Goal: Task Accomplishment & Management: Manage account settings

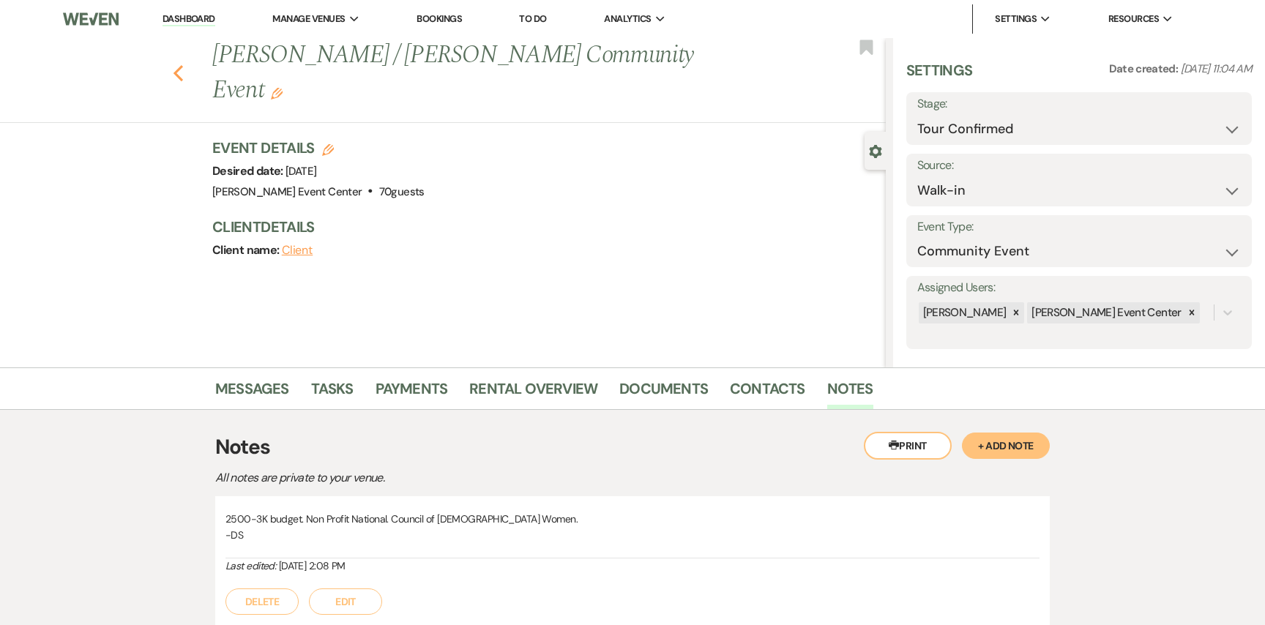
click at [177, 64] on icon "Previous" at bounding box center [178, 73] width 11 height 18
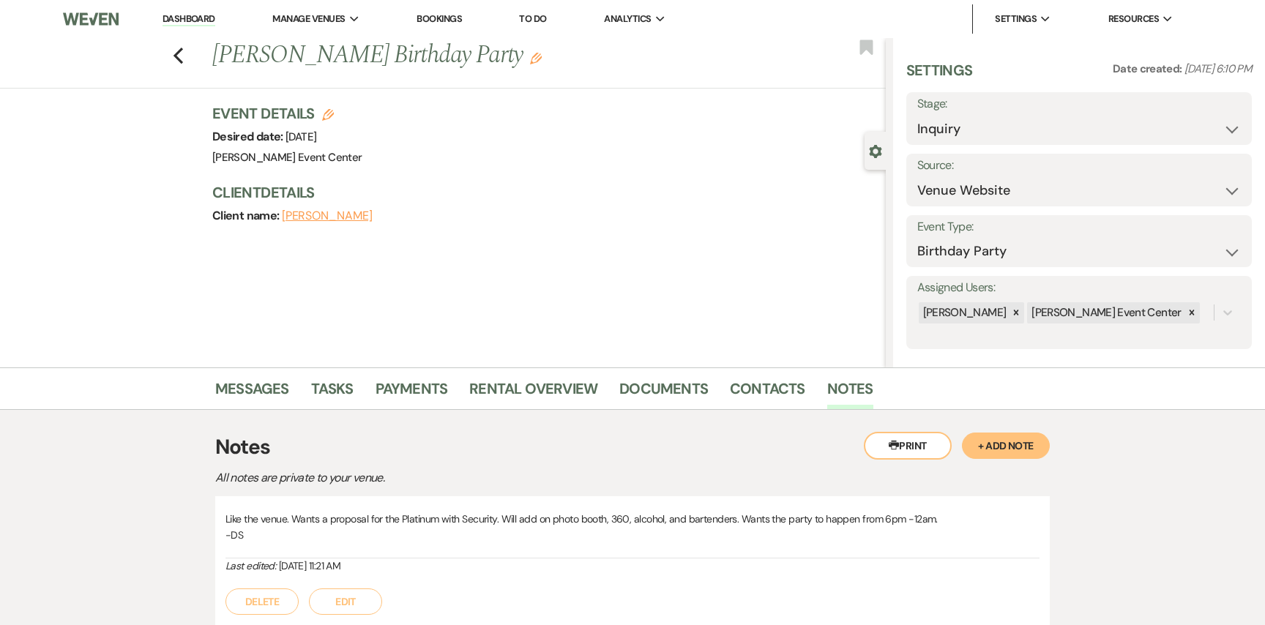
select select "5"
select select "4"
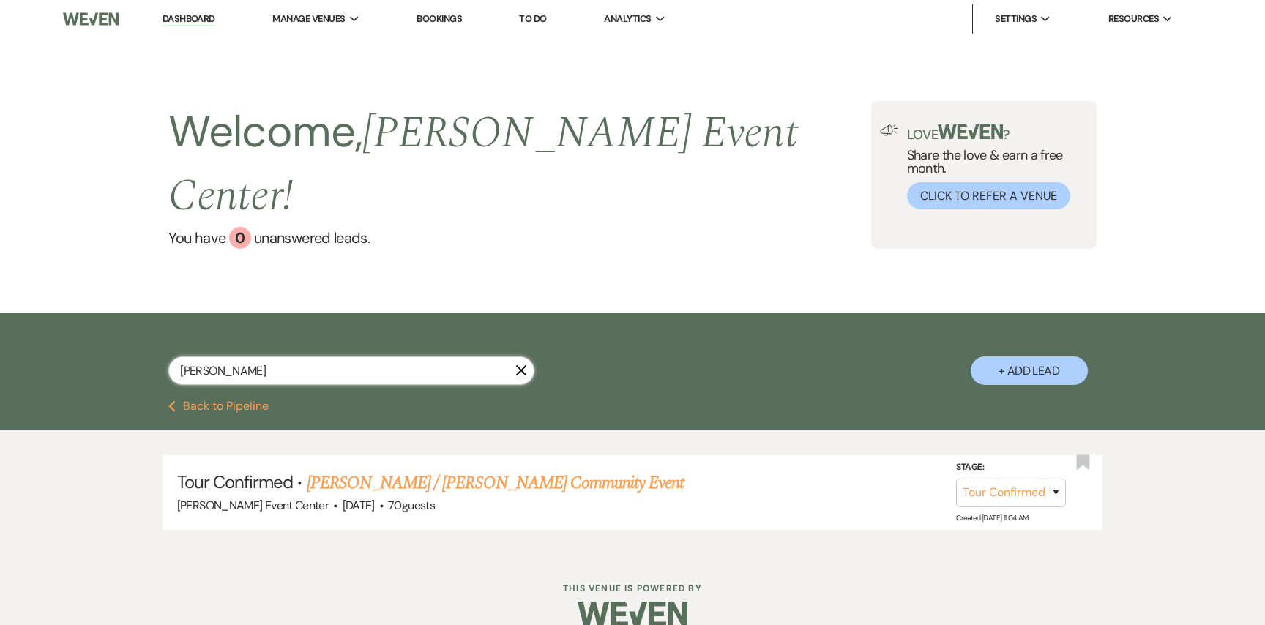
drag, startPoint x: 234, startPoint y: 341, endPoint x: 66, endPoint y: 319, distance: 169.1
click at [66, 319] on div "maxine X + Add Lead" at bounding box center [632, 357] width 1265 height 89
paste input "Kayla Franks"
type input "Kayla Franks"
select select "2"
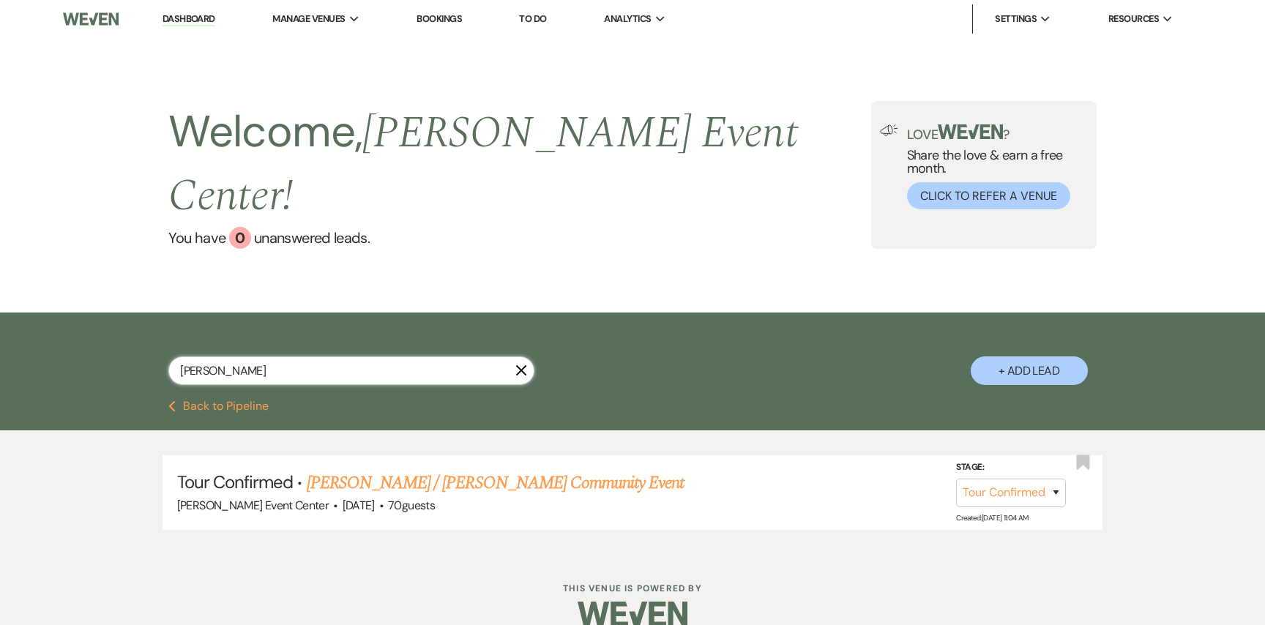
select select "8"
select select "4"
select select "8"
select select "4"
select select "8"
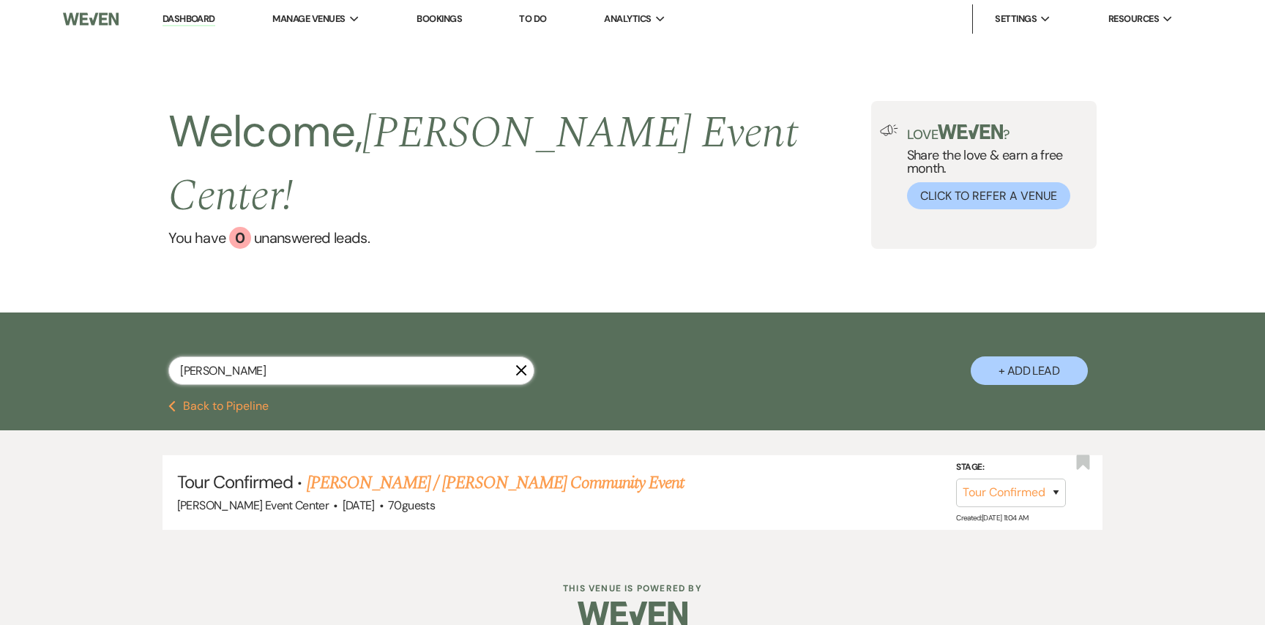
select select "8"
select select "2"
select select "8"
select select "1"
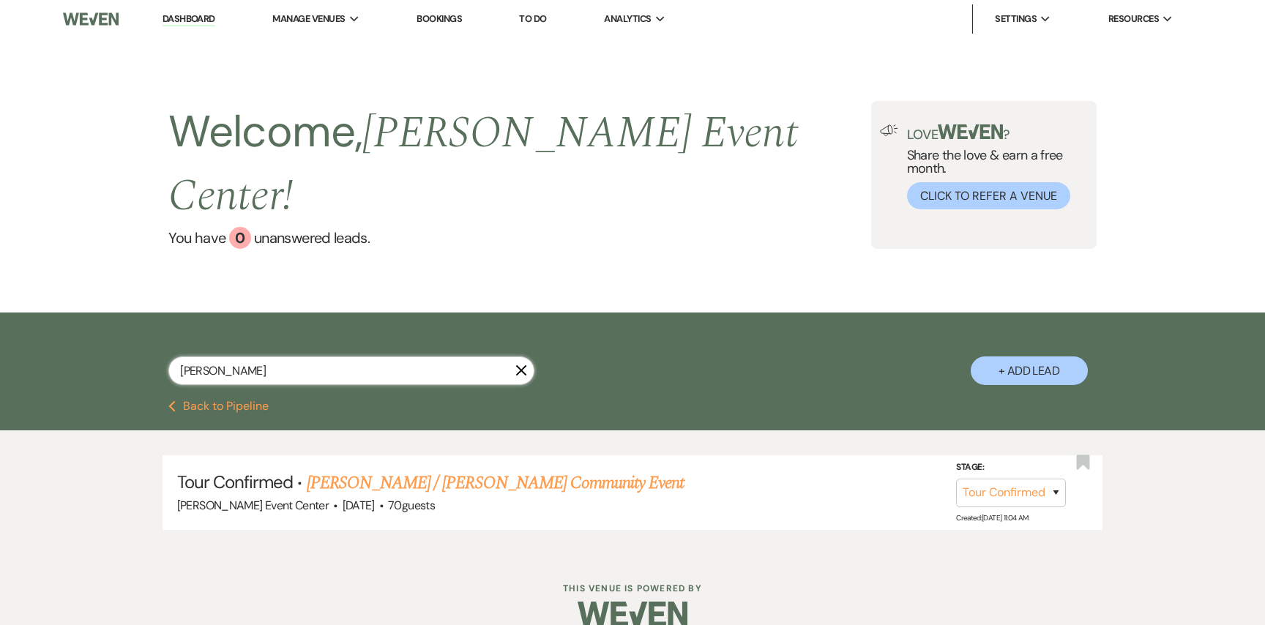
select select "8"
select select "2"
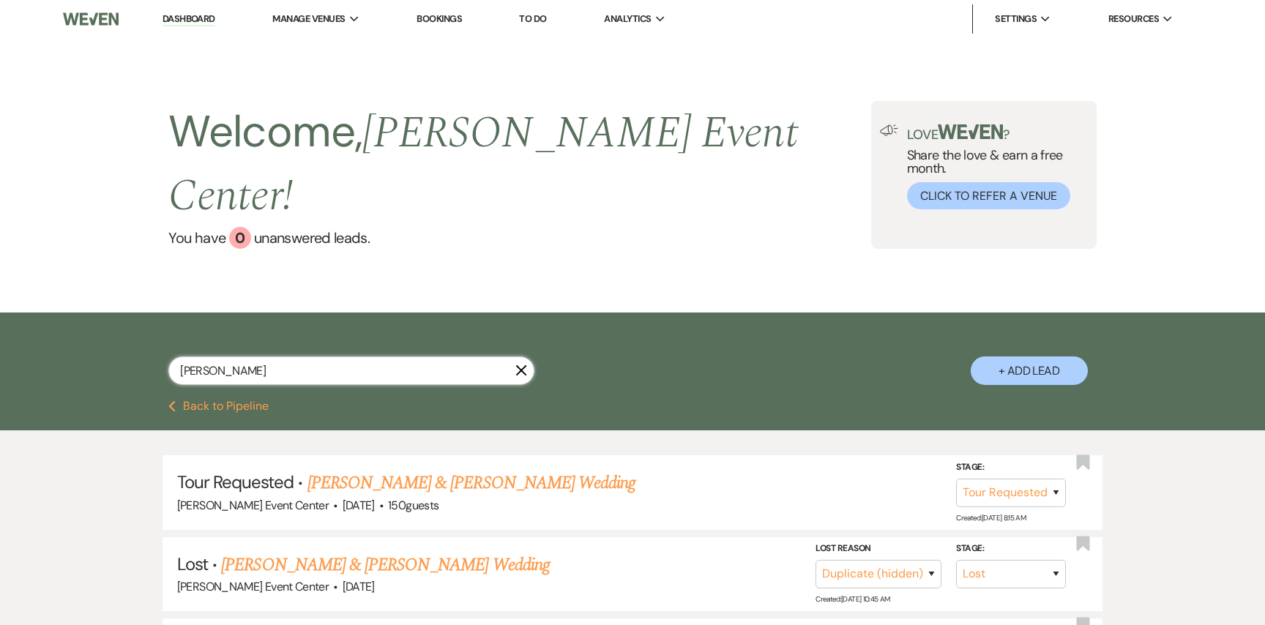
type input "Kayla Franks"
click at [414, 470] on link "Dominique Dixon & Kayla Franks's Wedding" at bounding box center [471, 483] width 328 height 26
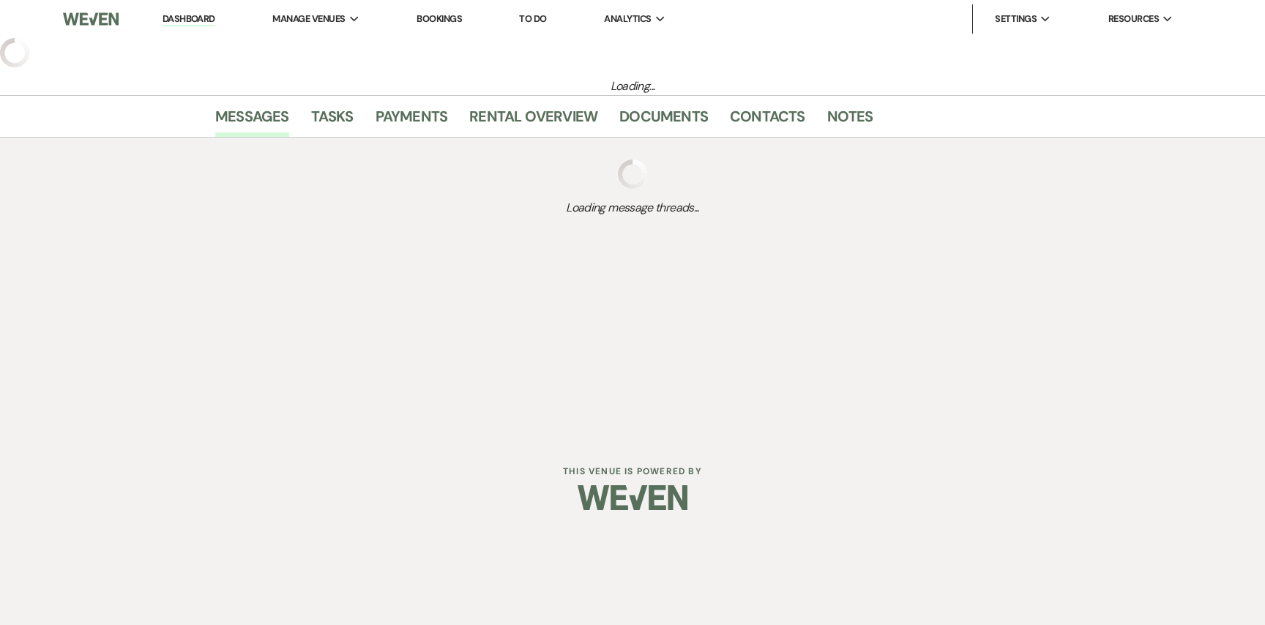
select select "2"
select select "5"
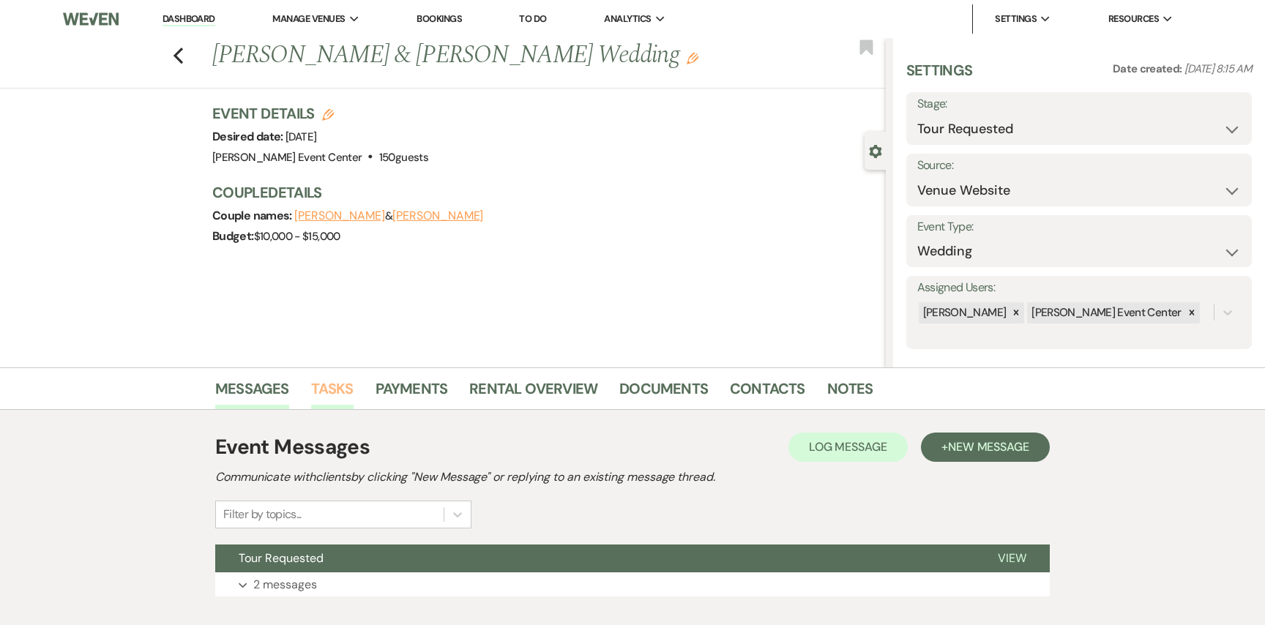
click at [335, 384] on link "Tasks" at bounding box center [332, 393] width 42 height 32
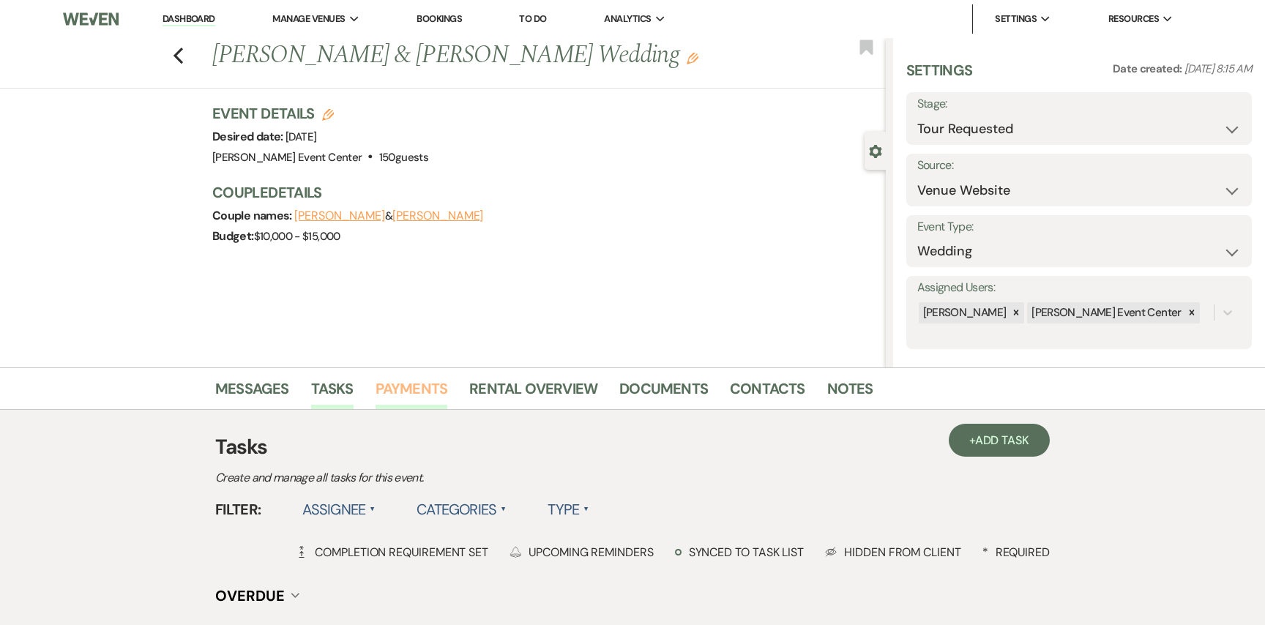
click at [428, 381] on link "Payments" at bounding box center [412, 393] width 72 height 32
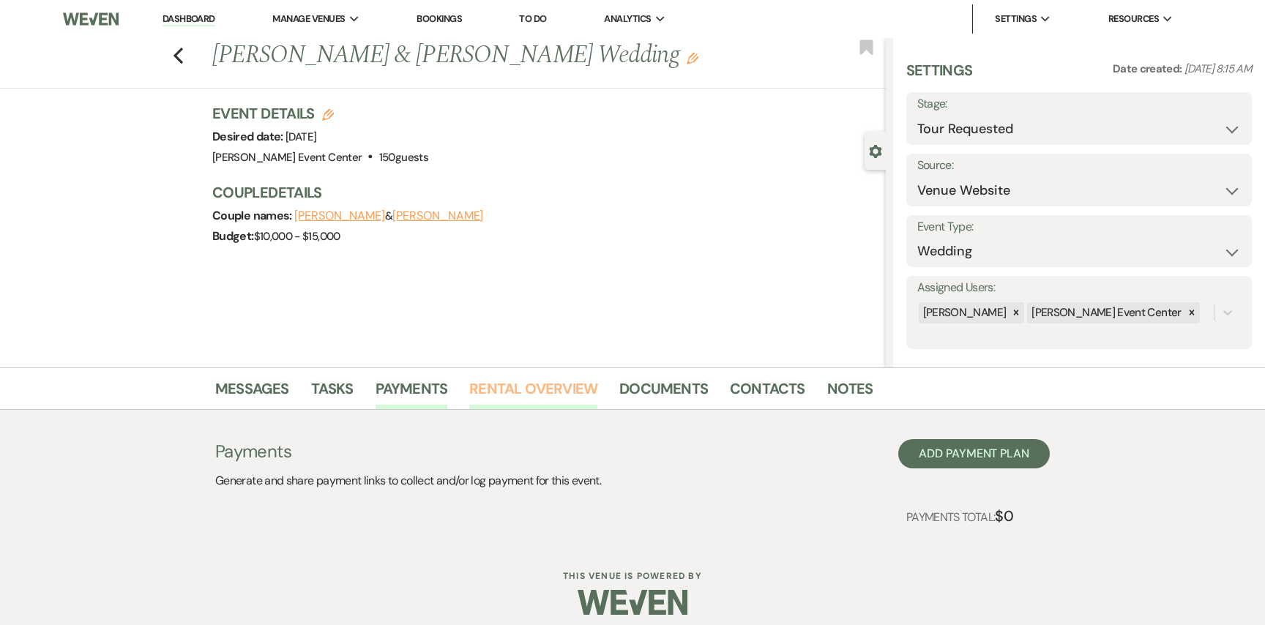
click at [515, 399] on link "Rental Overview" at bounding box center [533, 393] width 128 height 32
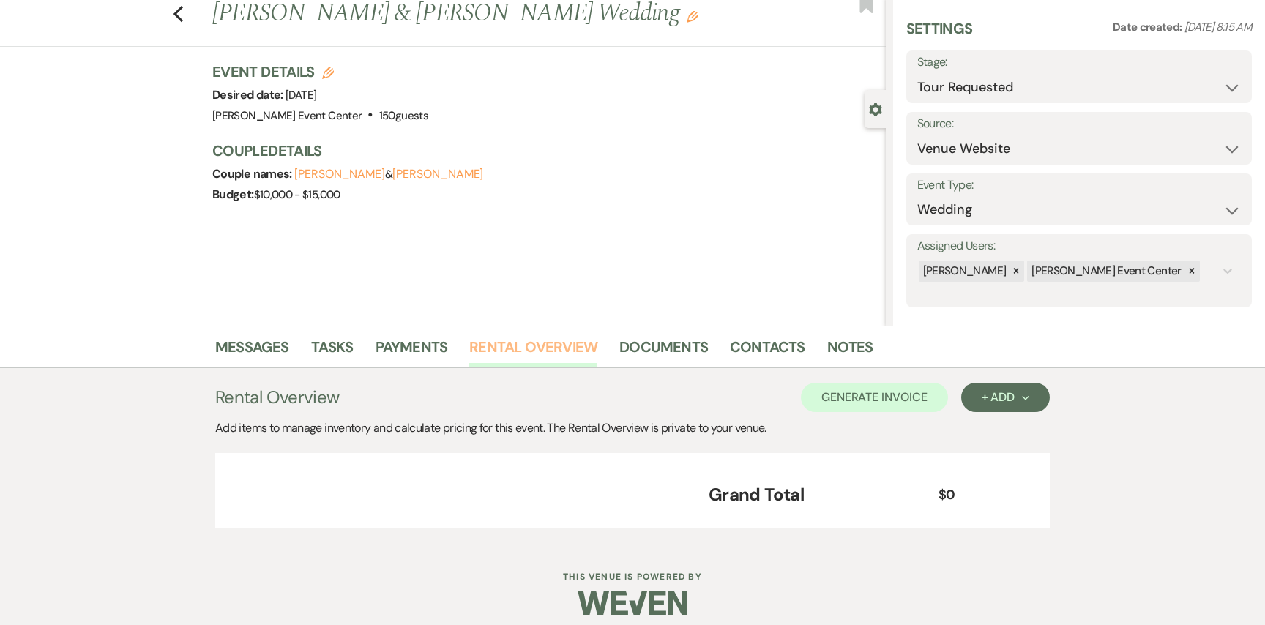
scroll to position [54, 0]
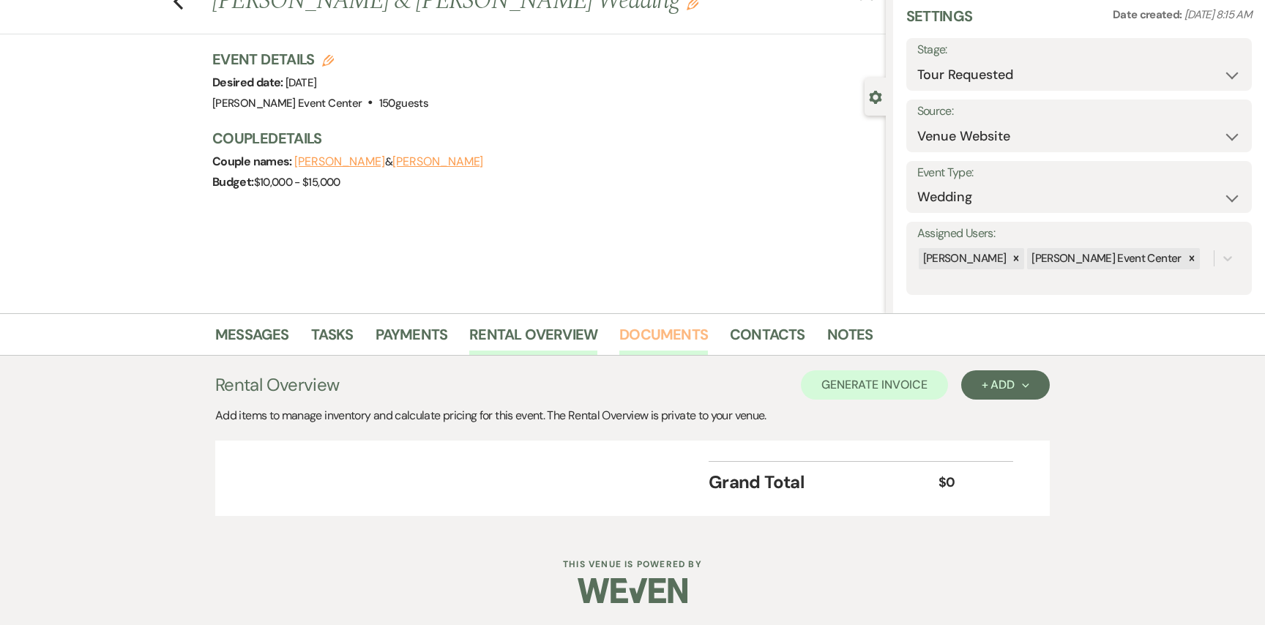
click at [696, 335] on link "Documents" at bounding box center [663, 339] width 89 height 32
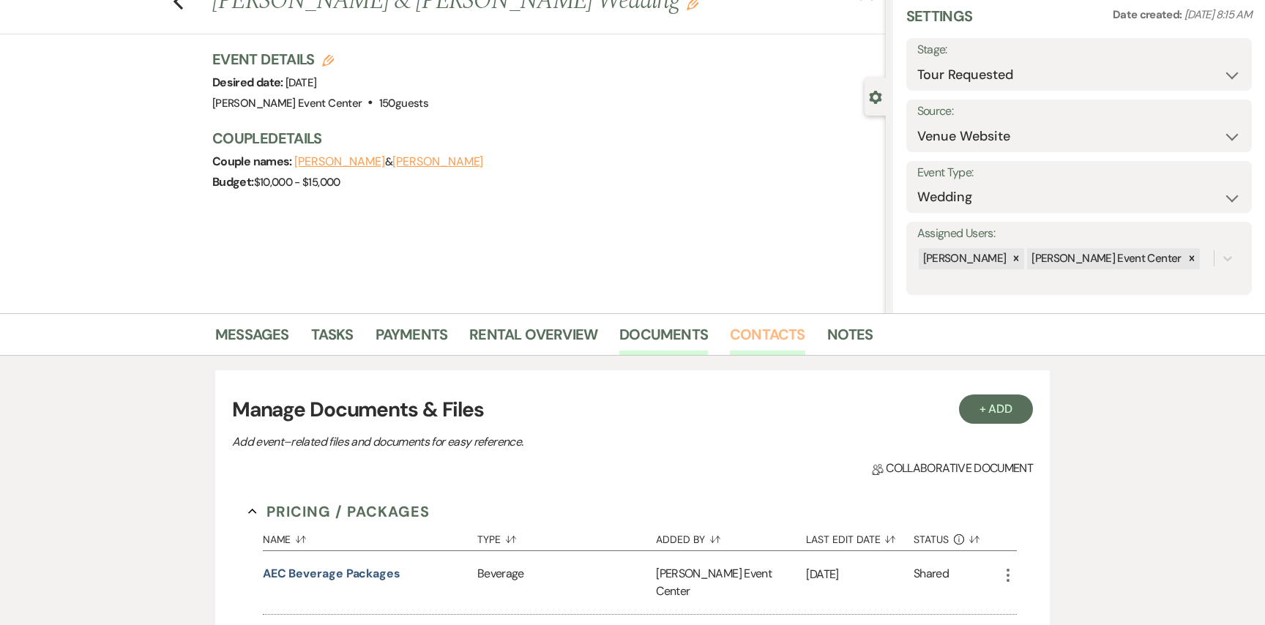
click at [750, 336] on link "Contacts" at bounding box center [767, 339] width 75 height 32
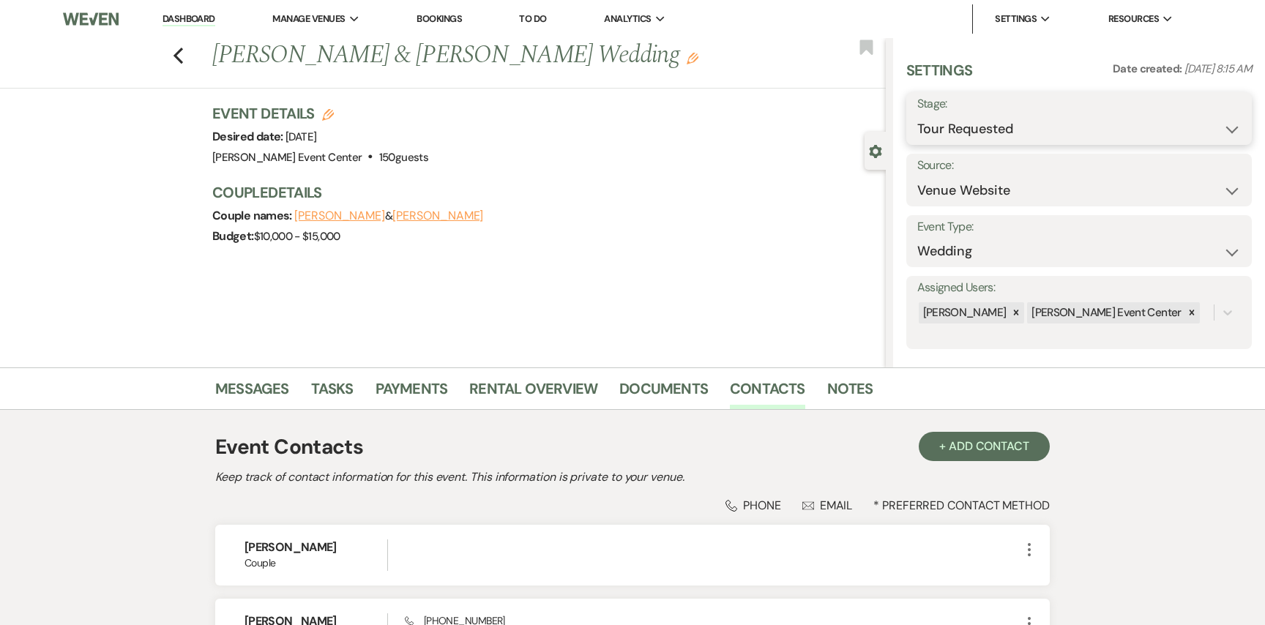
click at [1046, 134] on select "Inquiry Follow Up Tour Requested Tour Confirmed Toured Proposal Sent Booked Lost" at bounding box center [1079, 129] width 324 height 29
select select "5"
click at [917, 115] on select "Inquiry Follow Up Tour Requested Tour Confirmed Toured Proposal Sent Booked Lost" at bounding box center [1079, 129] width 324 height 29
click at [1198, 125] on button "Save" at bounding box center [1215, 118] width 74 height 29
click at [854, 392] on link "Notes" at bounding box center [850, 393] width 46 height 32
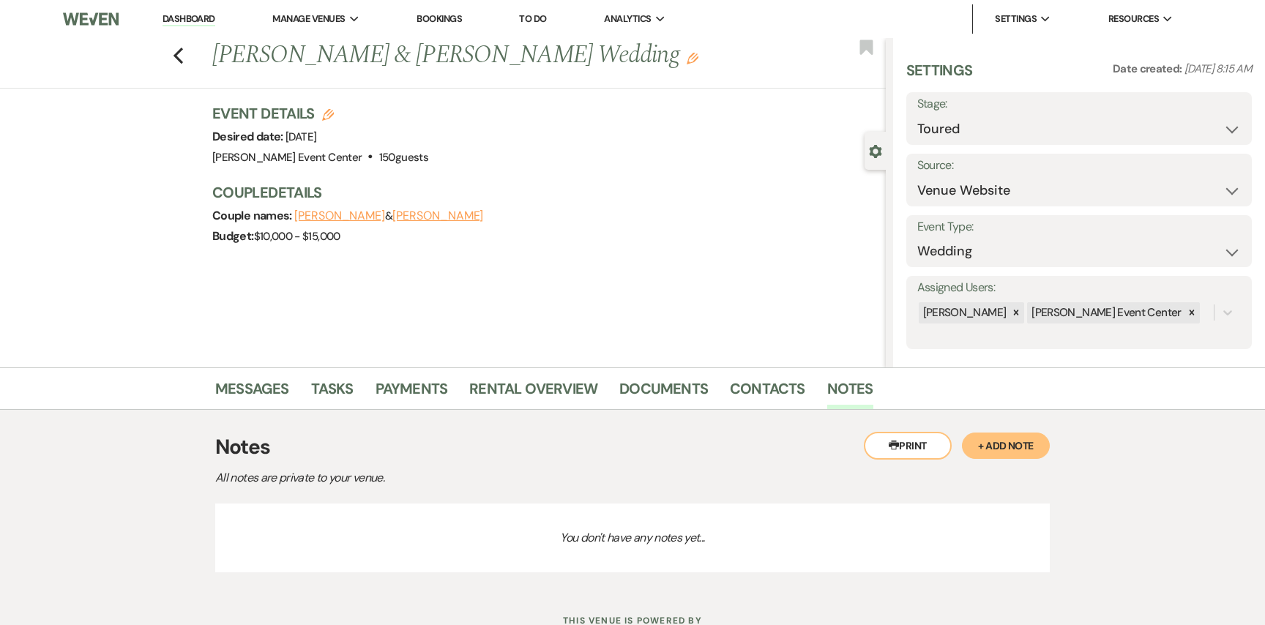
click at [977, 451] on button "+ Add Note" at bounding box center [1006, 446] width 88 height 26
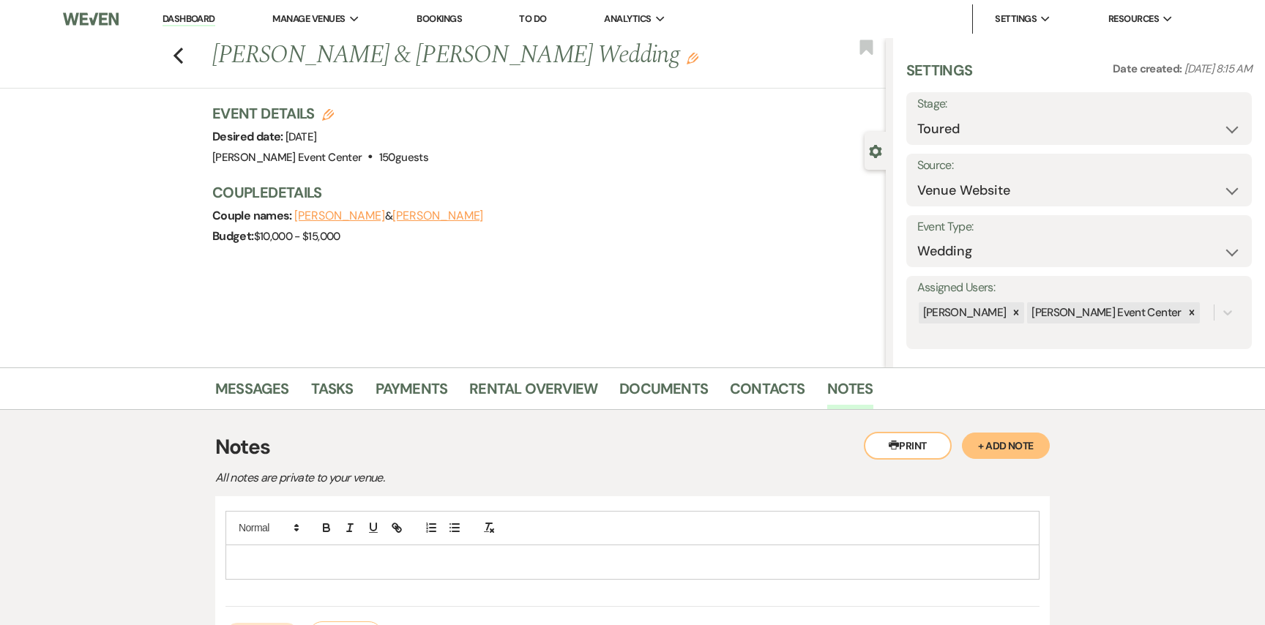
click at [509, 564] on p at bounding box center [632, 562] width 791 height 16
click at [521, 567] on p "Loved the venue. Thinking about the diamond package" at bounding box center [632, 562] width 791 height 16
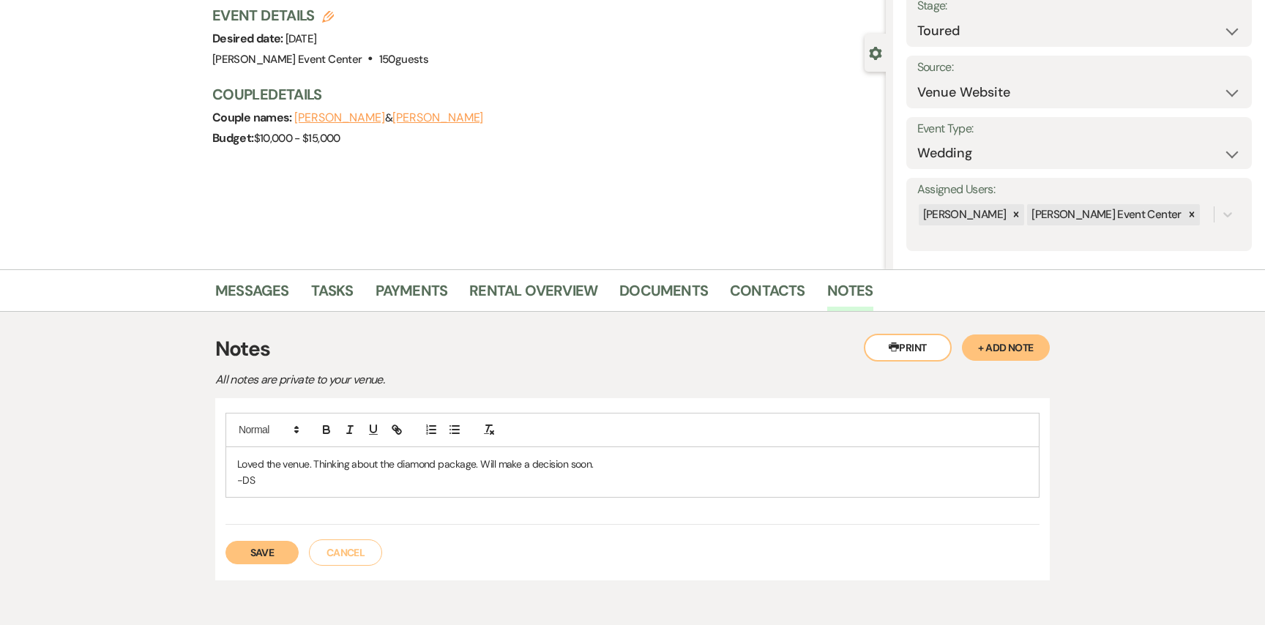
scroll to position [107, 0]
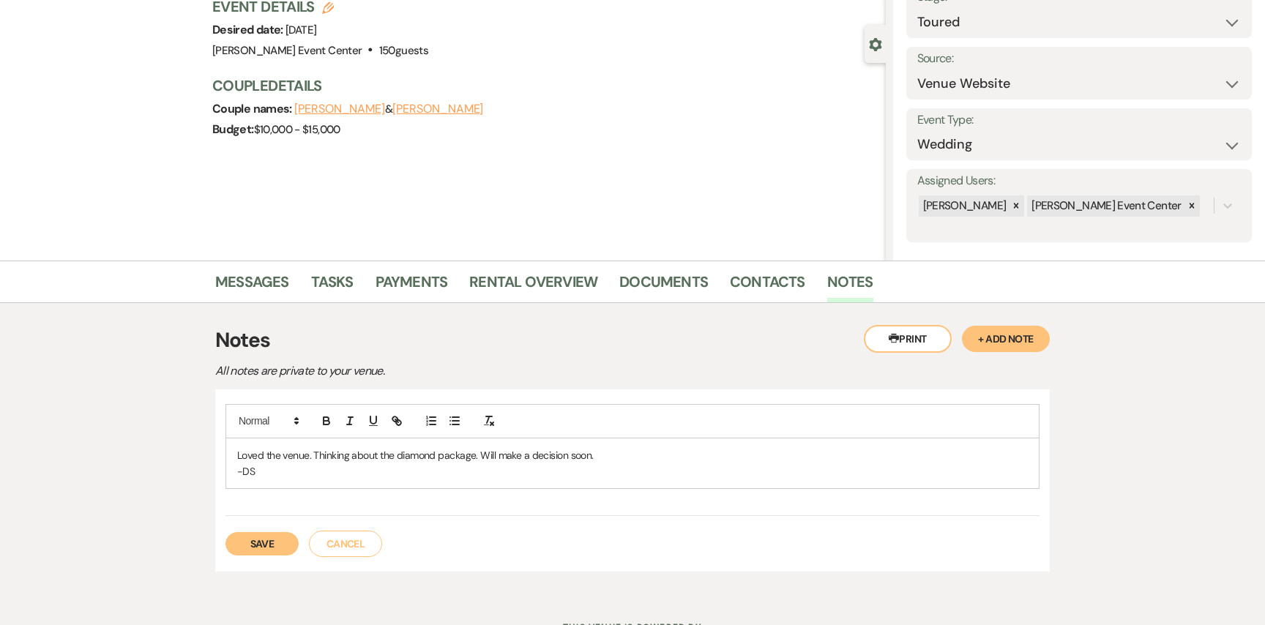
click at [273, 539] on button "Save" at bounding box center [261, 543] width 73 height 23
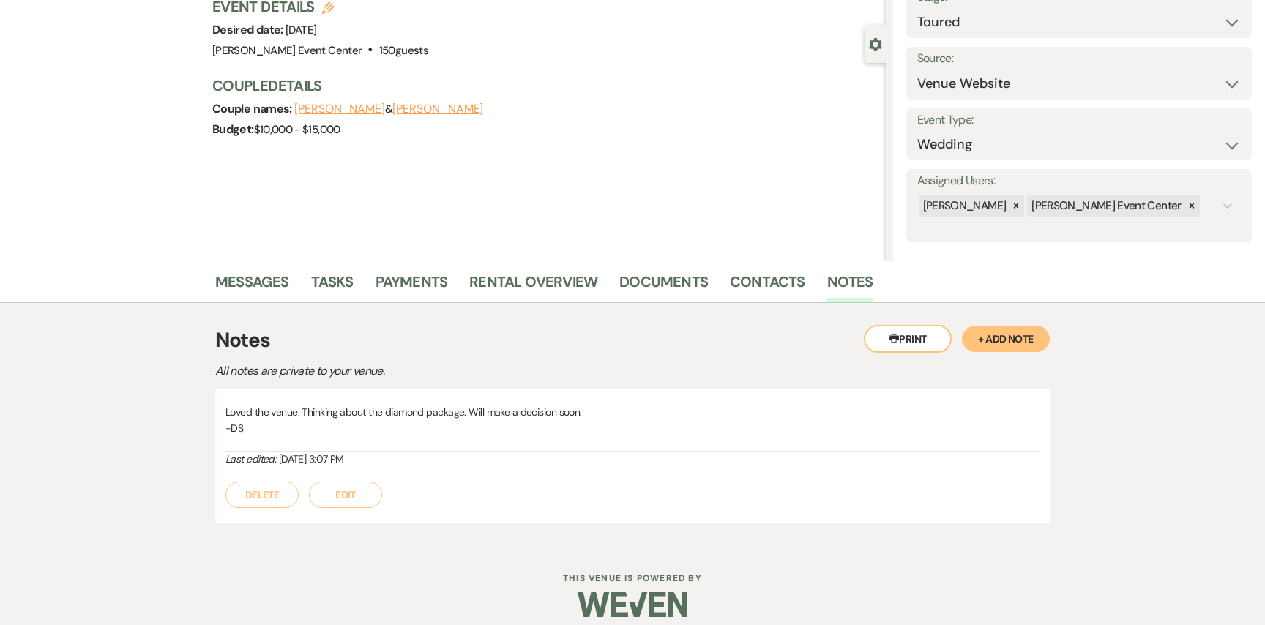
scroll to position [0, 0]
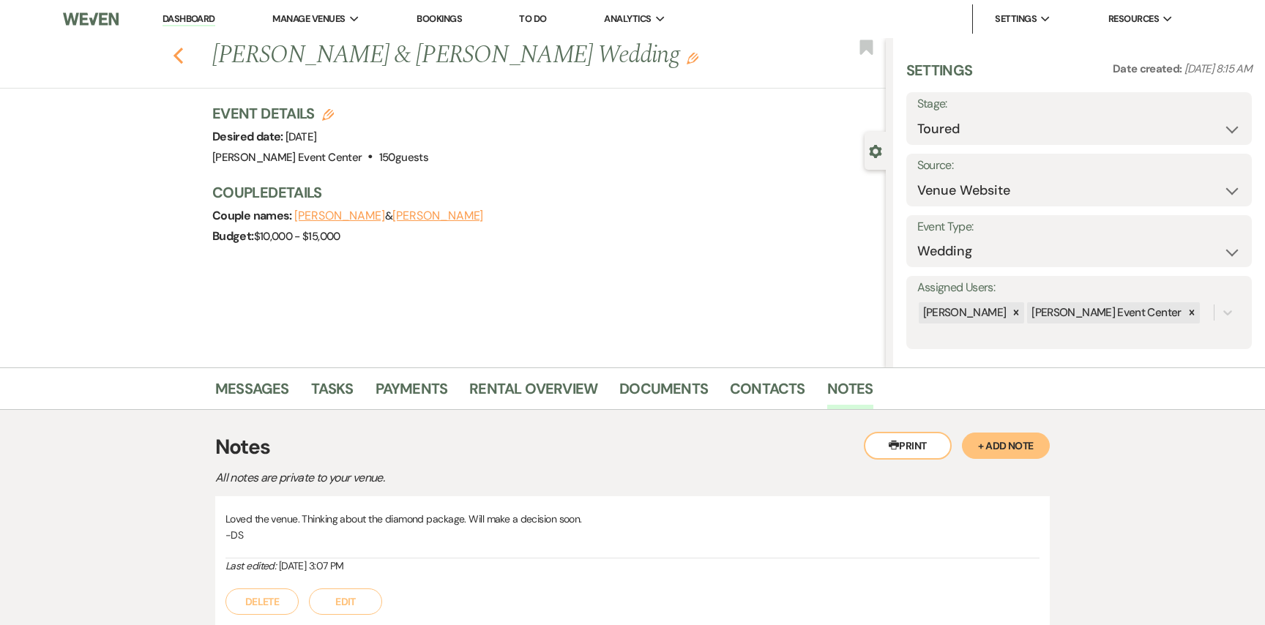
click at [179, 55] on icon "Previous" at bounding box center [178, 56] width 11 height 18
select select "5"
select select "8"
select select "4"
select select "8"
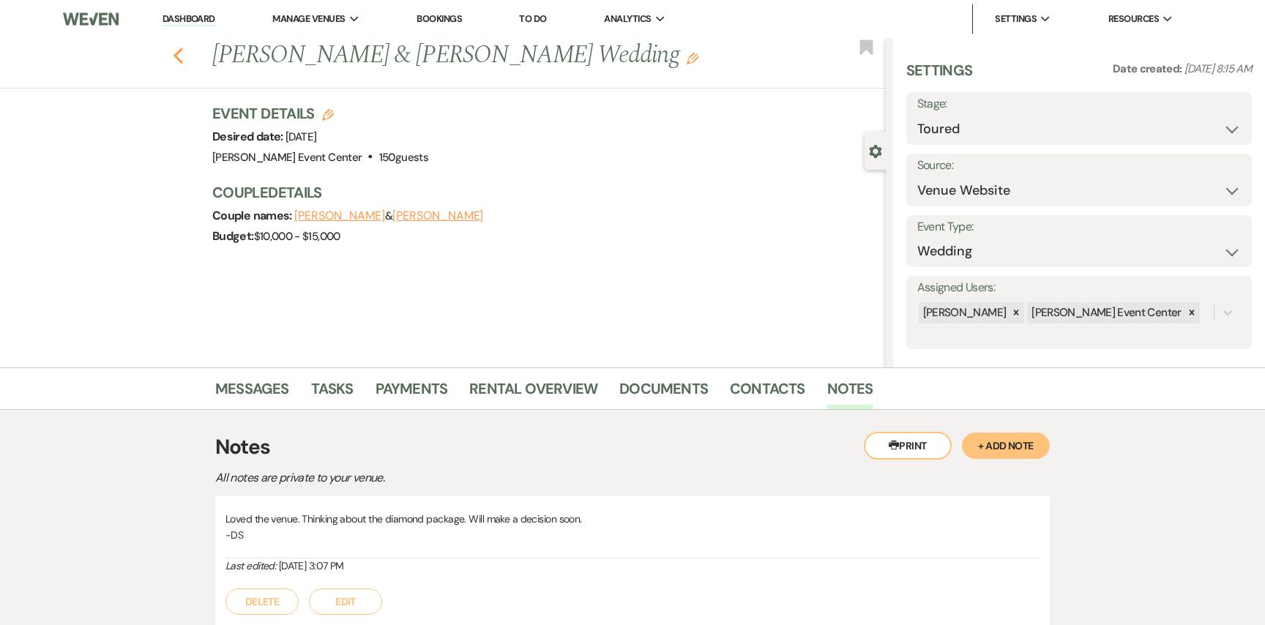
select select "4"
select select "8"
select select "2"
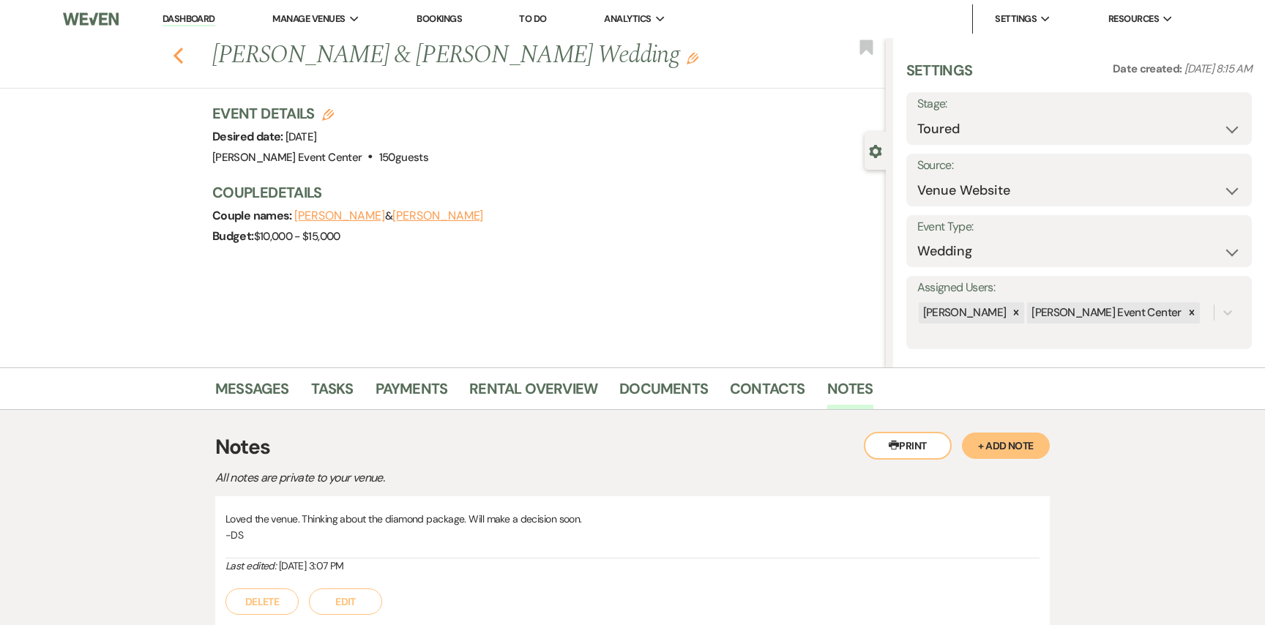
select select "8"
select select "1"
select select "8"
select select "2"
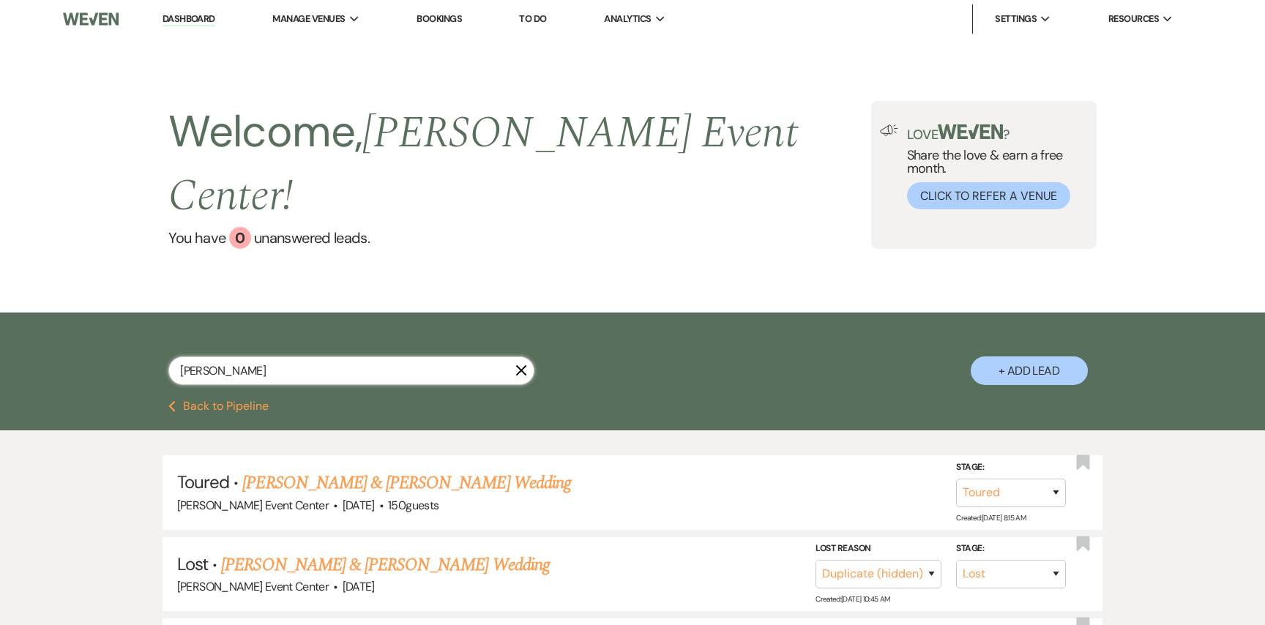
drag, startPoint x: 255, startPoint y: 336, endPoint x: 62, endPoint y: 295, distance: 196.9
click at [62, 313] on div "Kayla Franks X + Add Lead" at bounding box center [632, 357] width 1265 height 89
paste input "Jennifer Smith"
type input "Jennifer Smith"
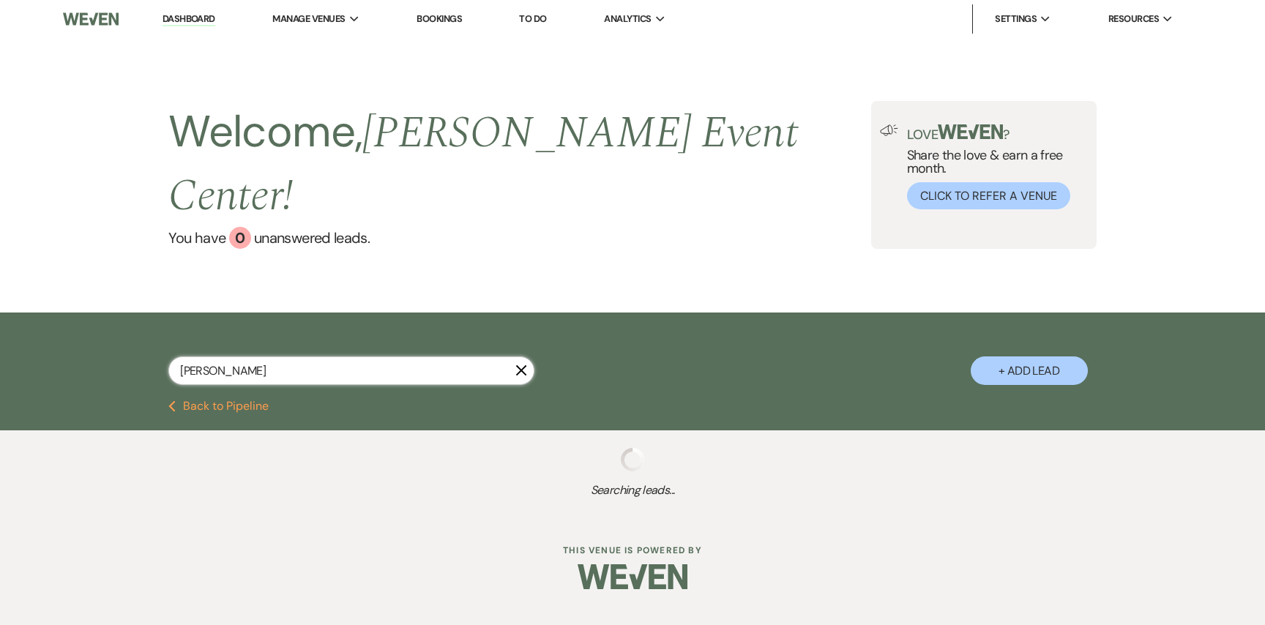
select select "2"
select select "8"
select select "1"
select select "5"
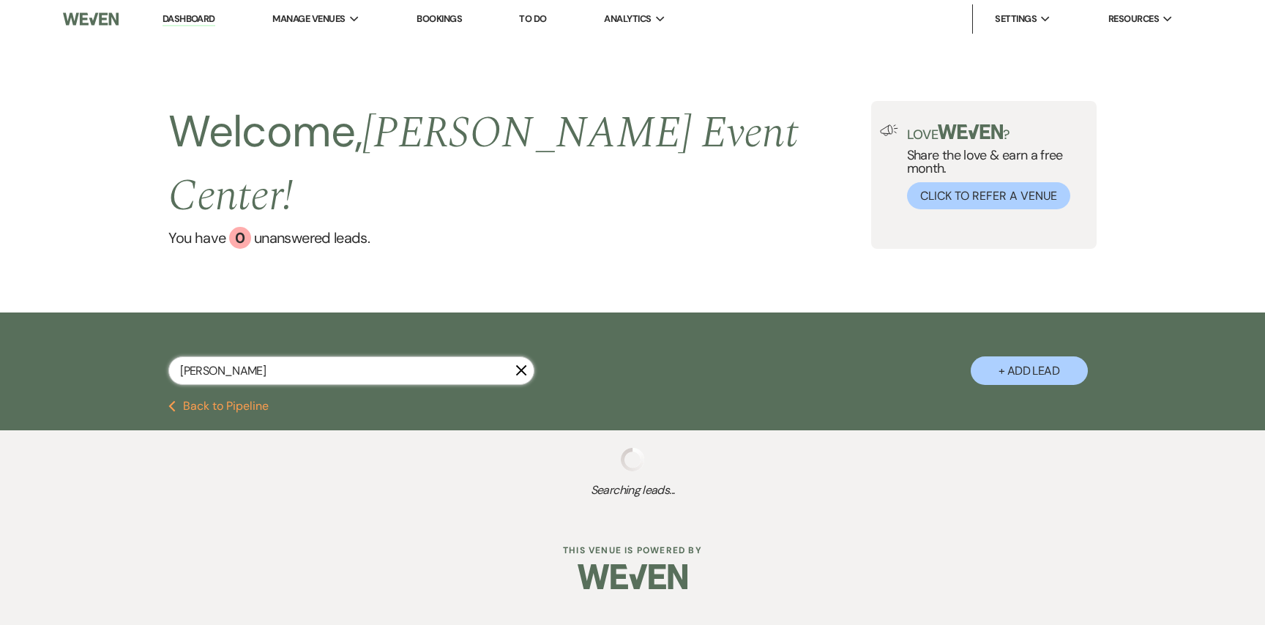
select select "4"
select select "8"
select select "1"
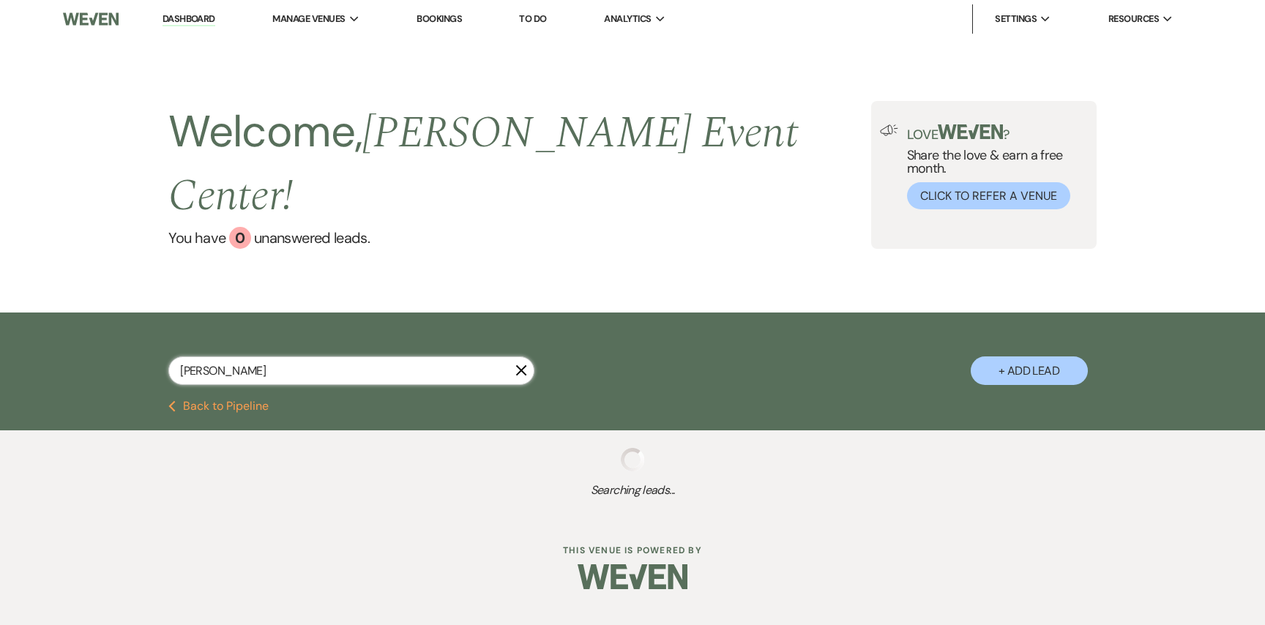
select select "8"
select select "7"
select select "8"
select select "5"
select select "8"
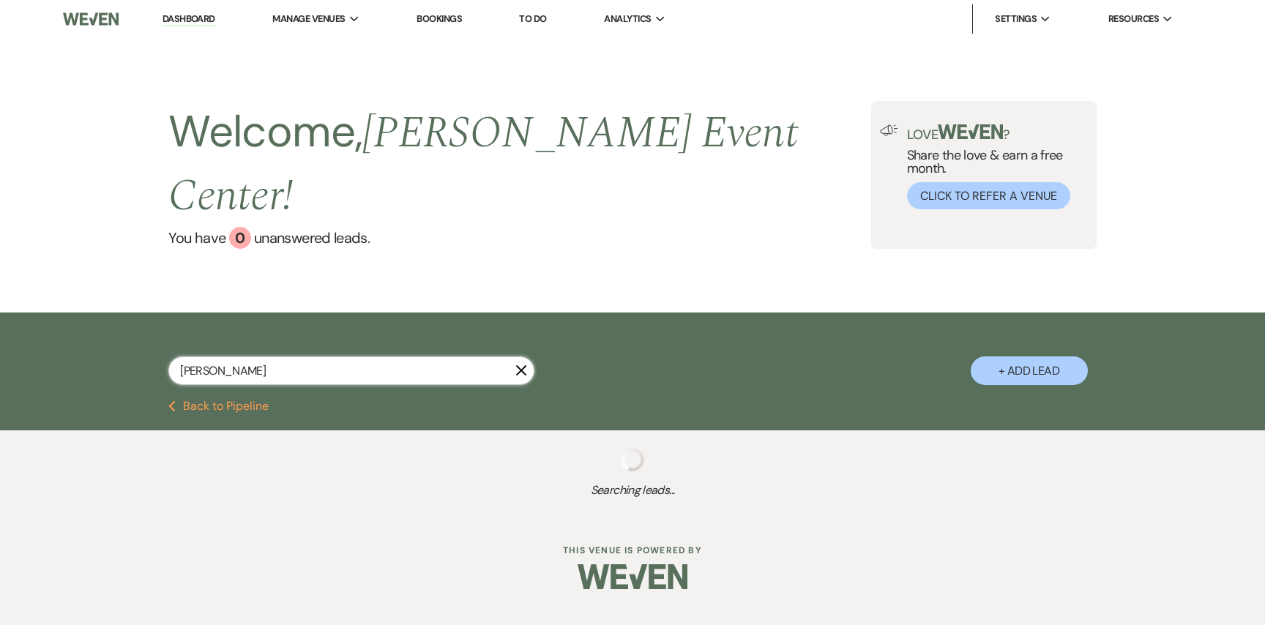
select select "1"
select select "8"
select select "7"
select select "8"
select select "6"
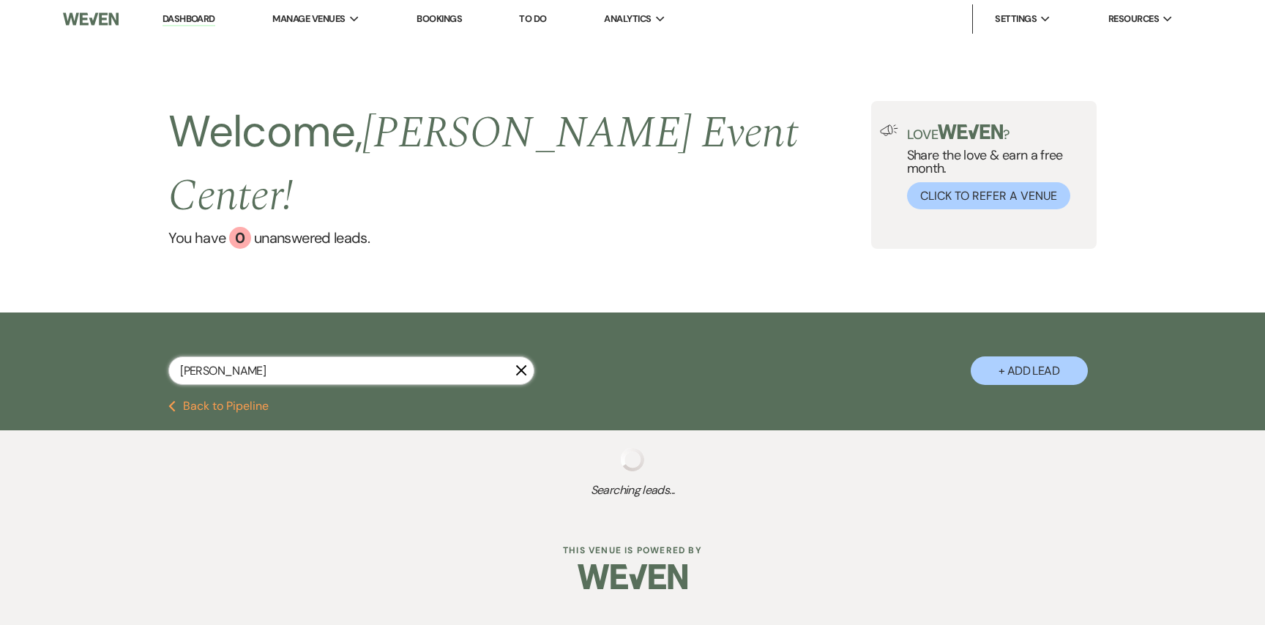
select select "2"
select select "8"
select select "1"
select select "8"
select select "4"
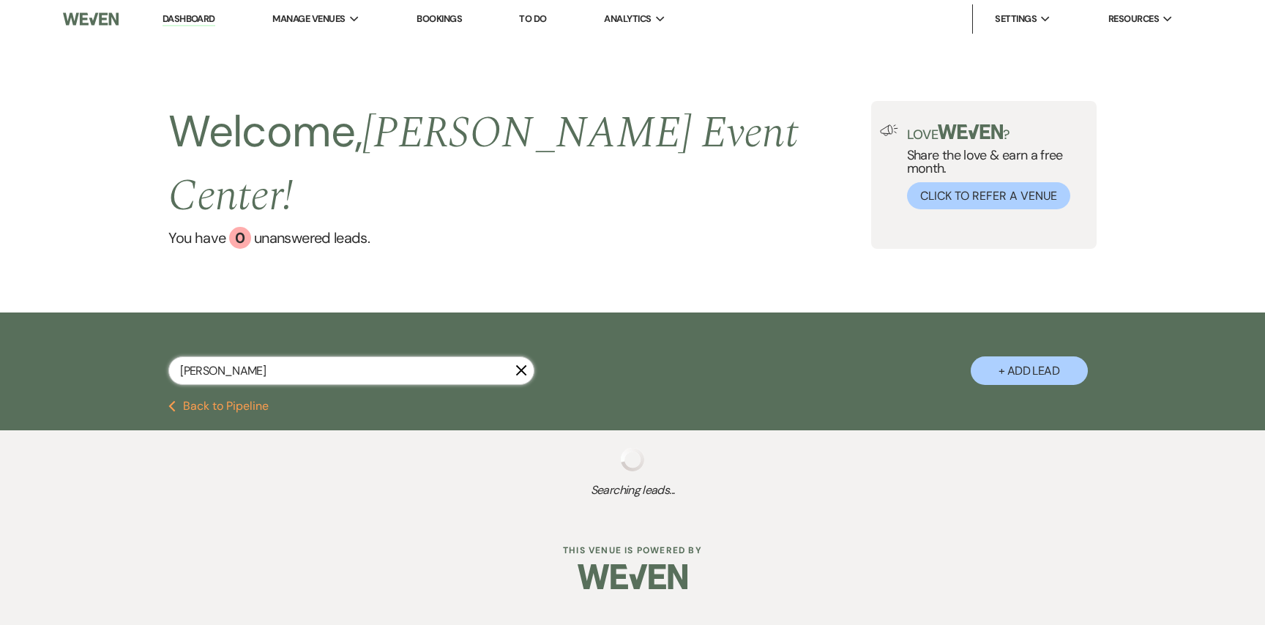
select select "8"
select select "1"
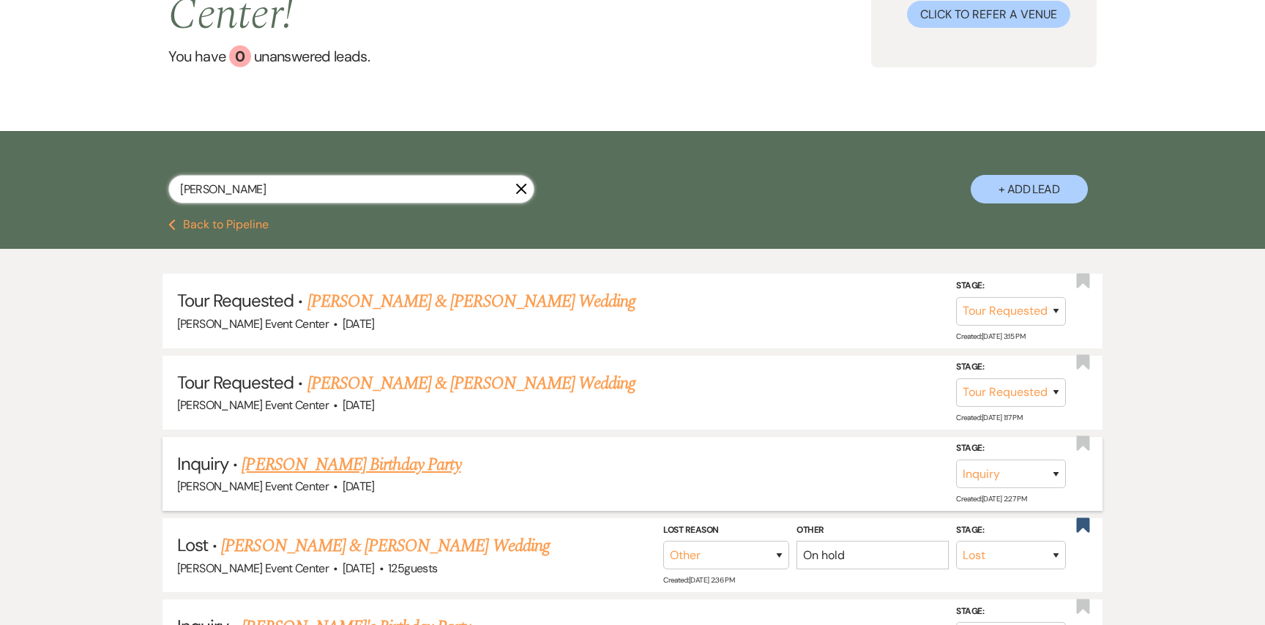
scroll to position [186, 0]
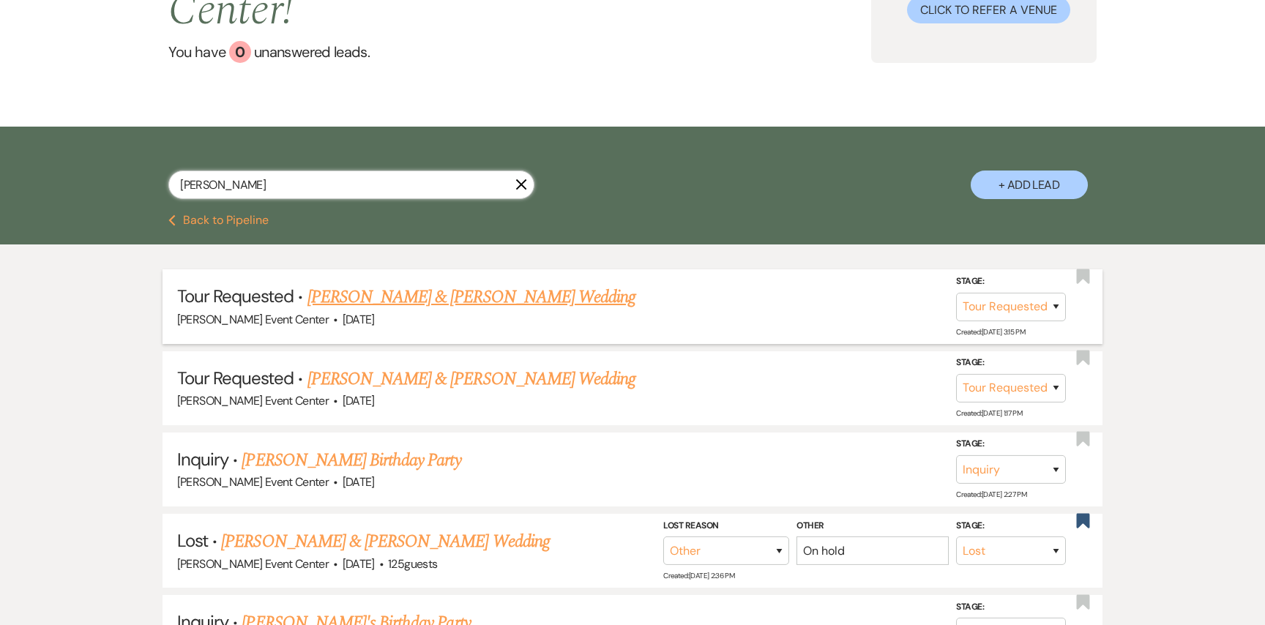
type input "Jennifer Smith"
click at [534, 284] on link "[PERSON_NAME] & [PERSON_NAME] Wedding" at bounding box center [471, 297] width 328 height 26
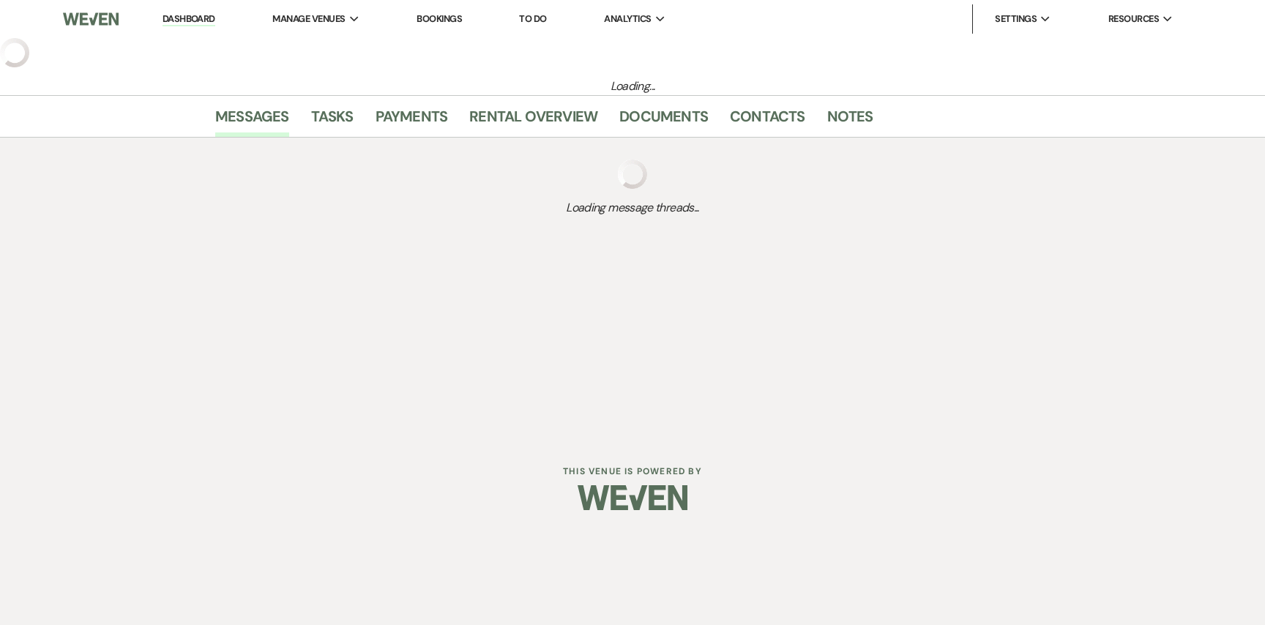
select select "2"
select select "5"
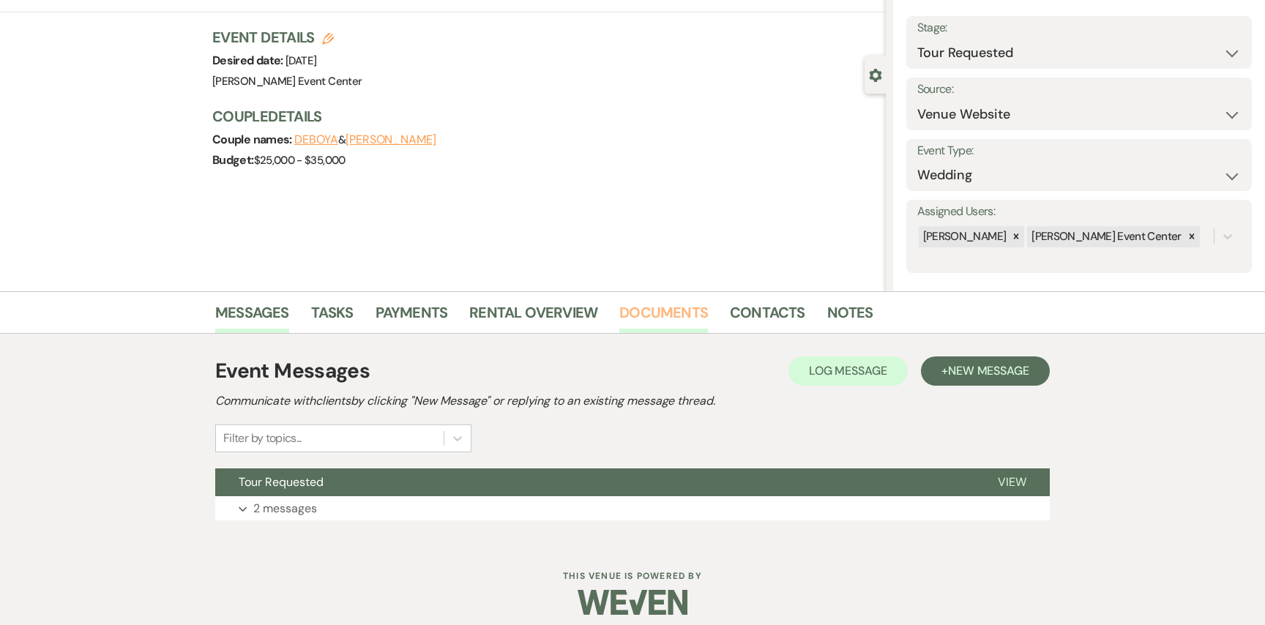
scroll to position [88, 0]
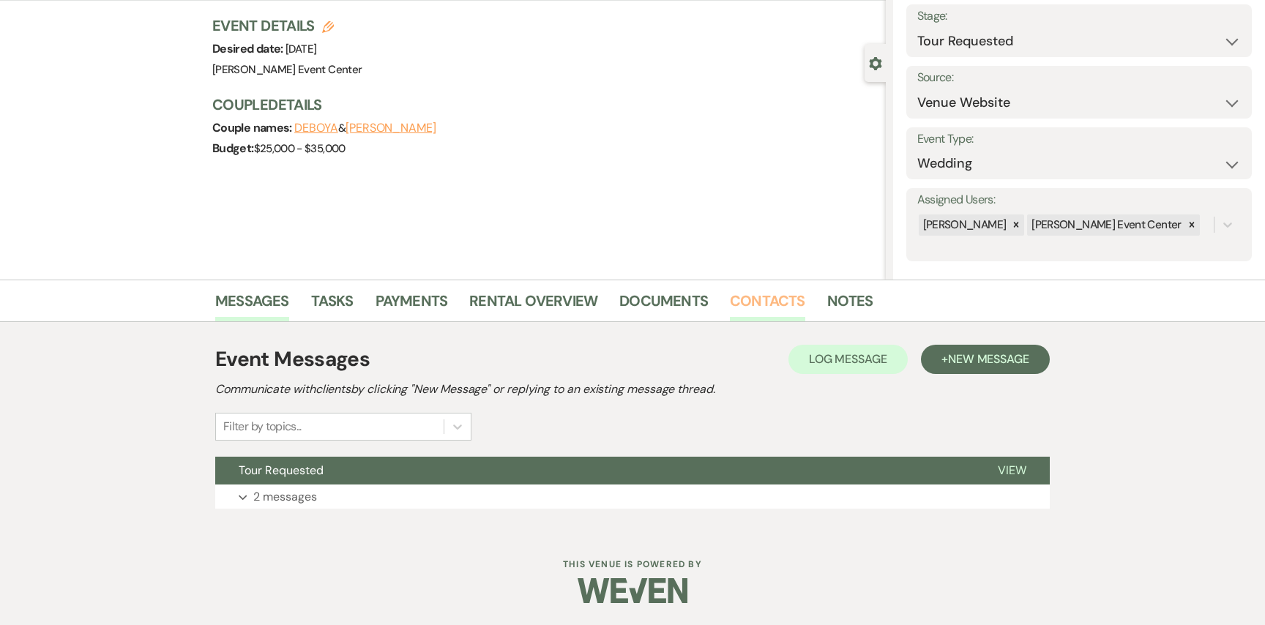
click at [739, 300] on link "Contacts" at bounding box center [767, 305] width 75 height 32
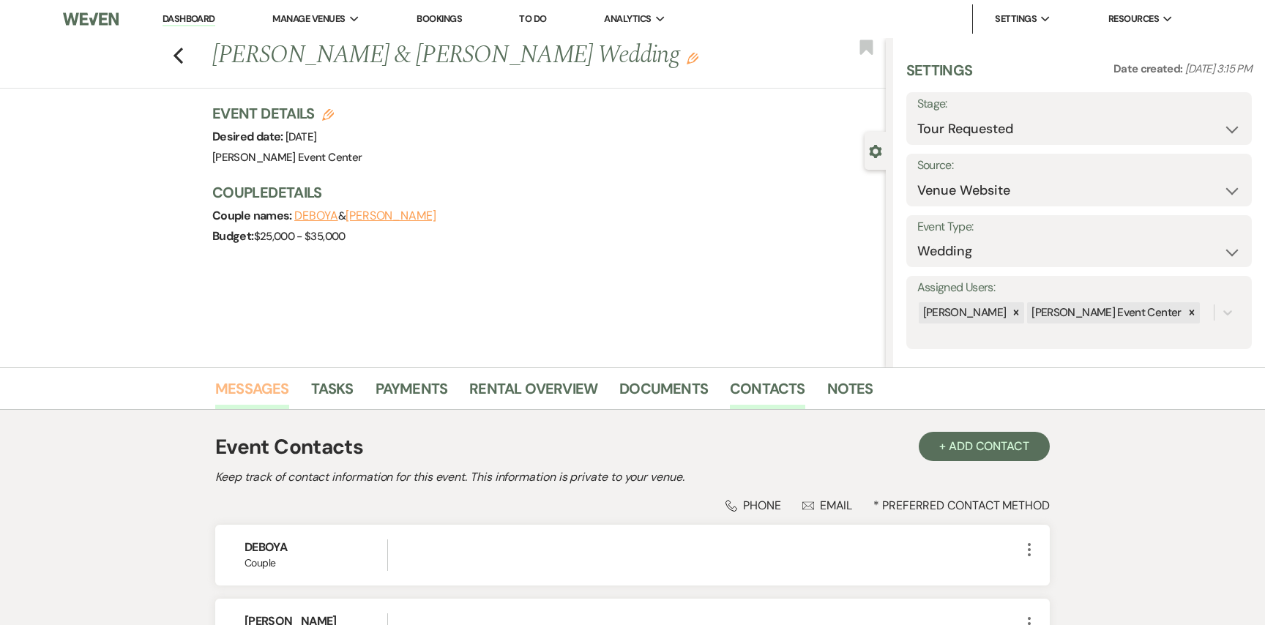
click at [231, 386] on link "Messages" at bounding box center [252, 393] width 74 height 32
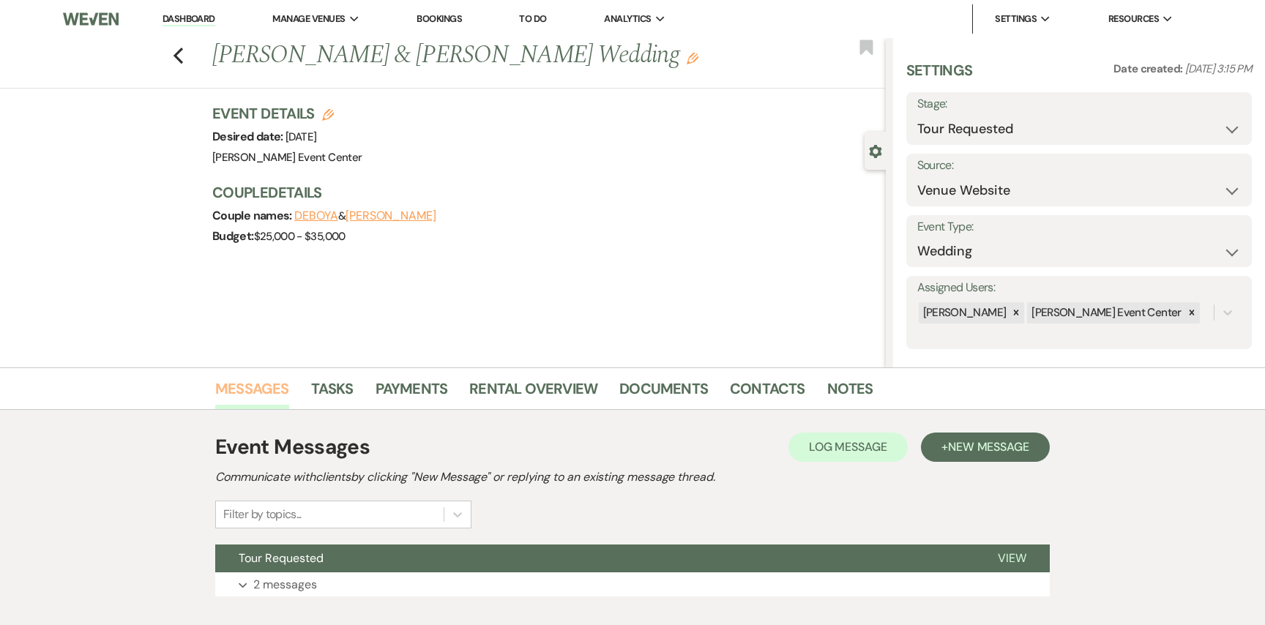
scroll to position [88, 0]
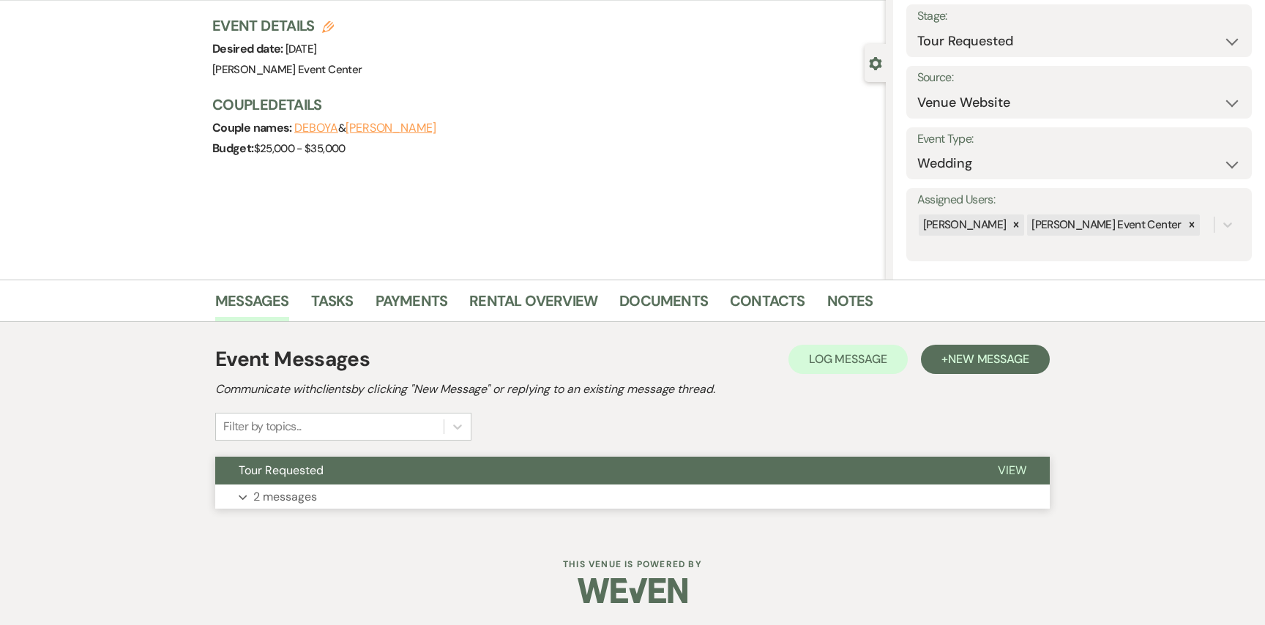
click at [281, 491] on p "2 messages" at bounding box center [285, 497] width 64 height 19
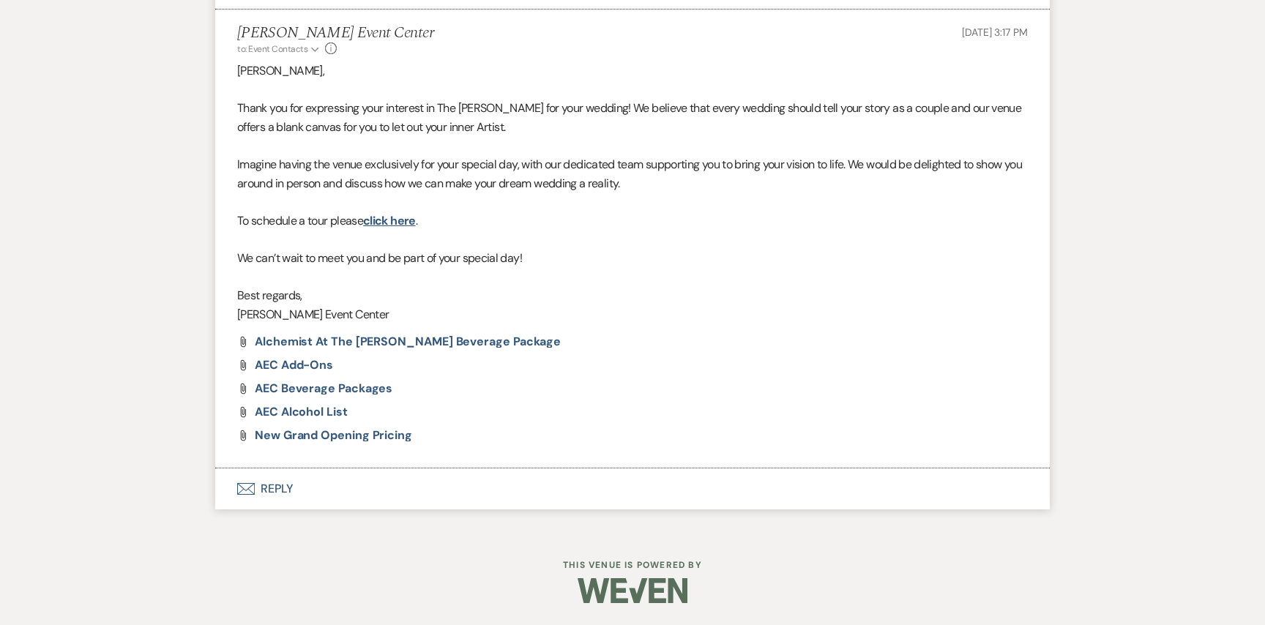
scroll to position [841, 0]
click at [281, 491] on button "Envelope Reply" at bounding box center [632, 489] width 835 height 41
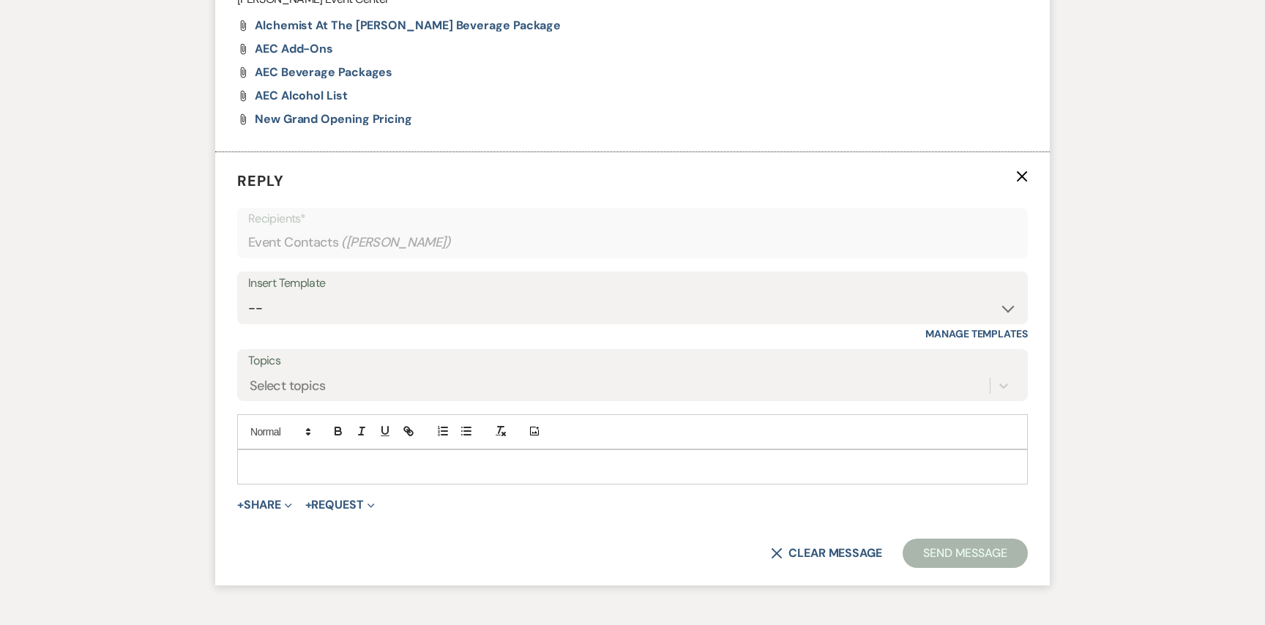
scroll to position [1174, 0]
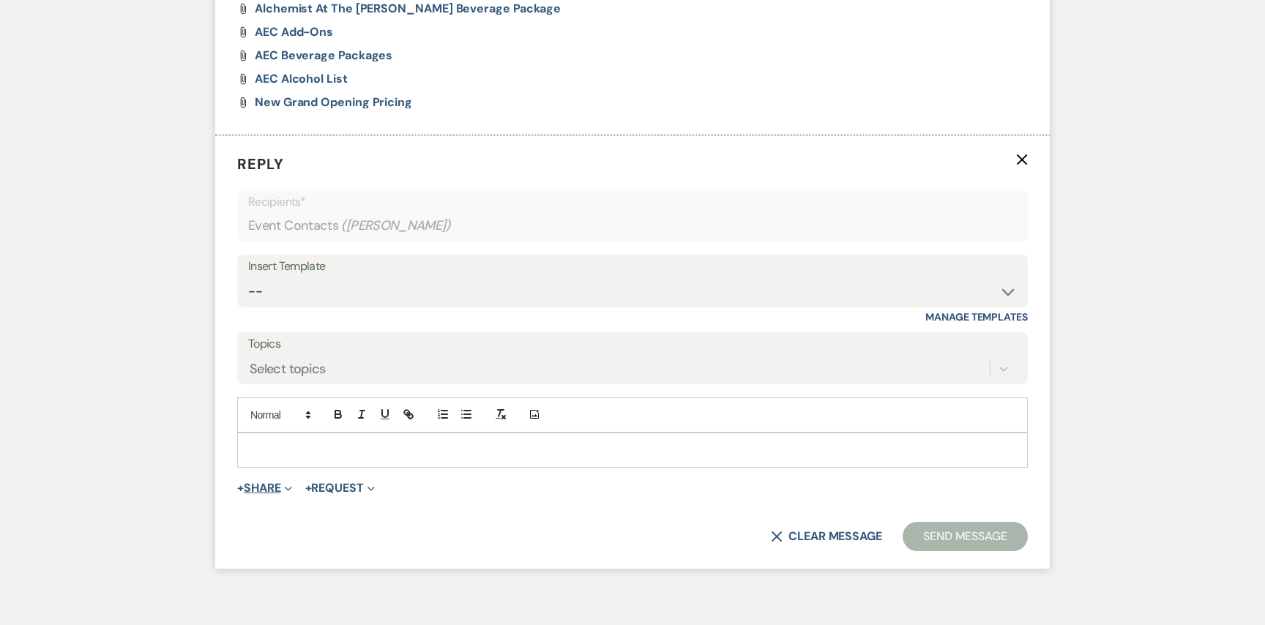
click at [276, 483] on button "+ Share Expand" at bounding box center [264, 488] width 55 height 12
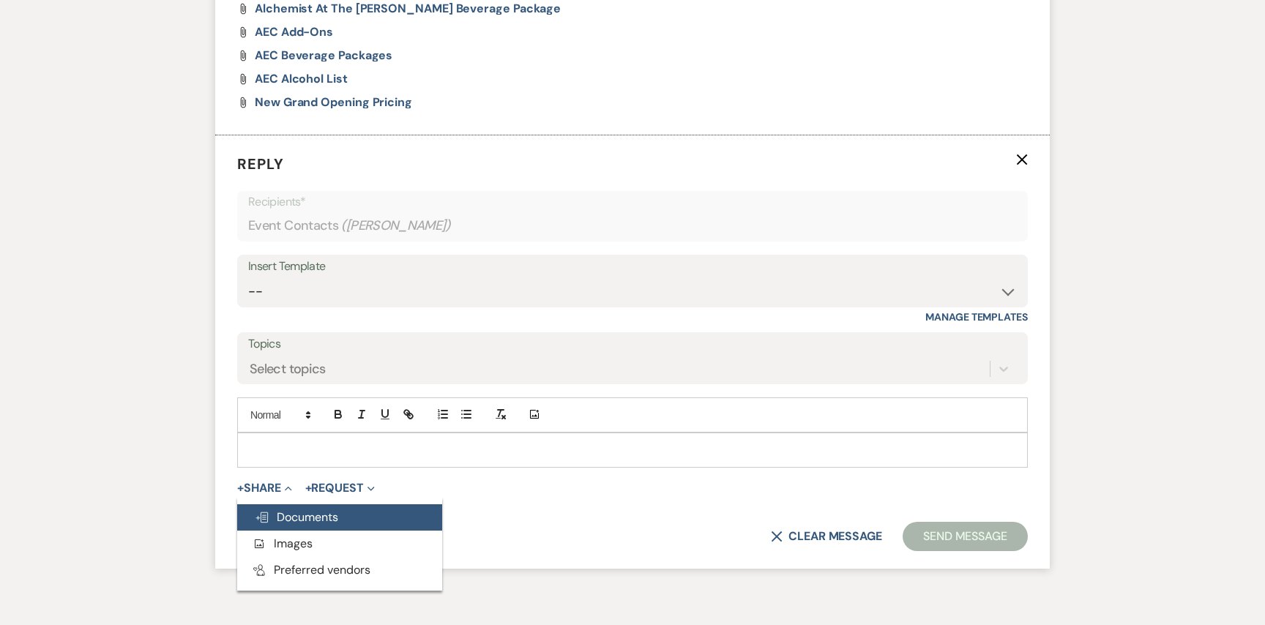
click at [280, 504] on button "Doc Upload Documents" at bounding box center [339, 517] width 205 height 26
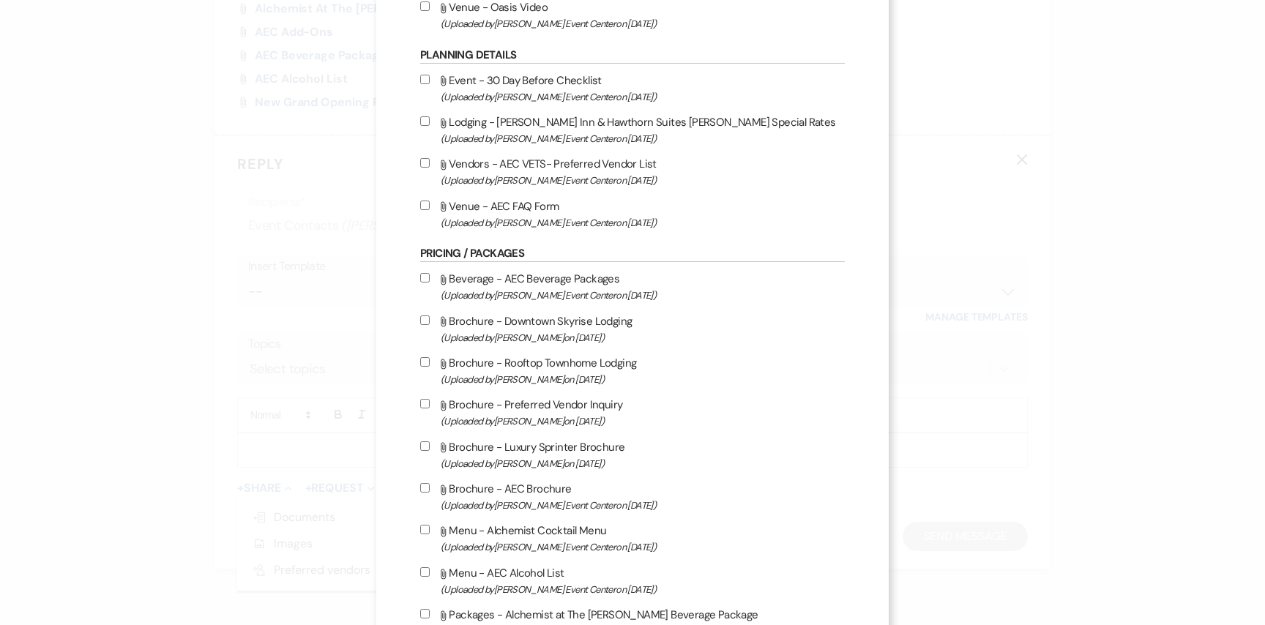
scroll to position [2215, 0]
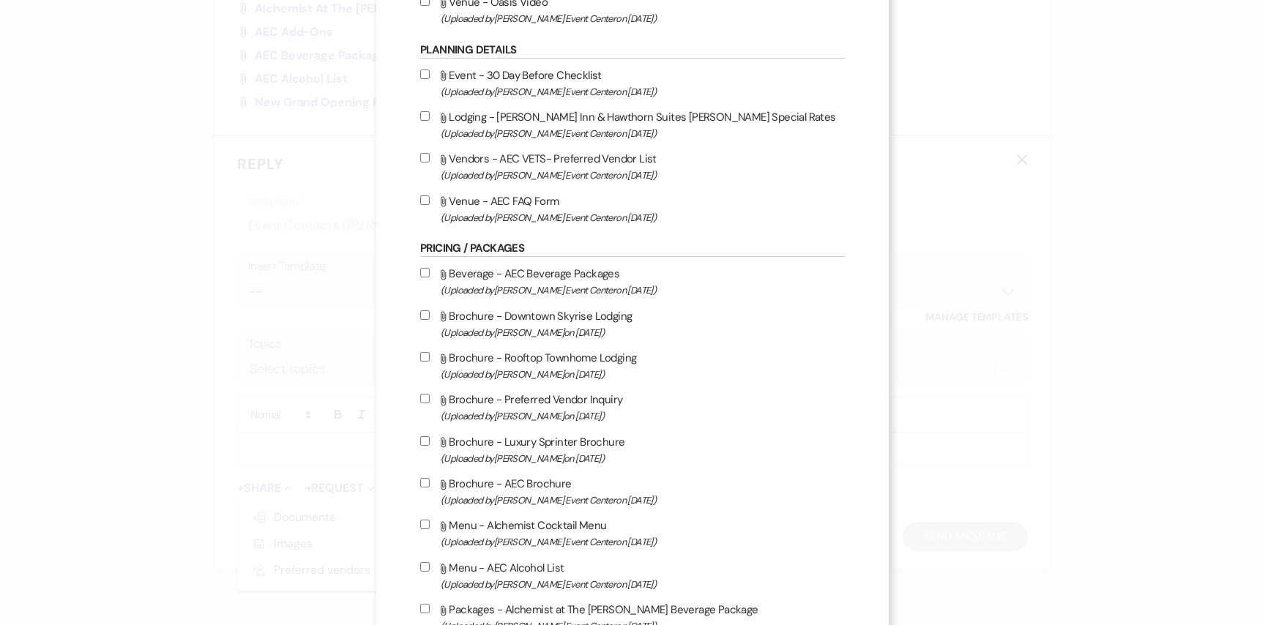
click at [422, 205] on input "Attach File Venue - AEC FAQ Form (Uploaded by Artis Event Center on Oct 30th, 2…" at bounding box center [425, 200] width 10 height 10
checkbox input "true"
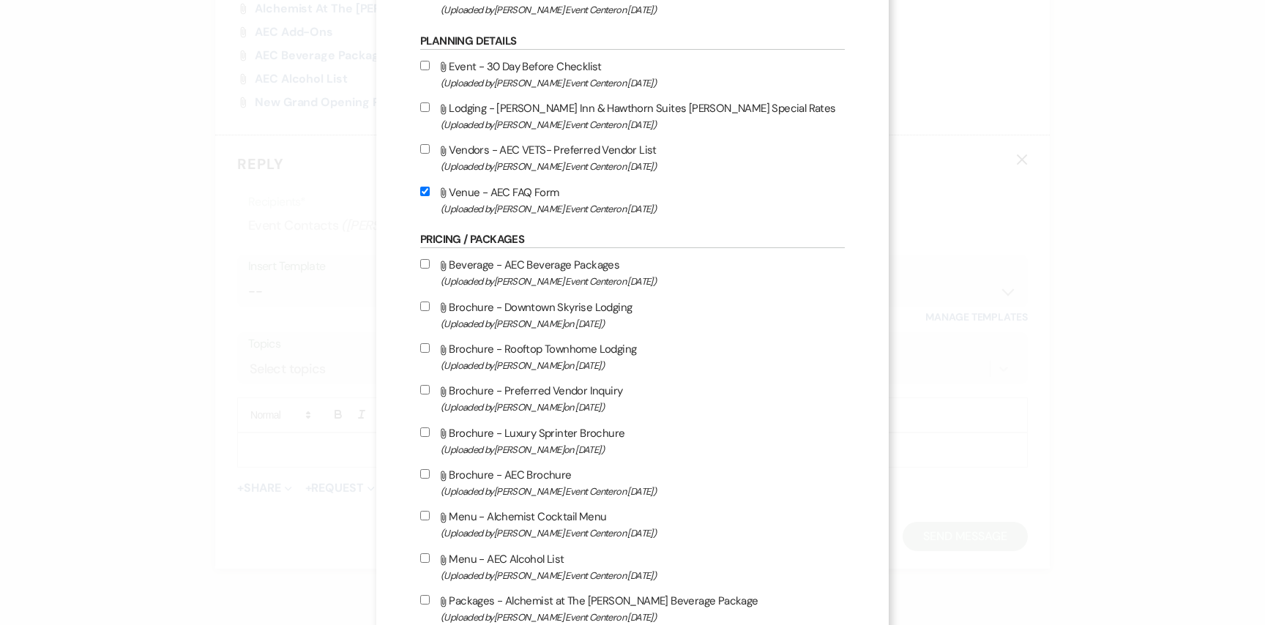
scroll to position [2220, 0]
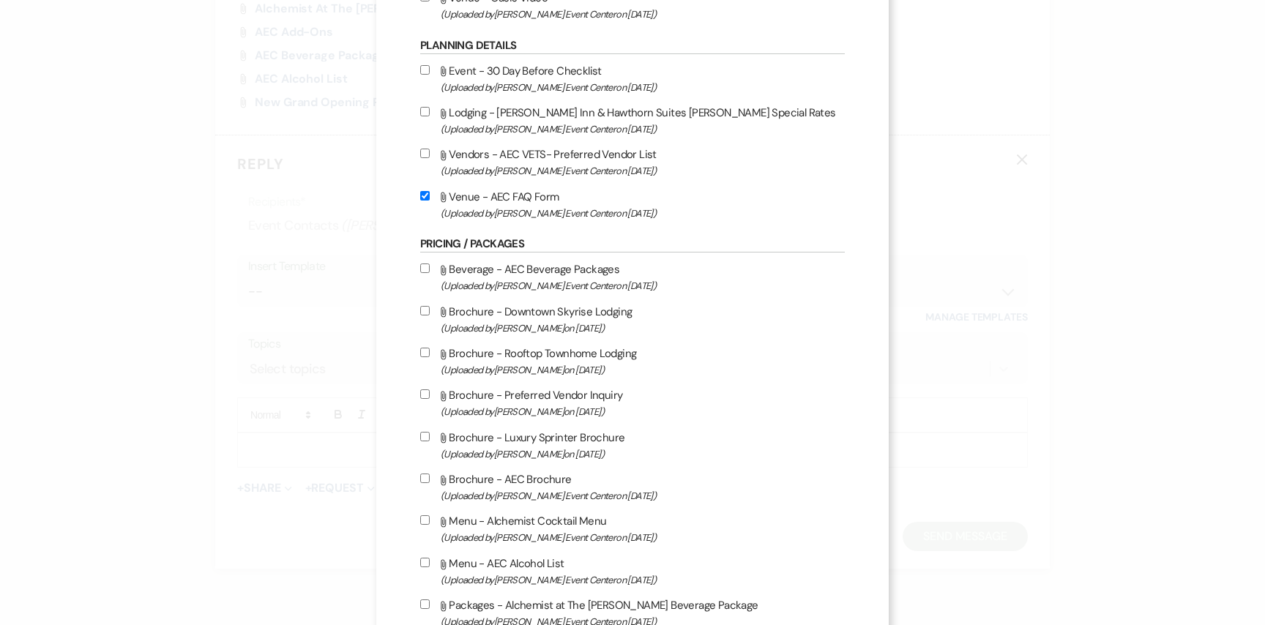
click at [422, 158] on input "Attach File Vendors - AEC VETS- Preferred Vendor List (Uploaded by Artis Event …" at bounding box center [425, 154] width 10 height 10
checkbox input "true"
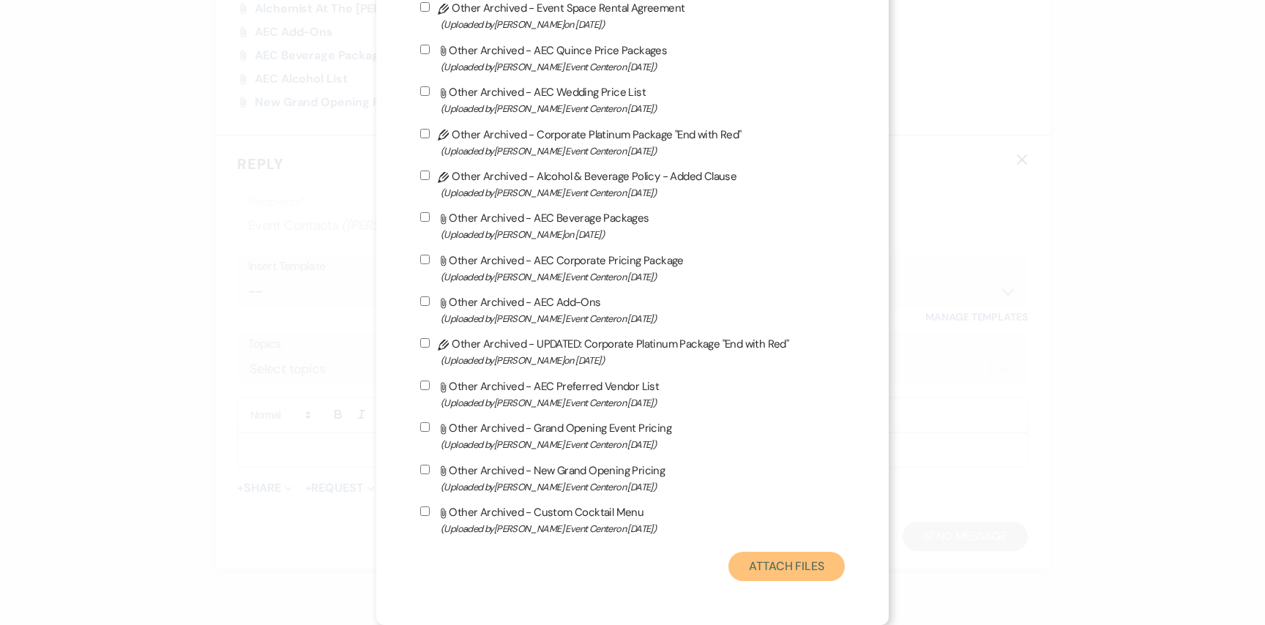
click at [761, 556] on button "Attach Files" at bounding box center [786, 566] width 116 height 29
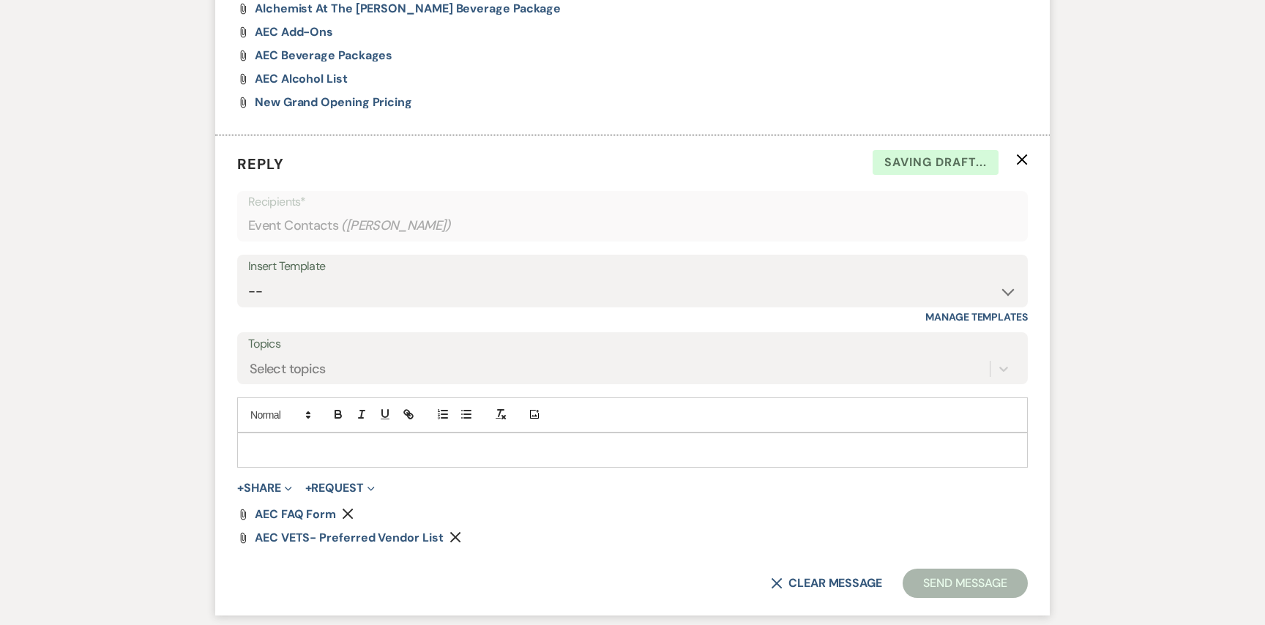
click at [312, 435] on div at bounding box center [632, 450] width 789 height 34
click at [947, 582] on button "Send Message" at bounding box center [965, 583] width 125 height 29
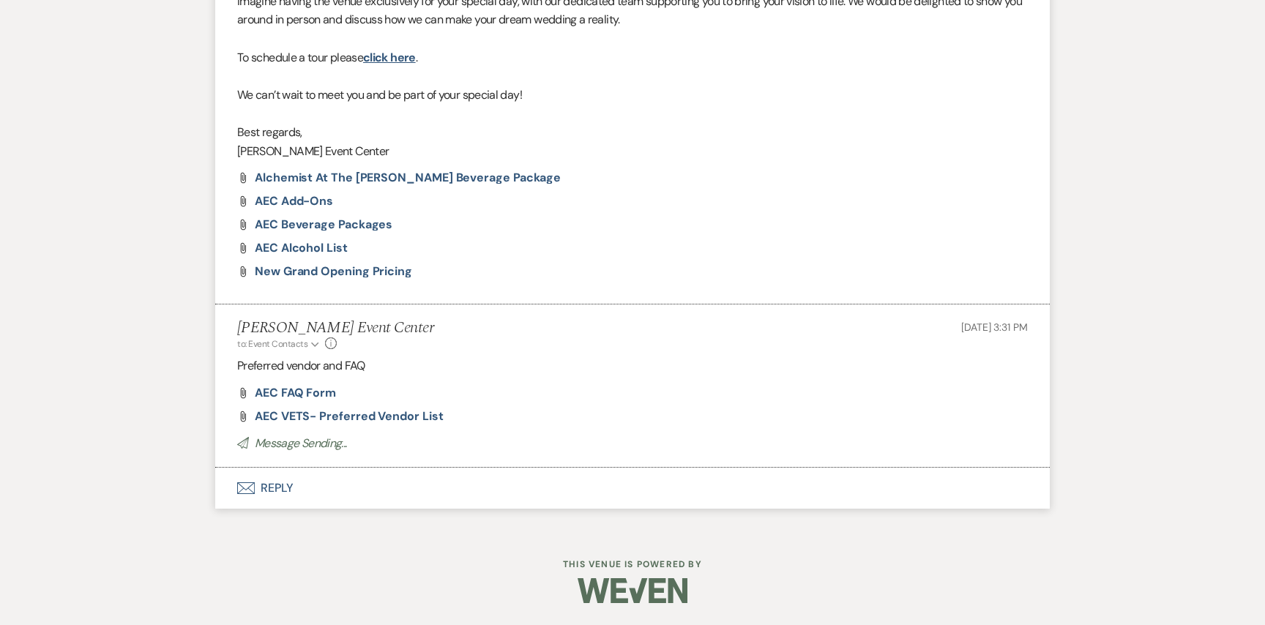
scroll to position [986, 0]
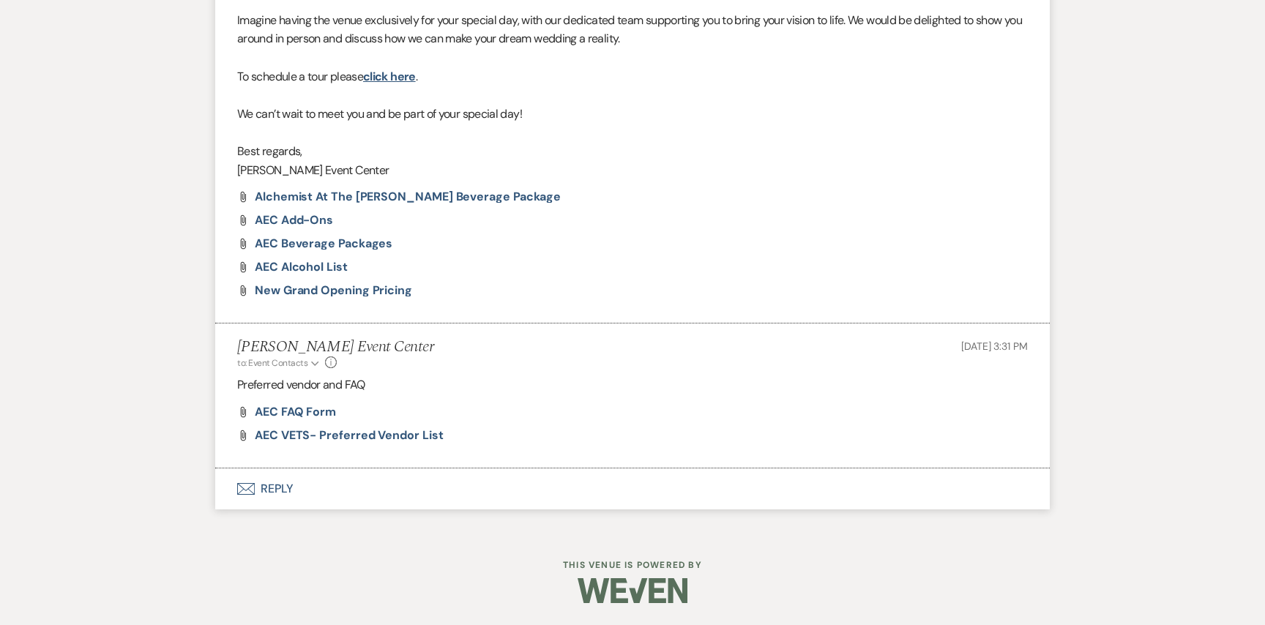
click at [955, 616] on div at bounding box center [633, 590] width 750 height 69
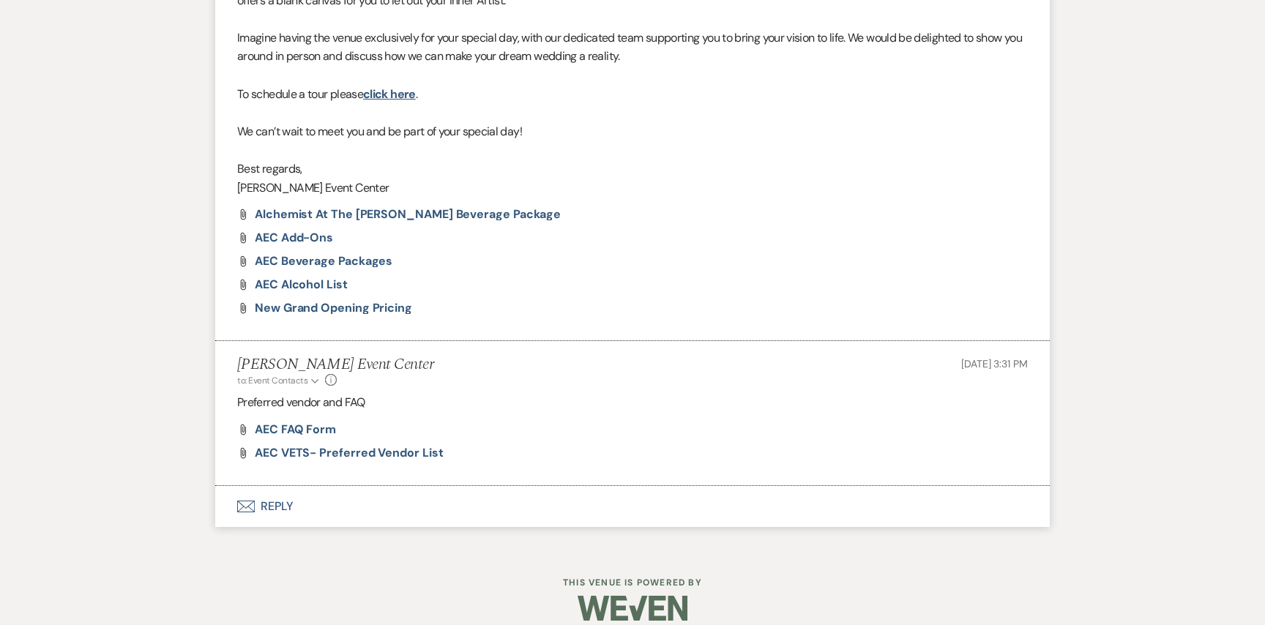
scroll to position [955, 0]
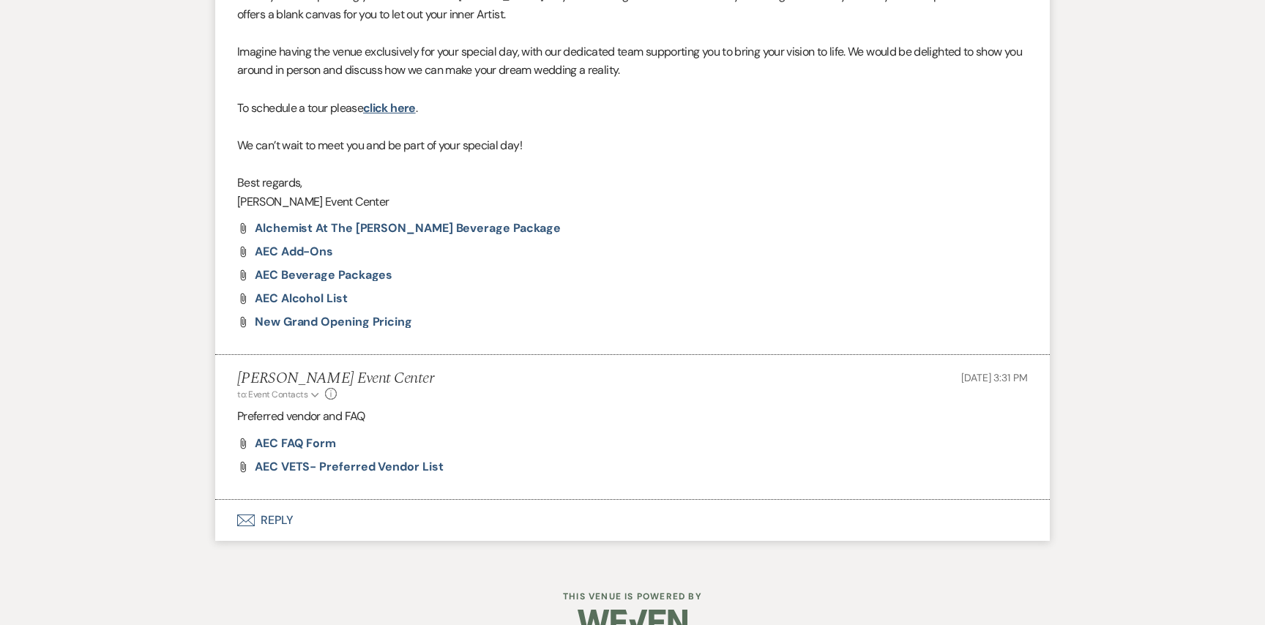
select select "2"
select select "8"
select select "1"
select select "5"
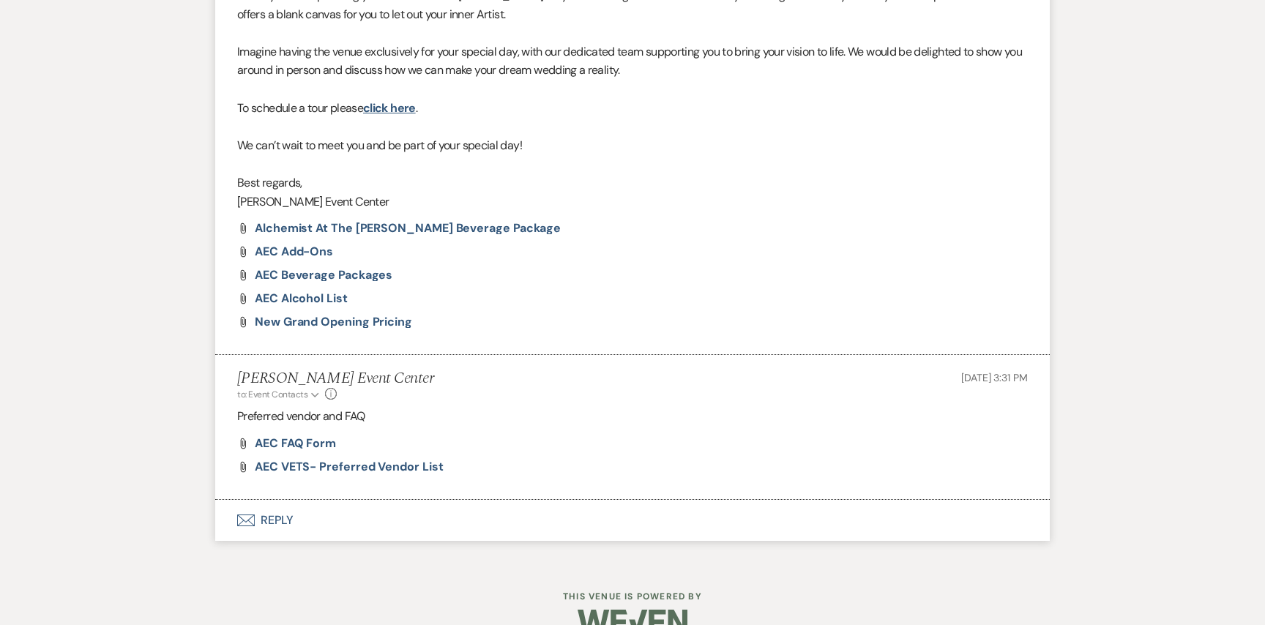
select select "4"
select select "8"
select select "1"
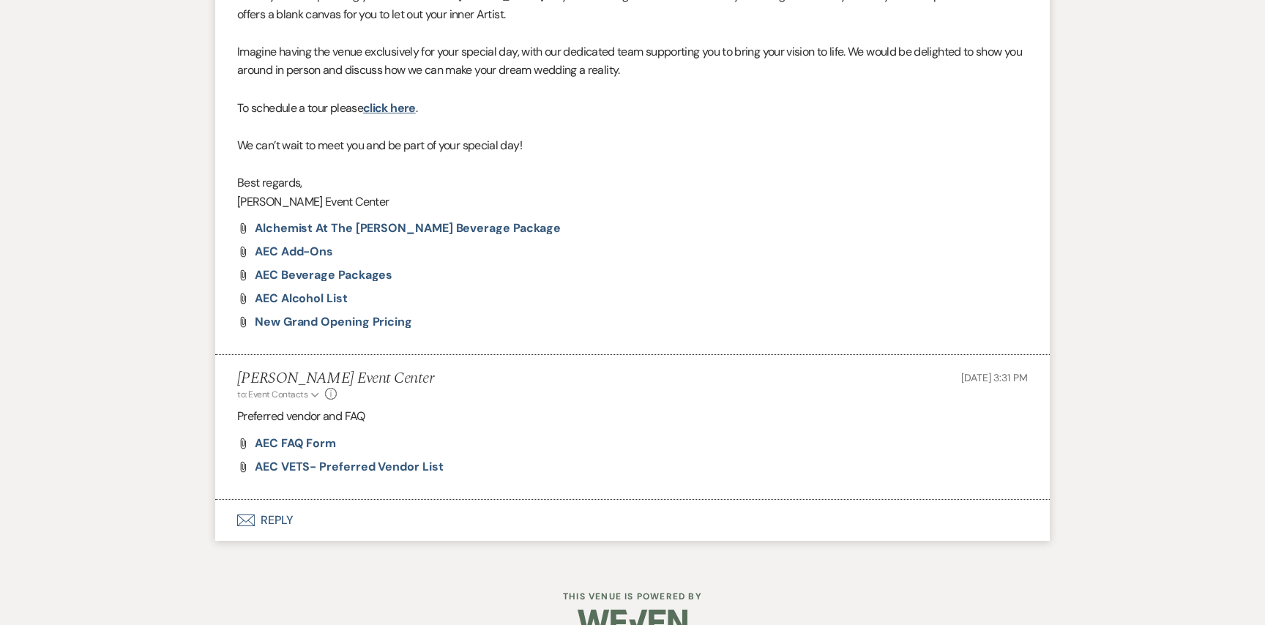
select select "8"
select select "7"
select select "8"
select select "5"
select select "8"
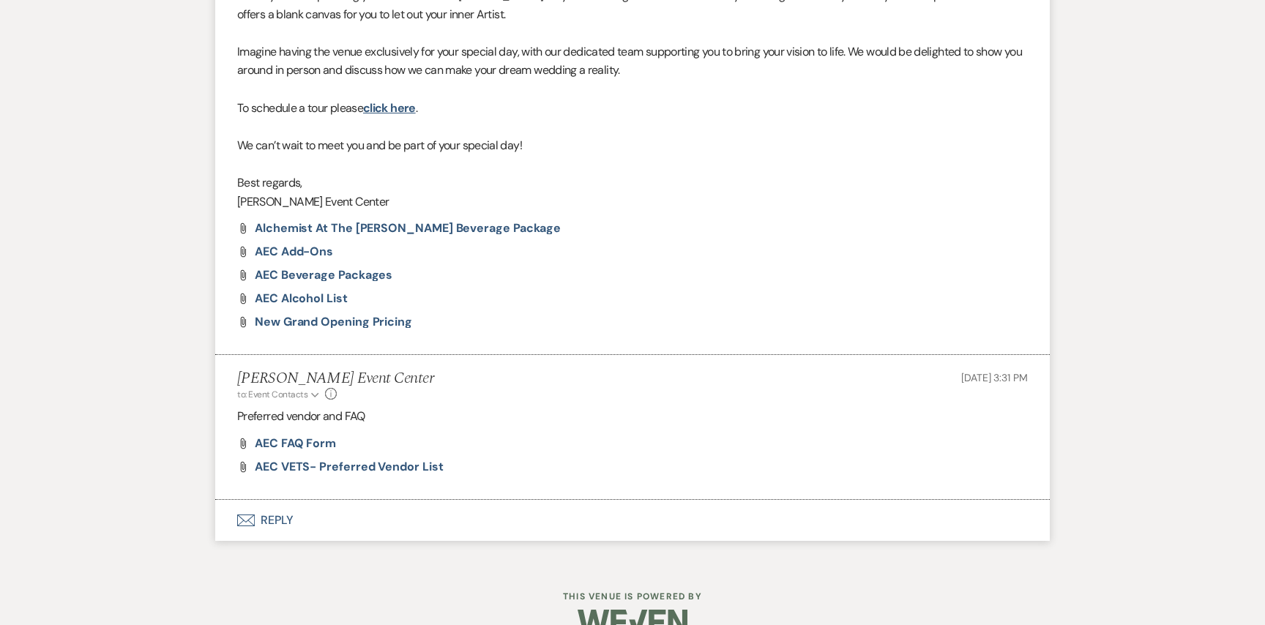
select select "1"
select select "8"
select select "7"
select select "8"
select select "6"
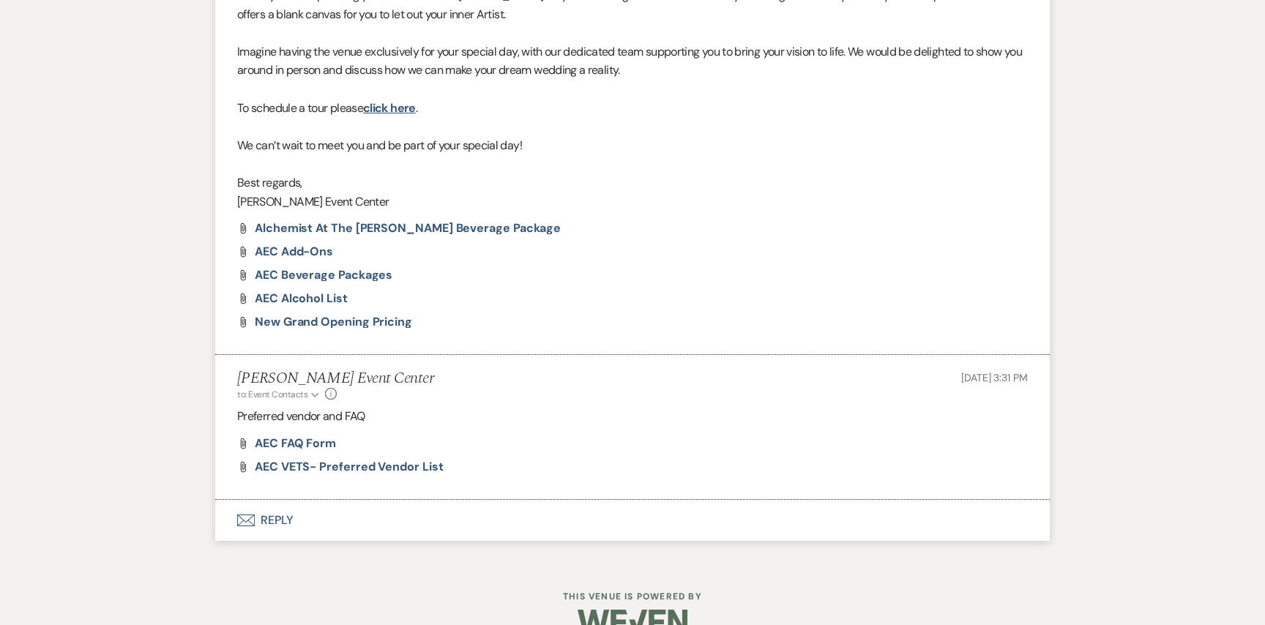
select select "2"
select select "8"
select select "1"
select select "8"
select select "4"
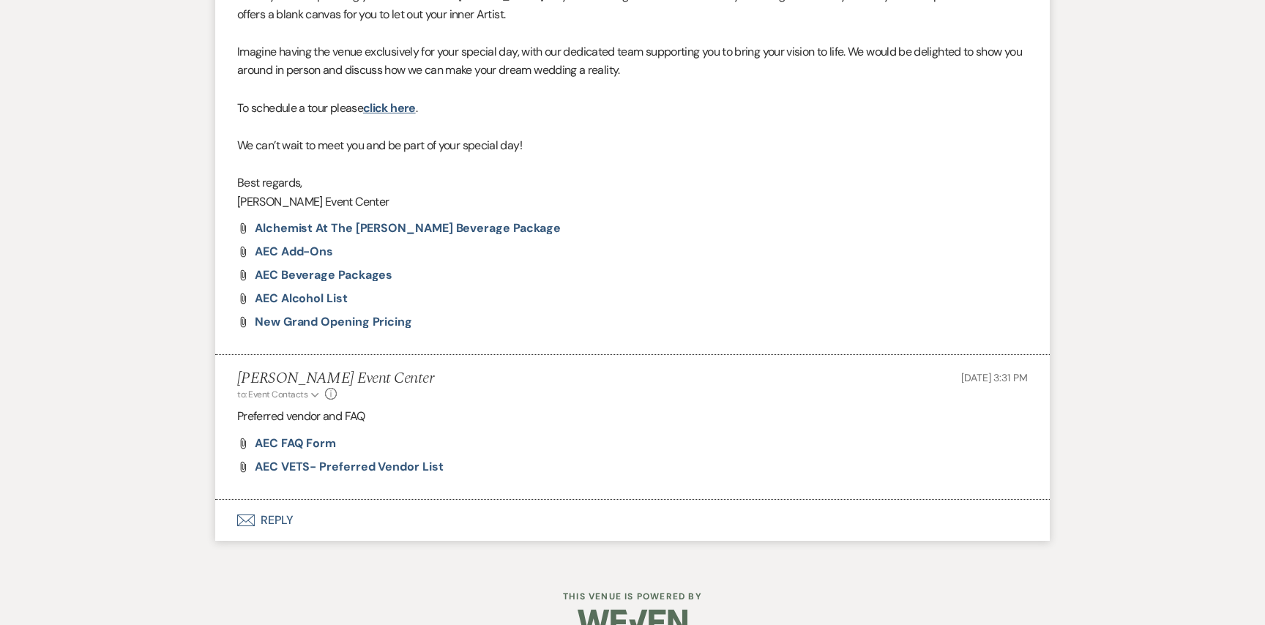
select select "8"
select select "1"
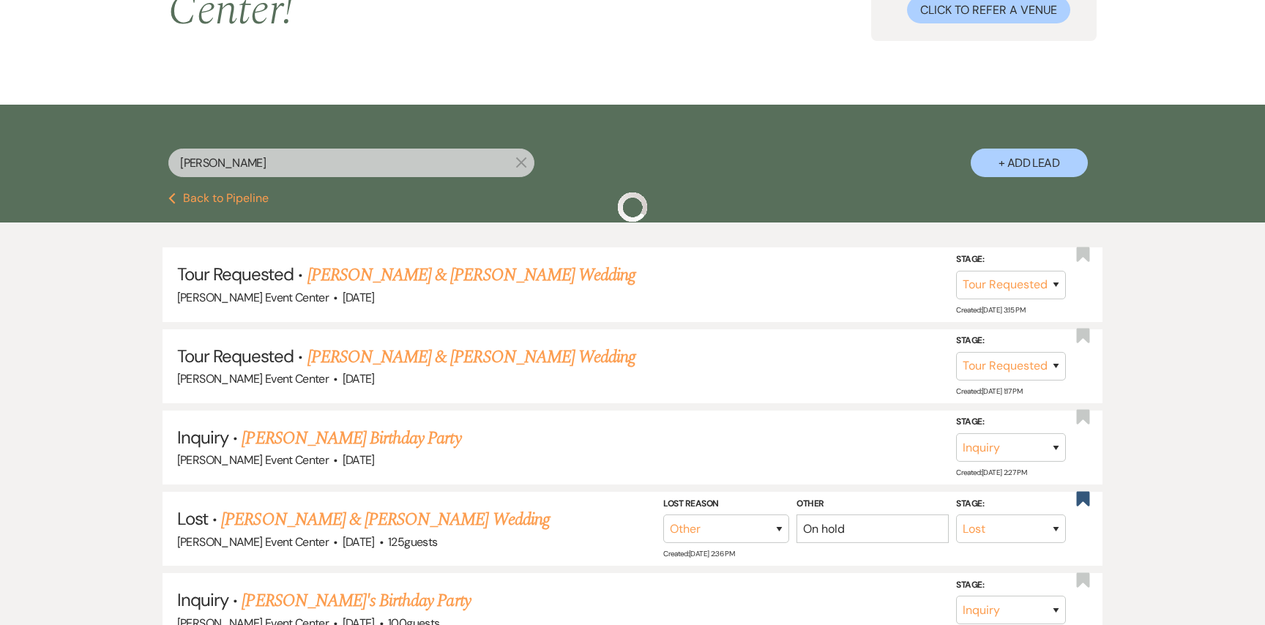
scroll to position [45, 0]
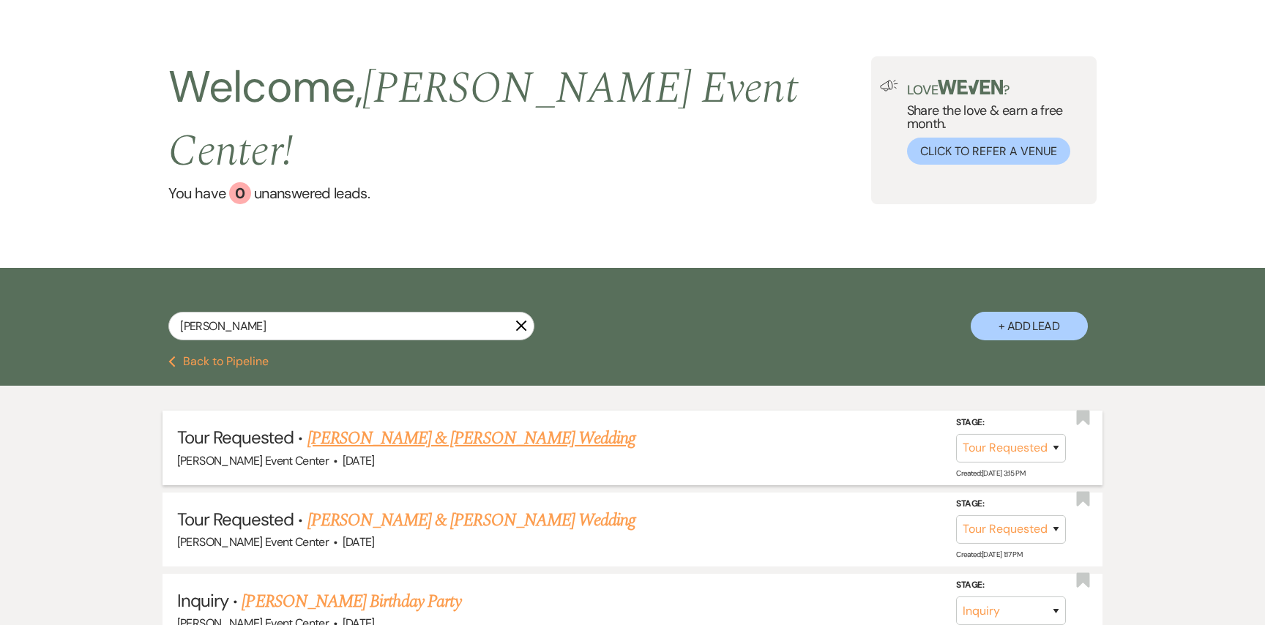
click at [527, 425] on link "[PERSON_NAME] & [PERSON_NAME] Wedding" at bounding box center [471, 438] width 328 height 26
select select "2"
select select "5"
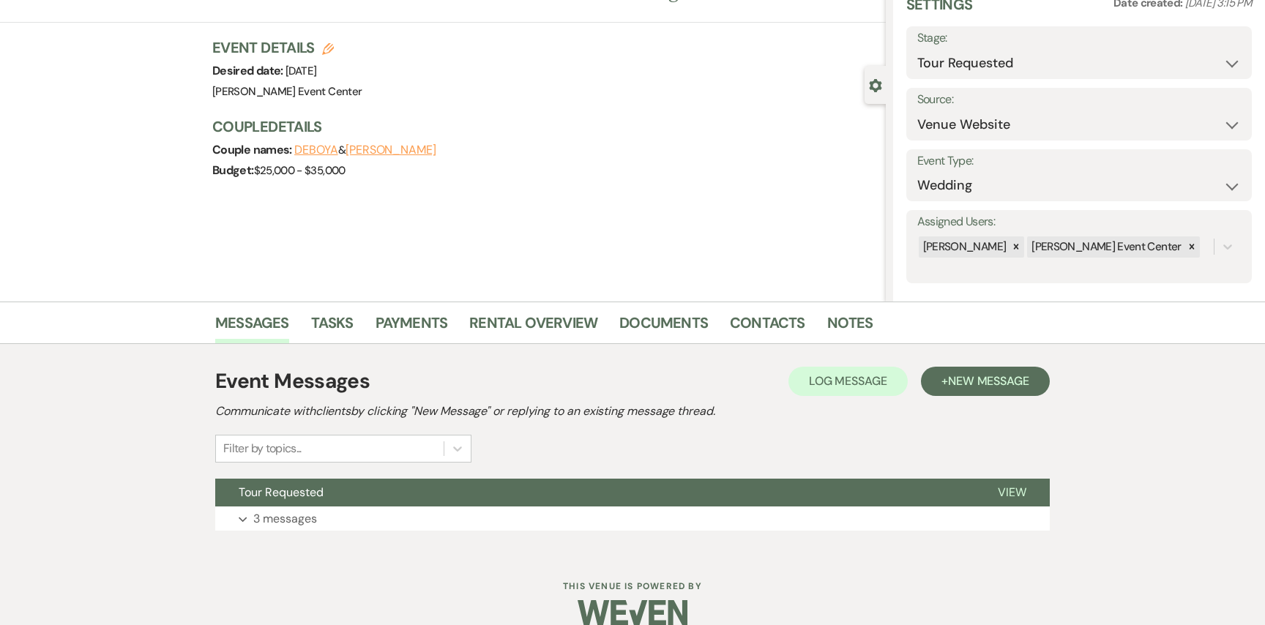
scroll to position [88, 0]
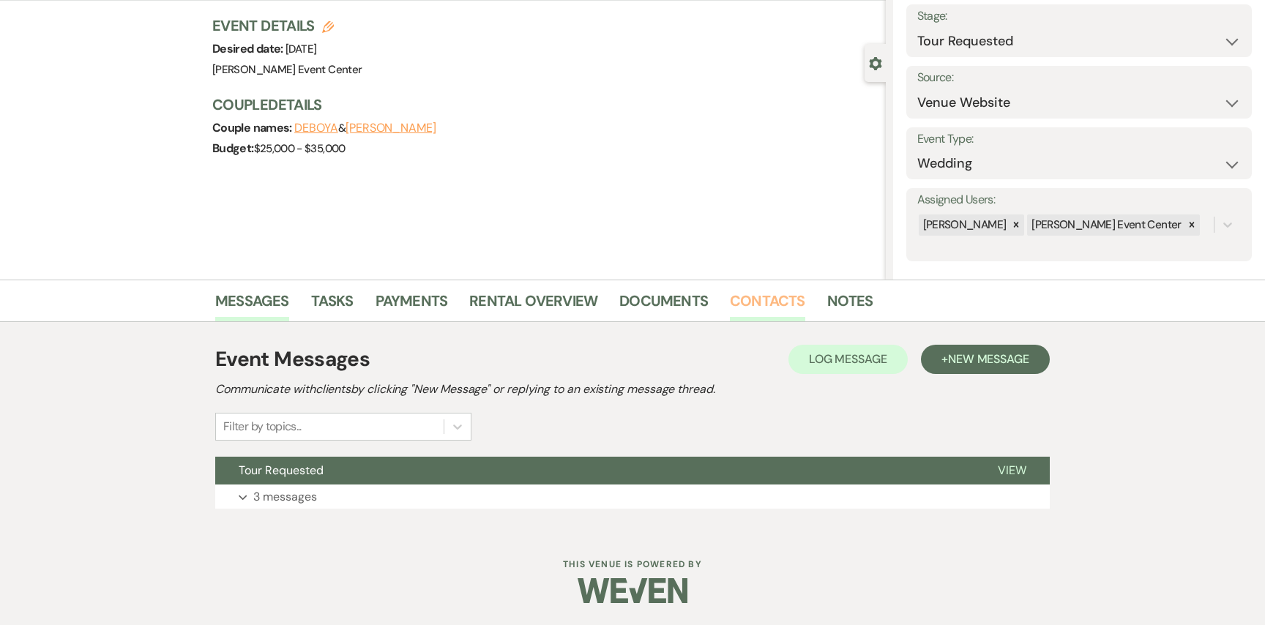
click at [750, 305] on link "Contacts" at bounding box center [767, 305] width 75 height 32
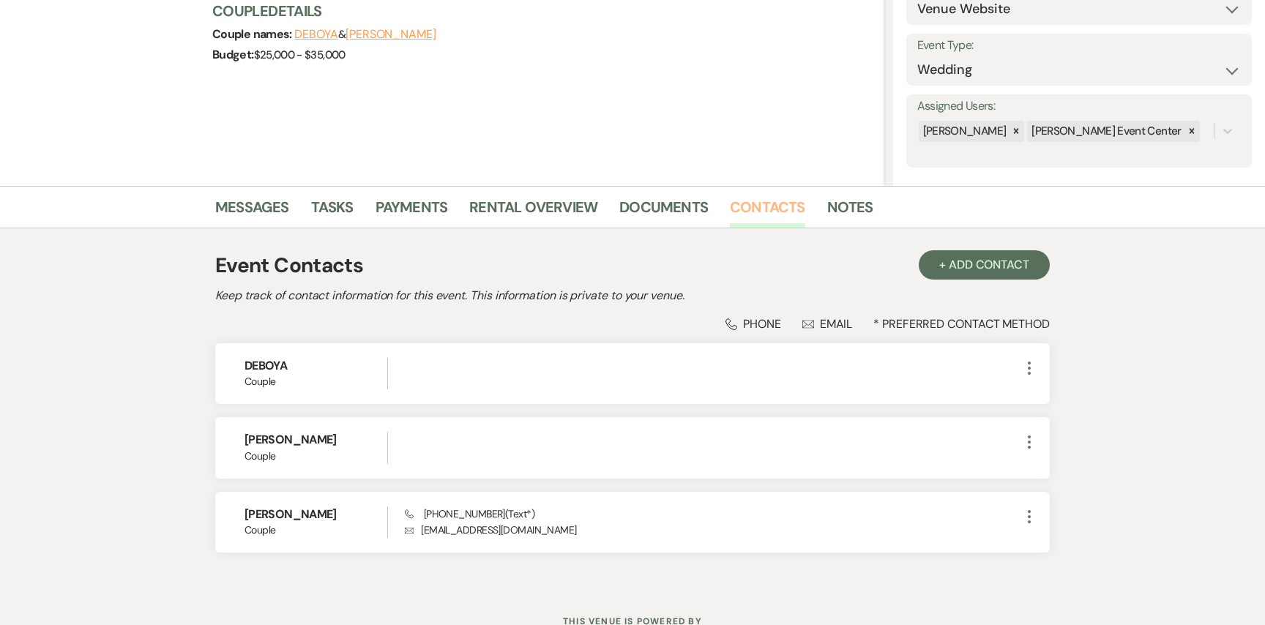
scroll to position [177, 0]
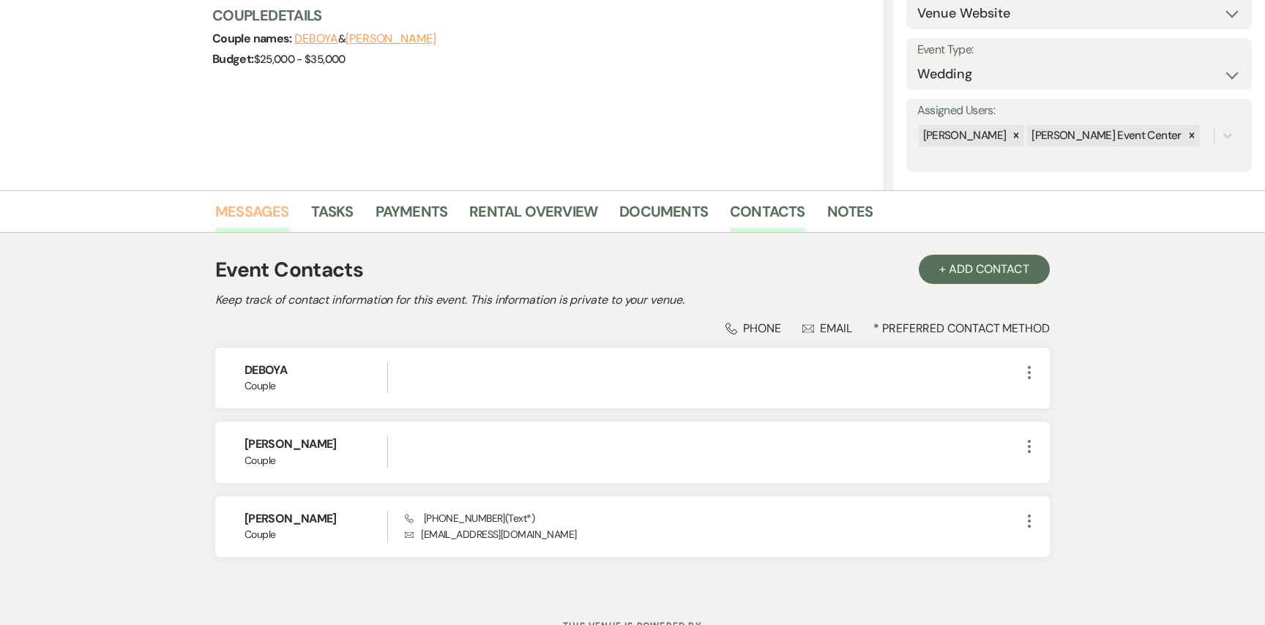
click at [251, 209] on link "Messages" at bounding box center [252, 216] width 74 height 32
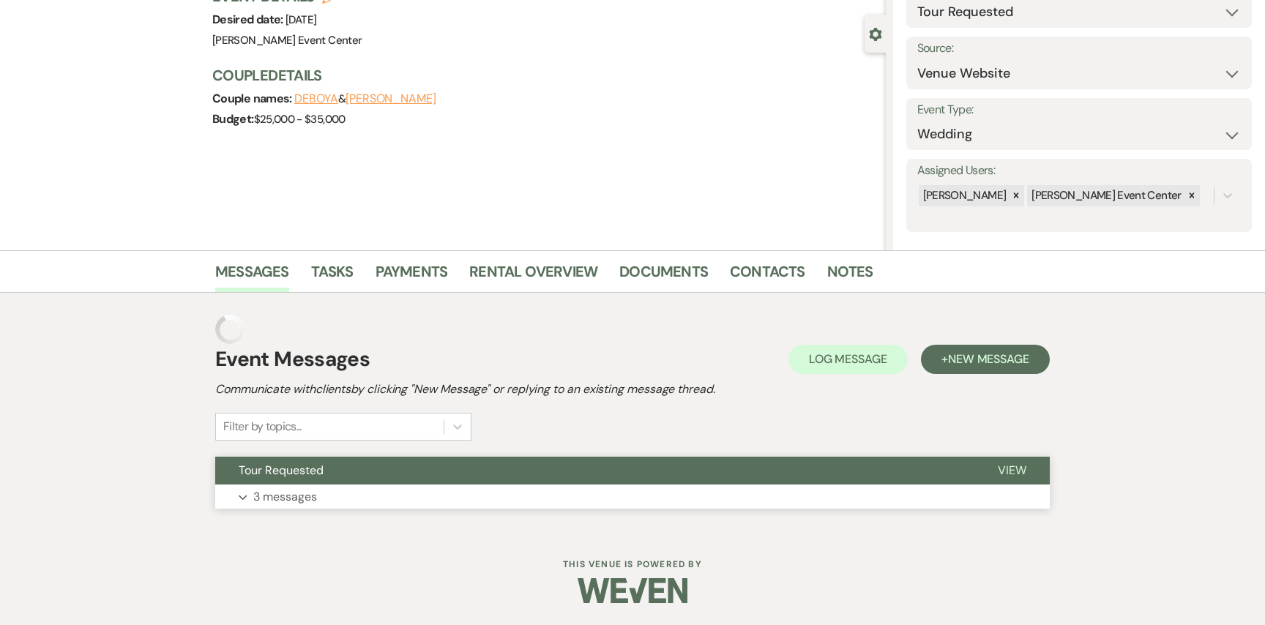
click at [288, 503] on p "3 messages" at bounding box center [285, 497] width 64 height 19
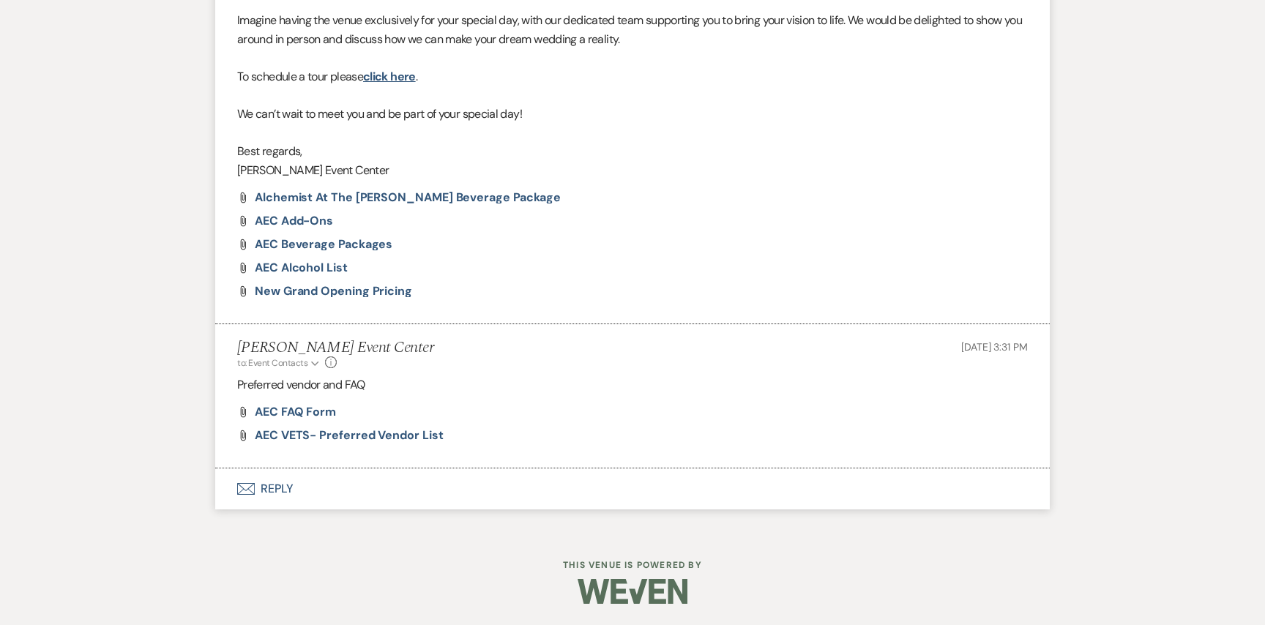
click at [279, 496] on button "Envelope Reply" at bounding box center [632, 489] width 835 height 41
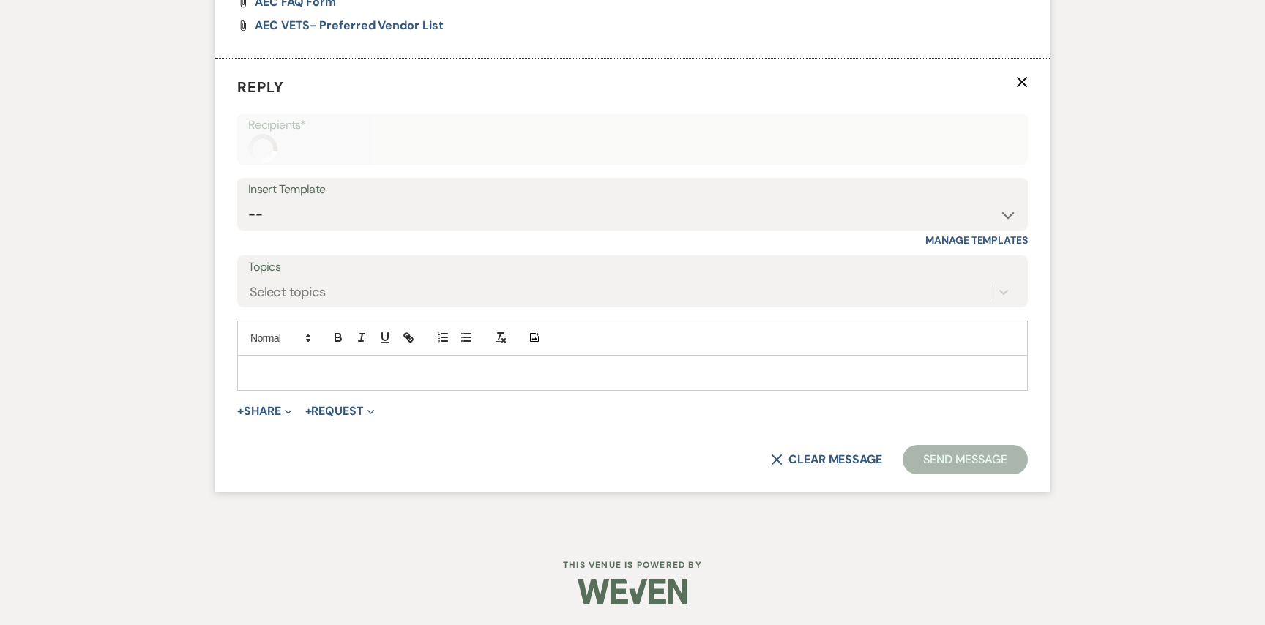
scroll to position [1396, 0]
click at [319, 217] on select "-- Weven Planning Portal Introduction (Booked Events) Initial Inquiry Response …" at bounding box center [632, 215] width 769 height 29
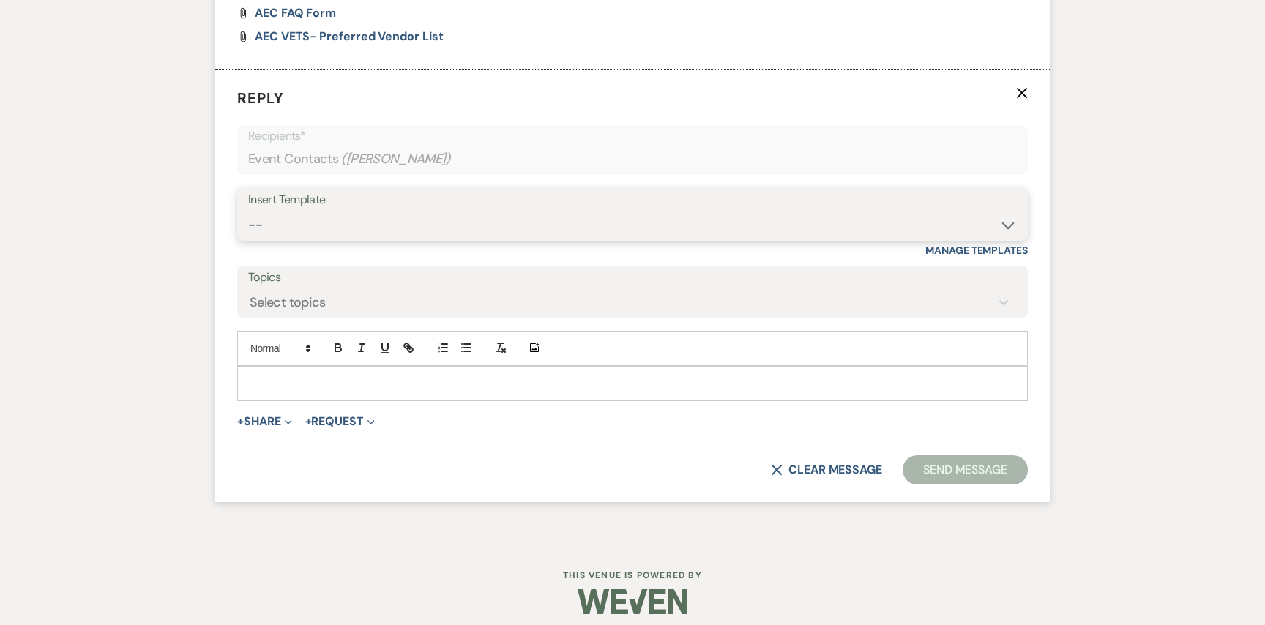
scroll to position [1388, 0]
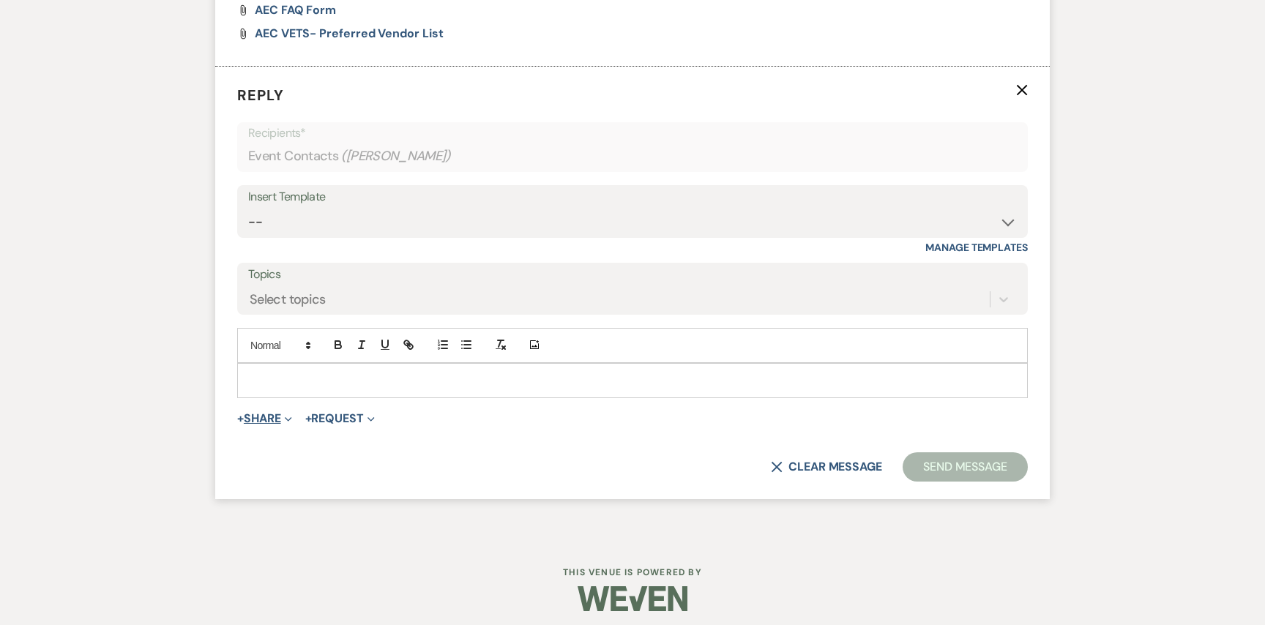
click at [272, 422] on button "+ Share Expand" at bounding box center [264, 419] width 55 height 12
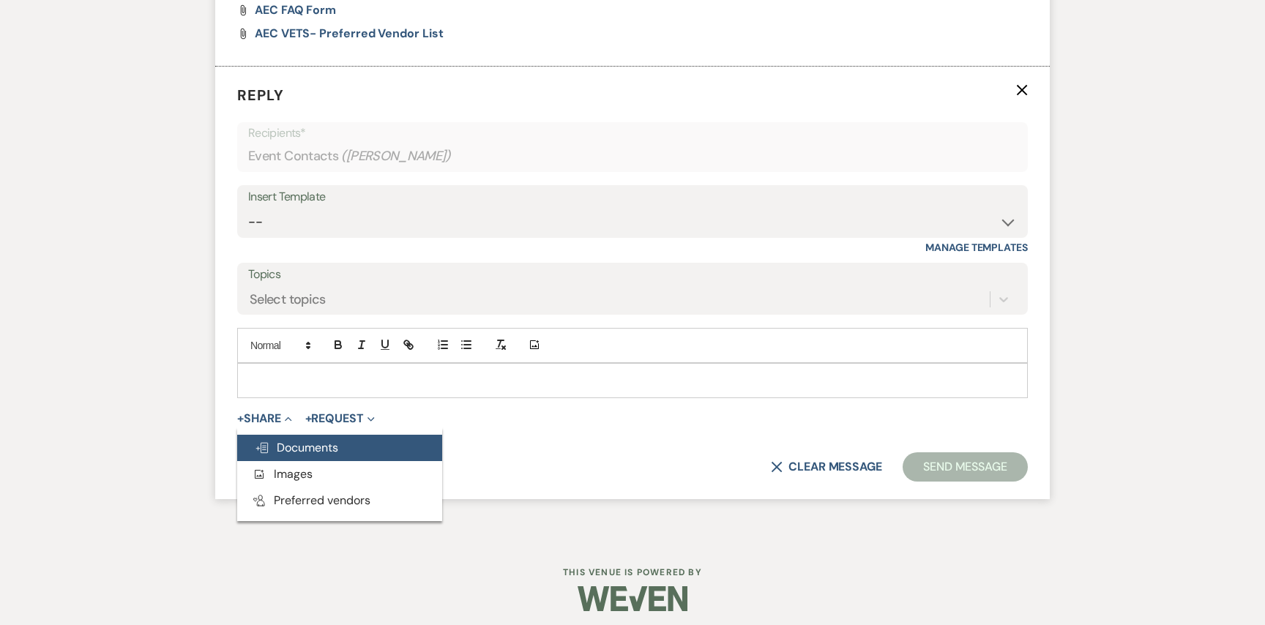
click at [287, 449] on span "Doc Upload Documents" at bounding box center [296, 447] width 83 height 15
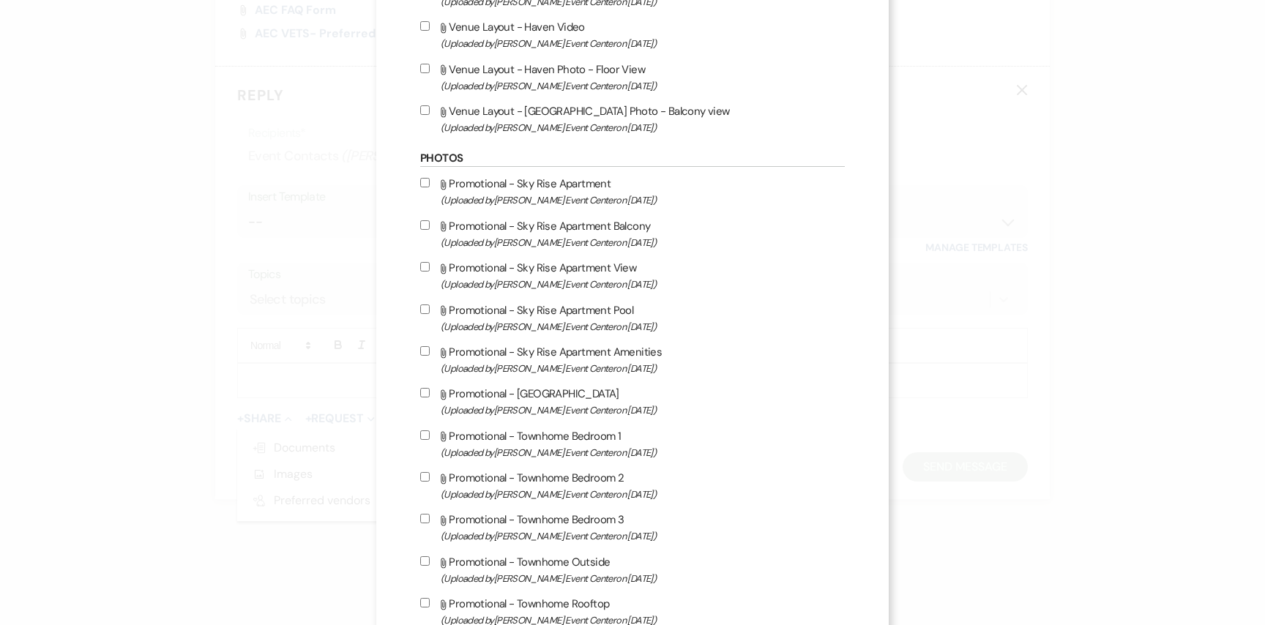
scroll to position [1191, 0]
click at [425, 190] on input "Attach File Promotional - Sky Rise Apartment (Uploaded by Artis Event Center on…" at bounding box center [425, 185] width 10 height 10
checkbox input "true"
click at [427, 232] on input "Attach File Promotional - Sky Rise Apartment Balcony (Uploaded by Artis Event C…" at bounding box center [425, 228] width 10 height 10
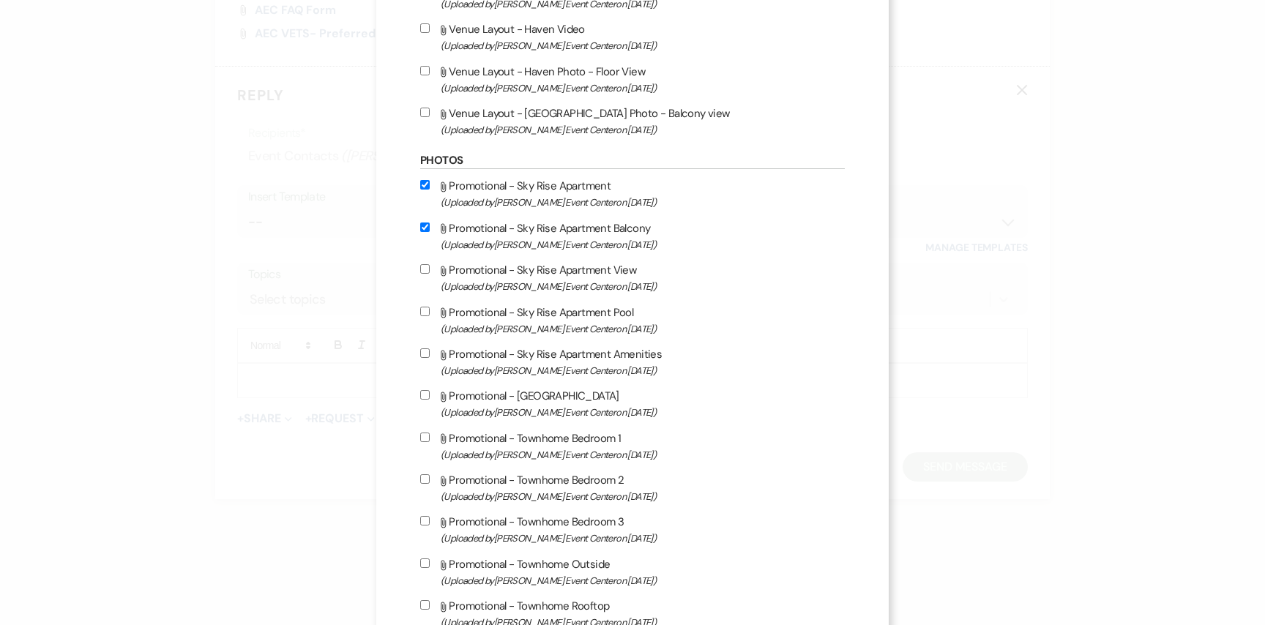
checkbox input "true"
click at [423, 274] on input "Attach File Promotional - Sky Rise Apartment View (Uploaded by Artis Event Cent…" at bounding box center [425, 269] width 10 height 10
checkbox input "true"
click at [425, 328] on label "Attach File Promotional - Sky Rise Apartment Pool (Uploaded by Artis Event Cent…" at bounding box center [632, 320] width 425 height 34
click at [425, 316] on input "Attach File Promotional - Sky Rise Apartment Pool (Uploaded by Artis Event Cent…" at bounding box center [425, 312] width 10 height 10
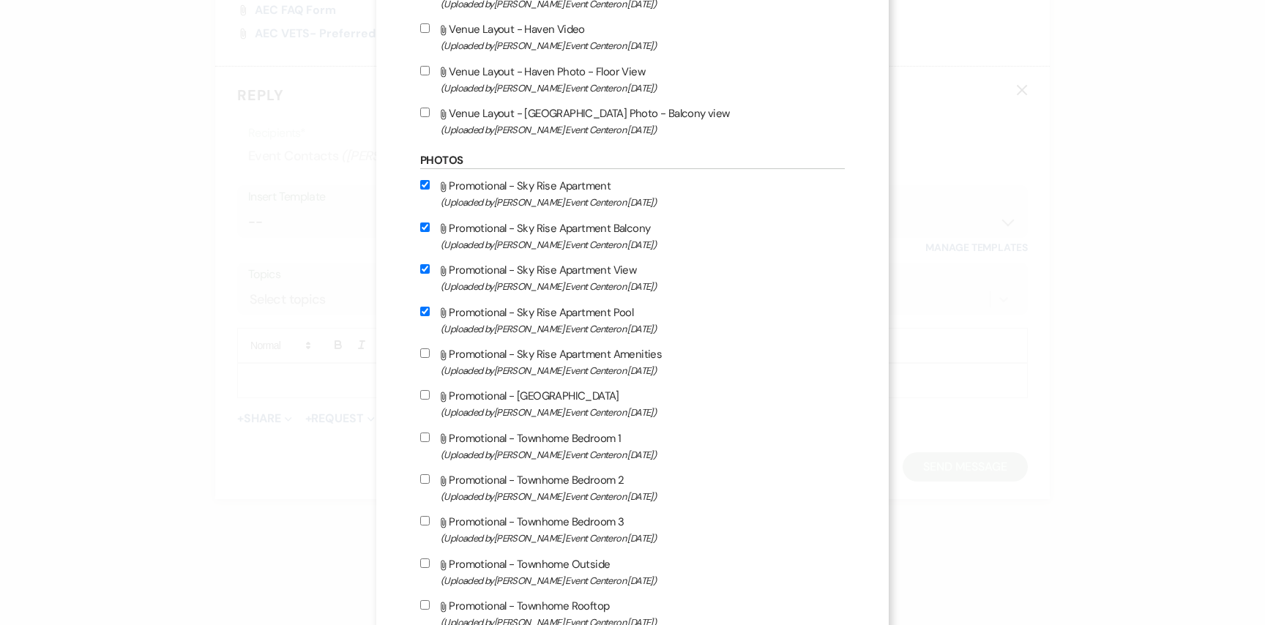
checkbox input "true"
click at [425, 359] on label "Attach File Promotional - Sky Rise Apartment Amenities (Uploaded by Artis Event…" at bounding box center [632, 362] width 425 height 34
click at [425, 358] on input "Attach File Promotional - Sky Rise Apartment Amenities (Uploaded by Artis Event…" at bounding box center [425, 353] width 10 height 10
checkbox input "true"
click at [425, 400] on input "Attach File Promotional - Sky Rise Apartment Lounge (Uploaded by Artis Event Ce…" at bounding box center [425, 395] width 10 height 10
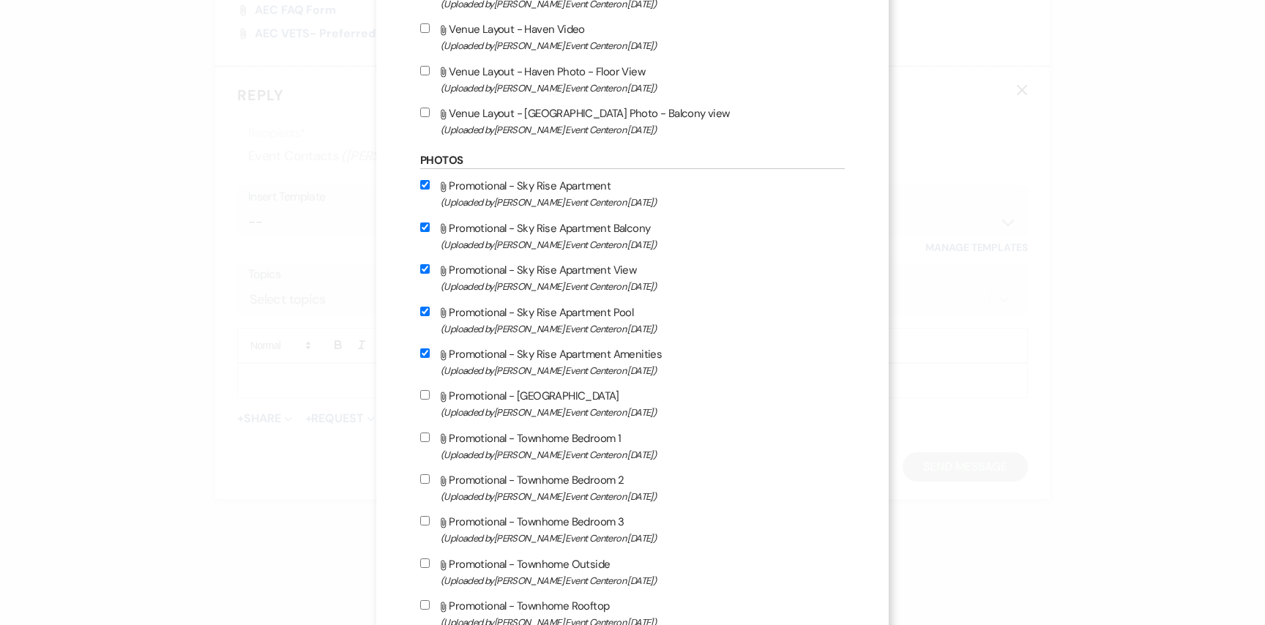
checkbox input "true"
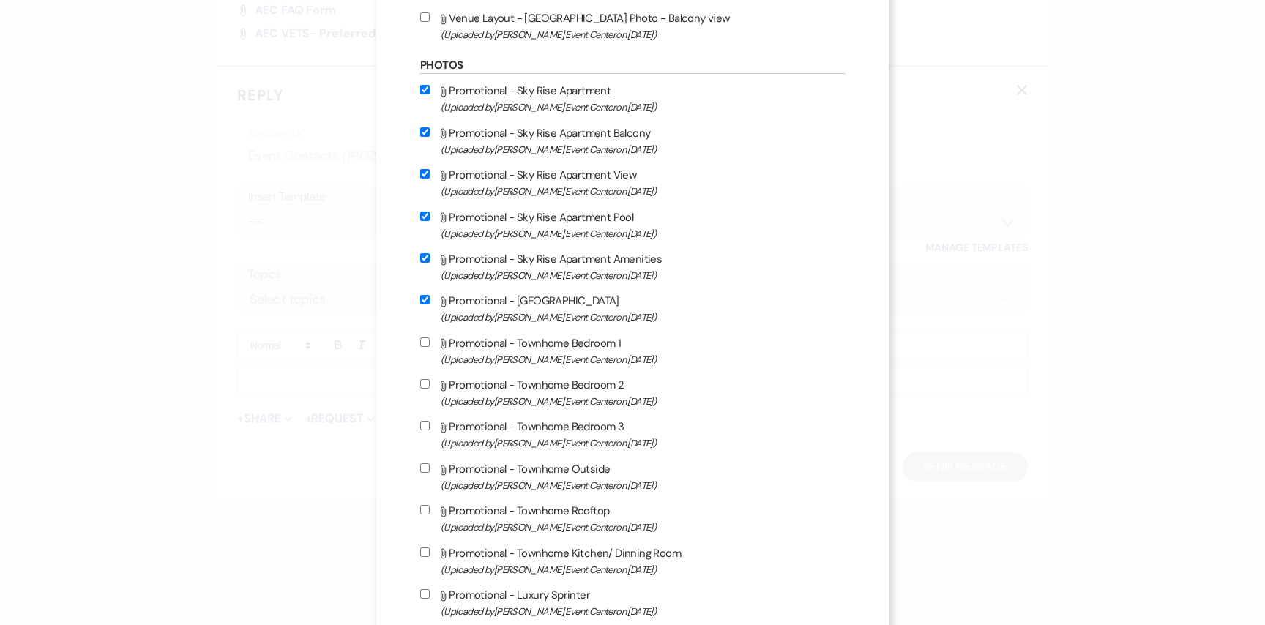
scroll to position [1288, 0]
click at [426, 346] on label "Attach File Promotional - Townhome Bedroom 1 (Uploaded by Artis Event Center on…" at bounding box center [632, 349] width 425 height 34
click at [426, 346] on input "Attach File Promotional - Townhome Bedroom 1 (Uploaded by Artis Event Center on…" at bounding box center [425, 341] width 10 height 10
checkbox input "true"
click at [425, 387] on input "Attach File Promotional - Townhome Bedroom 2 (Uploaded by Artis Event Center on…" at bounding box center [425, 383] width 10 height 10
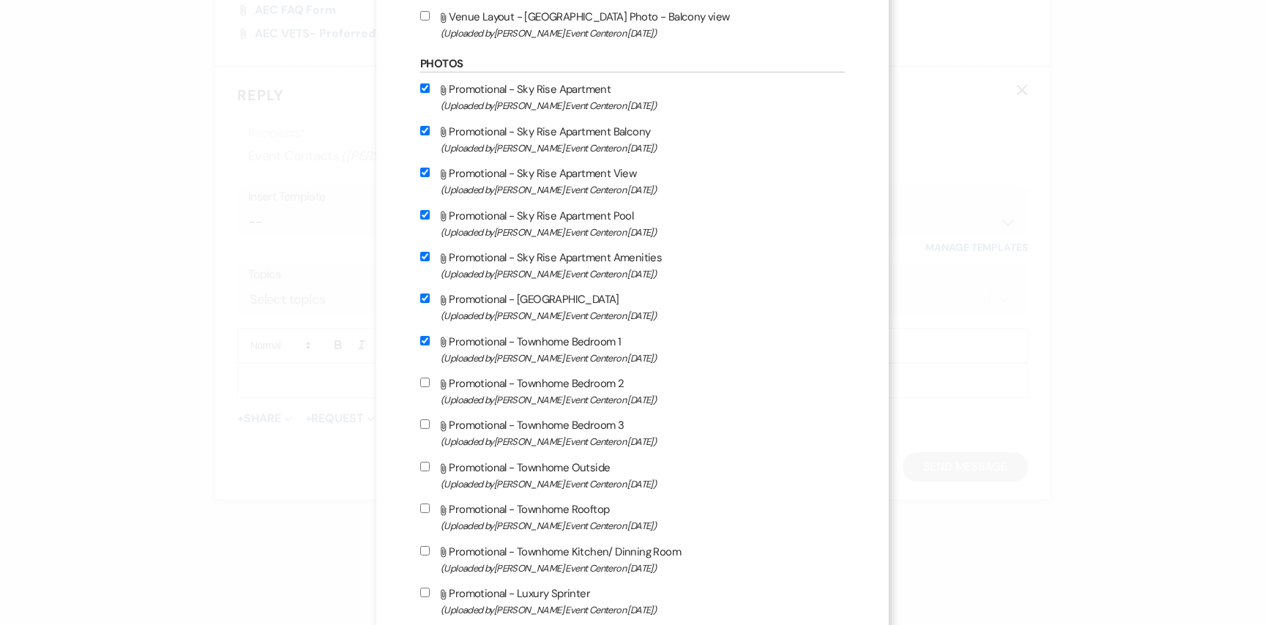
checkbox input "true"
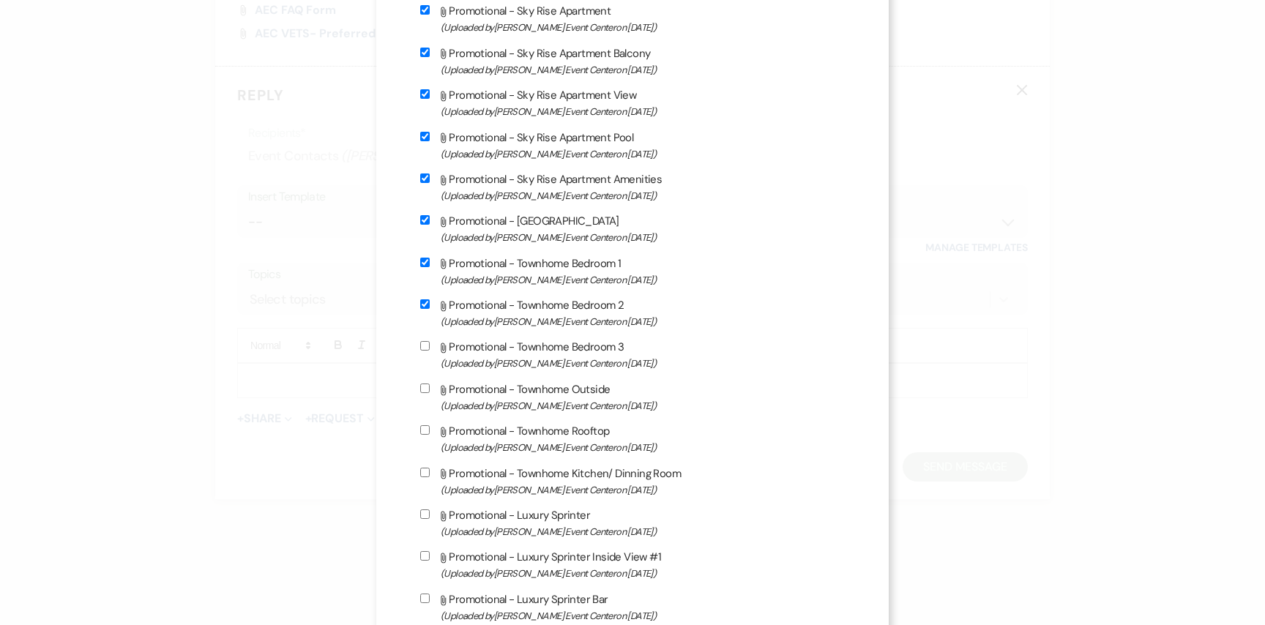
scroll to position [1411, 0]
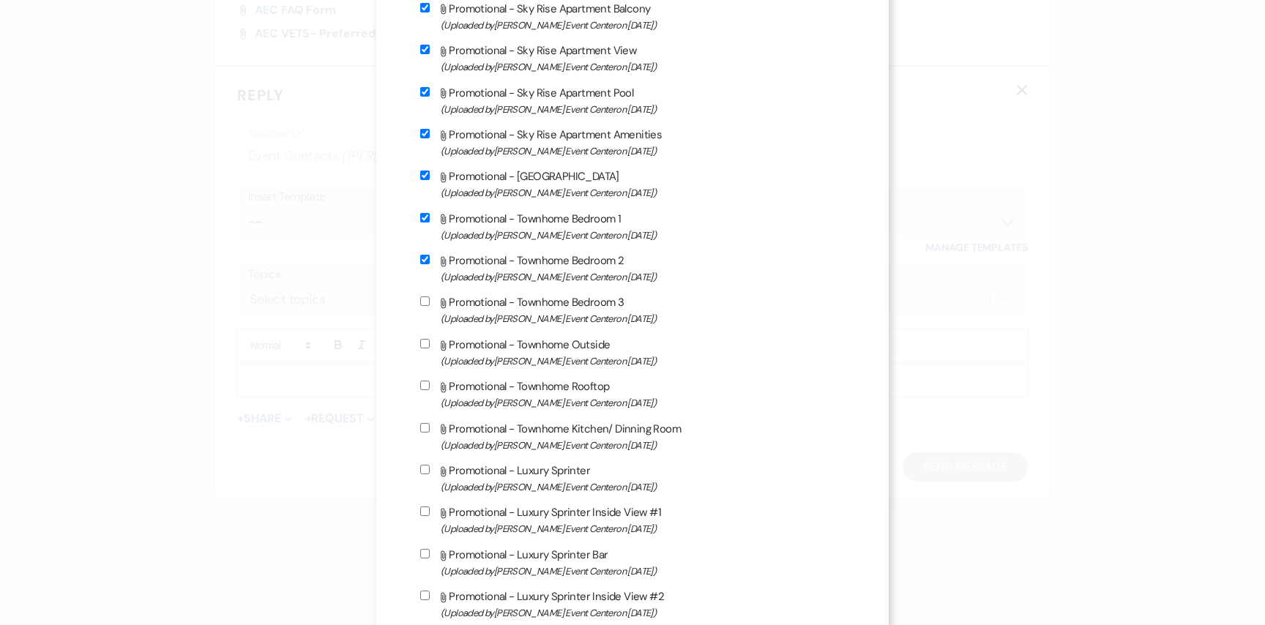
click at [423, 306] on input "Attach File Promotional - Townhome Bedroom 3 (Uploaded by Artis Event Center on…" at bounding box center [425, 302] width 10 height 10
checkbox input "true"
click at [424, 348] on input "Attach File Promotional - Townhome Outside (Uploaded by Artis Event Center on A…" at bounding box center [425, 344] width 10 height 10
checkbox input "true"
click at [424, 390] on input "Attach File Promotional - Townhome Rooftop (Uploaded by Artis Event Center on A…" at bounding box center [425, 386] width 10 height 10
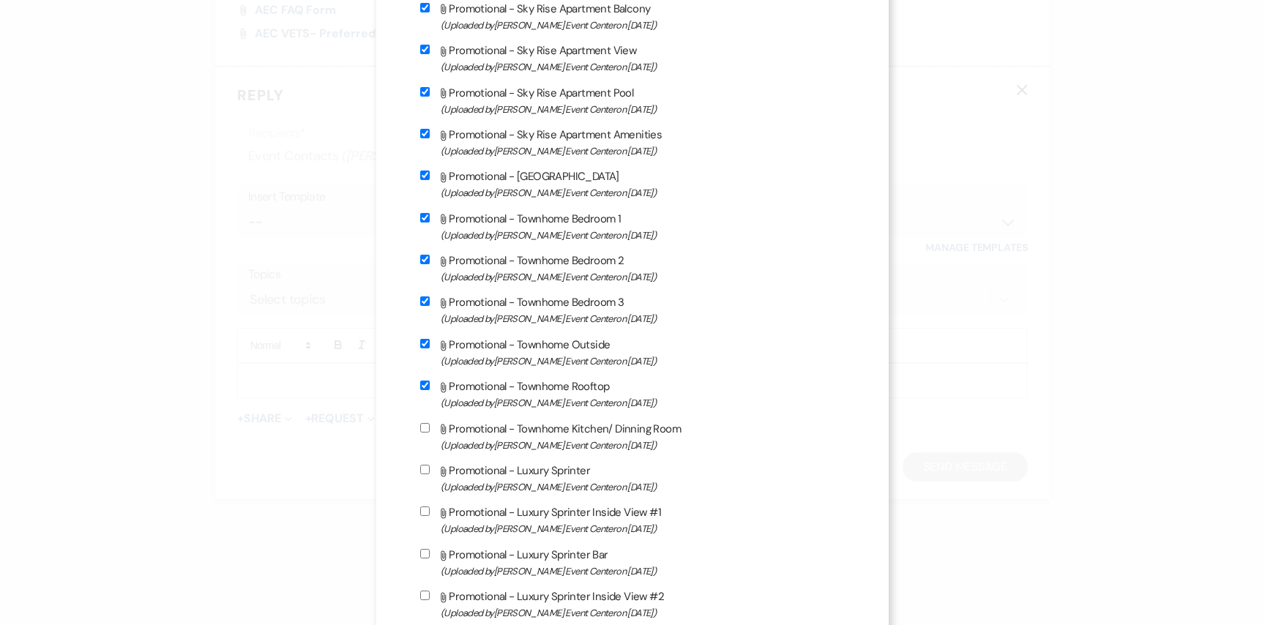
checkbox input "true"
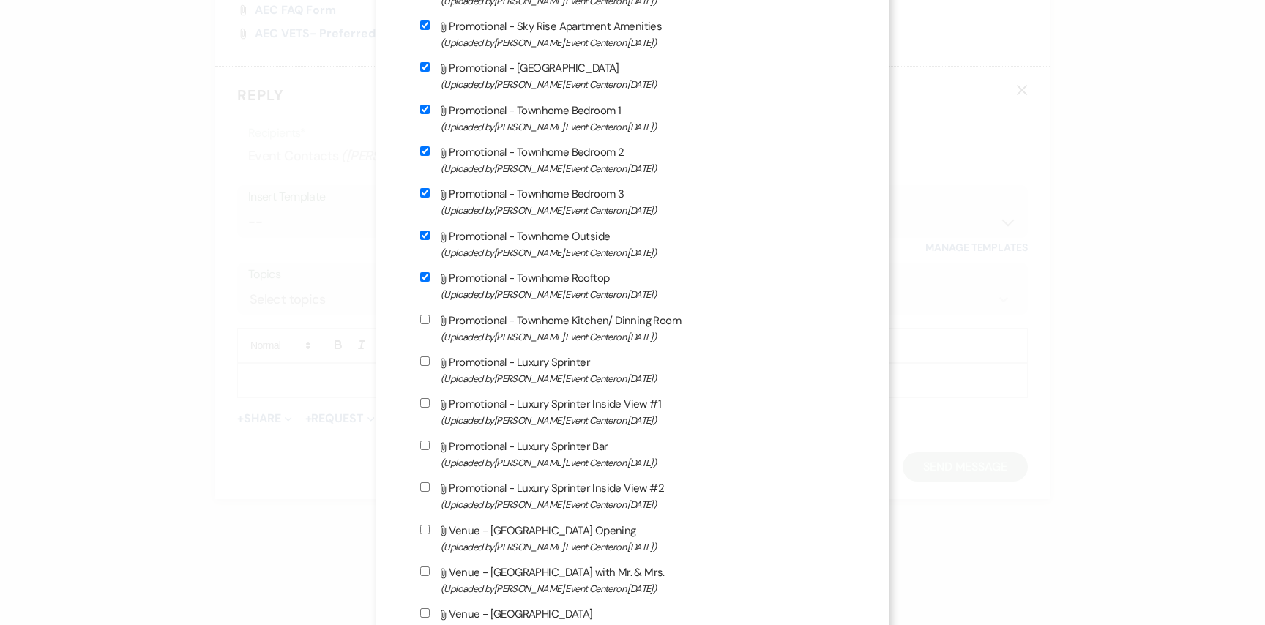
scroll to position [1599, 0]
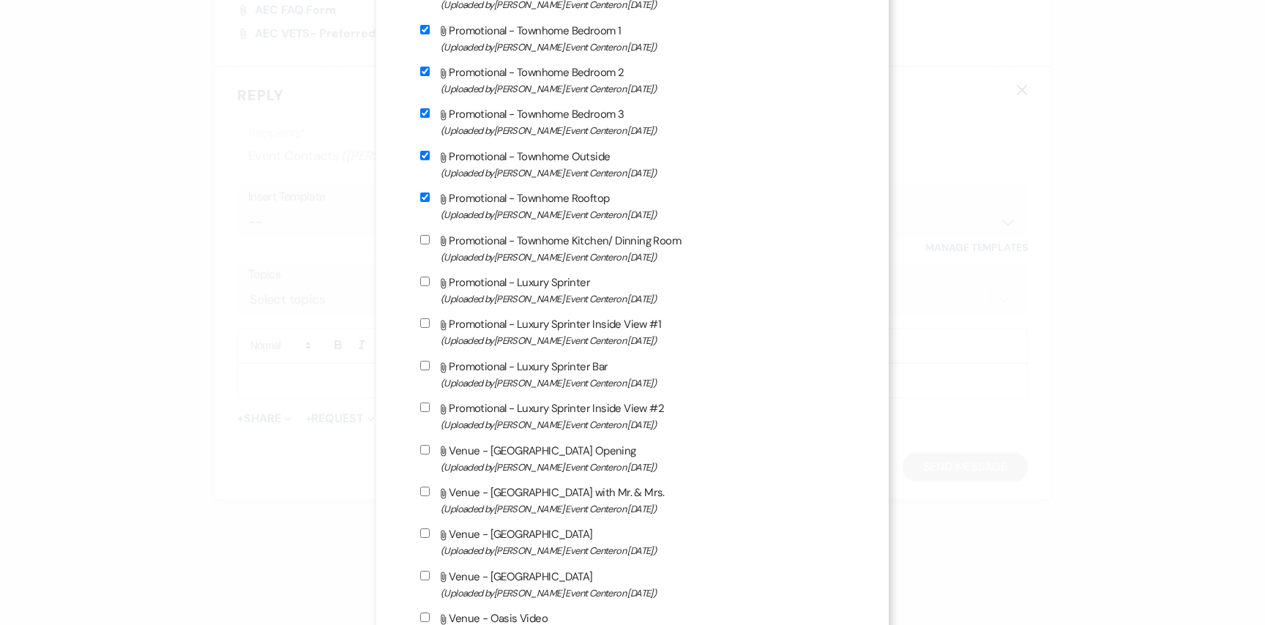
click at [424, 243] on div "Attach File Promotional - Sky Rise Apartment (Uploaded by Artis Event Center on…" at bounding box center [632, 206] width 425 height 875
click at [427, 303] on label "Attach File Promotional - Luxury Sprinter (Uploaded by Artis Event Center on Ap…" at bounding box center [632, 290] width 425 height 34
click at [427, 286] on input "Attach File Promotional - Luxury Sprinter (Uploaded by Artis Event Center on Ap…" at bounding box center [425, 282] width 10 height 10
checkbox input "true"
click at [425, 245] on input "Attach File Promotional - Townhome Kitchen/ Dinning Room (Uploaded by Artis Eve…" at bounding box center [425, 240] width 10 height 10
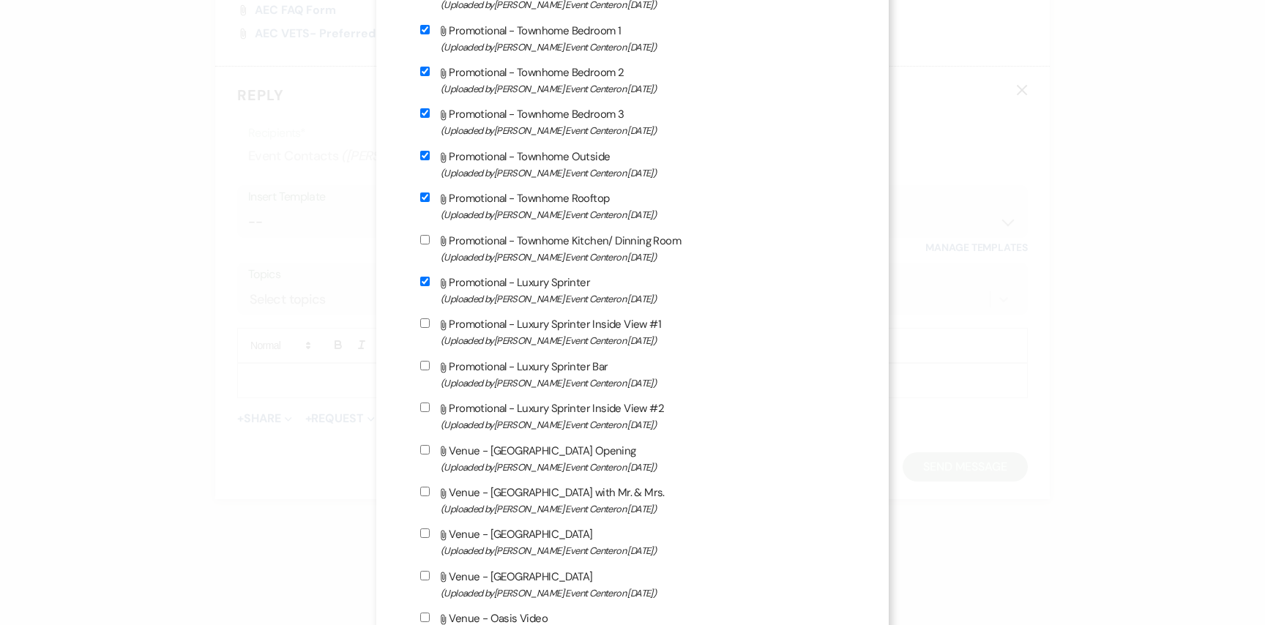
checkbox input "true"
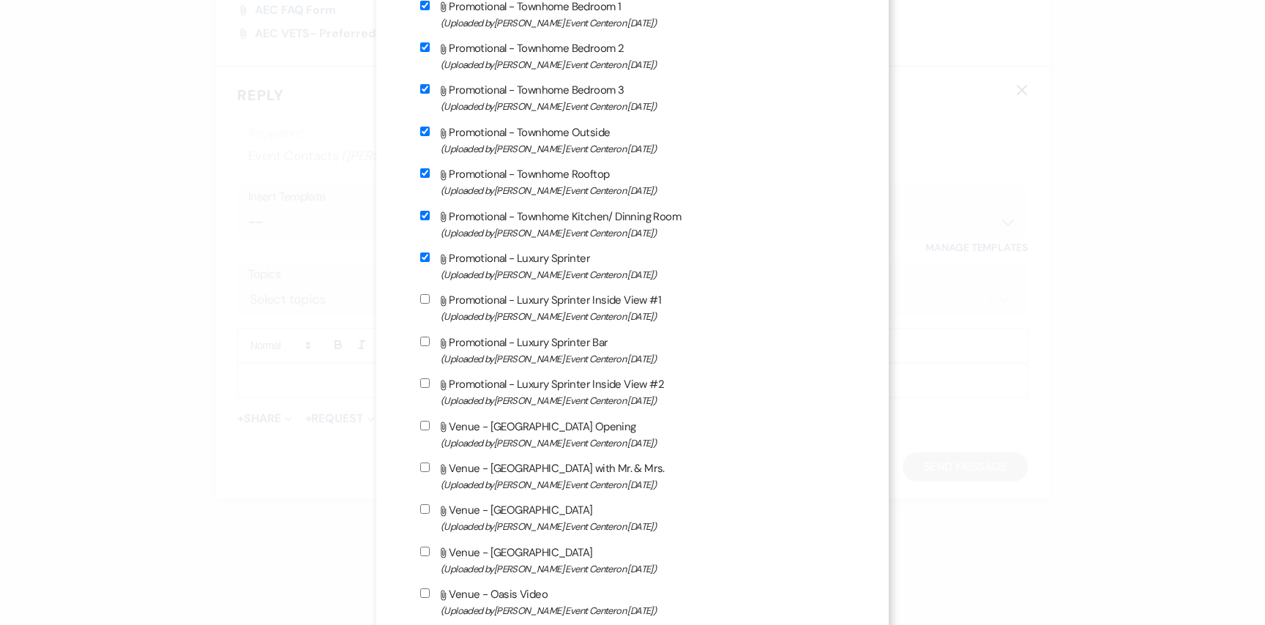
scroll to position [1633, 0]
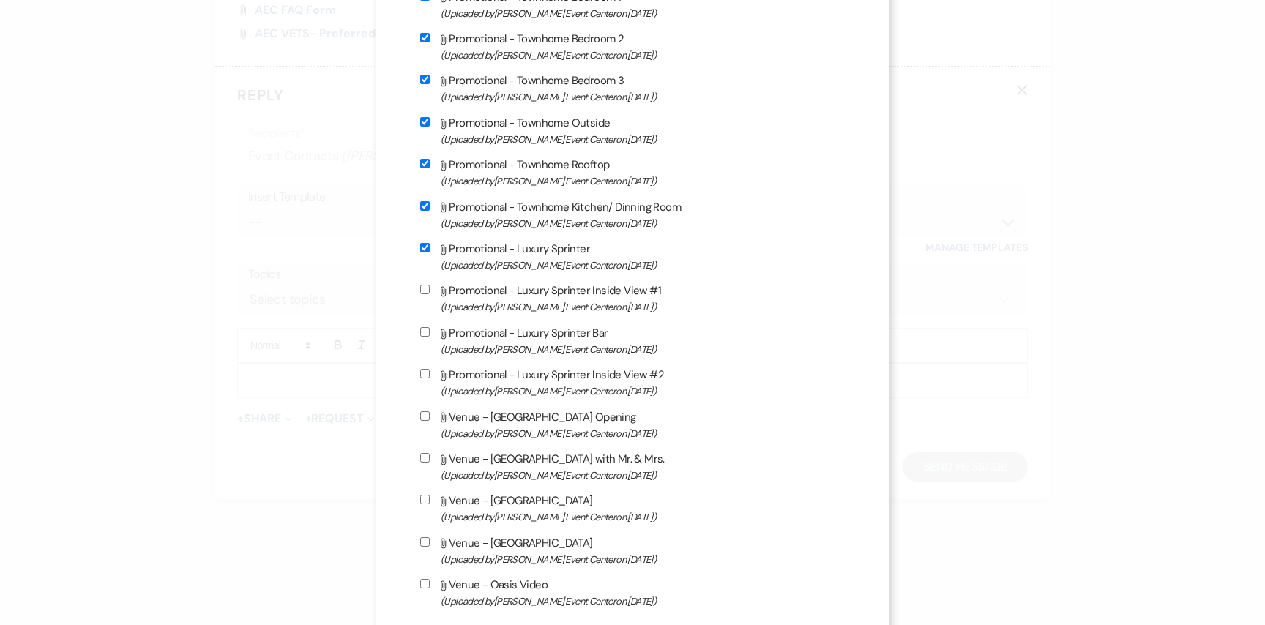
click at [425, 294] on input "Attach File Promotional - Luxury Sprinter Inside View #1 (Uploaded by Artis Eve…" at bounding box center [425, 290] width 10 height 10
checkbox input "true"
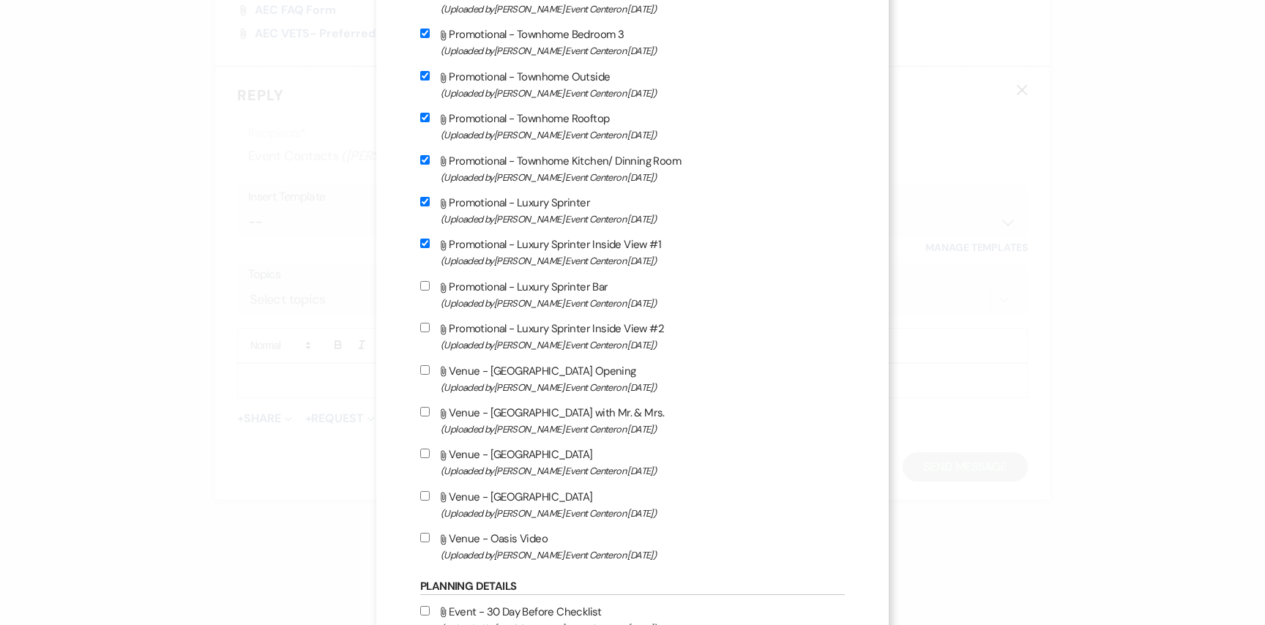
scroll to position [1681, 0]
click at [427, 288] on input "Attach File Promotional - Luxury Sprinter Bar (Uploaded by Artis Event Center o…" at bounding box center [425, 284] width 10 height 10
click at [425, 288] on input "Attach File Promotional - Luxury Sprinter Bar (Uploaded by Artis Event Center o…" at bounding box center [425, 284] width 10 height 10
checkbox input "false"
click at [425, 267] on label "Attach File Promotional - Luxury Sprinter Inside View #1 (Uploaded by Artis Eve…" at bounding box center [632, 250] width 425 height 34
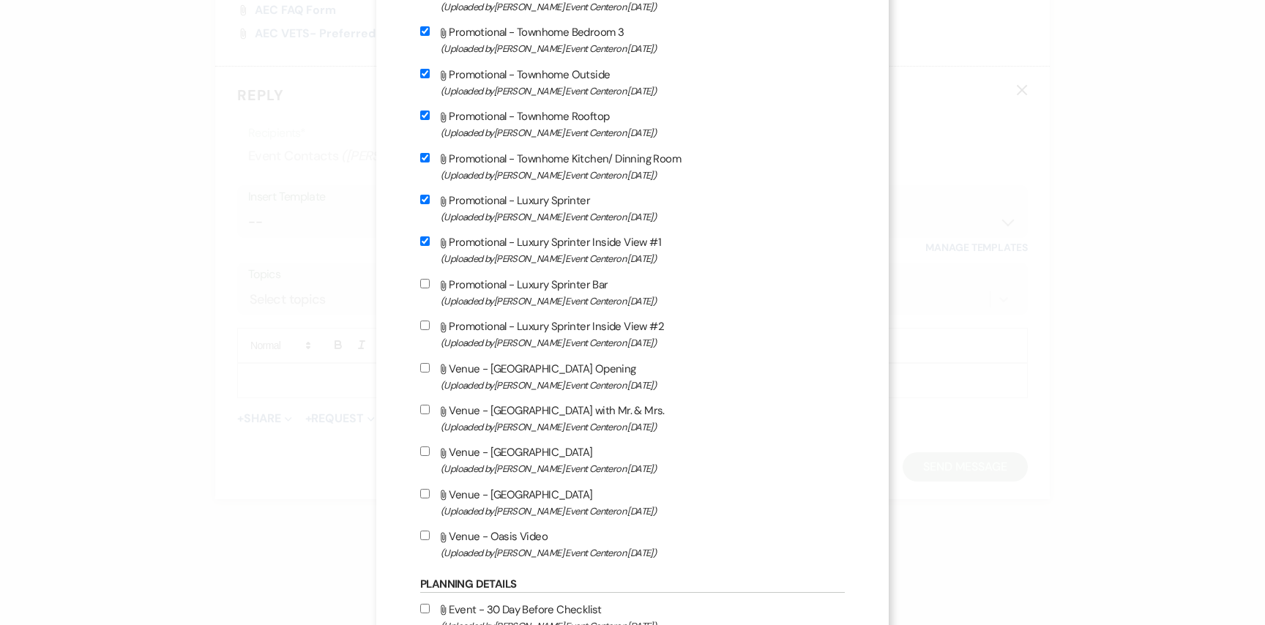
click at [425, 246] on input "Attach File Promotional - Luxury Sprinter Inside View #1 (Uploaded by Artis Eve…" at bounding box center [425, 241] width 10 height 10
checkbox input "false"
click at [425, 223] on label "Attach File Promotional - Luxury Sprinter (Uploaded by Artis Event Center on Ap…" at bounding box center [632, 208] width 425 height 34
click at [425, 204] on input "Attach File Promotional - Luxury Sprinter (Uploaded by Artis Event Center on Ap…" at bounding box center [425, 200] width 10 height 10
checkbox input "false"
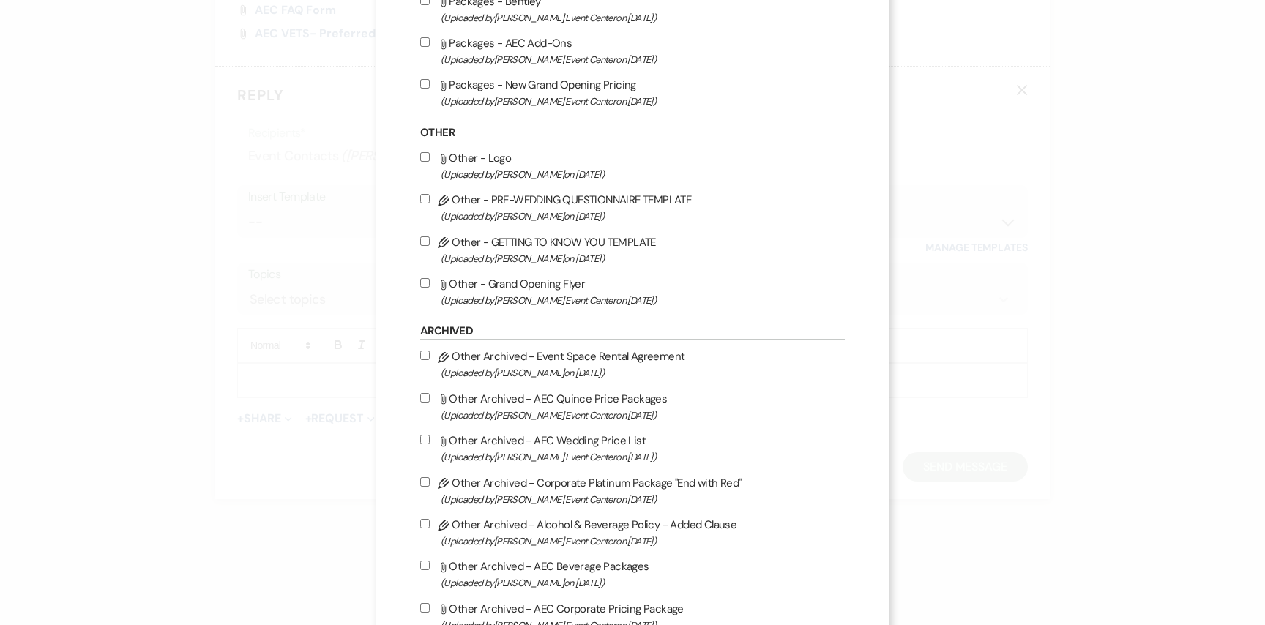
scroll to position [3245, 0]
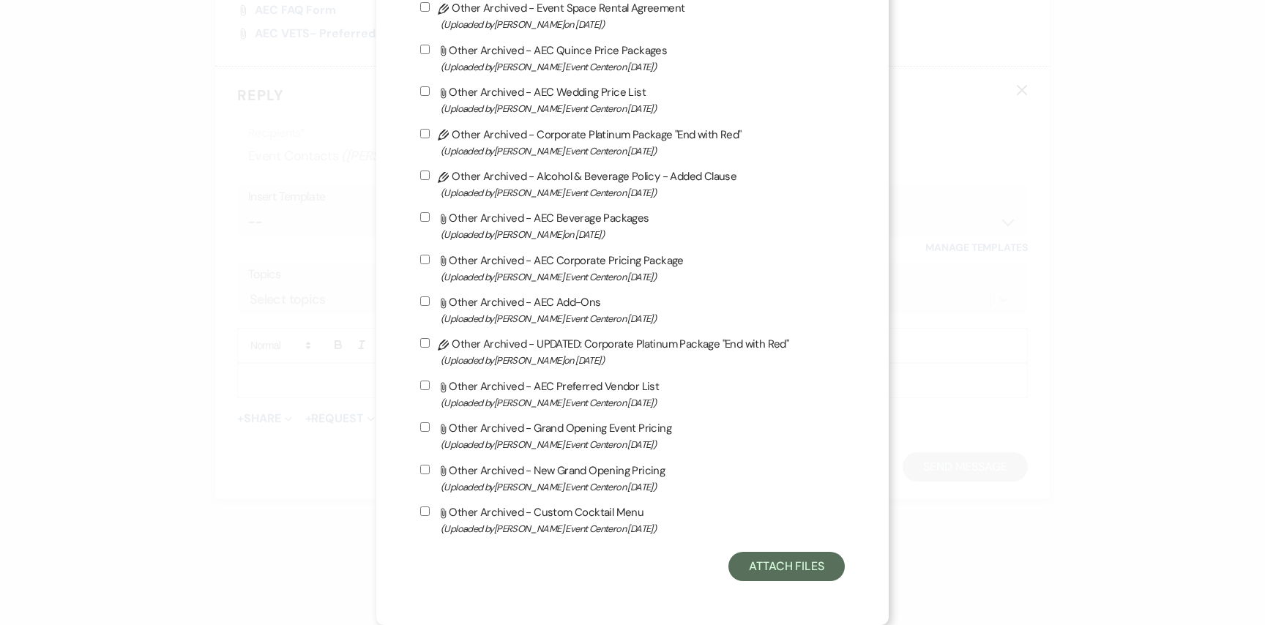
click at [762, 576] on button "Attach Files" at bounding box center [786, 566] width 116 height 29
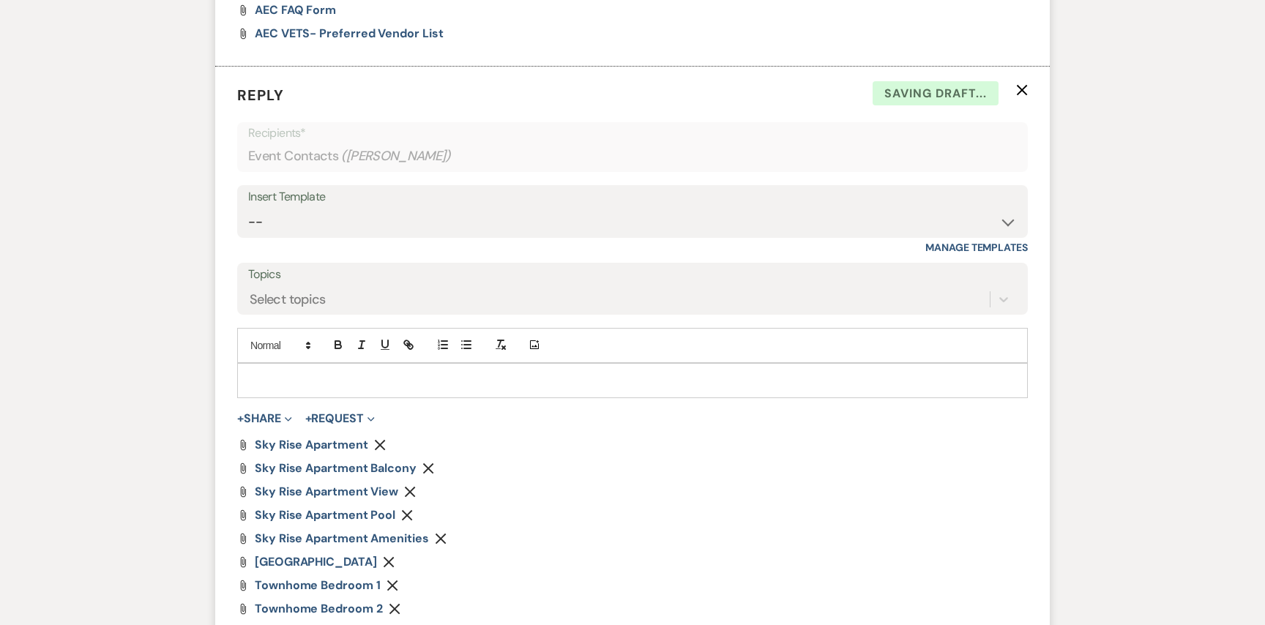
scroll to position [1409, 0]
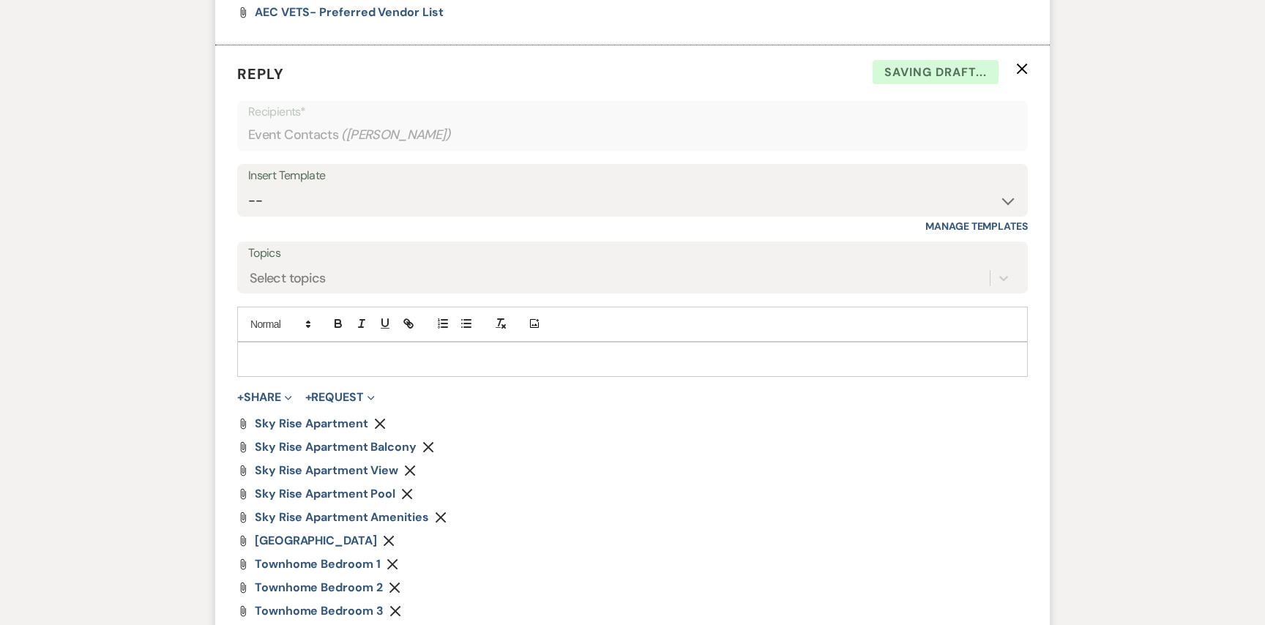
click at [556, 356] on p at bounding box center [632, 359] width 767 height 16
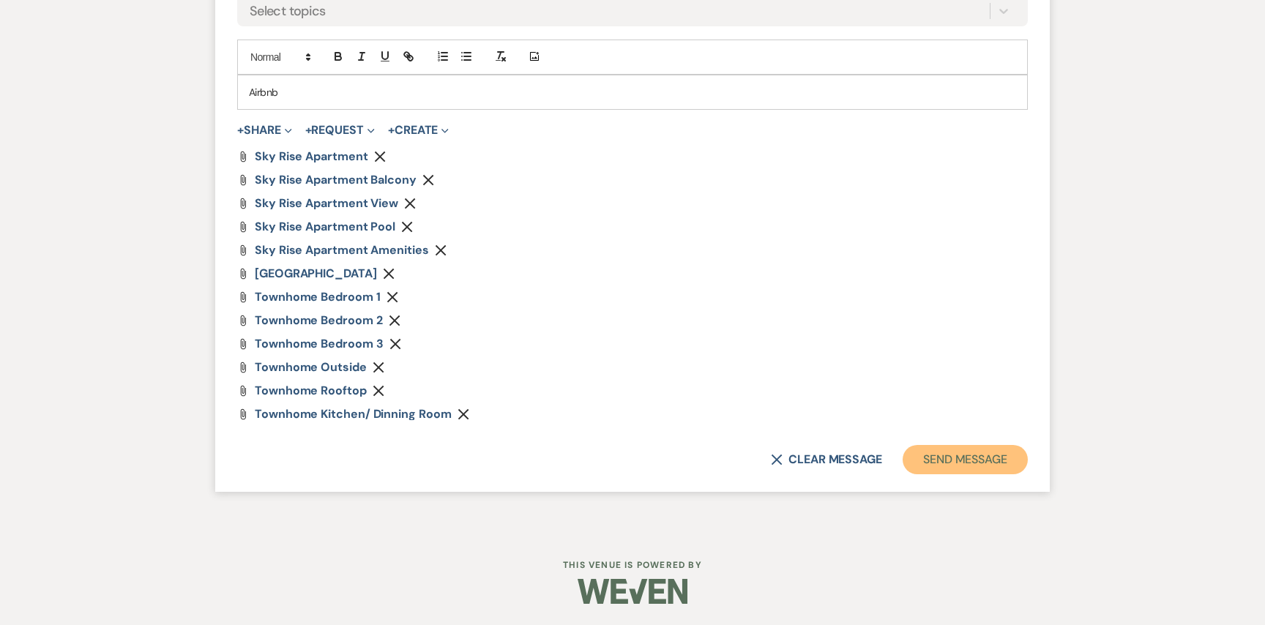
click at [906, 459] on button "Send Message" at bounding box center [965, 459] width 125 height 29
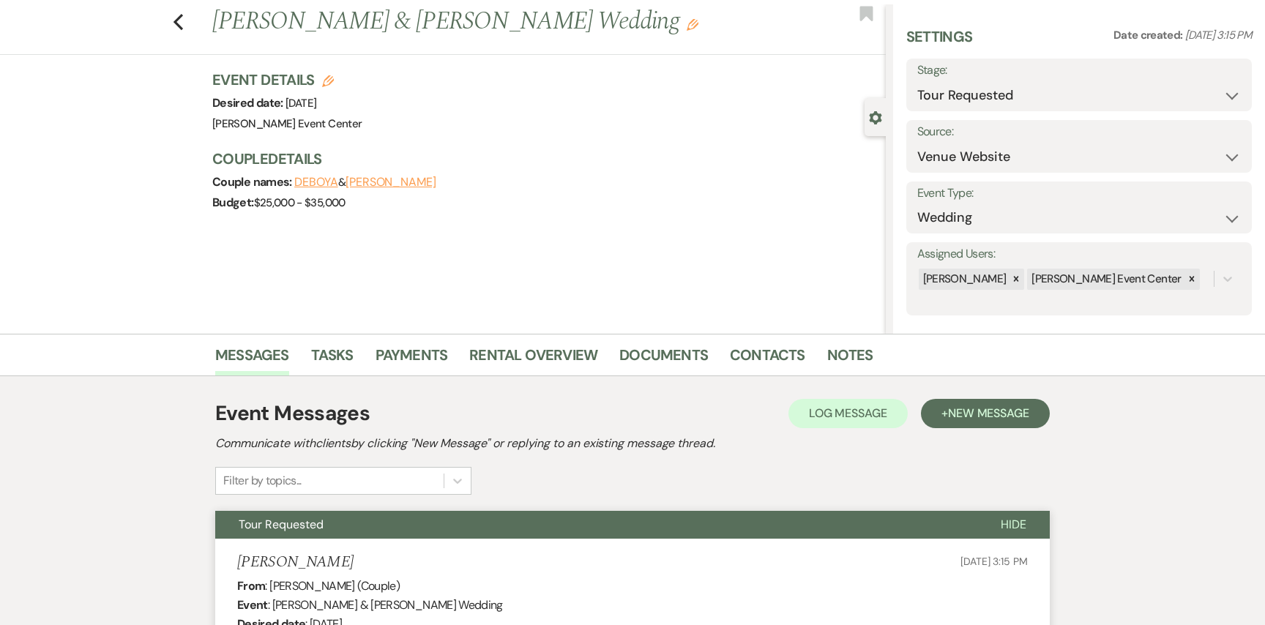
scroll to position [0, 0]
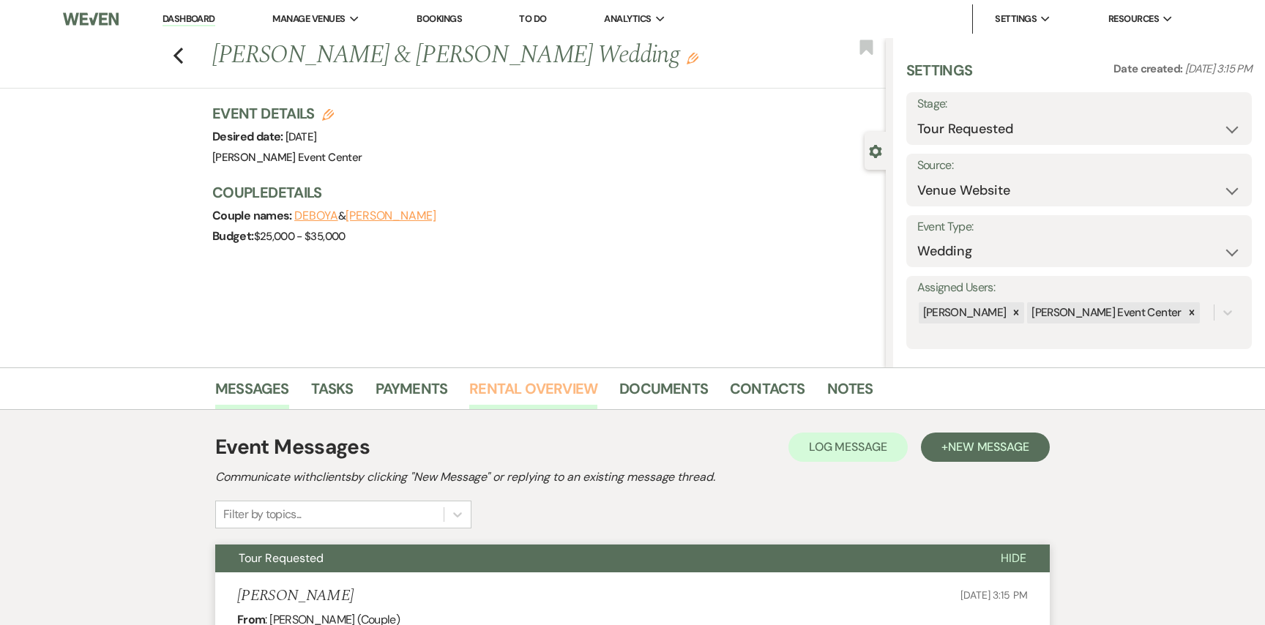
click at [567, 399] on link "Rental Overview" at bounding box center [533, 393] width 128 height 32
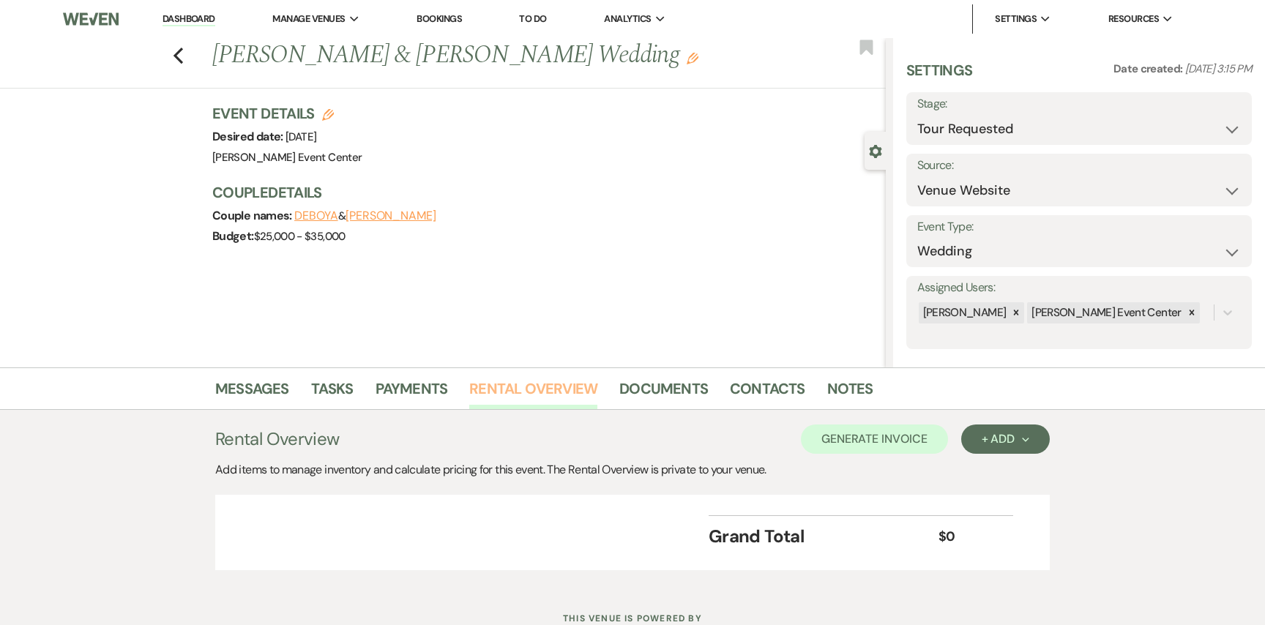
scroll to position [54, 0]
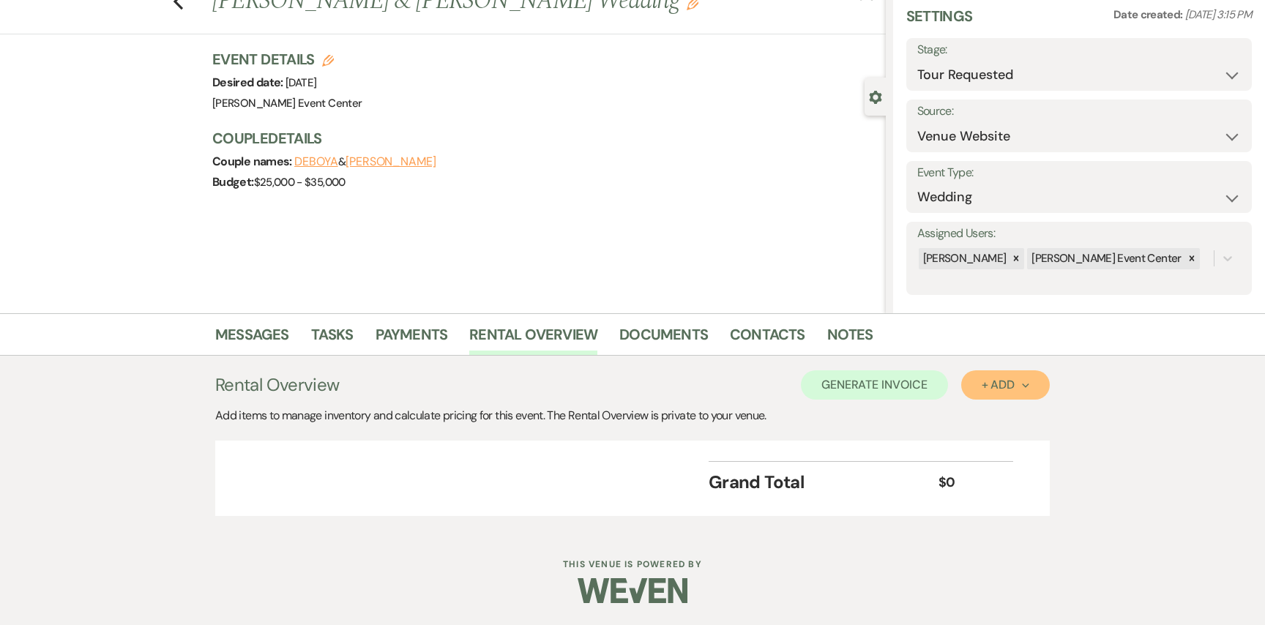
click at [980, 392] on button "+ Add Next" at bounding box center [1005, 384] width 89 height 29
click at [973, 424] on button "Item" at bounding box center [998, 418] width 74 height 23
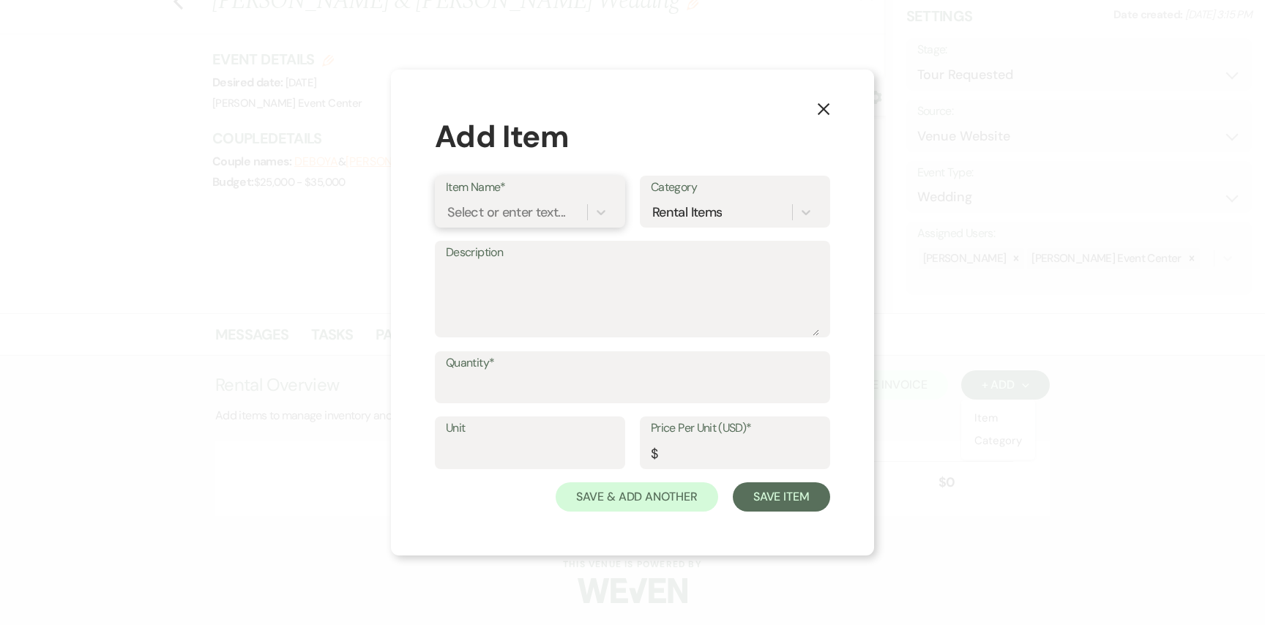
click at [542, 210] on div "Select or enter text..." at bounding box center [506, 212] width 118 height 20
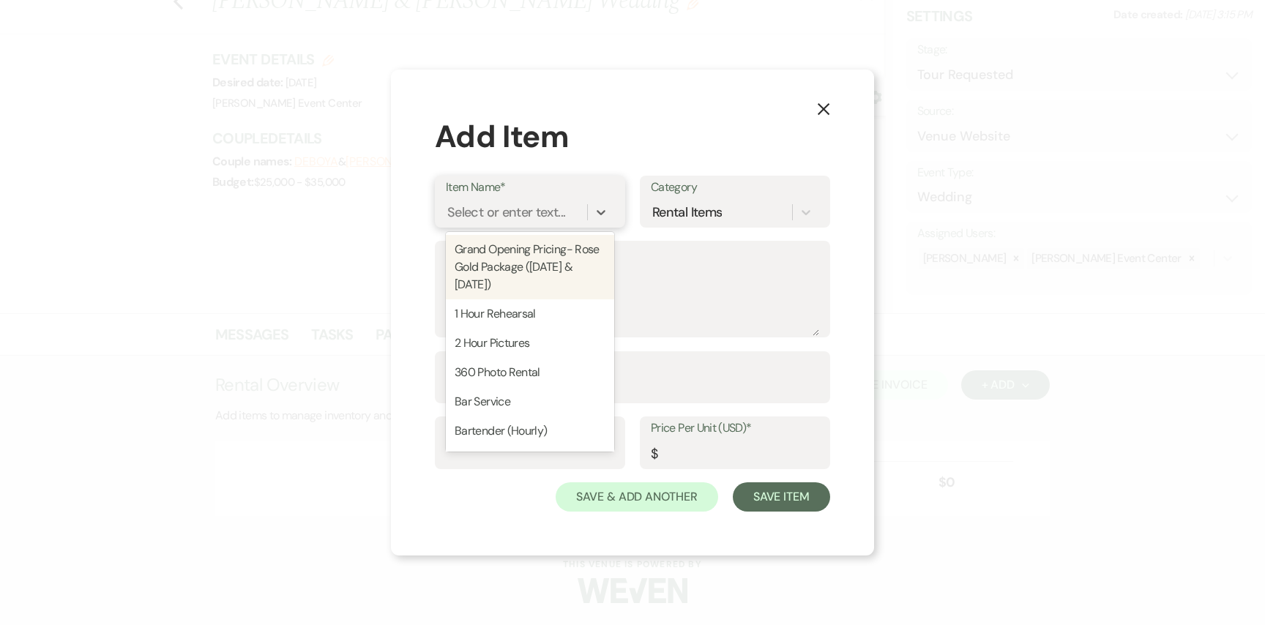
type input "G"
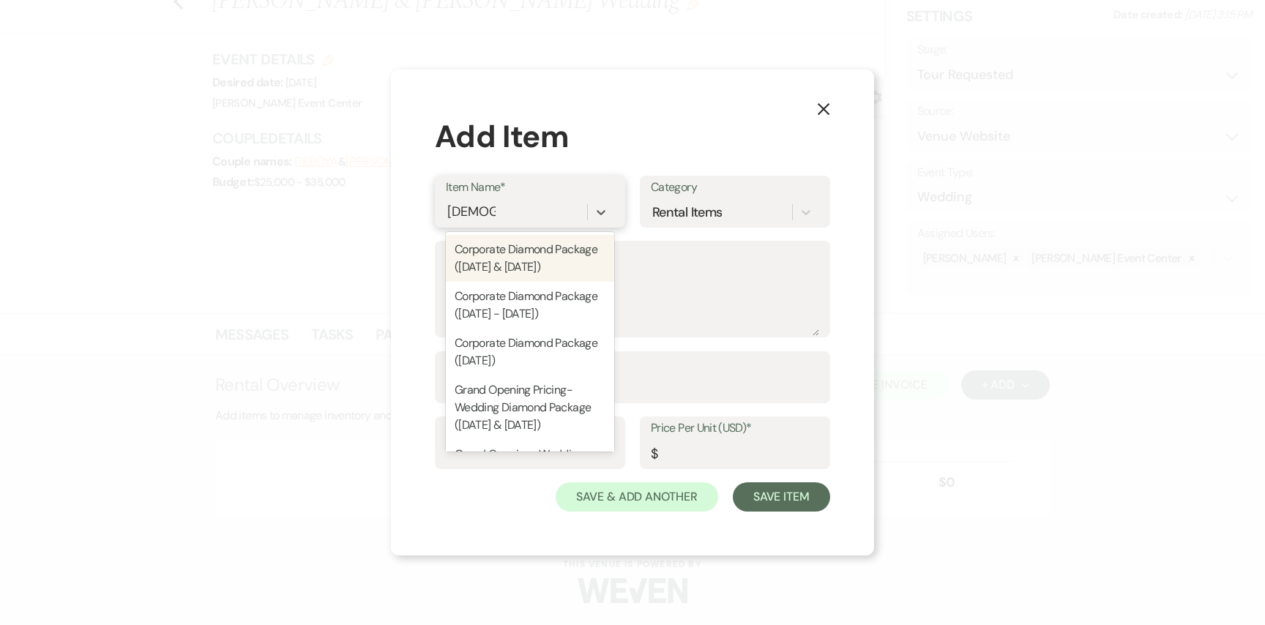
type input "Diamond"
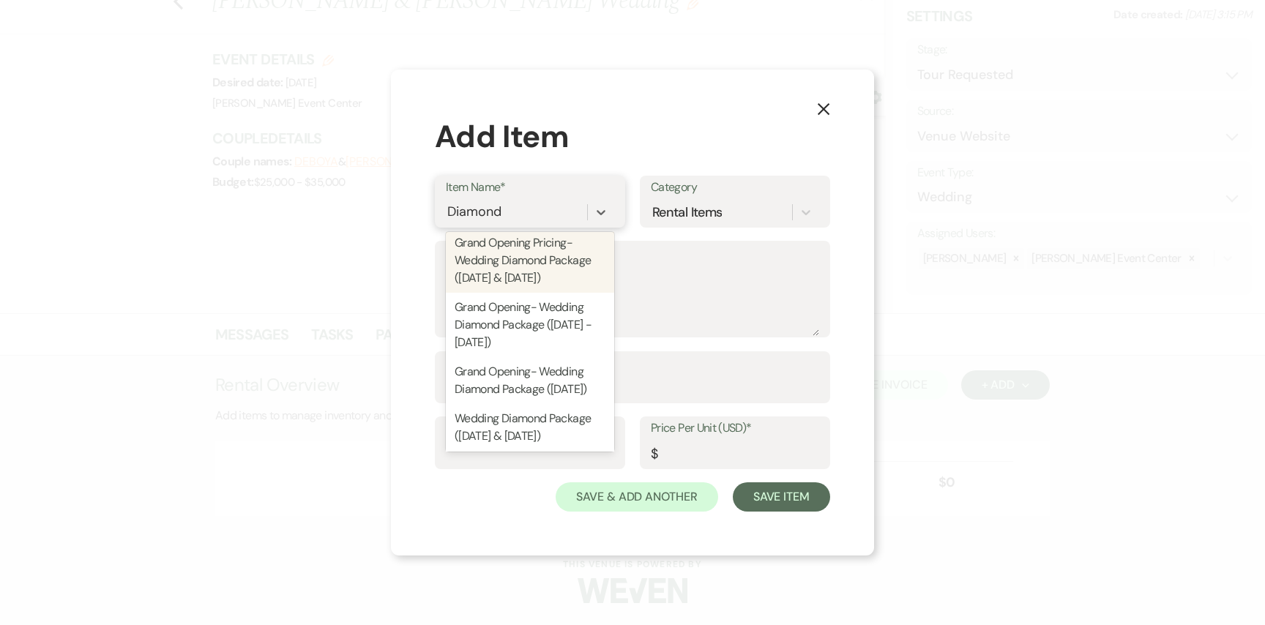
scroll to position [149, 0]
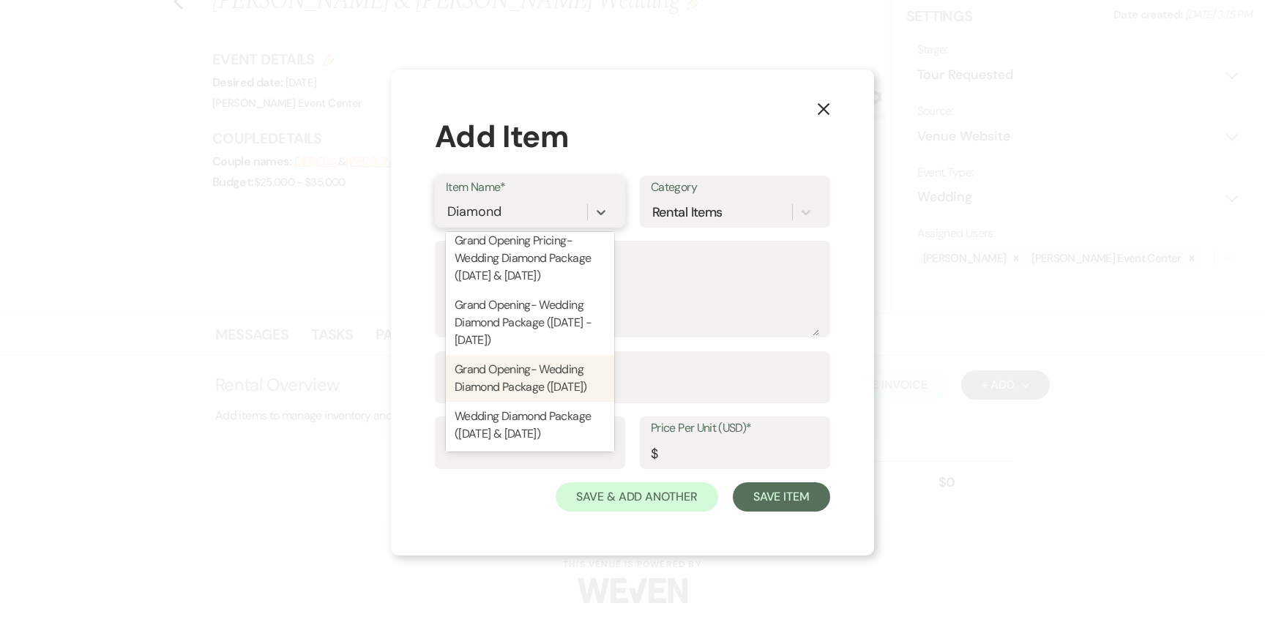
click at [542, 388] on div "Grand Opening- Wedding Diamond Package (Saturday)" at bounding box center [530, 378] width 168 height 47
type textarea "Includes: Includes: 13 Hour Rental, Open Vendor Policy, AEC Ballroom & The Have…"
type input "Package"
type input "12900"
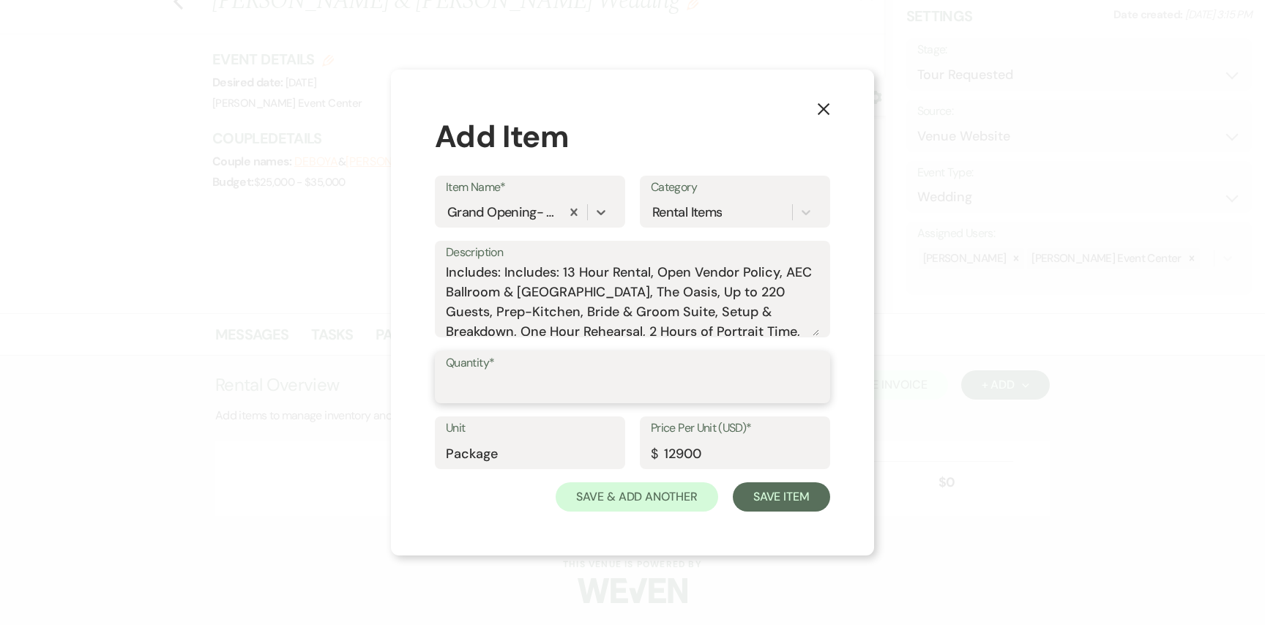
click at [488, 379] on input "Quantity*" at bounding box center [632, 387] width 373 height 29
type input "1"
click at [768, 497] on button "Save Item" at bounding box center [781, 496] width 97 height 29
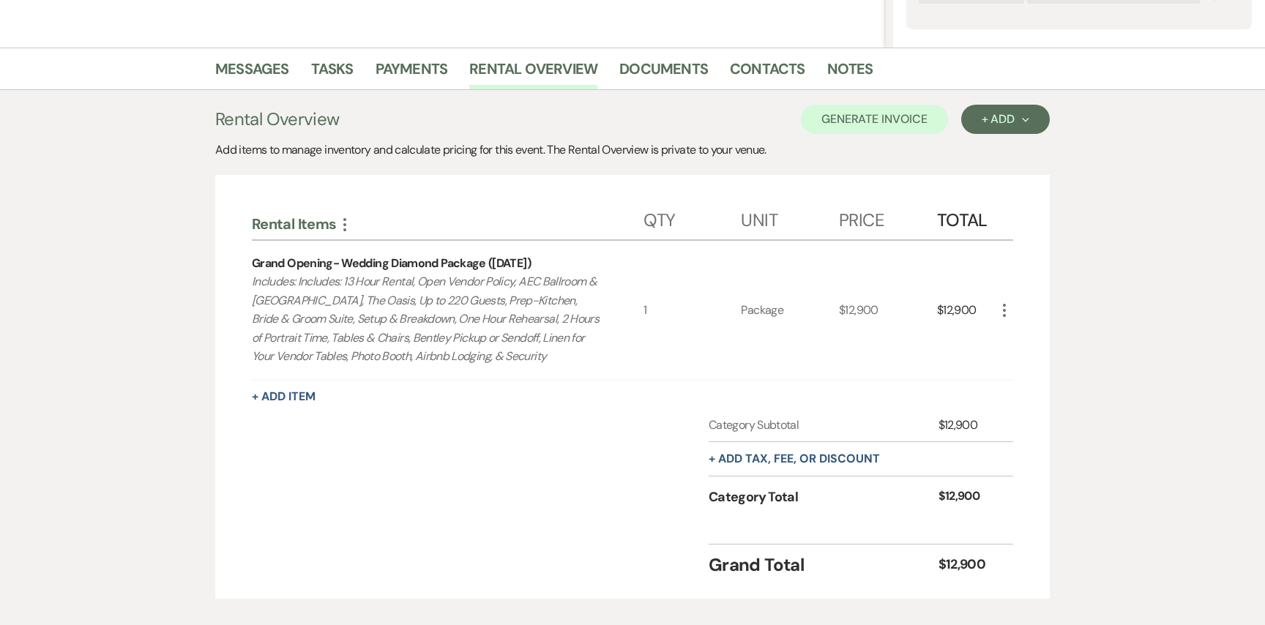
scroll to position [376, 0]
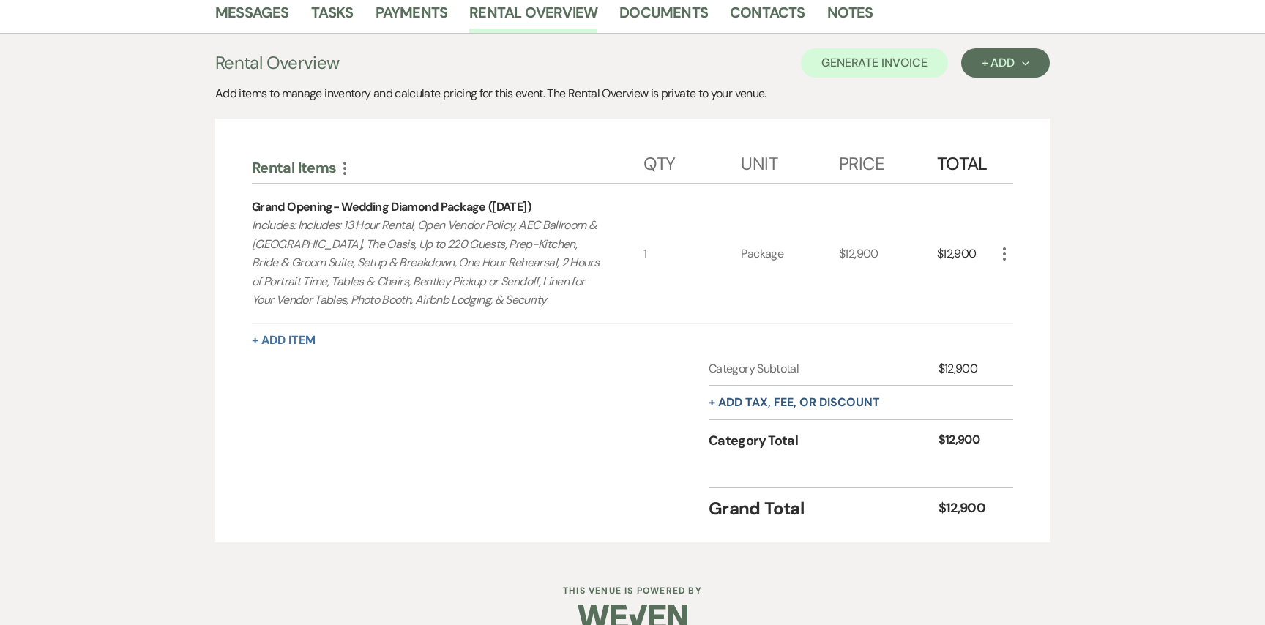
click at [302, 339] on button "+ Add Item" at bounding box center [284, 341] width 64 height 12
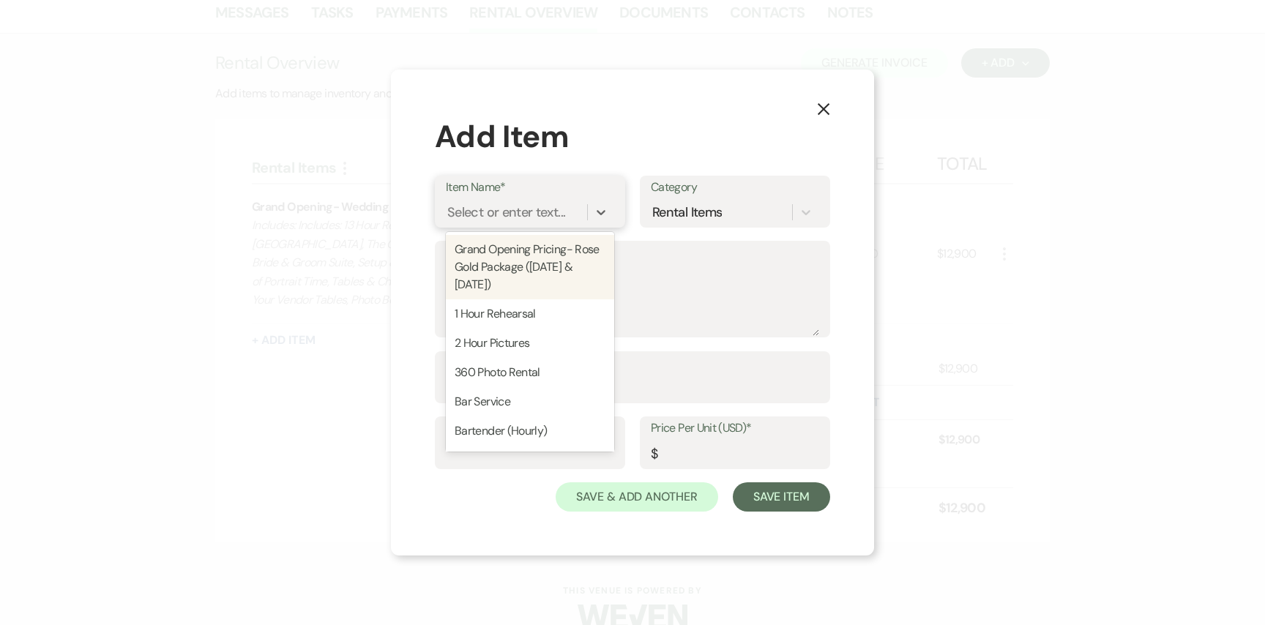
click at [513, 223] on div "Select or enter text..." at bounding box center [516, 212] width 141 height 26
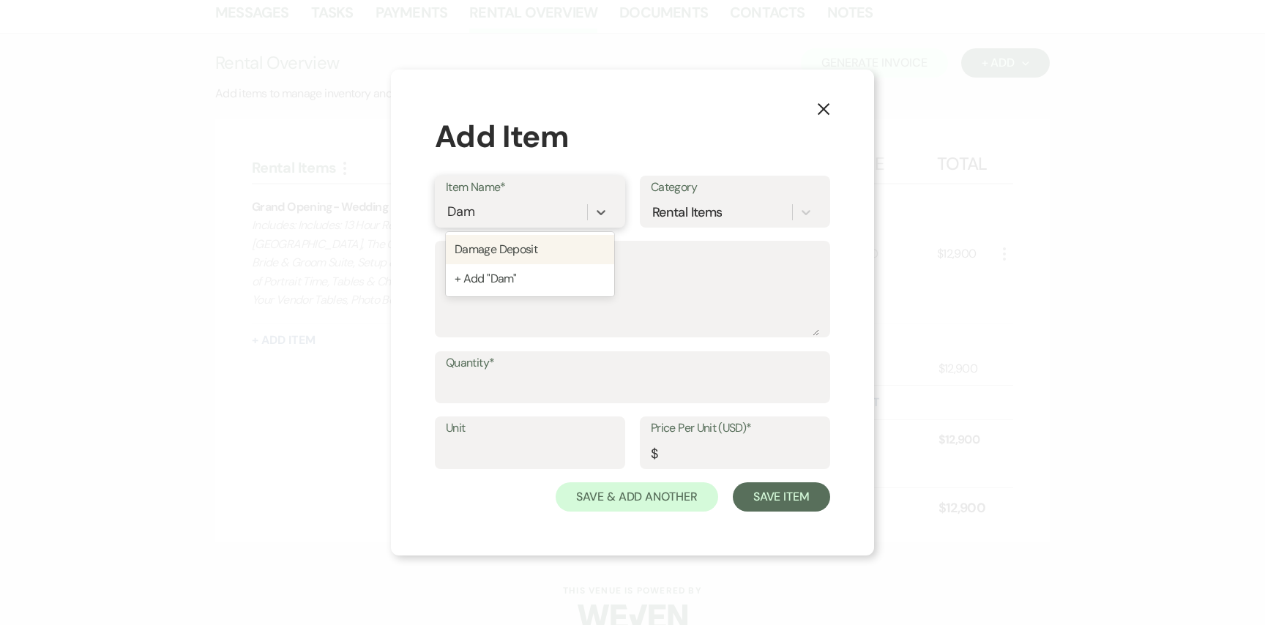
type input "Dama"
click at [547, 247] on div "Damage Deposit" at bounding box center [530, 249] width 168 height 29
type textarea "A refundable sum held as security against any potential damages incurred during…"
type input "1"
type input "1000"
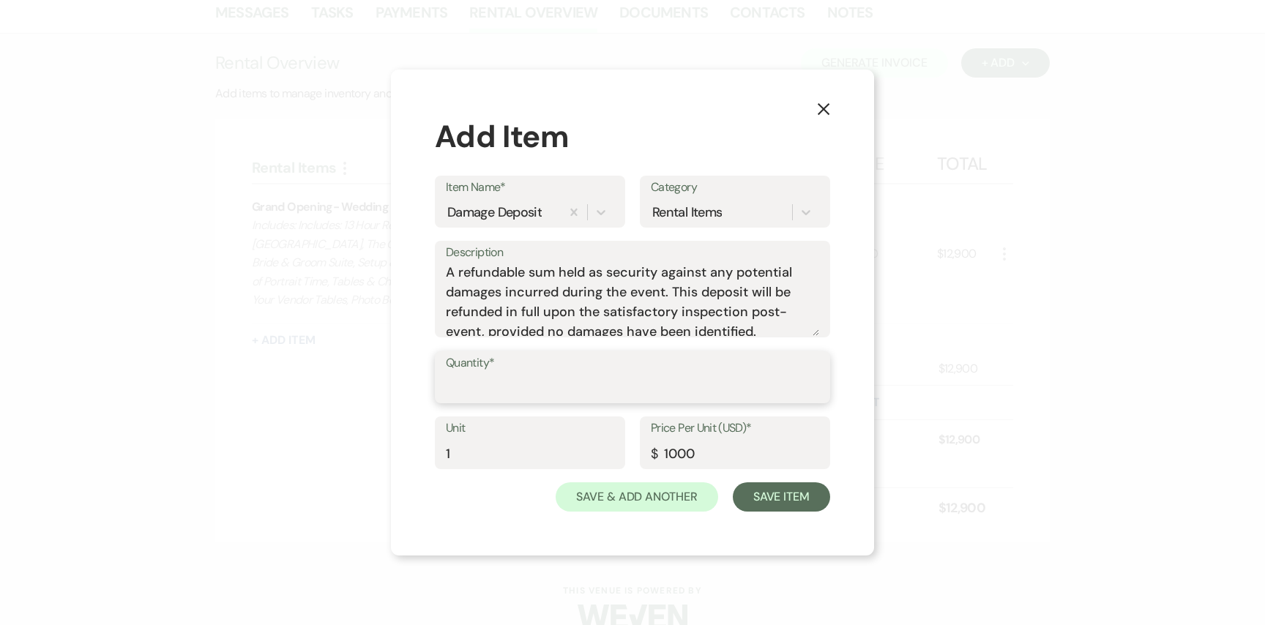
click at [510, 387] on input "Quantity*" at bounding box center [632, 387] width 373 height 29
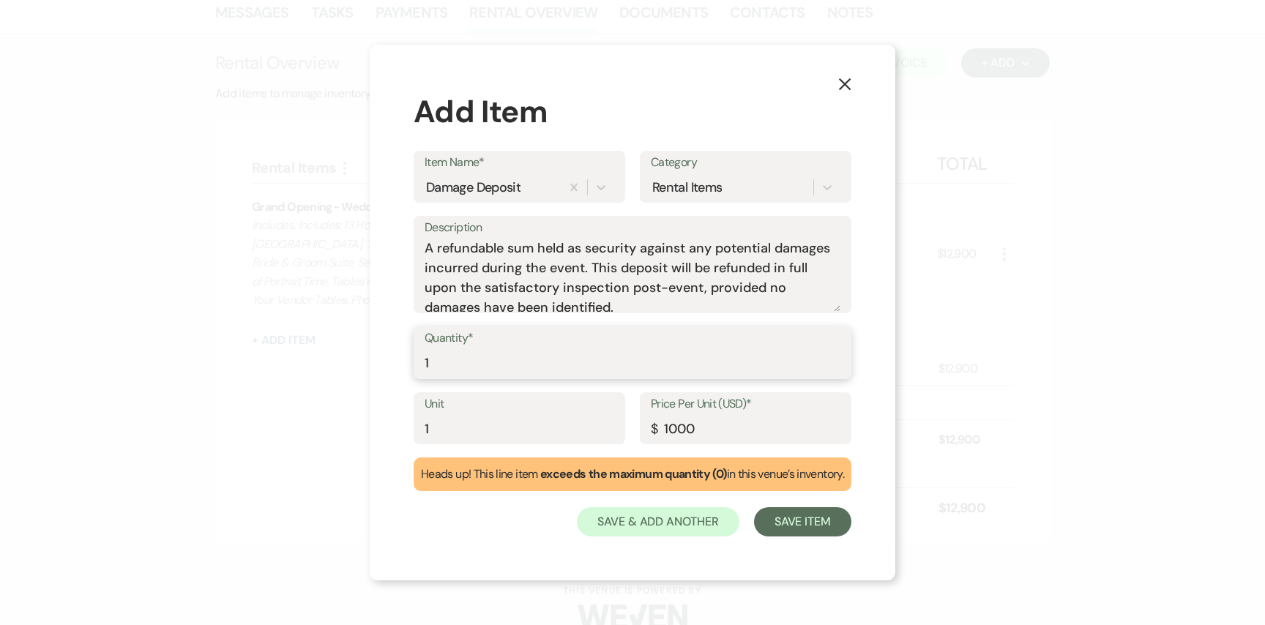
type input "1"
drag, startPoint x: 492, startPoint y: 439, endPoint x: 395, endPoint y: 439, distance: 97.4
click at [395, 439] on div "X Add Item Item Name* Damage Deposit Category Rental Items Description A refund…" at bounding box center [633, 313] width 526 height 536
type input "Refundable Deposit"
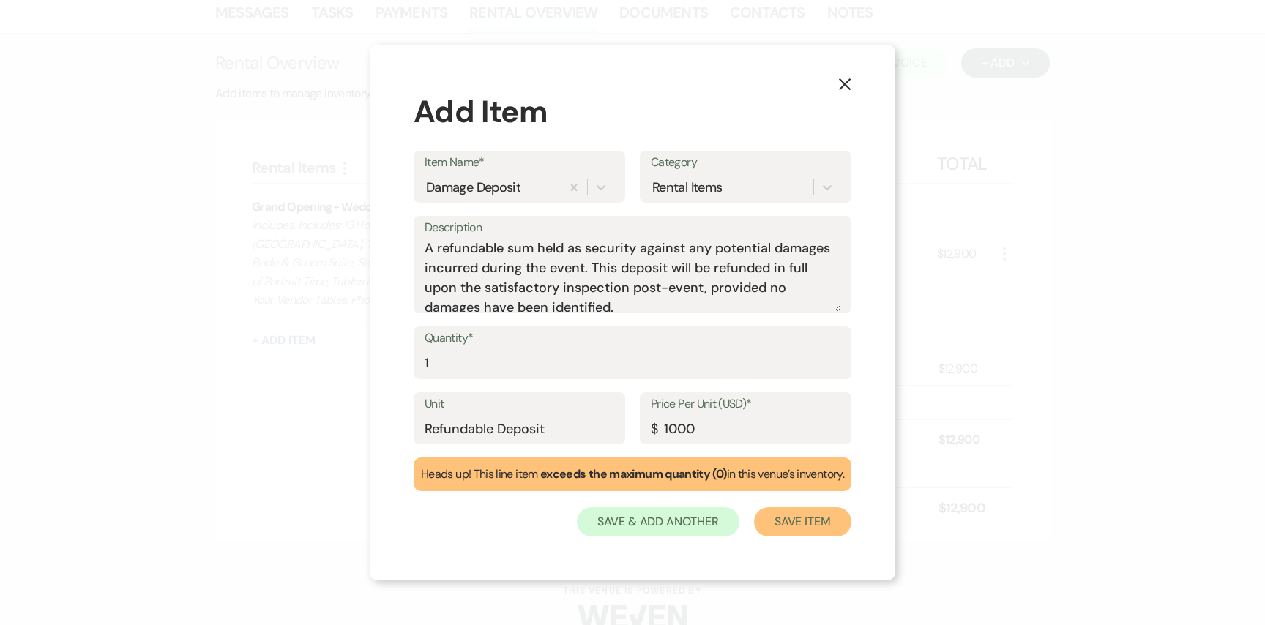
click at [794, 517] on button "Save Item" at bounding box center [802, 521] width 97 height 29
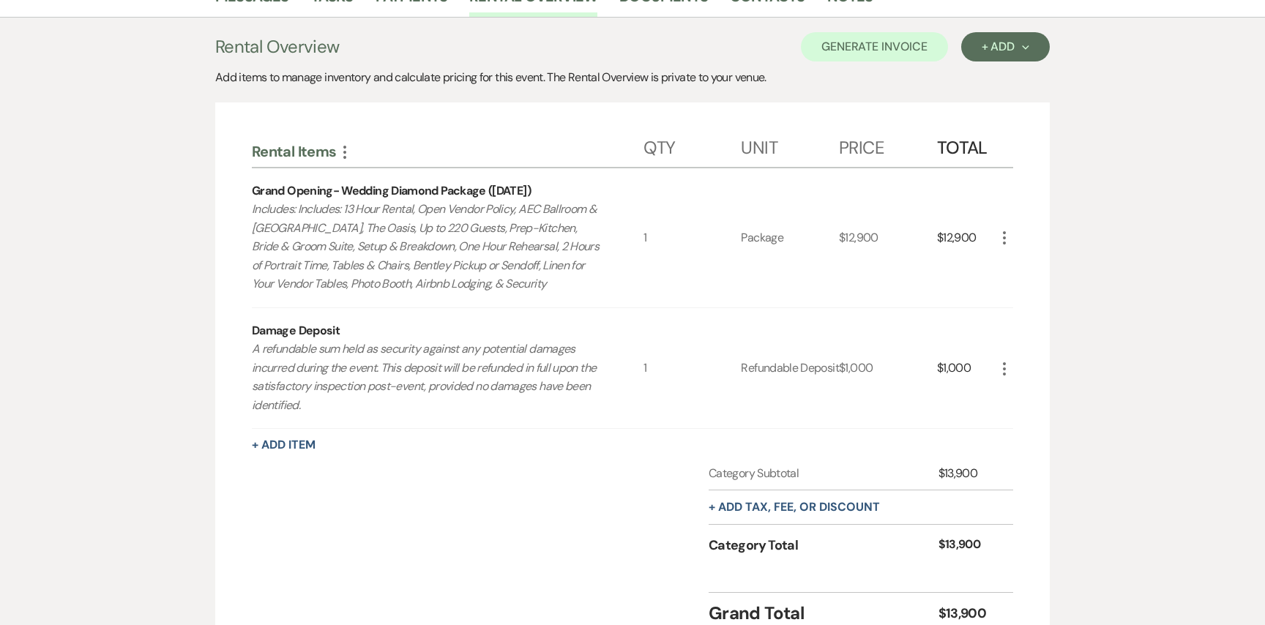
scroll to position [422, 0]
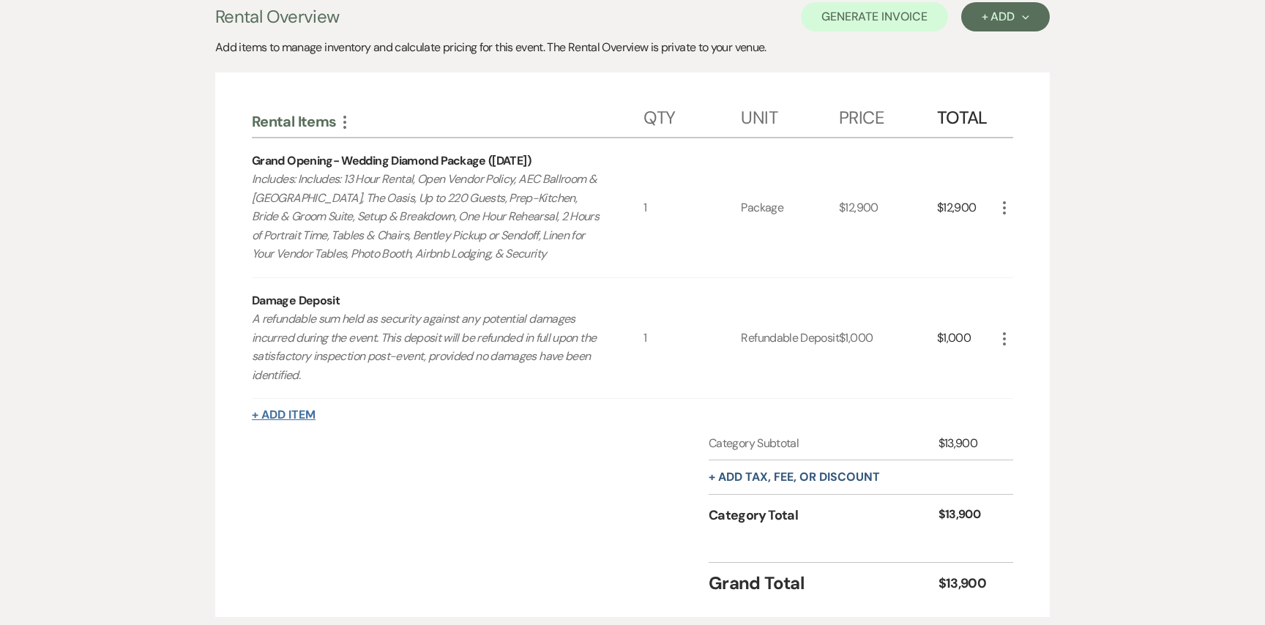
click at [277, 418] on button "+ Add Item" at bounding box center [284, 415] width 64 height 12
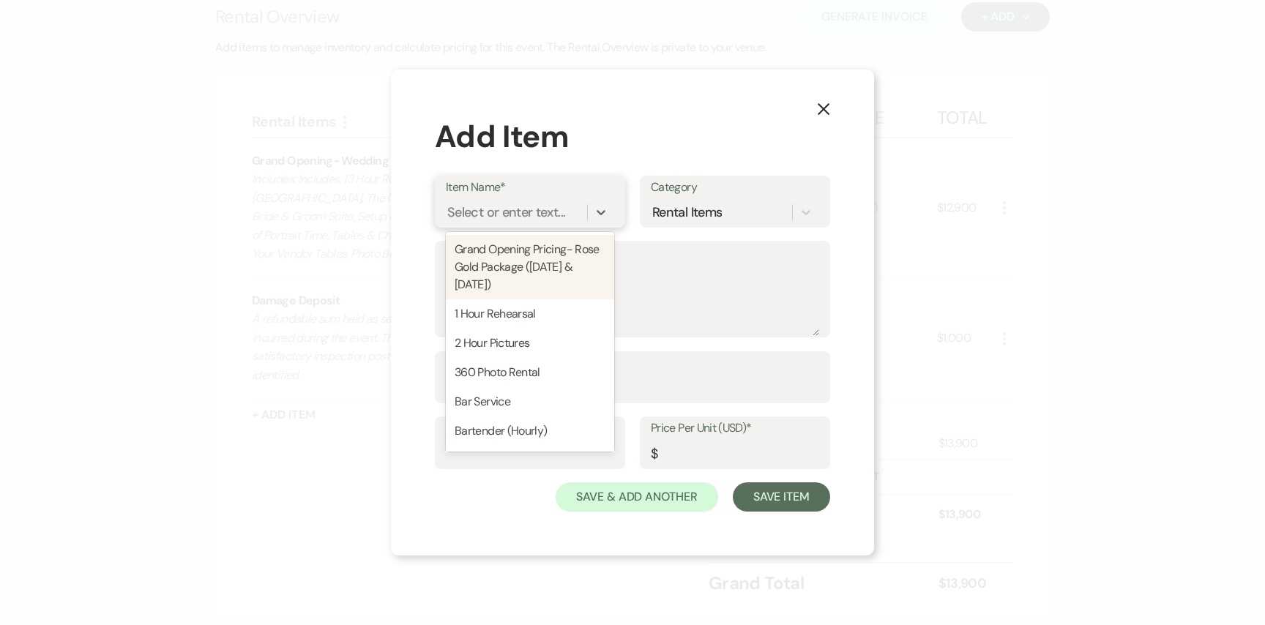
click at [514, 204] on div "Select or enter text..." at bounding box center [506, 212] width 118 height 20
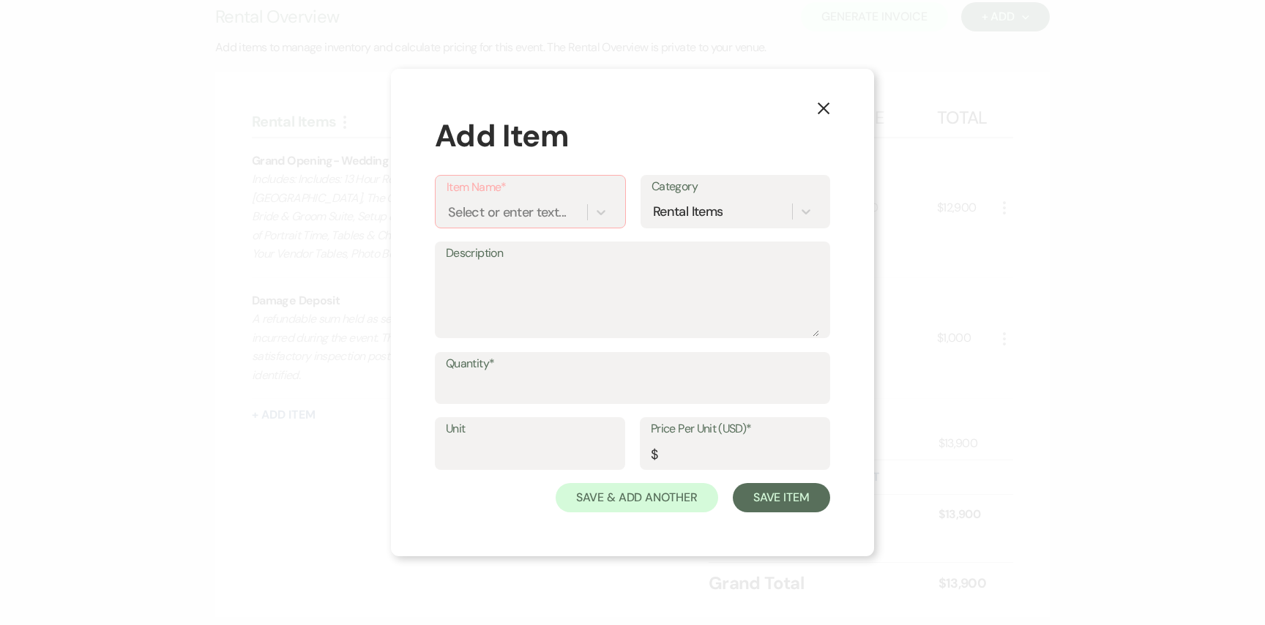
click at [815, 111] on button "X" at bounding box center [824, 108] width 22 height 26
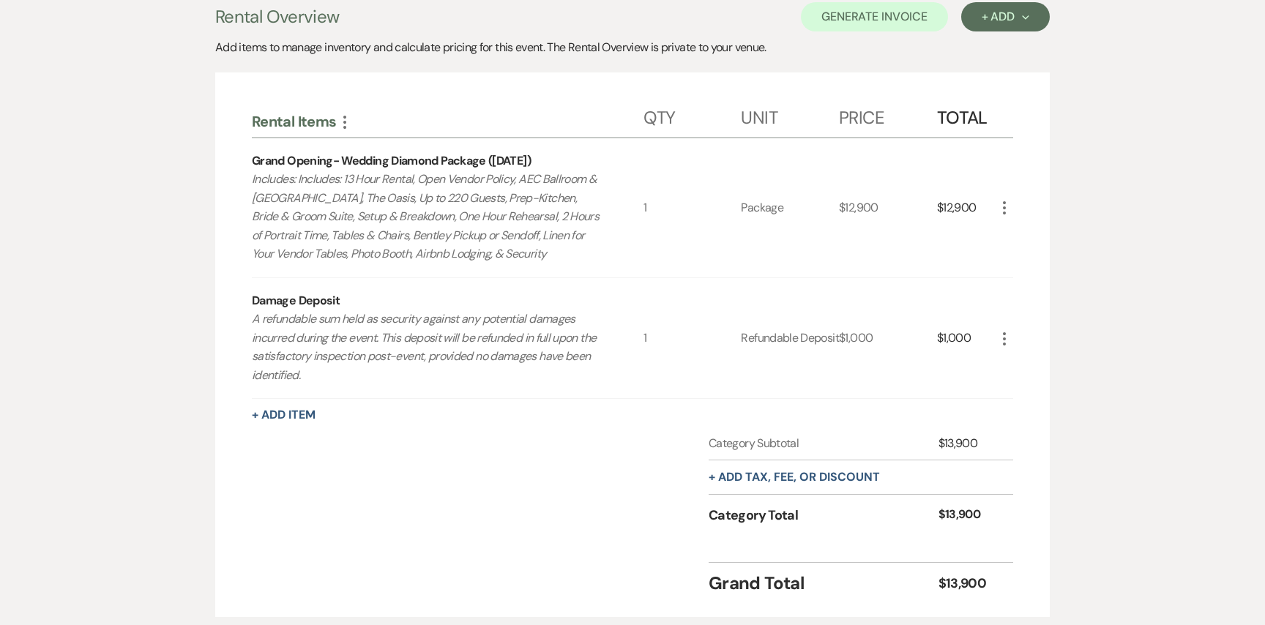
scroll to position [523, 0]
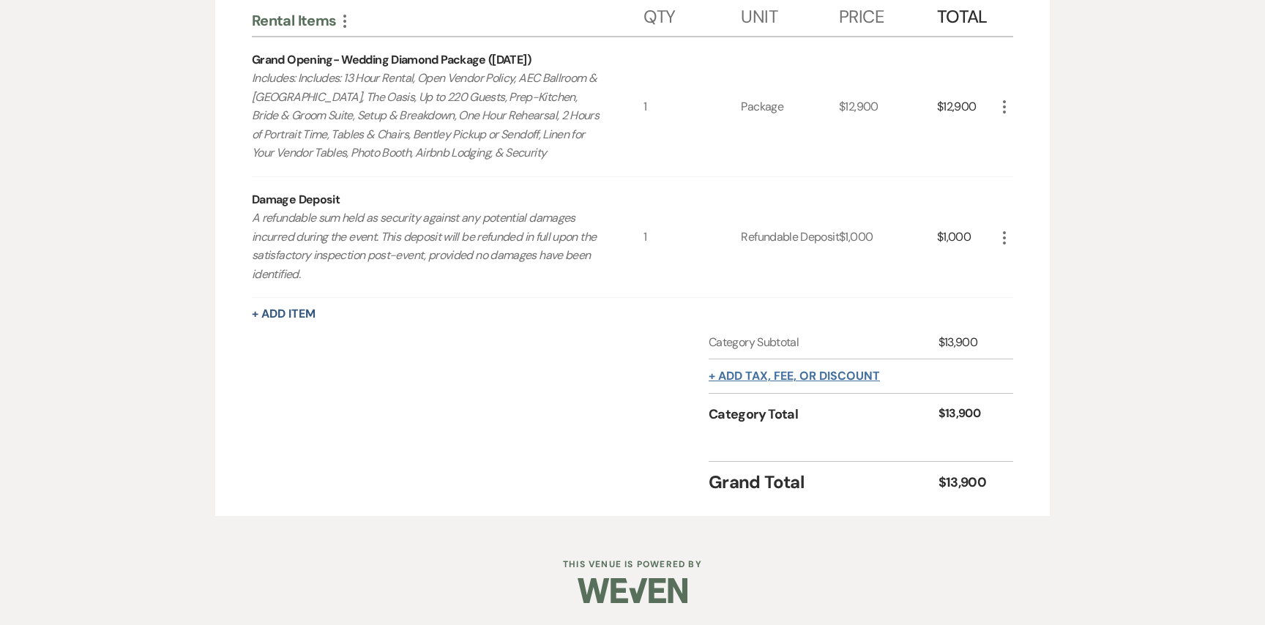
click at [776, 376] on button "+ Add tax, fee, or discount" at bounding box center [794, 376] width 171 height 12
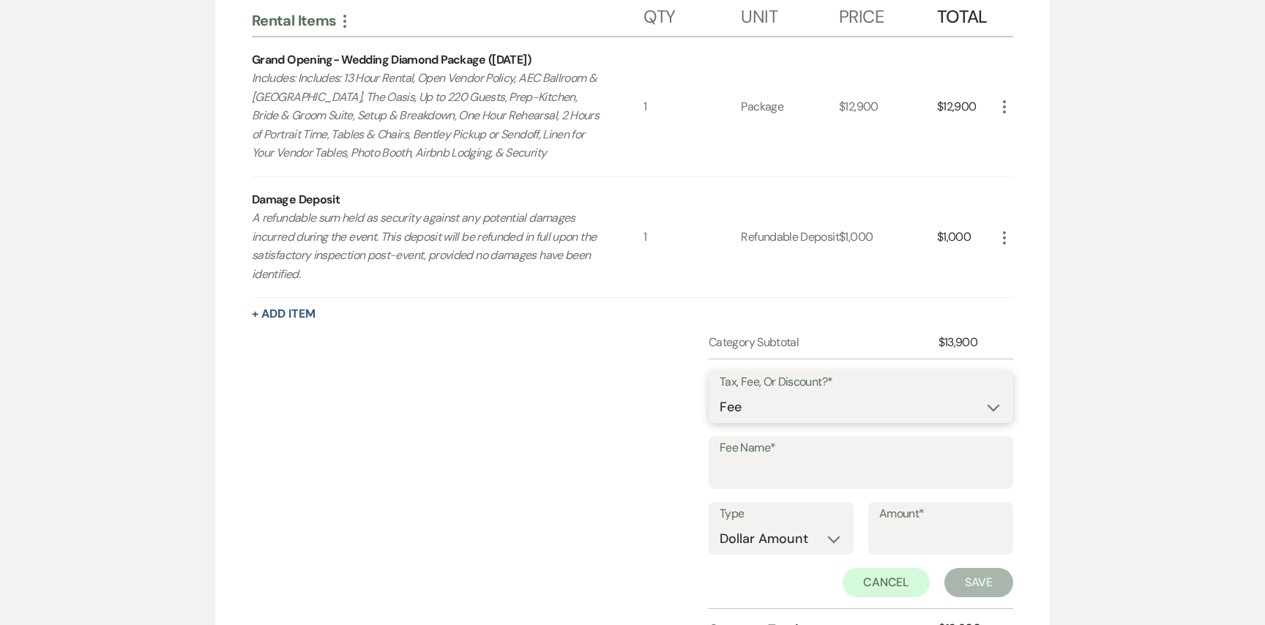
click at [774, 401] on select "Fee Discount Tax" at bounding box center [861, 407] width 283 height 29
select select "3"
click at [720, 393] on select "Fee Discount Tax" at bounding box center [861, 407] width 283 height 29
click at [763, 474] on input "Fee Name*" at bounding box center [861, 473] width 283 height 29
type input "Tax"
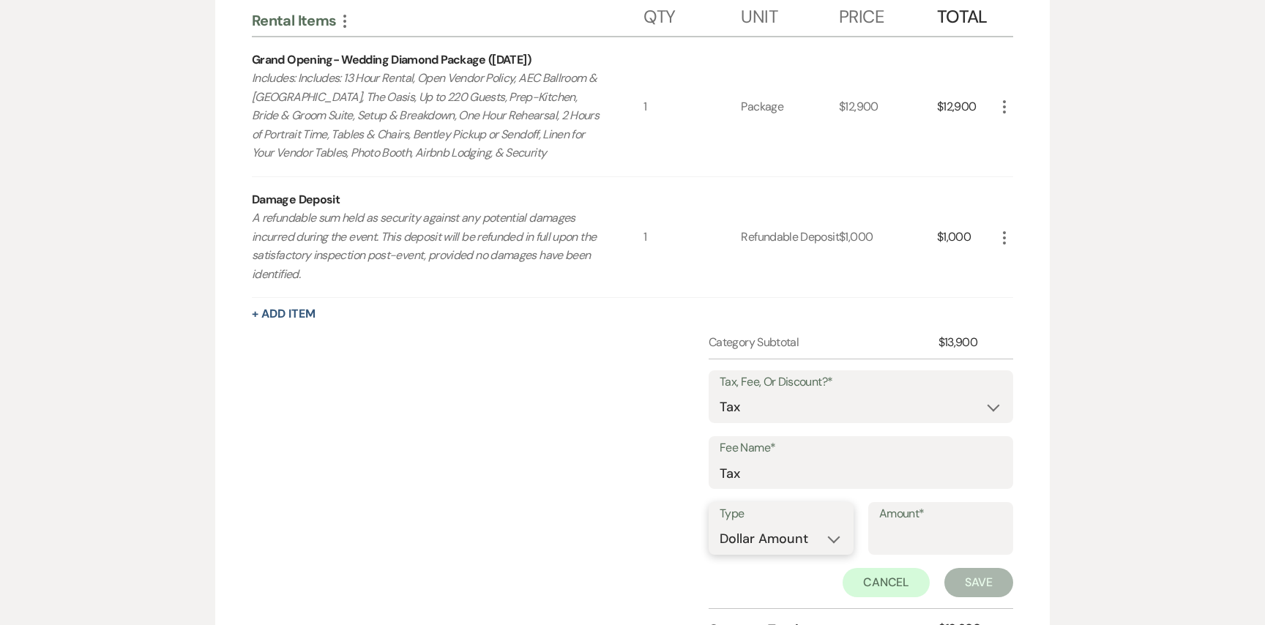
click at [806, 544] on select "Dollar Amount Percentage" at bounding box center [781, 539] width 123 height 29
select select "false"
click at [720, 525] on select "Dollar Amount Percentage" at bounding box center [781, 539] width 123 height 29
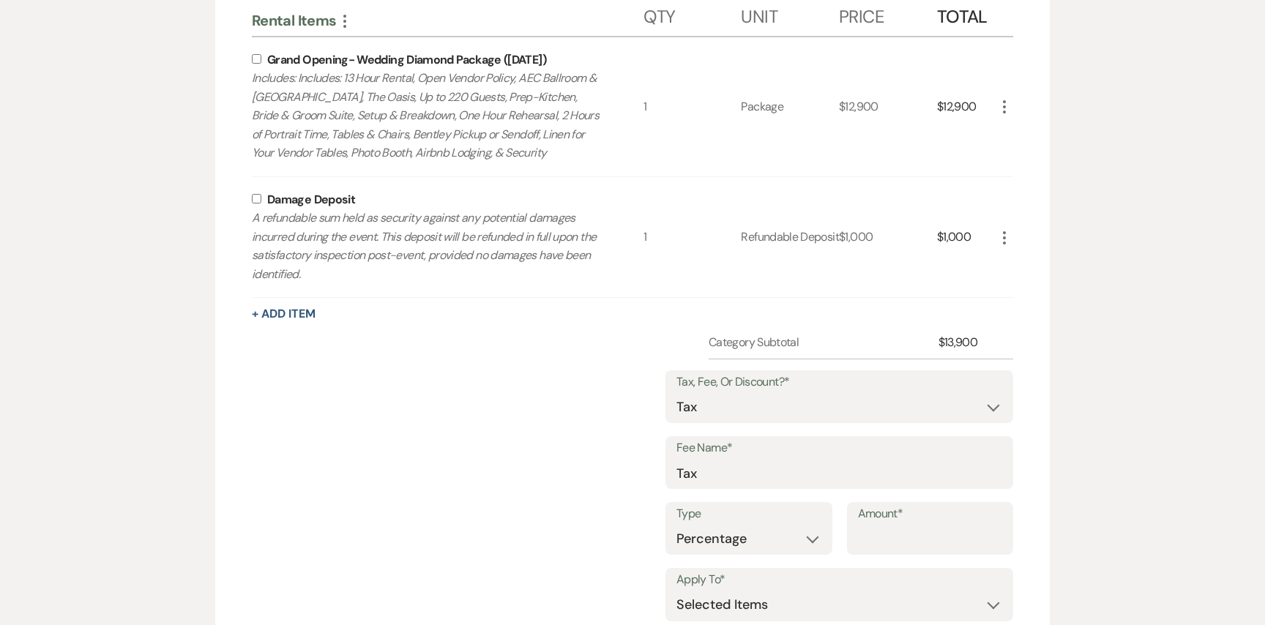
click at [889, 543] on input "Amount*" at bounding box center [930, 539] width 145 height 29
type input "8"
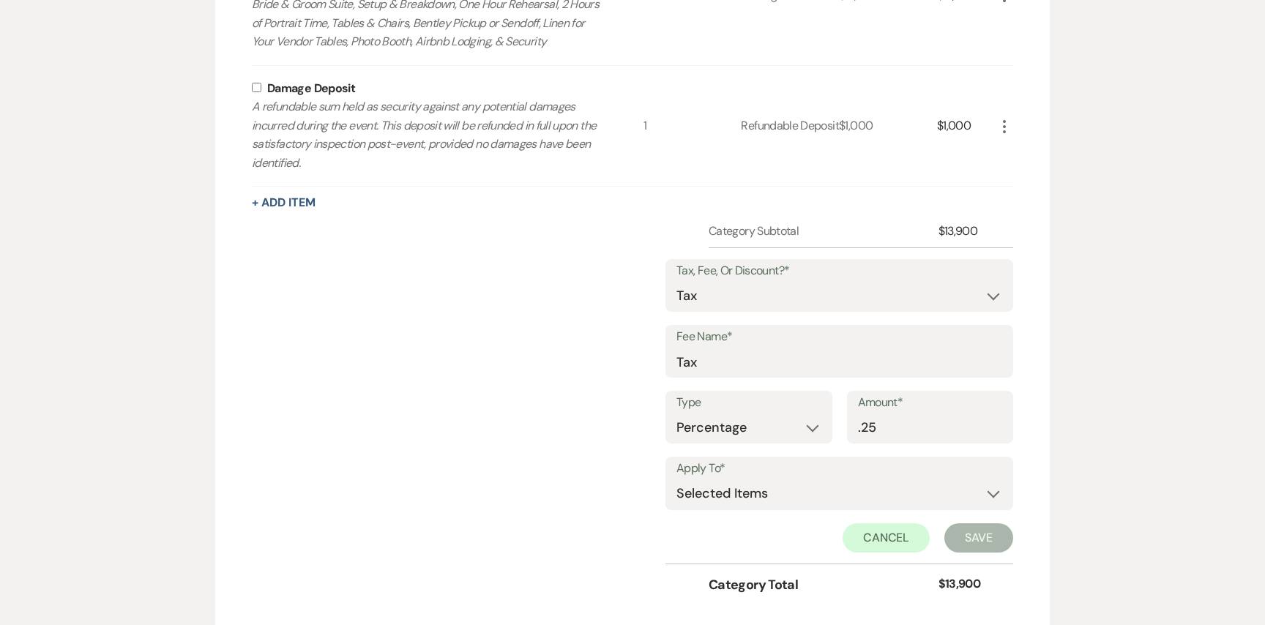
scroll to position [640, 0]
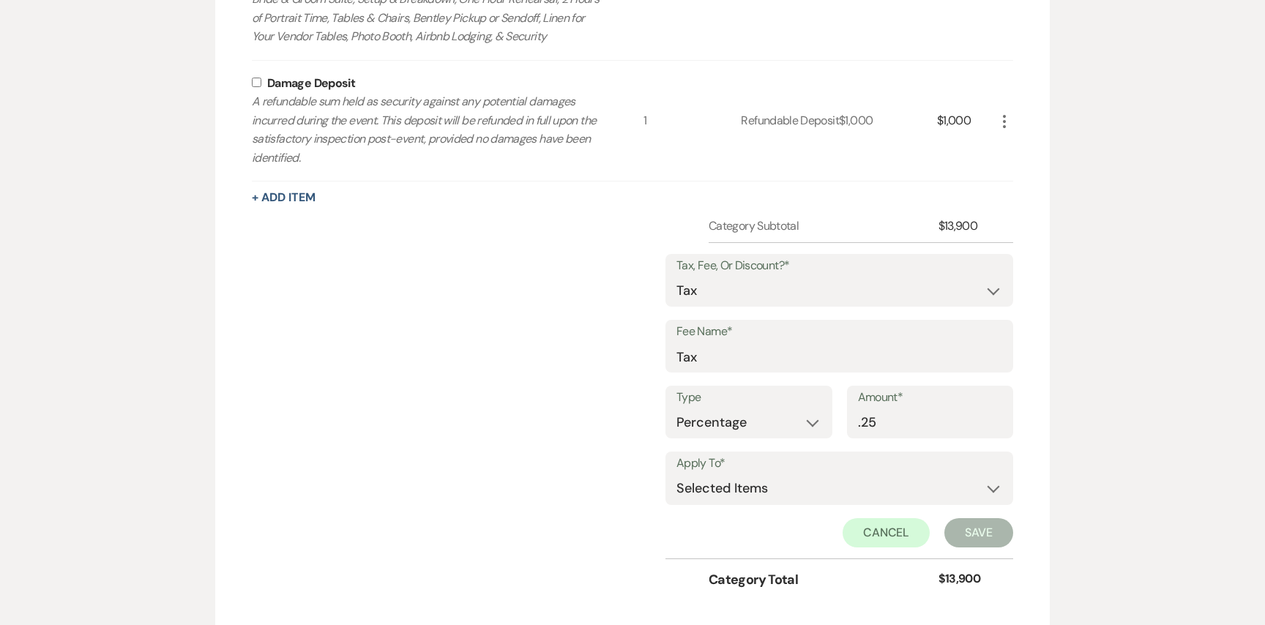
type input ".25"
click at [802, 471] on label "Apply To*" at bounding box center [839, 463] width 326 height 21
click at [794, 493] on select "Selected Items Category Subtotal (before all Taxes/Fees/Discounts) Category Tot…" at bounding box center [839, 488] width 326 height 29
select select "1"
click at [677, 474] on select "Selected Items Category Subtotal (before all Taxes/Fees/Discounts) Category Tot…" at bounding box center [839, 488] width 326 height 29
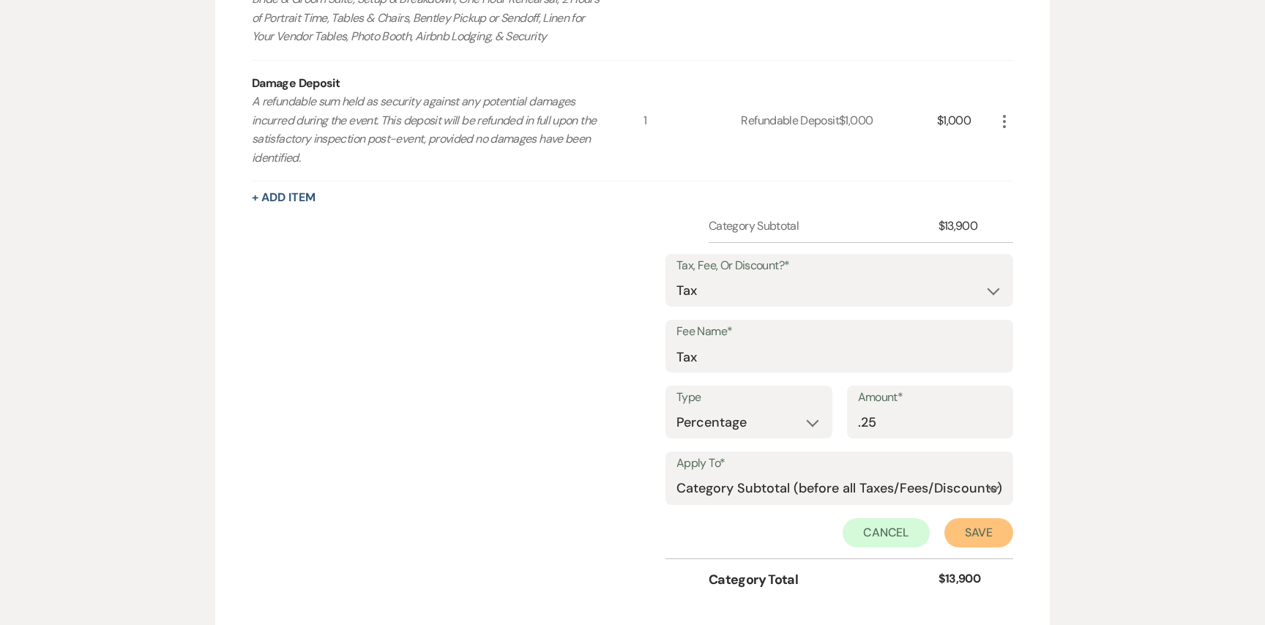
click at [970, 529] on button "Save" at bounding box center [978, 532] width 69 height 29
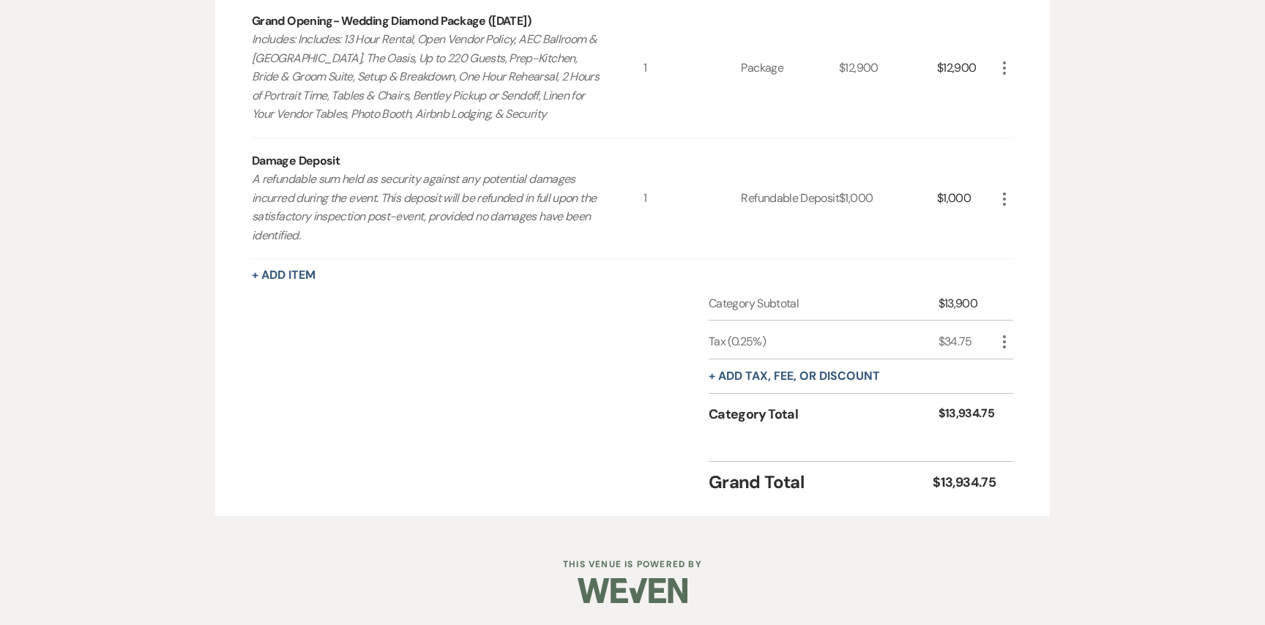
scroll to position [562, 0]
click at [1000, 349] on icon "More" at bounding box center [1005, 343] width 18 height 18
click at [1006, 377] on button "Pencil Edit" at bounding box center [1034, 370] width 76 height 23
select select "3"
select select "false"
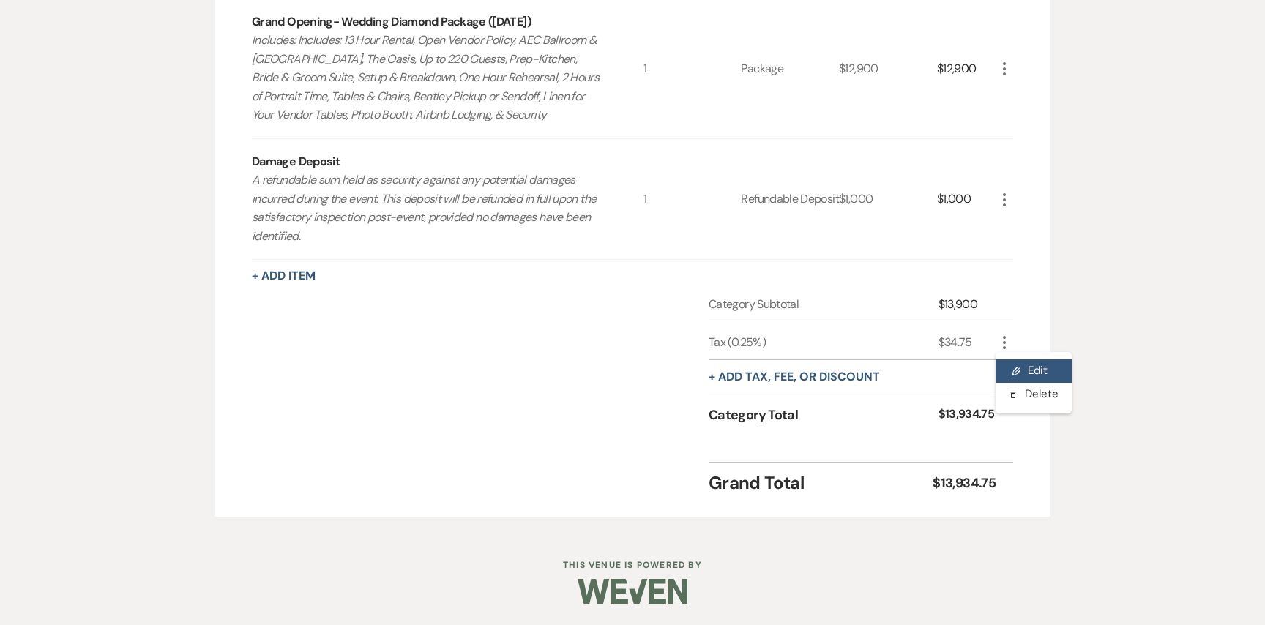
select select "1"
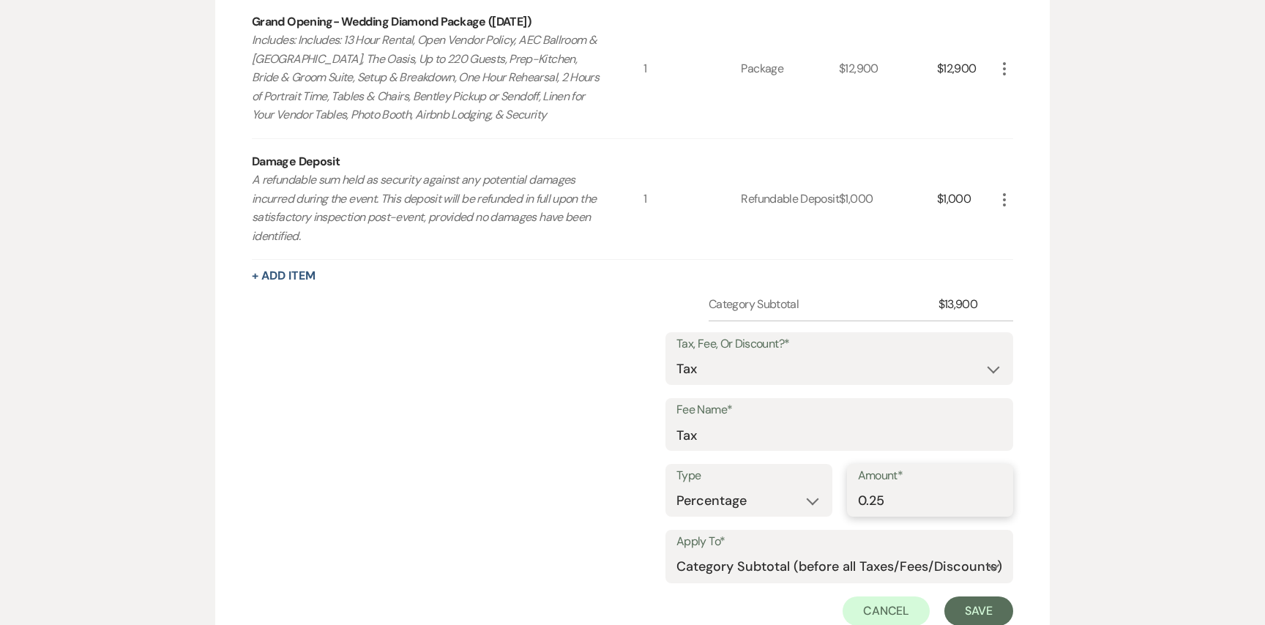
click at [863, 499] on input "0.25" at bounding box center [930, 501] width 145 height 29
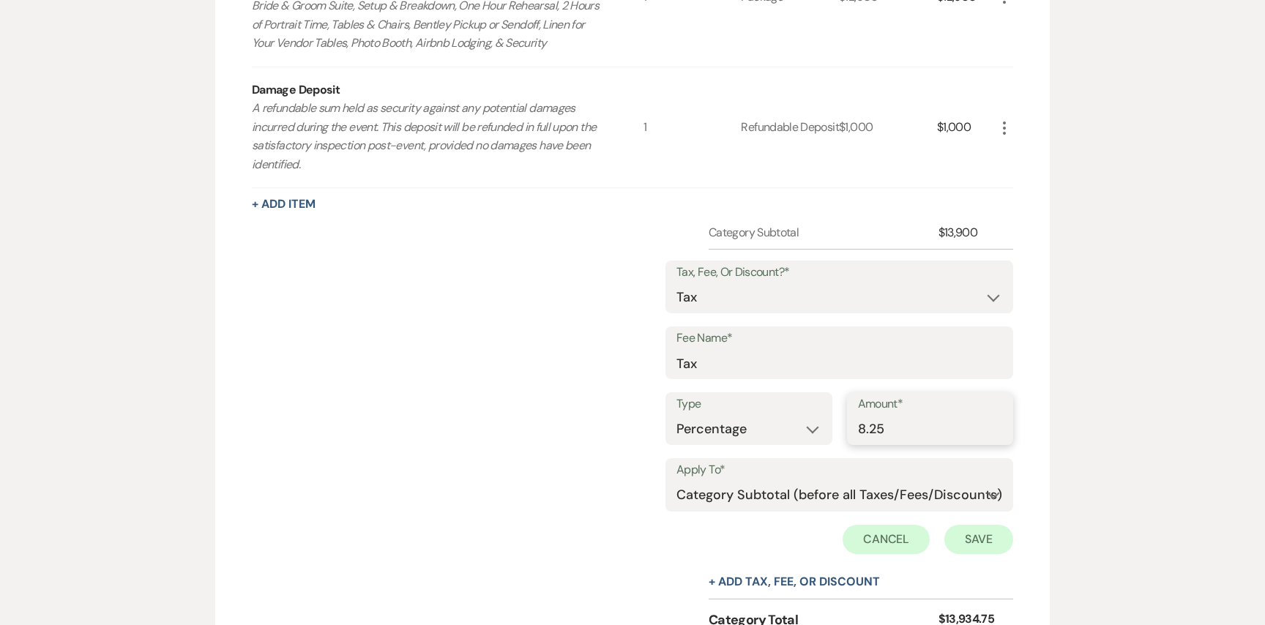
type input "8.25"
click at [961, 542] on button "Save" at bounding box center [978, 539] width 69 height 29
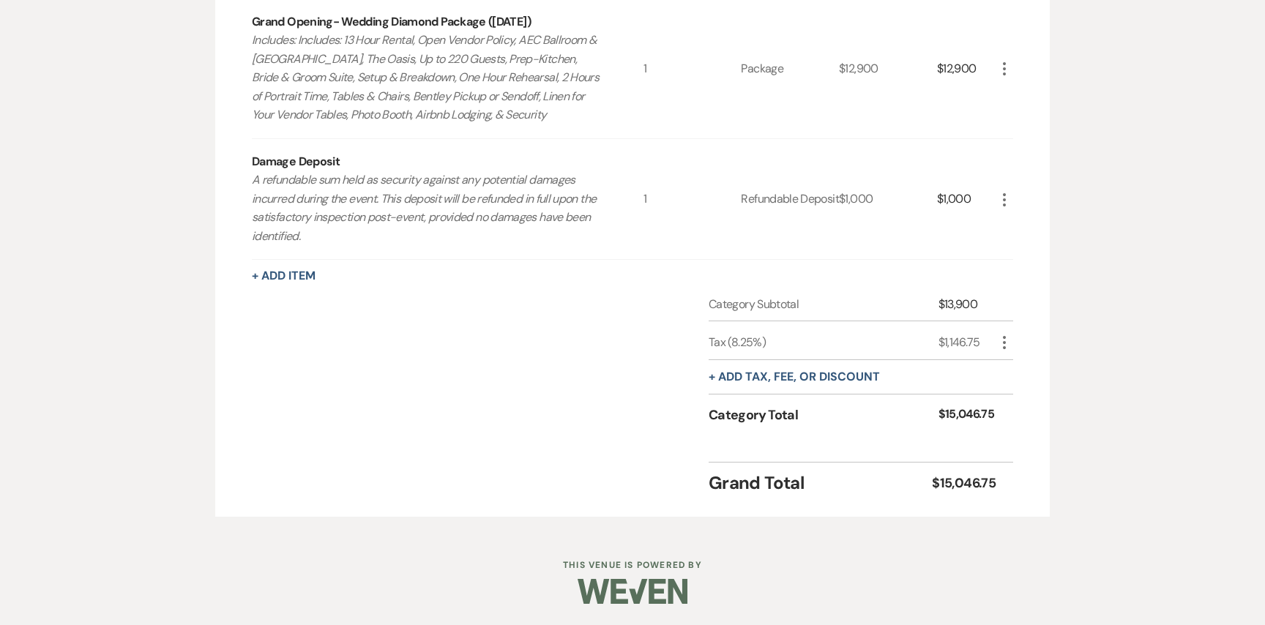
scroll to position [551, 0]
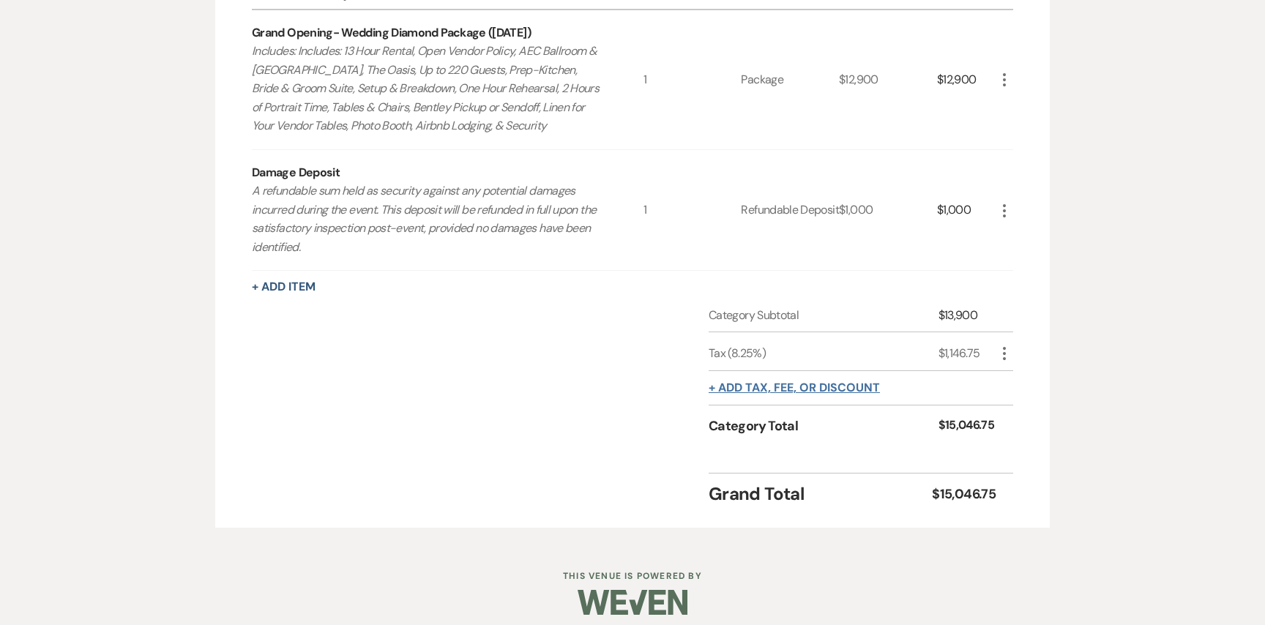
click at [786, 384] on button "+ Add tax, fee, or discount" at bounding box center [794, 388] width 171 height 12
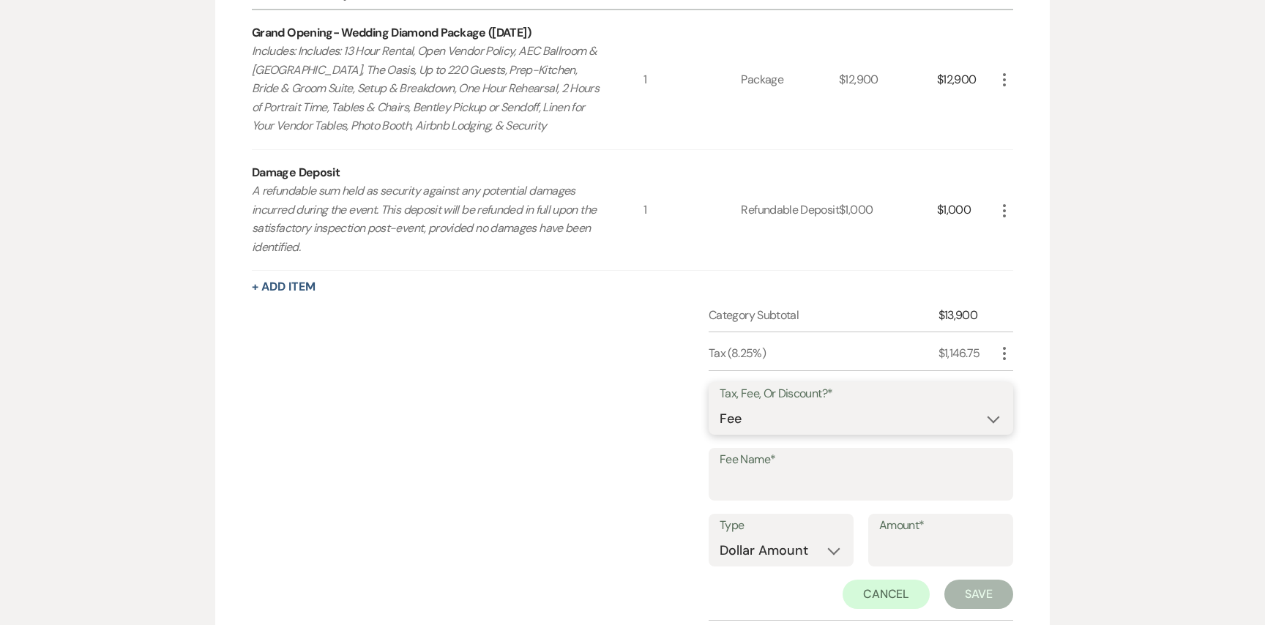
click at [768, 409] on select "Fee Discount Tax" at bounding box center [861, 419] width 283 height 29
select select "2"
click at [720, 405] on select "Fee Discount Tax" at bounding box center [861, 419] width 283 height 29
click at [763, 461] on label "Fee Name*" at bounding box center [861, 460] width 283 height 21
click at [763, 471] on input "Fee Name*" at bounding box center [861, 485] width 283 height 29
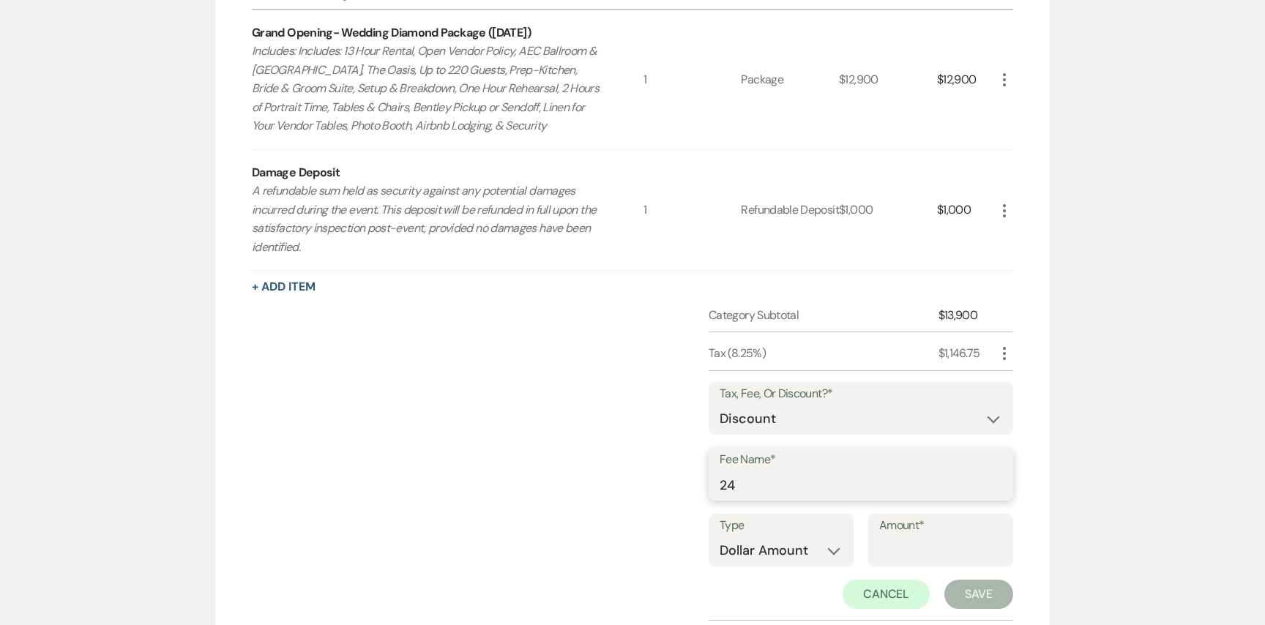
type input "24 Hour Discount"
click at [912, 544] on input "Amount*" at bounding box center [940, 551] width 123 height 29
type input "500"
click at [985, 590] on button "Save" at bounding box center [978, 594] width 69 height 29
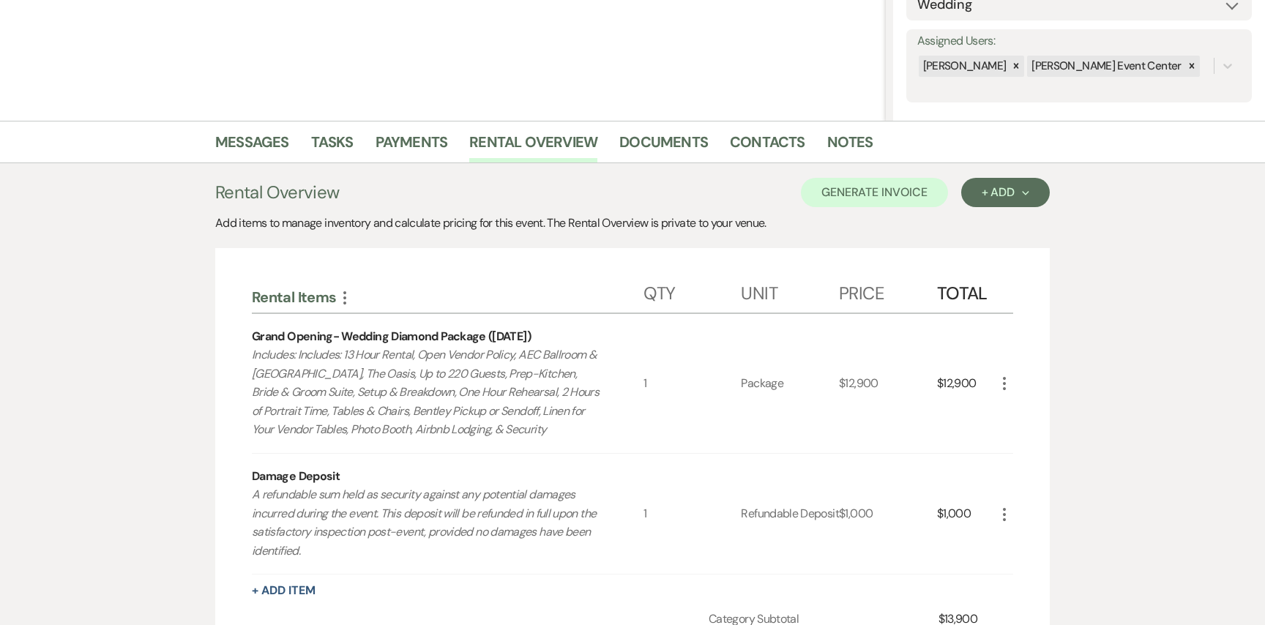
scroll to position [0, 0]
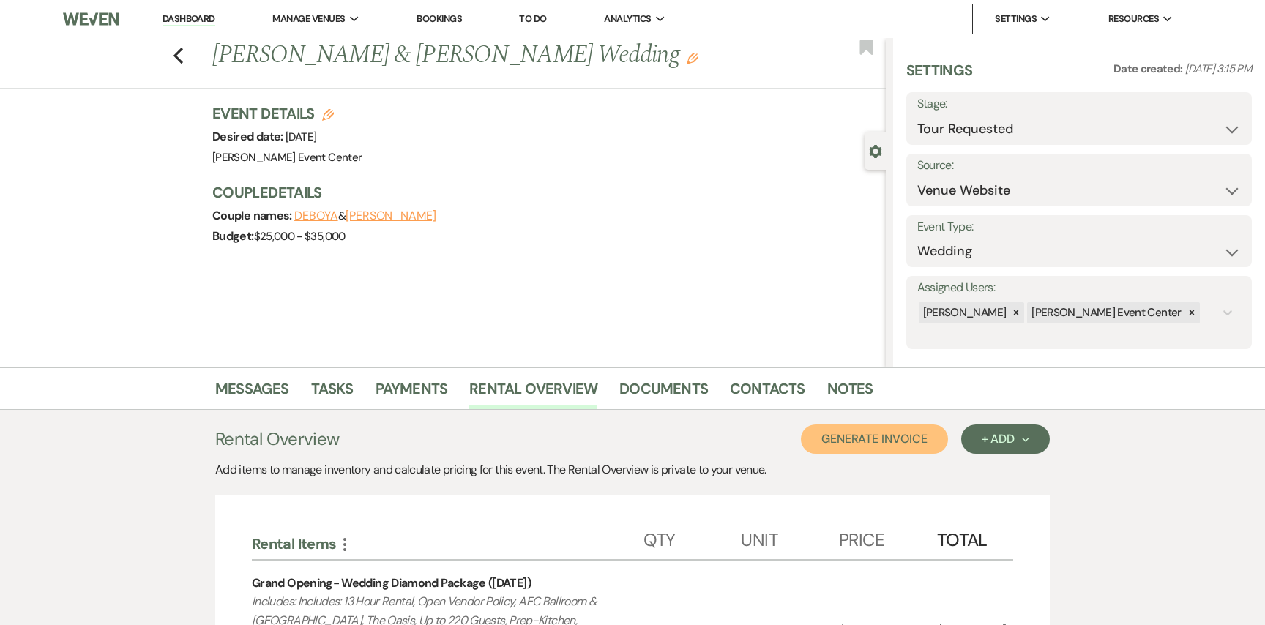
click at [862, 433] on button "Generate Invoice" at bounding box center [874, 439] width 147 height 29
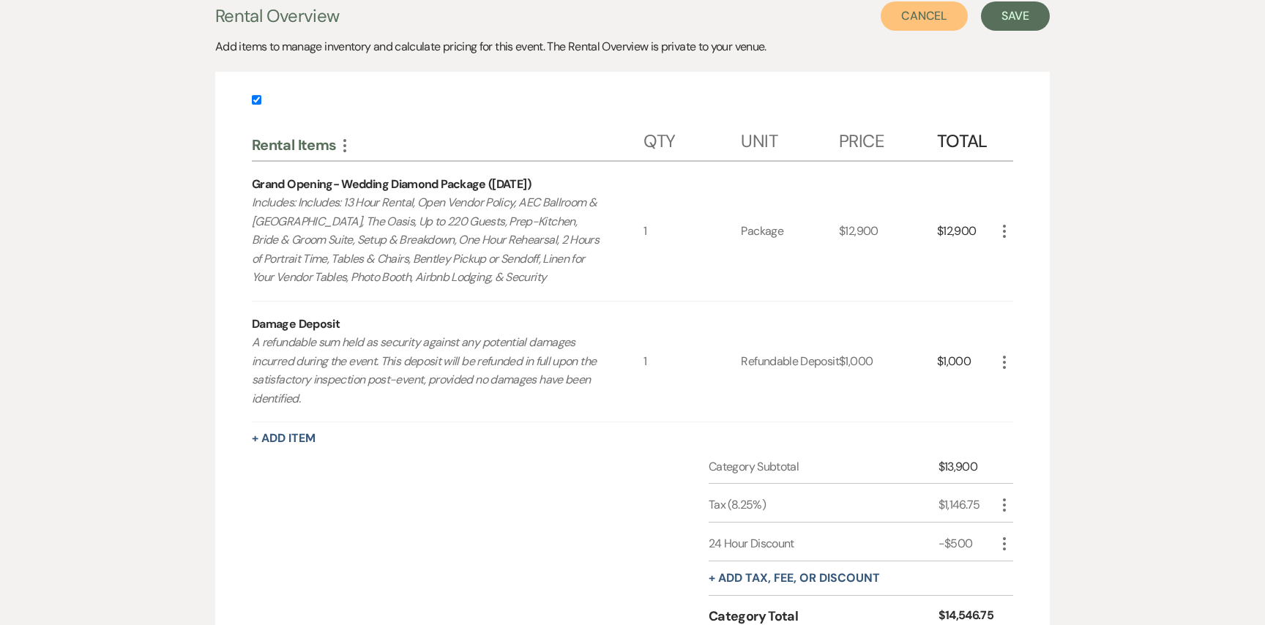
scroll to position [324, 0]
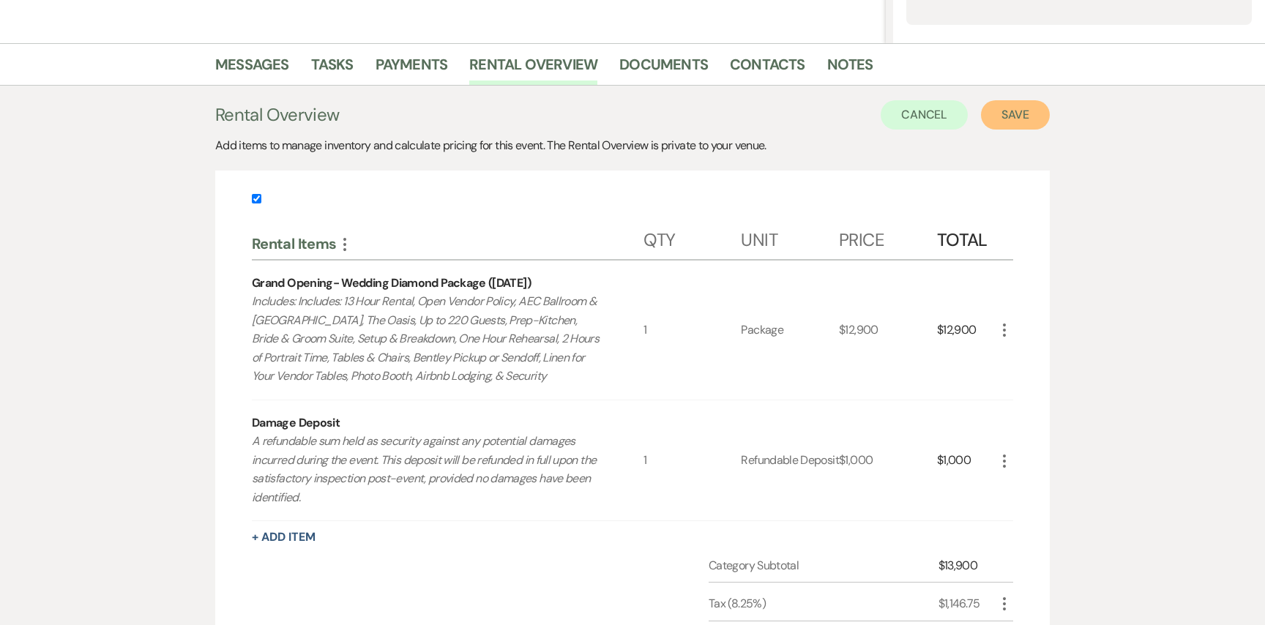
click at [1010, 125] on button "Save" at bounding box center [1015, 114] width 69 height 29
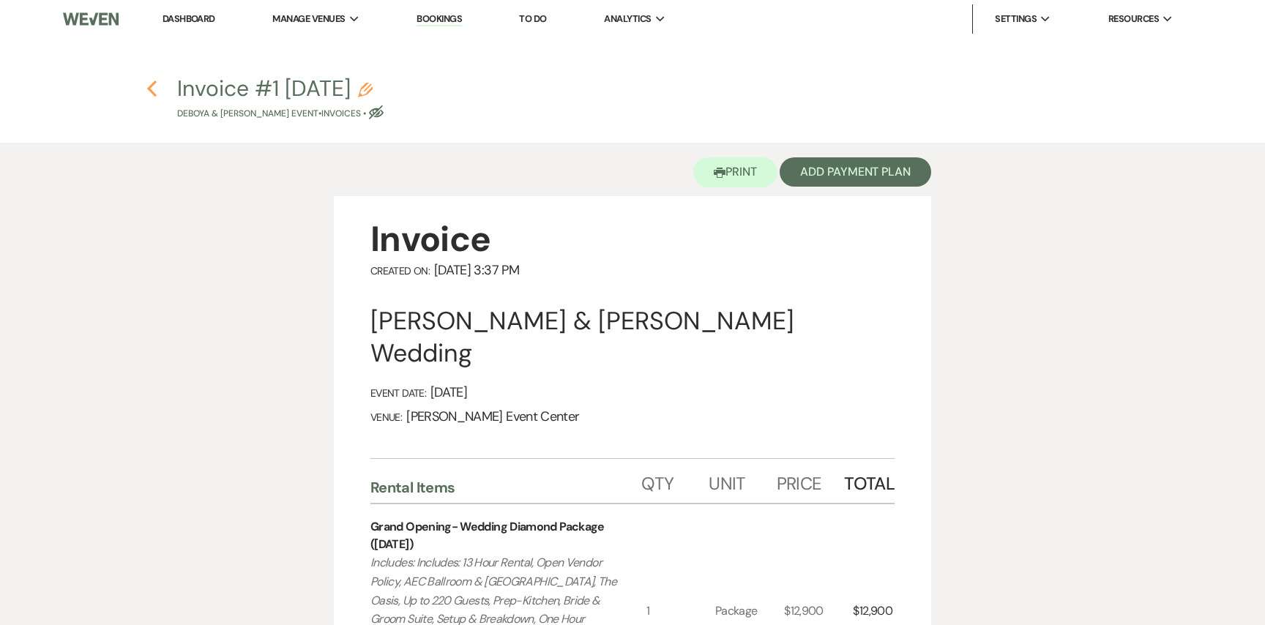
click at [156, 88] on icon "Previous" at bounding box center [151, 89] width 11 height 18
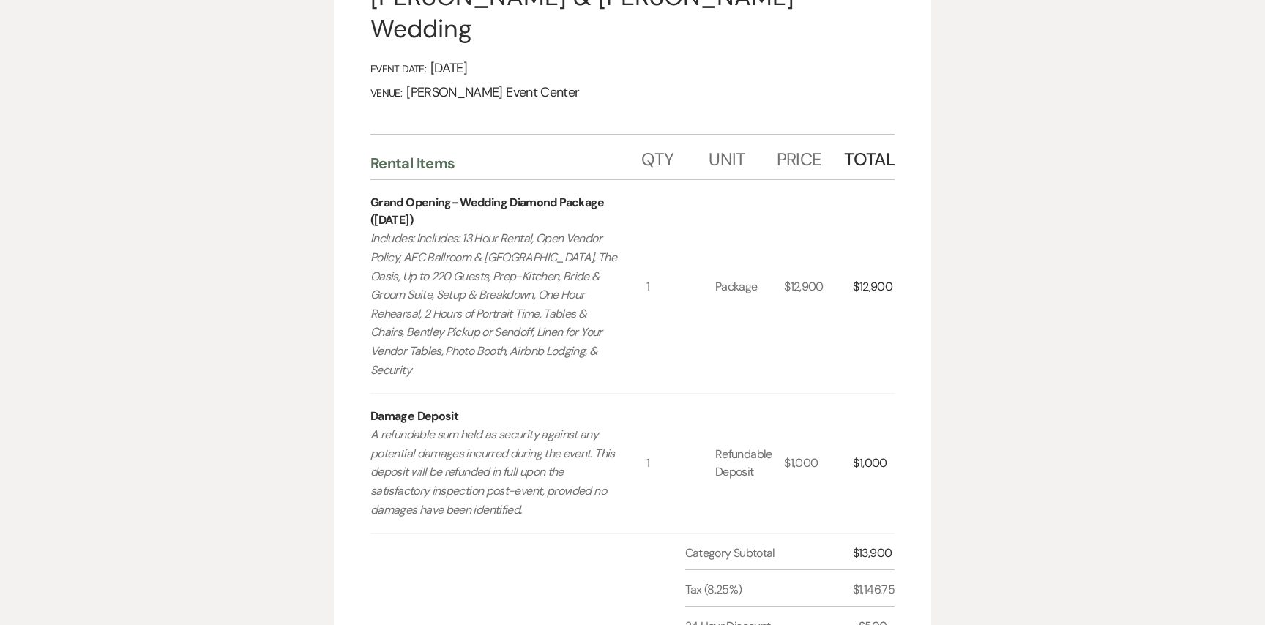
select select "2"
select select "5"
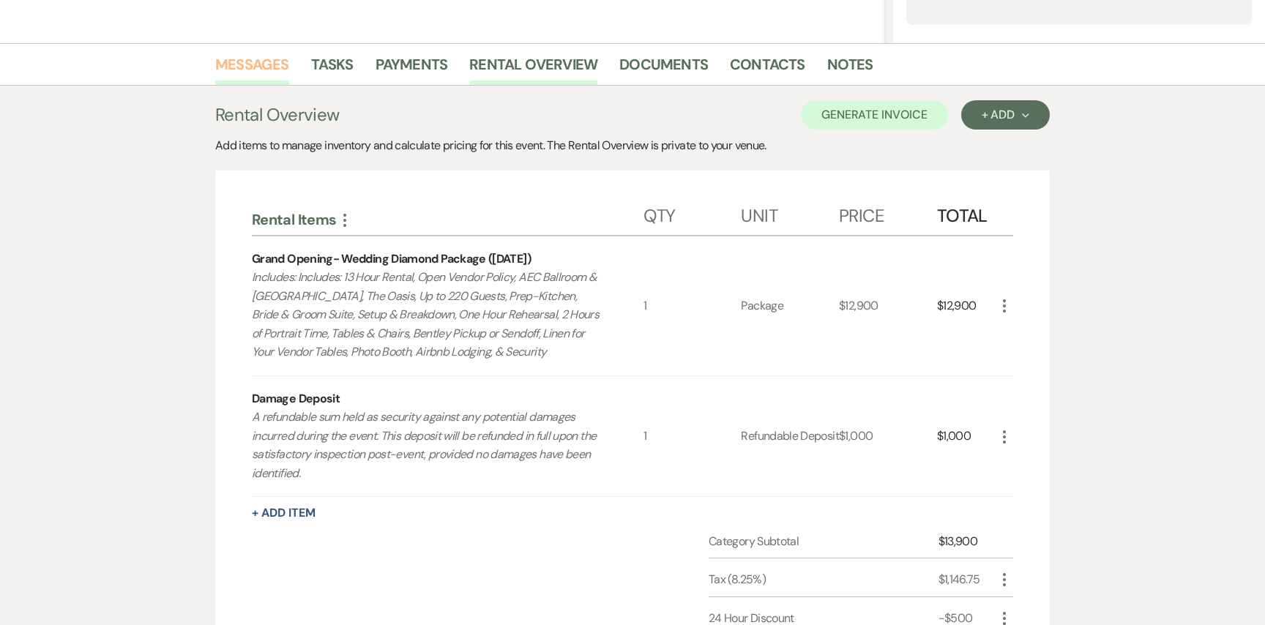
click at [272, 57] on link "Messages" at bounding box center [252, 69] width 74 height 32
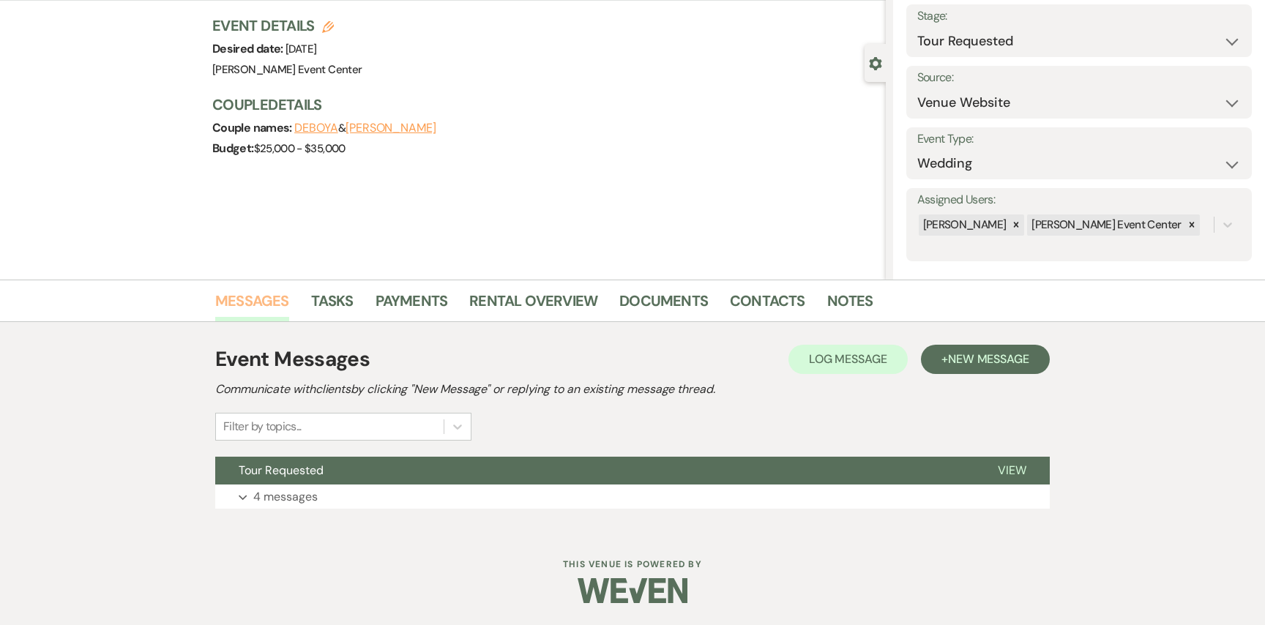
scroll to position [88, 0]
click at [257, 494] on p "4 messages" at bounding box center [285, 497] width 64 height 19
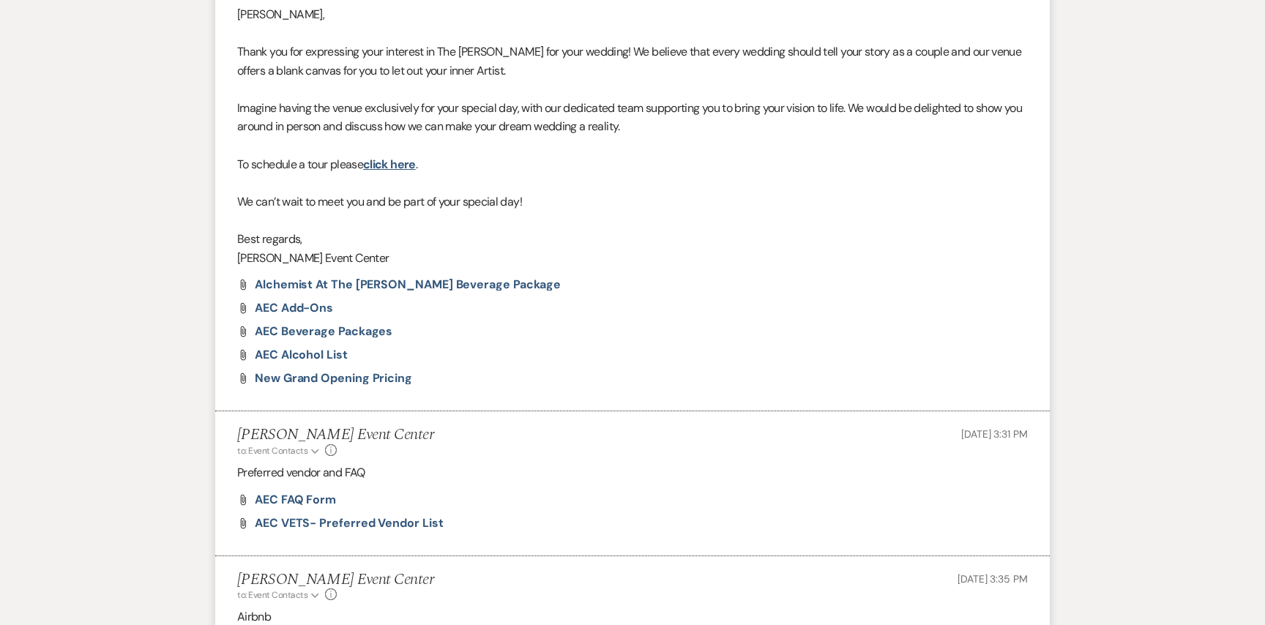
scroll to position [1365, 0]
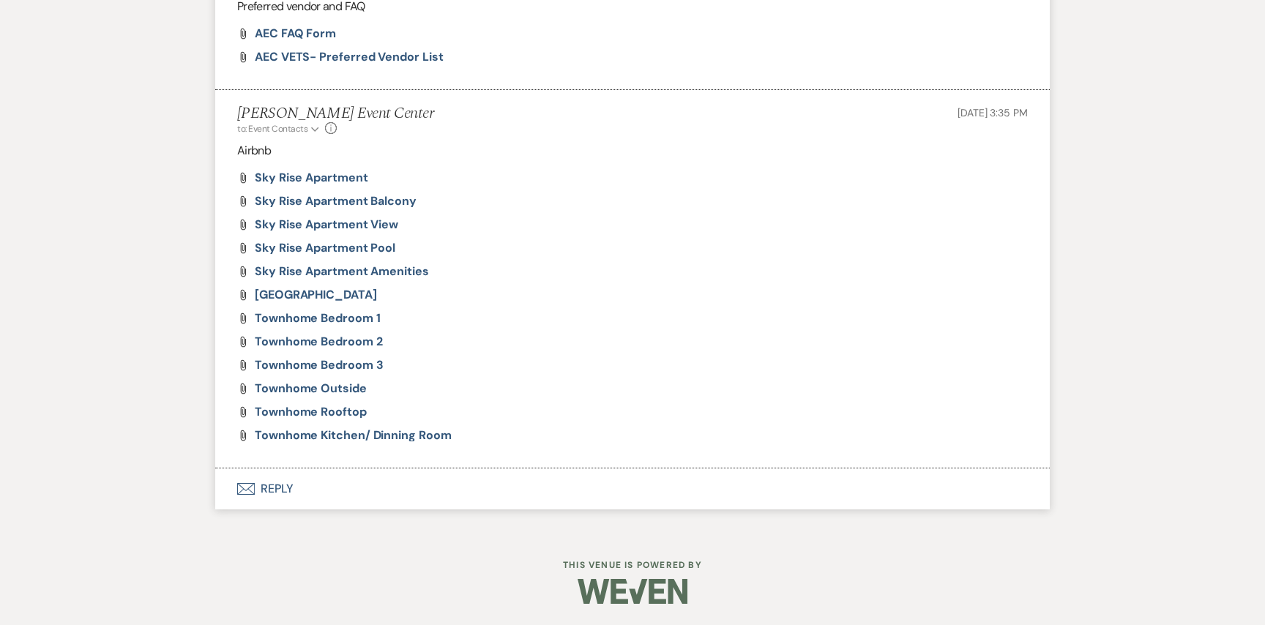
click at [289, 492] on button "Envelope Reply" at bounding box center [632, 489] width 835 height 41
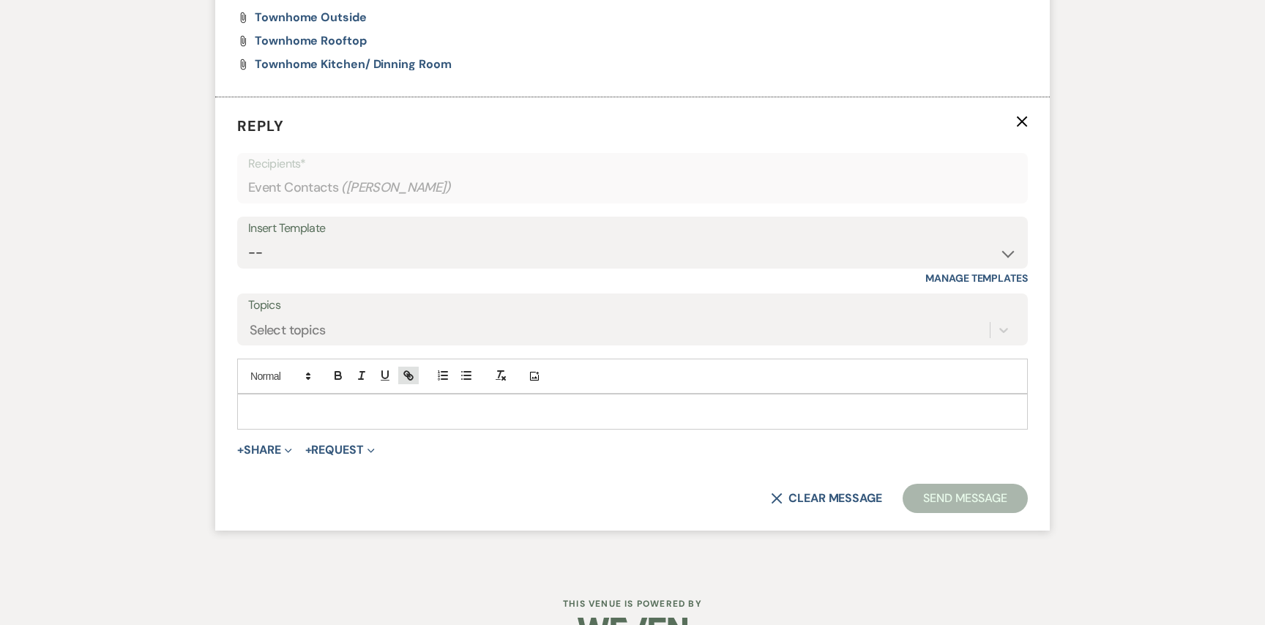
scroll to position [1737, 0]
click at [384, 250] on select "-- Weven Planning Portal Introduction (Booked Events) Initial Inquiry Response …" at bounding box center [632, 251] width 769 height 29
select select "5282"
click at [248, 237] on select "-- Weven Planning Portal Introduction (Booked Events) Initial Inquiry Response …" at bounding box center [632, 251] width 769 height 29
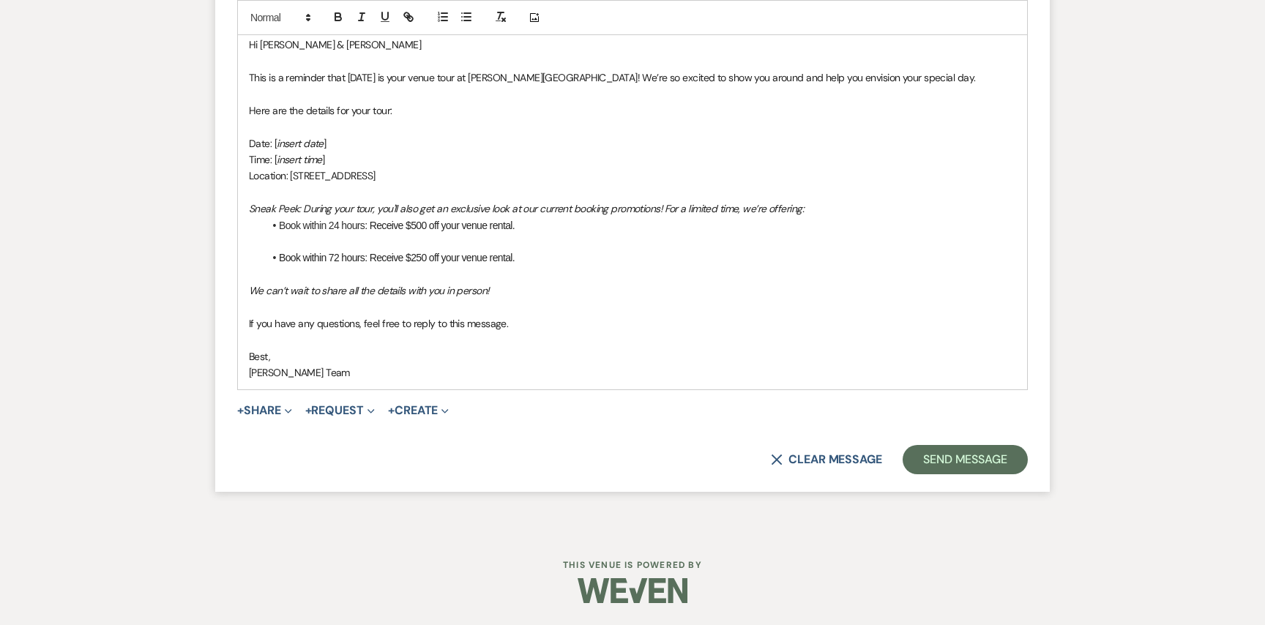
scroll to position [2096, 0]
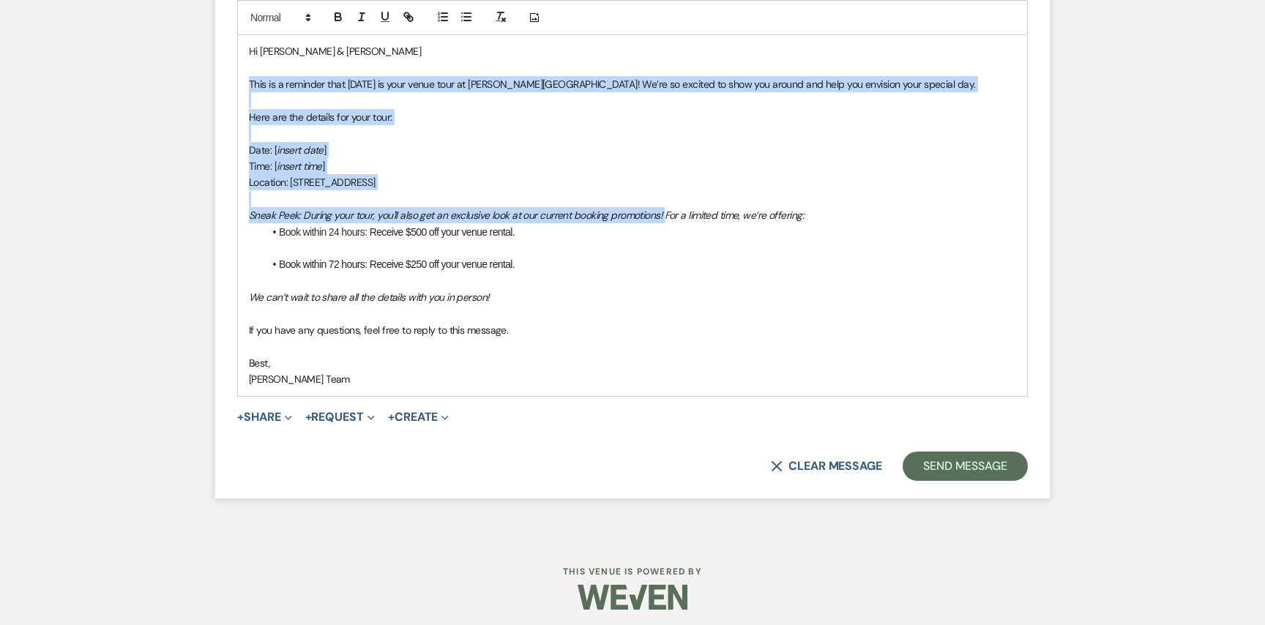
drag, startPoint x: 664, startPoint y: 214, endPoint x: 237, endPoint y: 78, distance: 447.8
click at [238, 78] on div "Hi DEBOYA & ROBERTSON This is a reminder that tomorrow is your venue tour at Ar…" at bounding box center [632, 215] width 789 height 362
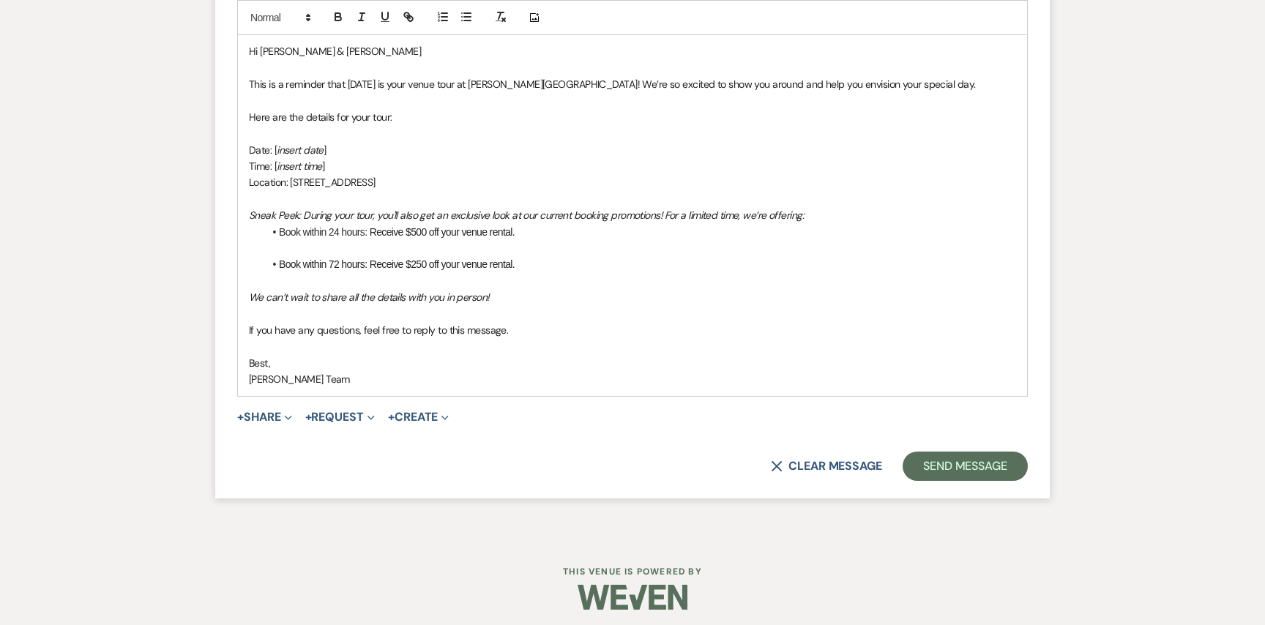
scroll to position [1972, 0]
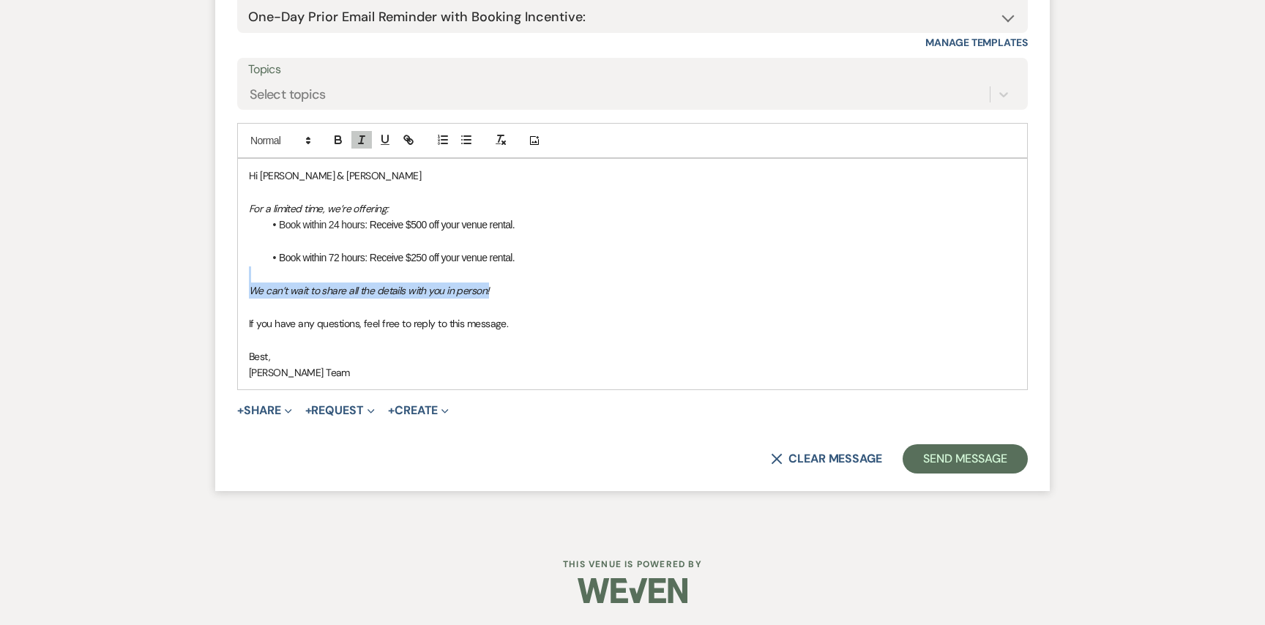
drag, startPoint x: 506, startPoint y: 290, endPoint x: 255, endPoint y: 277, distance: 251.5
click at [255, 277] on div "Hi DEBOYA & ROBERTSON For a limited time, we’re offering: Book within 24 hours …" at bounding box center [632, 274] width 789 height 231
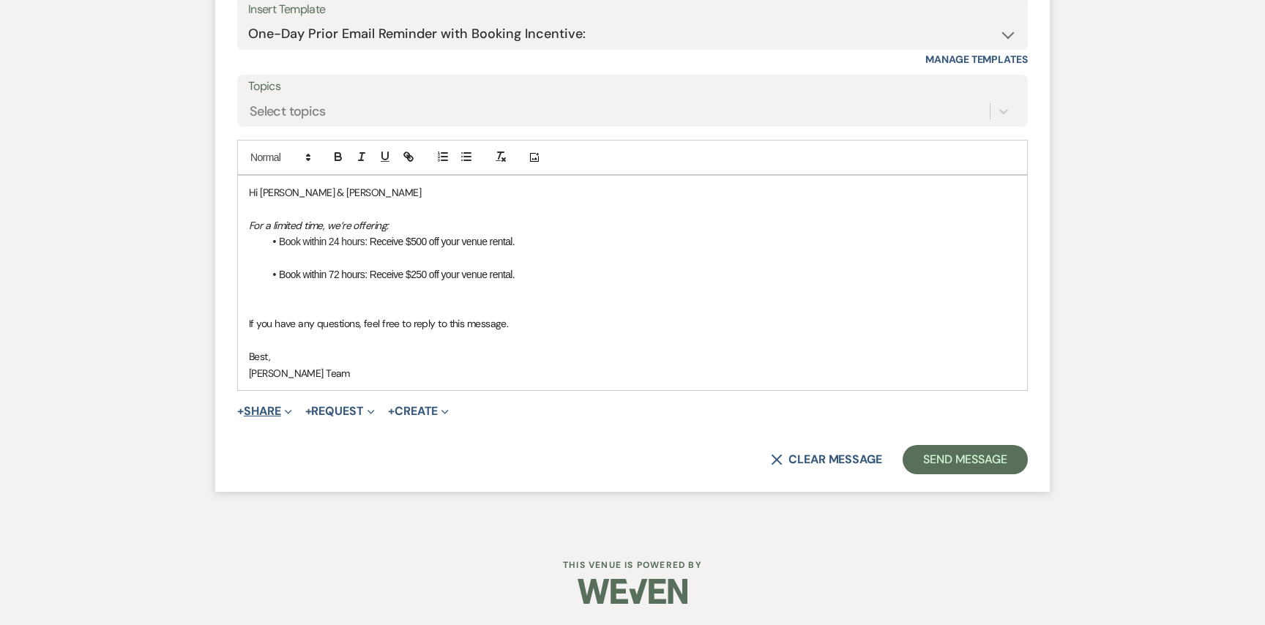
click at [277, 406] on button "+ Share Expand" at bounding box center [264, 412] width 55 height 12
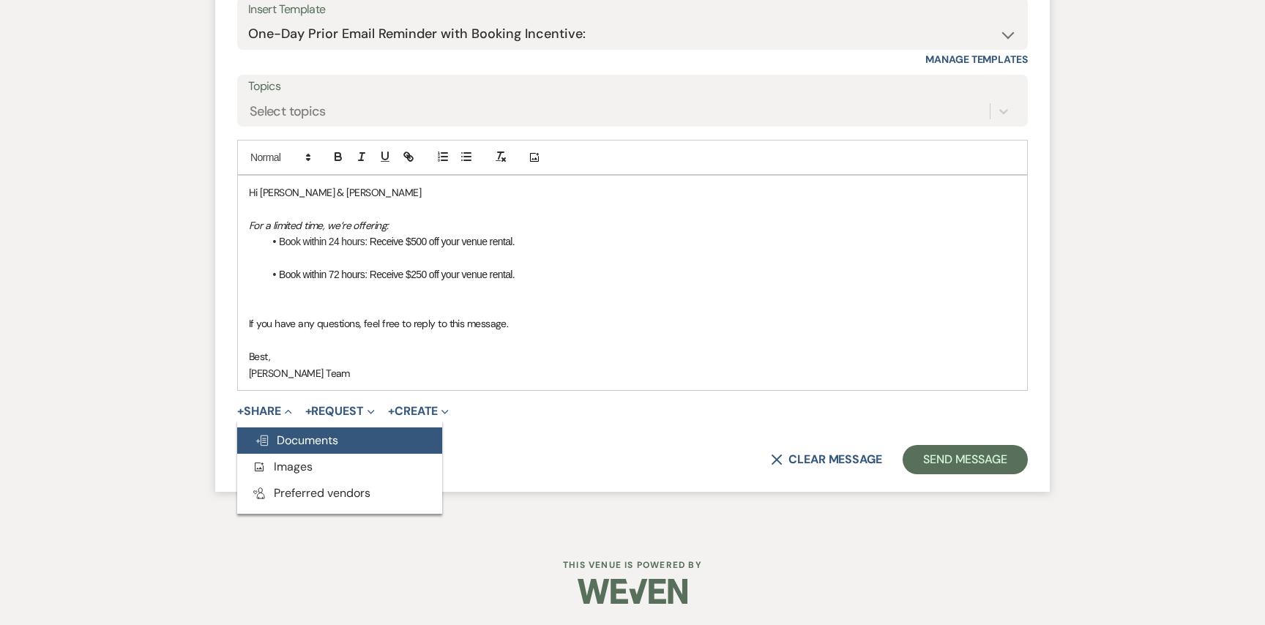
click at [288, 434] on span "Doc Upload Documents" at bounding box center [296, 440] width 83 height 15
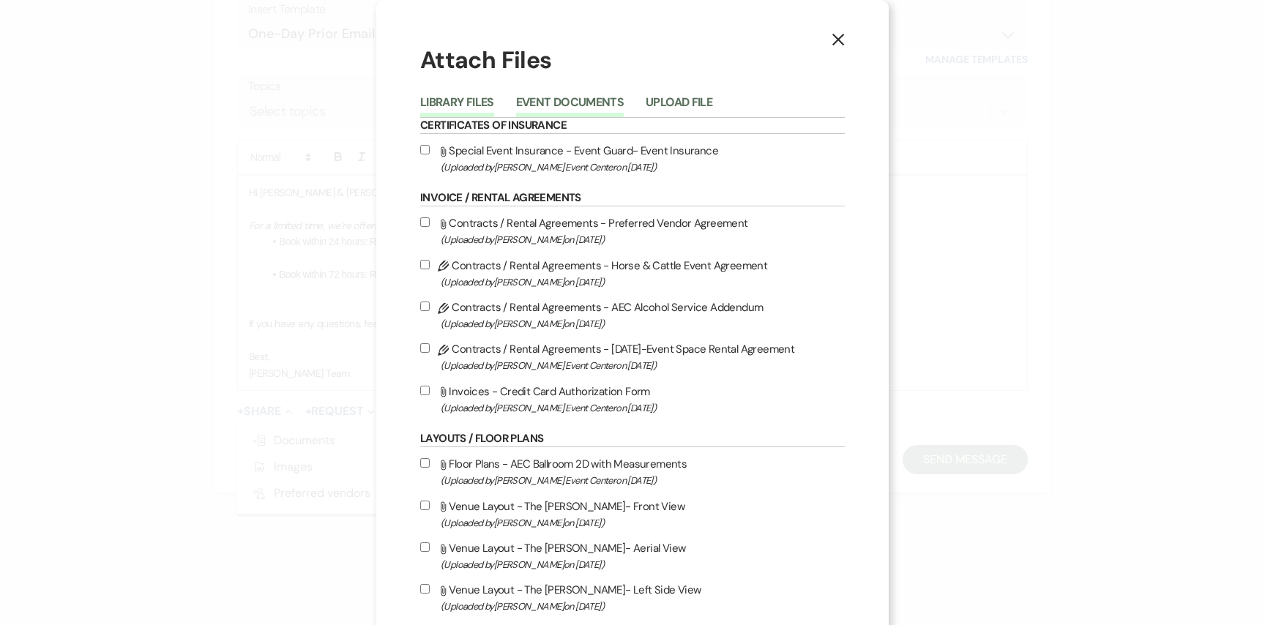
click at [578, 104] on button "Event Documents" at bounding box center [570, 107] width 108 height 20
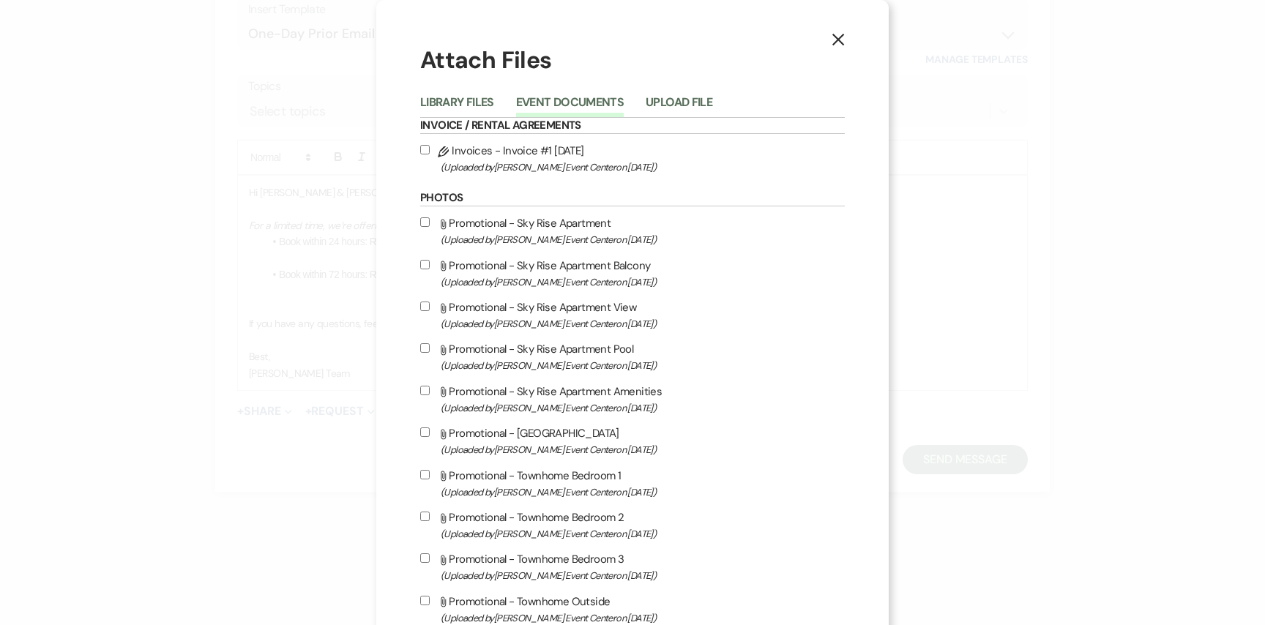
click at [420, 149] on input "Pencil Invoices - Invoice #1 9-20-2025 (Uploaded by Artis Event Center on Sep 2…" at bounding box center [425, 150] width 10 height 10
checkbox input "true"
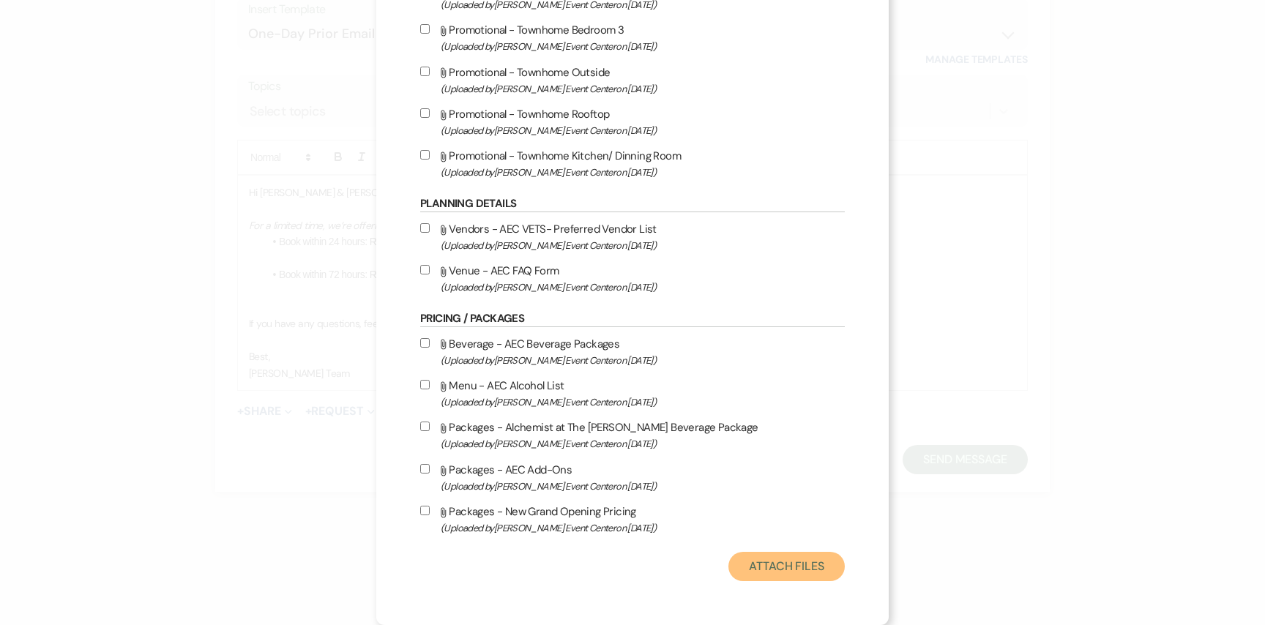
click at [797, 560] on button "Attach Files" at bounding box center [786, 566] width 116 height 29
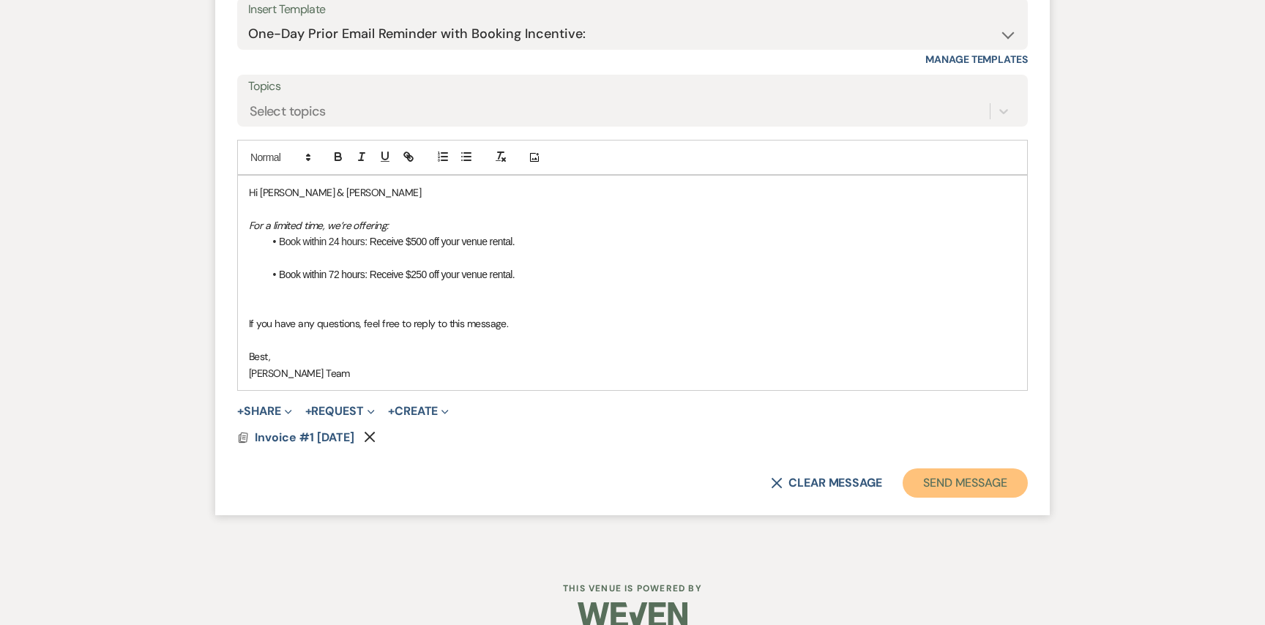
click at [982, 483] on button "Send Message" at bounding box center [965, 483] width 125 height 29
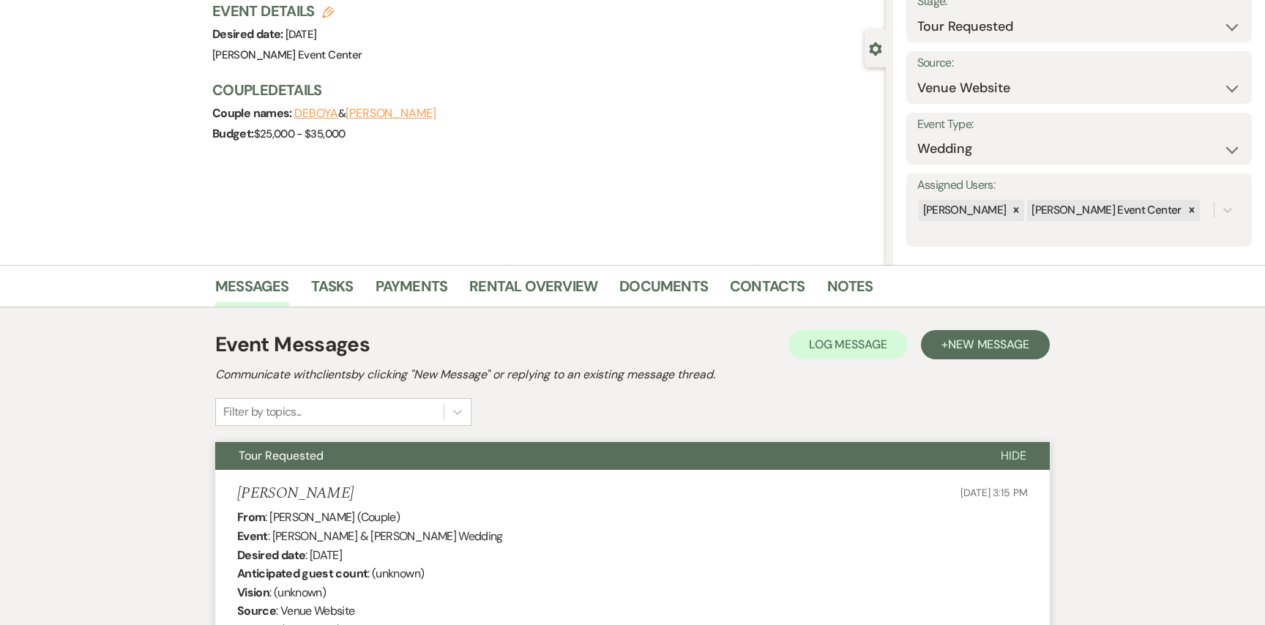
scroll to position [0, 0]
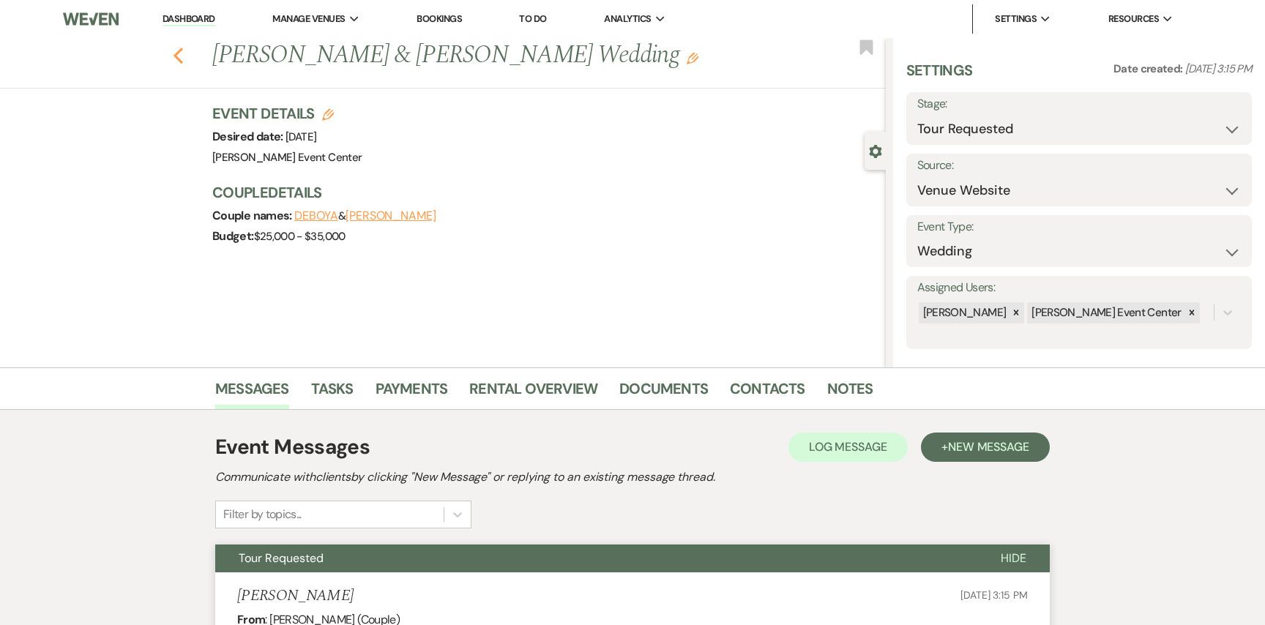
click at [181, 54] on icon "Previous" at bounding box center [178, 56] width 11 height 18
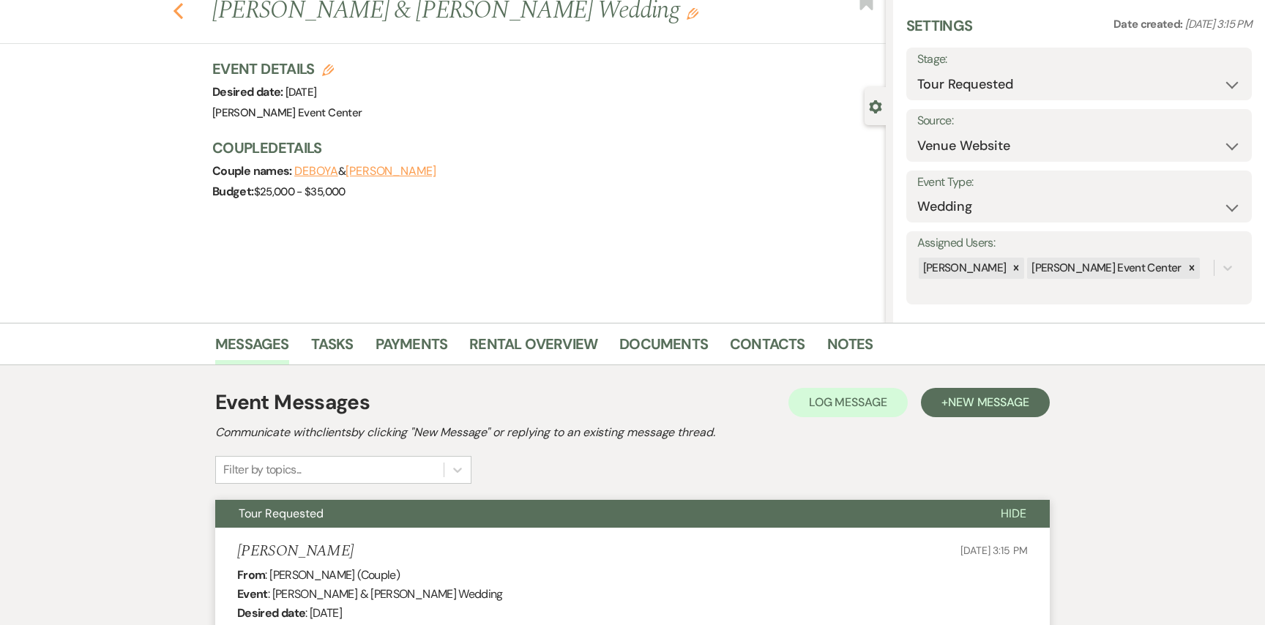
select select "2"
select select "8"
select select "1"
select select "5"
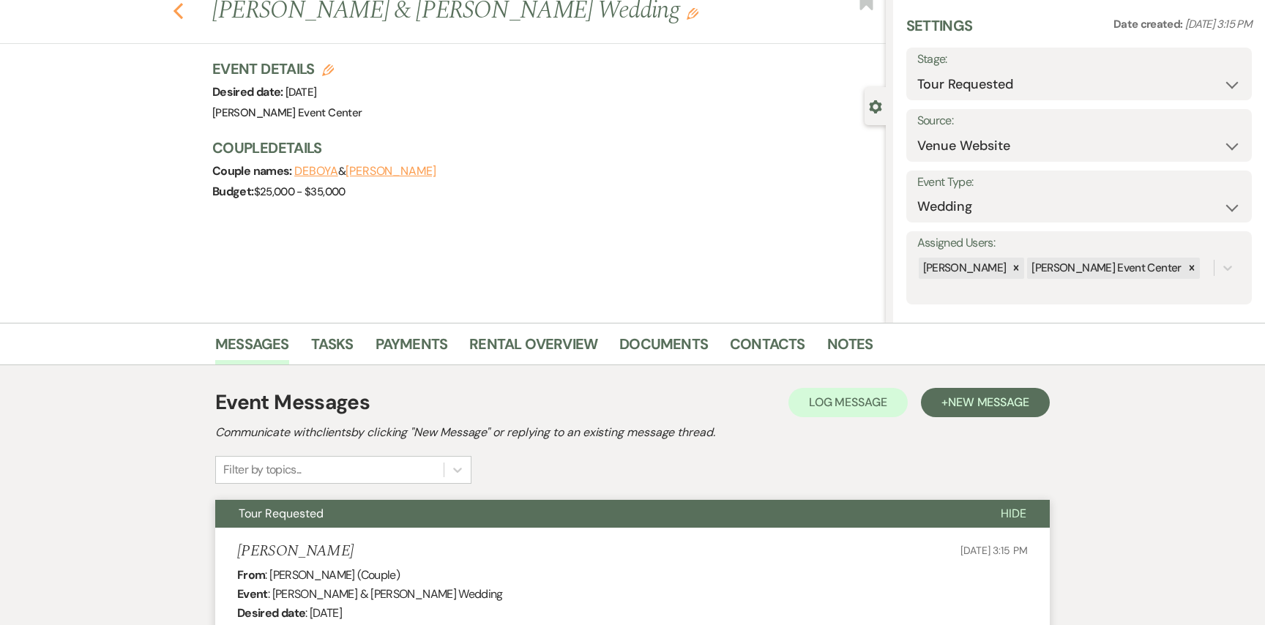
select select "4"
select select "8"
select select "1"
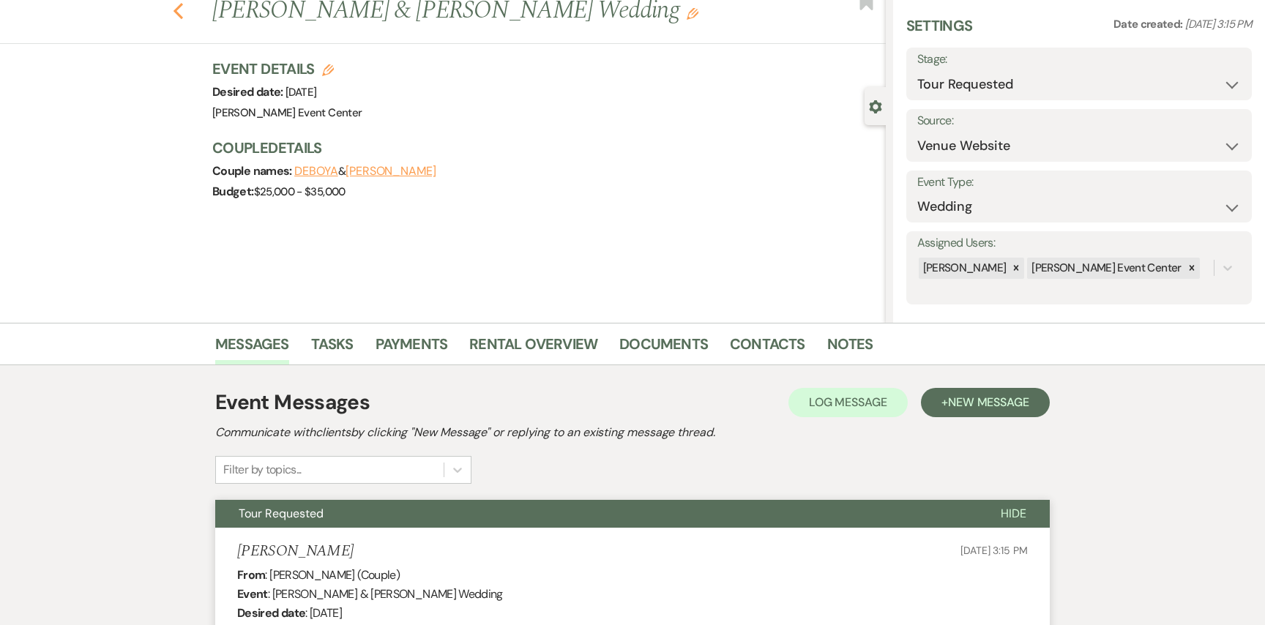
select select "8"
select select "7"
select select "8"
select select "5"
select select "8"
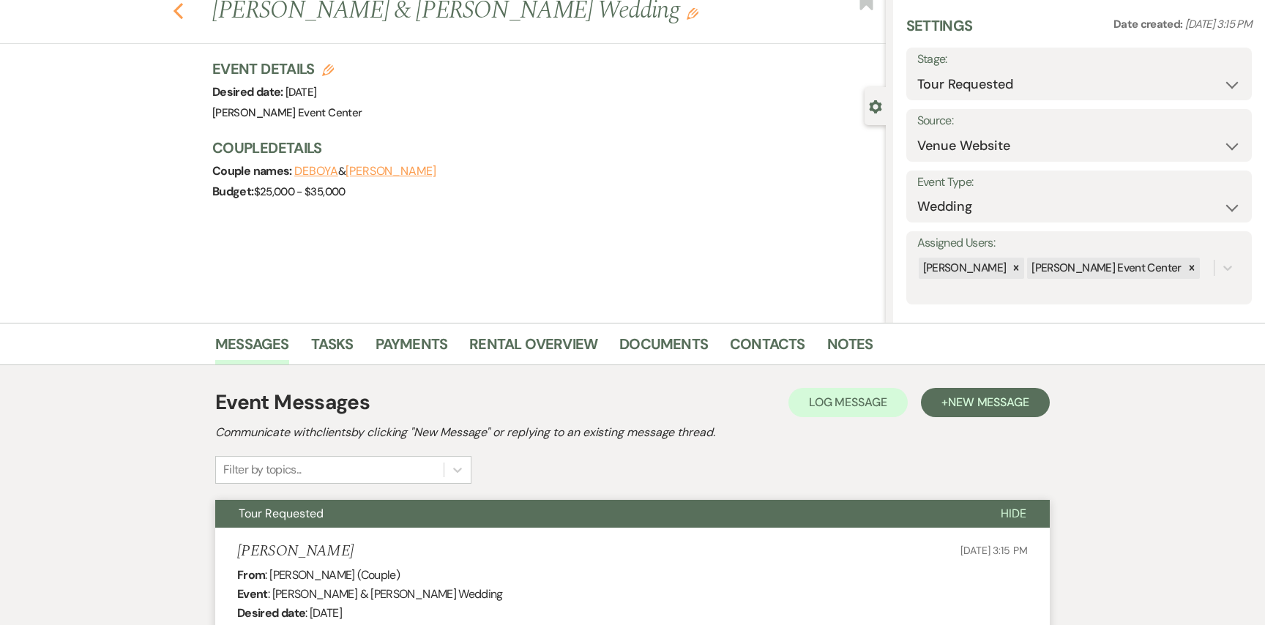
select select "1"
select select "8"
select select "7"
select select "8"
select select "6"
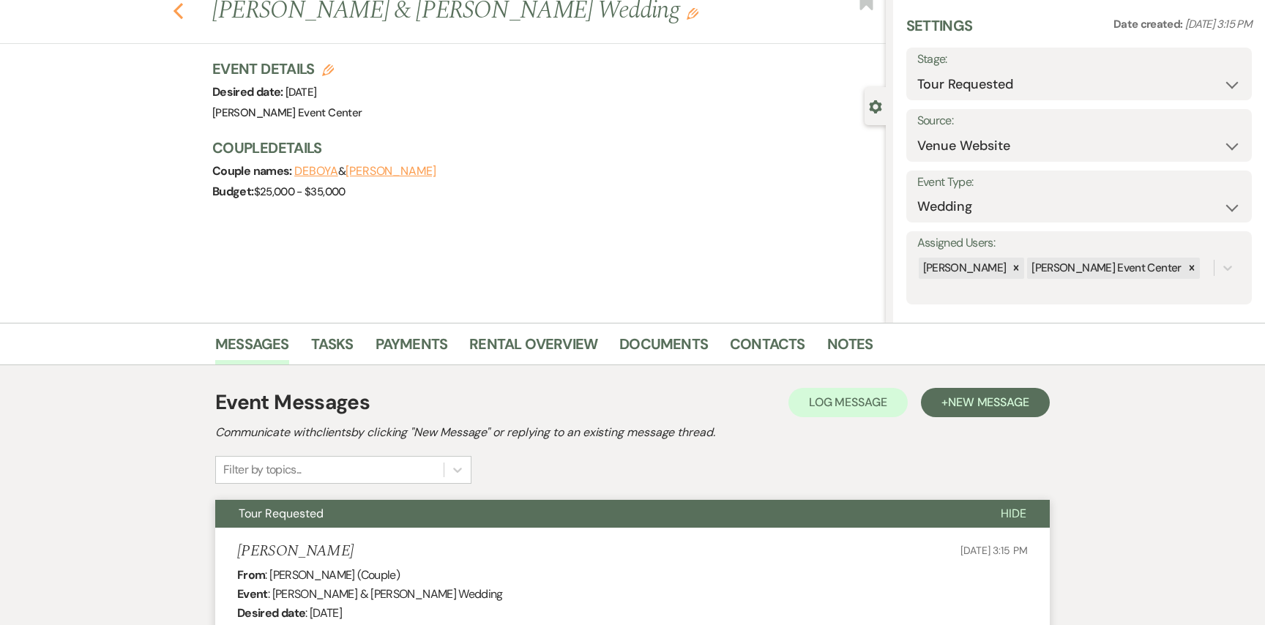
select select "2"
select select "8"
select select "1"
select select "8"
select select "4"
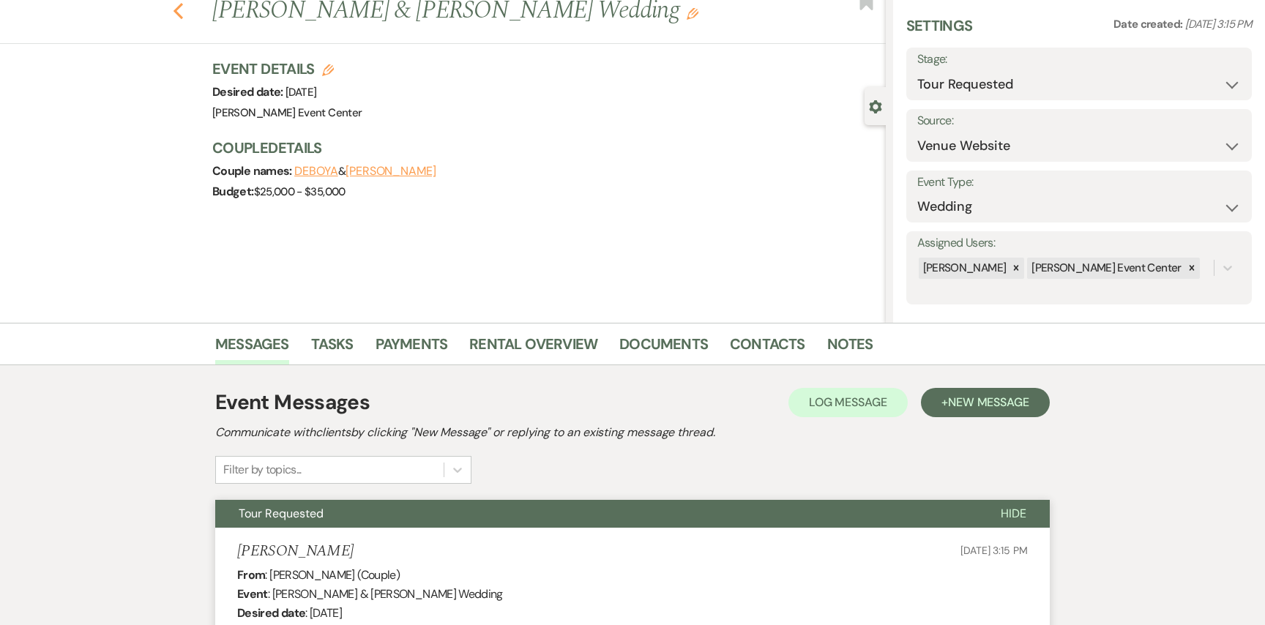
select select "8"
select select "1"
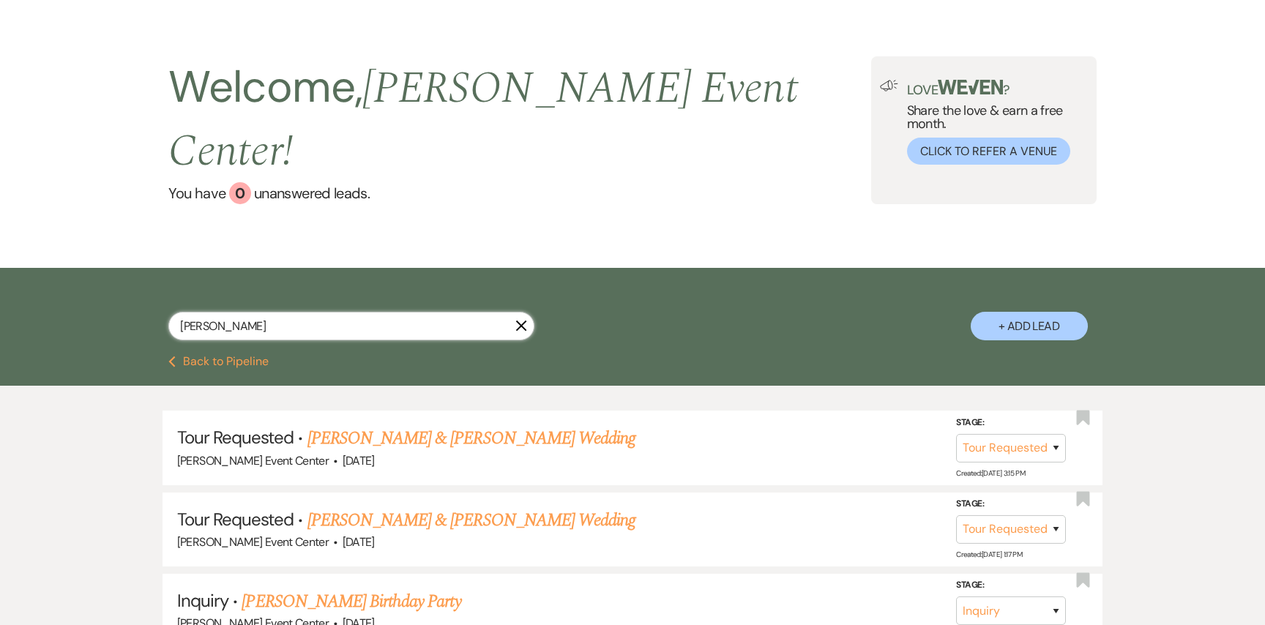
drag, startPoint x: 279, startPoint y: 291, endPoint x: 157, endPoint y: 272, distance: 123.7
click at [157, 275] on div "Jennifer Smith X + Add Lead" at bounding box center [632, 314] width 1054 height 78
type input "\"
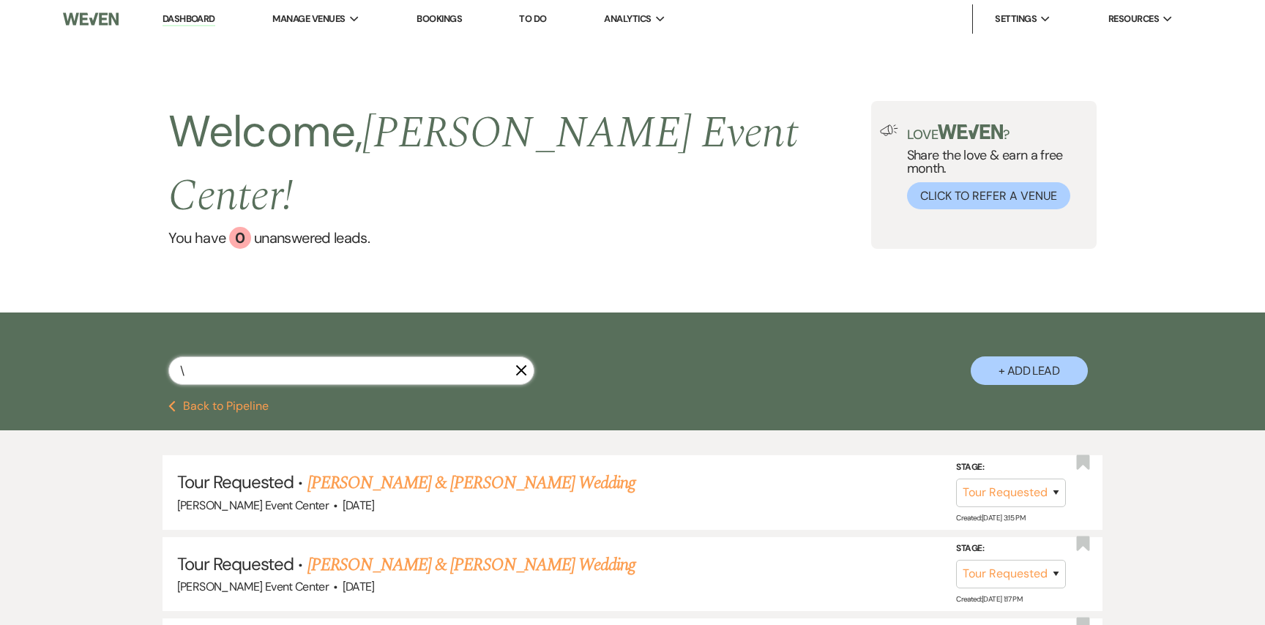
select select "2"
select select "8"
select select "1"
select select "5"
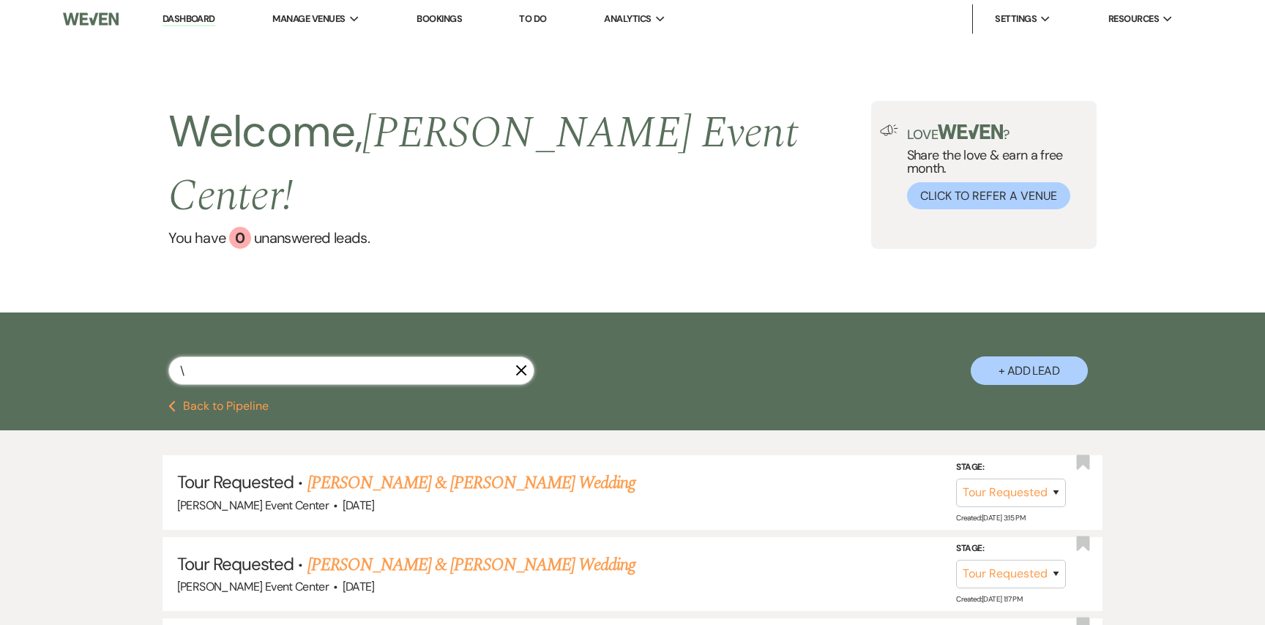
select select "4"
select select "8"
select select "1"
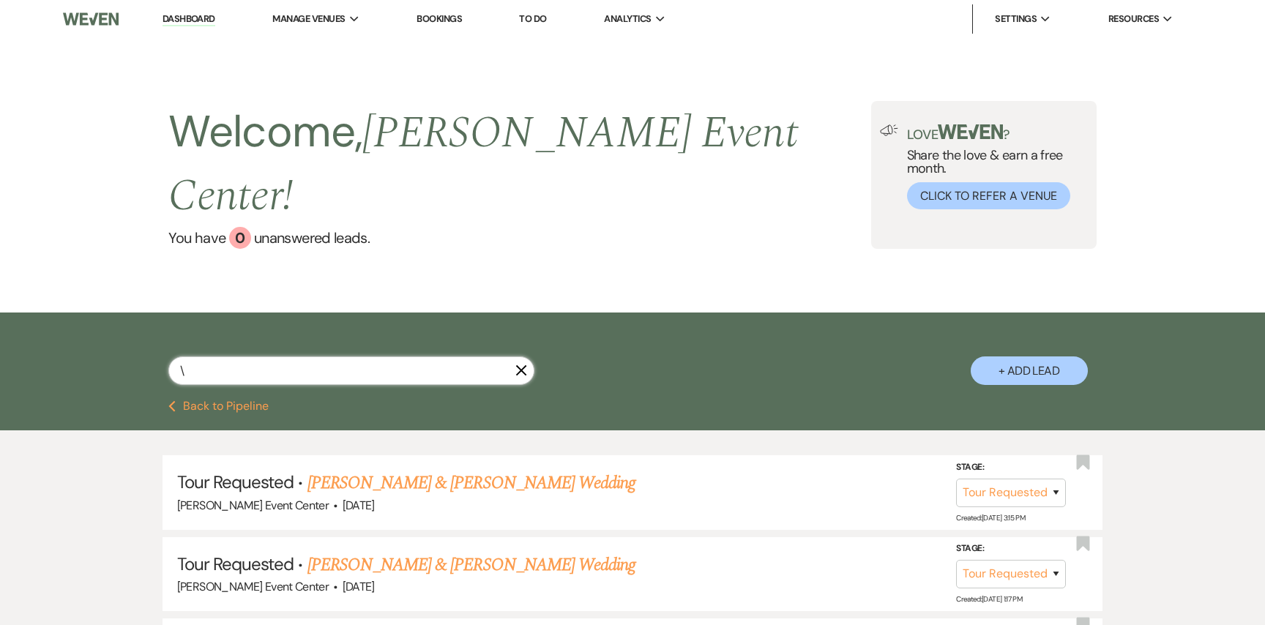
select select "8"
select select "7"
select select "8"
select select "5"
select select "8"
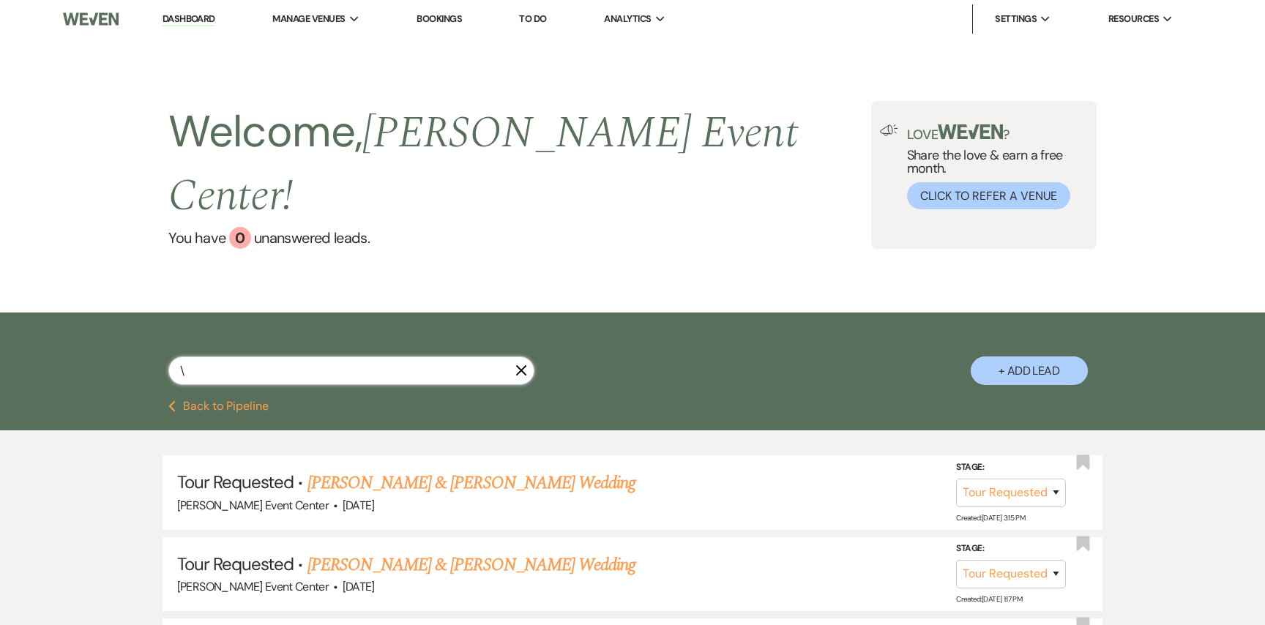
select select "1"
select select "8"
select select "7"
select select "8"
select select "6"
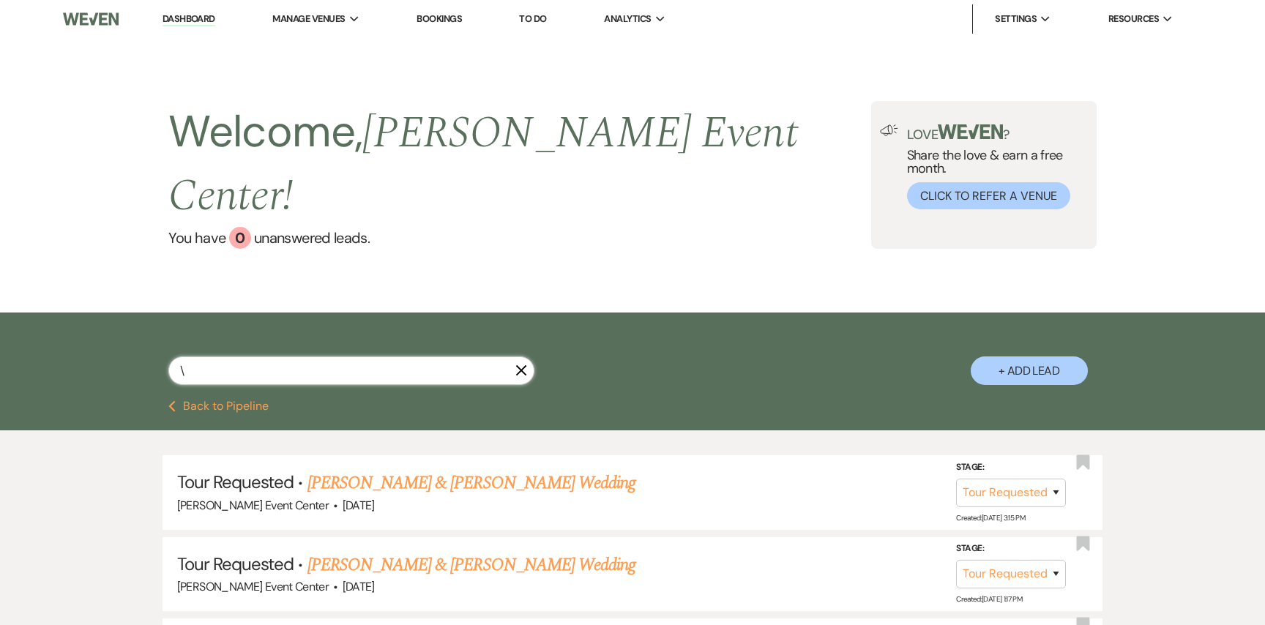
select select "2"
select select "8"
select select "1"
select select "8"
select select "4"
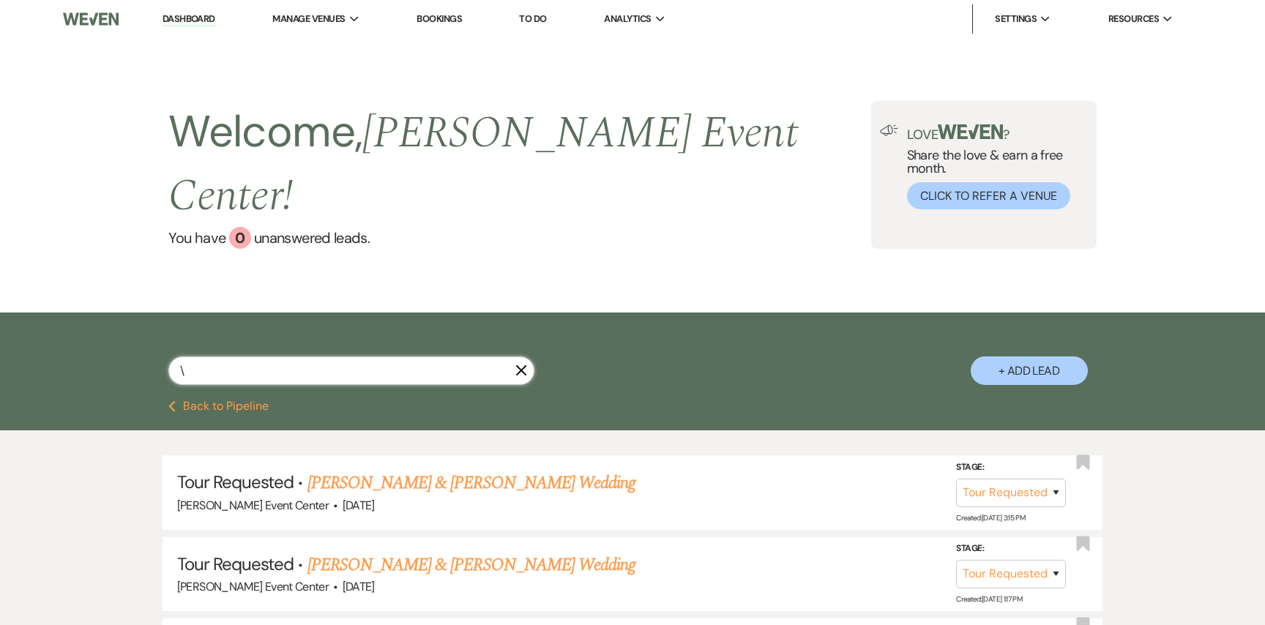
select select "8"
select select "1"
type input "\"
click at [346, 470] on link "[PERSON_NAME] & [PERSON_NAME] Wedding" at bounding box center [471, 483] width 328 height 26
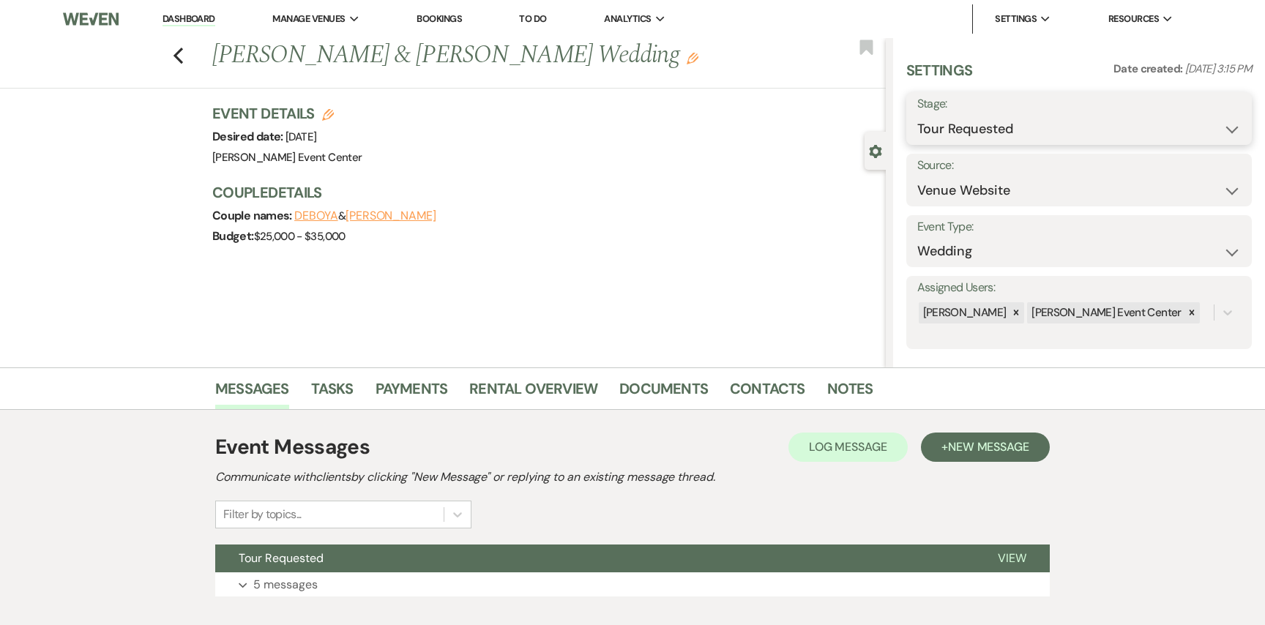
click at [974, 119] on select "Inquiry Follow Up Tour Requested Tour Confirmed Toured Proposal Sent Booked Lost" at bounding box center [1079, 129] width 324 height 29
click at [917, 115] on select "Inquiry Follow Up Tour Requested Tour Confirmed Toured Proposal Sent Booked Lost" at bounding box center [1079, 129] width 324 height 29
click at [1219, 123] on button "Save" at bounding box center [1215, 118] width 74 height 29
click at [851, 389] on link "Notes" at bounding box center [850, 393] width 46 height 32
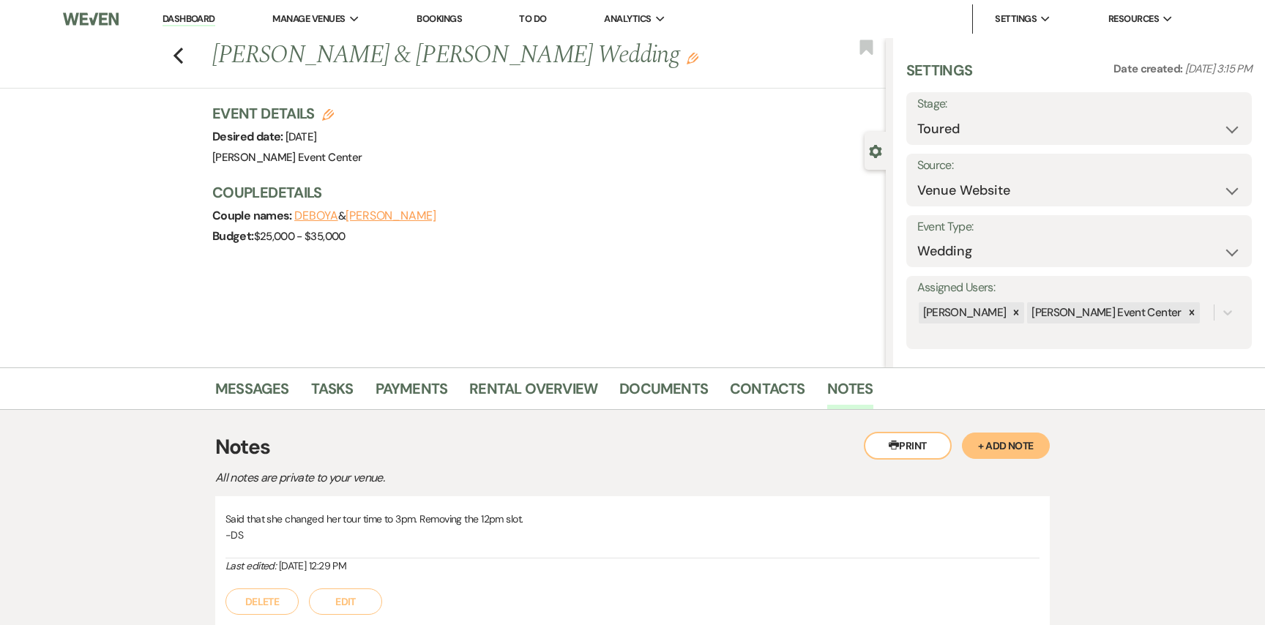
click at [991, 444] on button "+ Add Note" at bounding box center [1006, 446] width 88 height 26
click at [587, 561] on p at bounding box center [632, 562] width 791 height 16
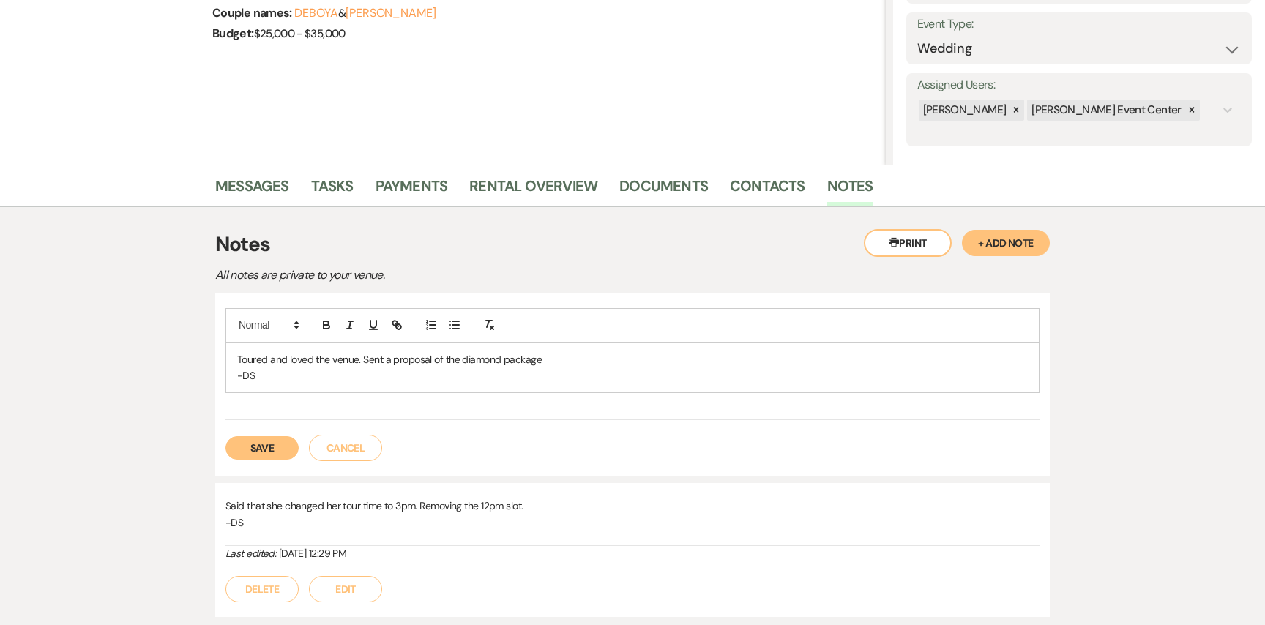
scroll to position [230, 0]
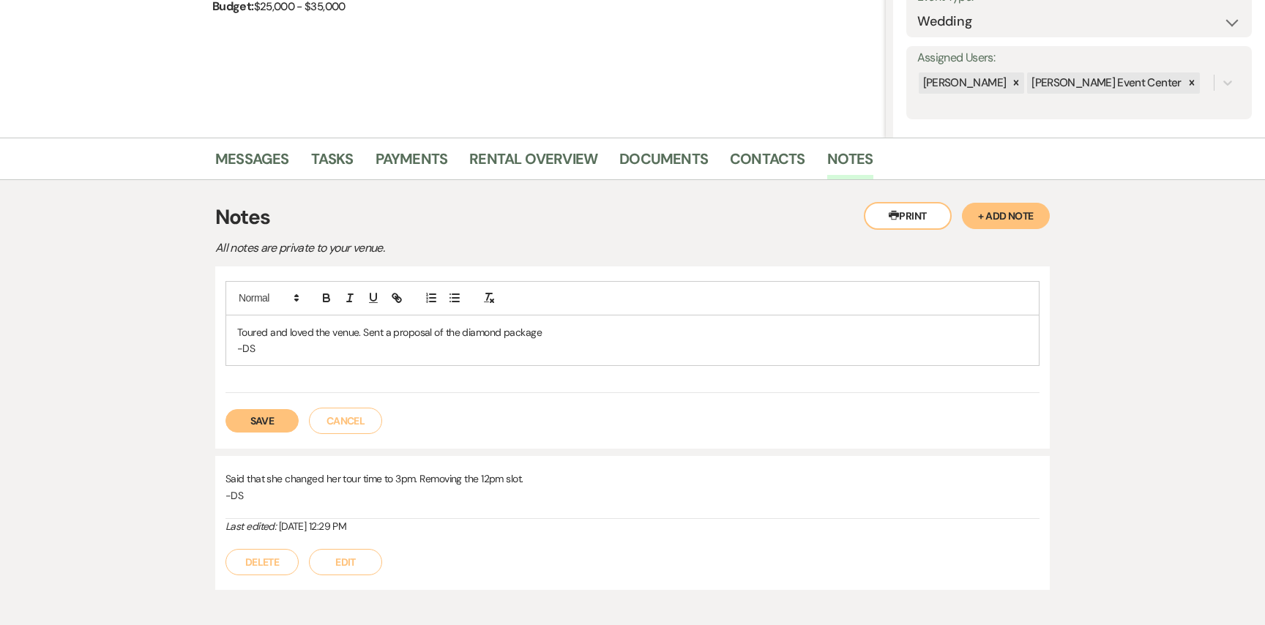
click at [281, 412] on button "Save" at bounding box center [261, 420] width 73 height 23
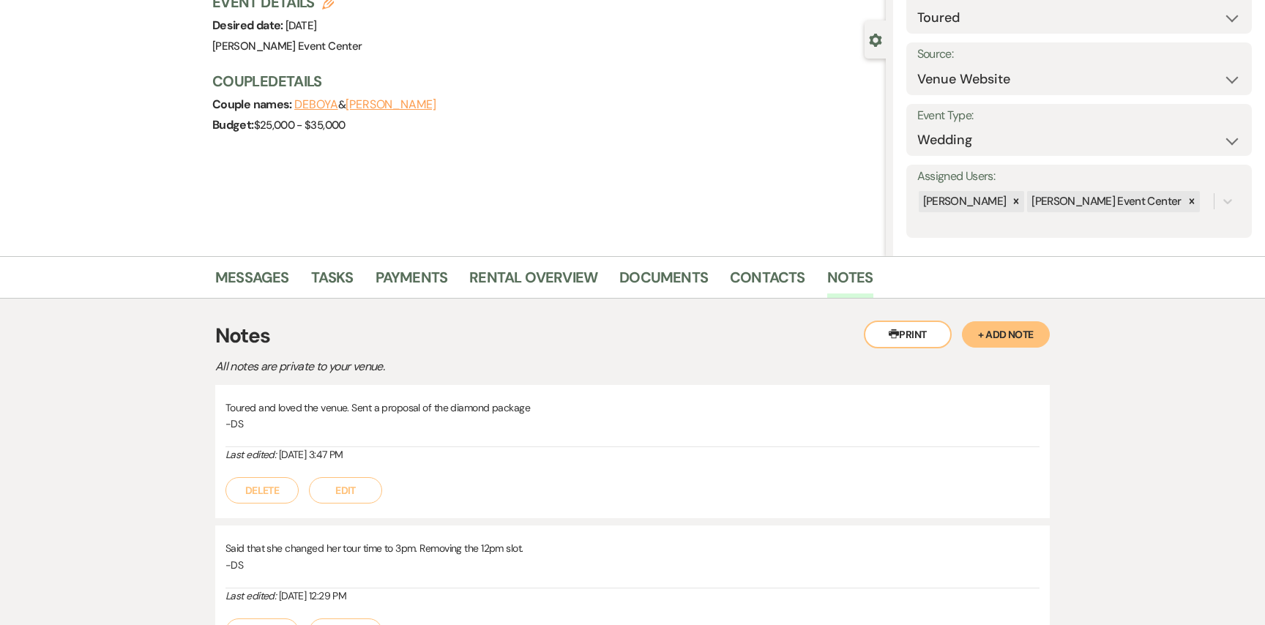
scroll to position [0, 0]
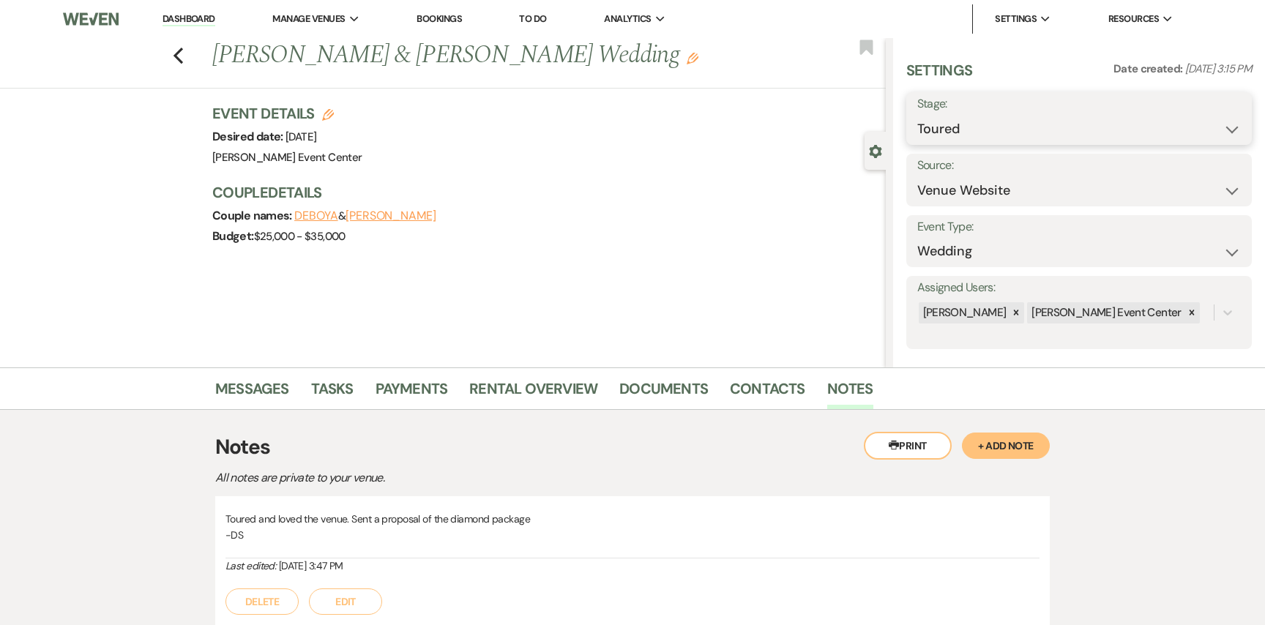
click at [1062, 134] on select "Inquiry Follow Up Tour Requested Tour Confirmed Toured Proposal Sent Booked Lost" at bounding box center [1079, 129] width 324 height 29
click at [917, 115] on select "Inquiry Follow Up Tour Requested Tour Confirmed Toured Proposal Sent Booked Lost" at bounding box center [1079, 129] width 324 height 29
click at [1220, 113] on button "Save" at bounding box center [1215, 118] width 74 height 29
click at [774, 384] on link "Contacts" at bounding box center [767, 393] width 75 height 32
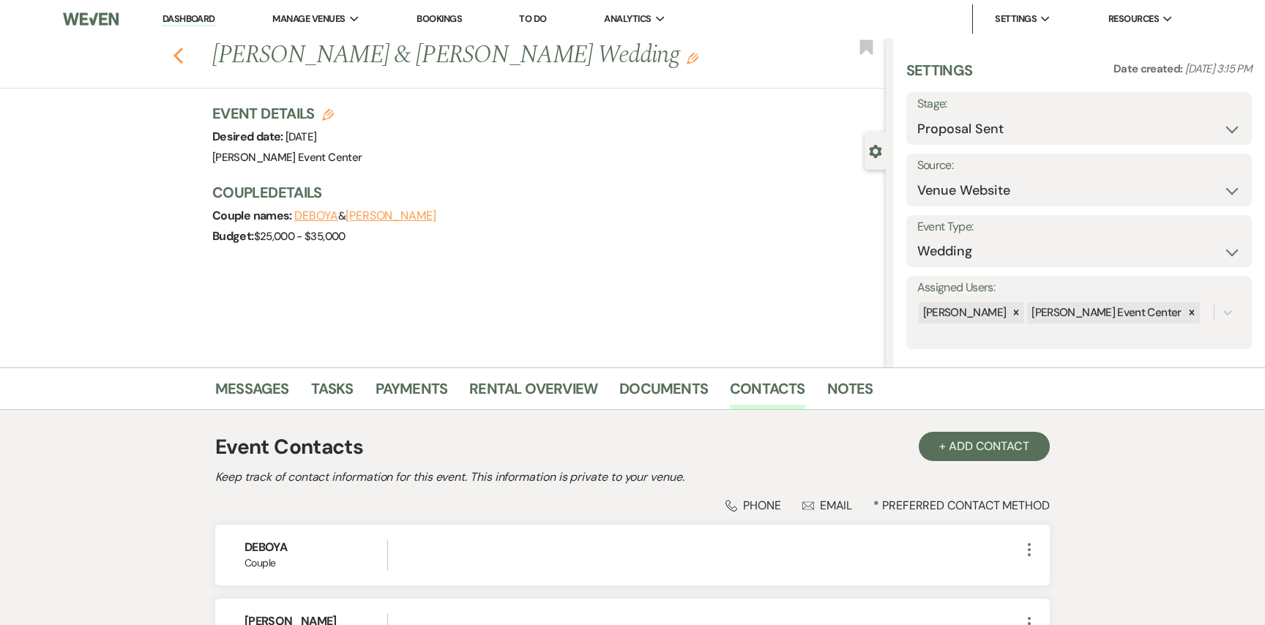
click at [179, 56] on icon "Previous" at bounding box center [178, 56] width 11 height 18
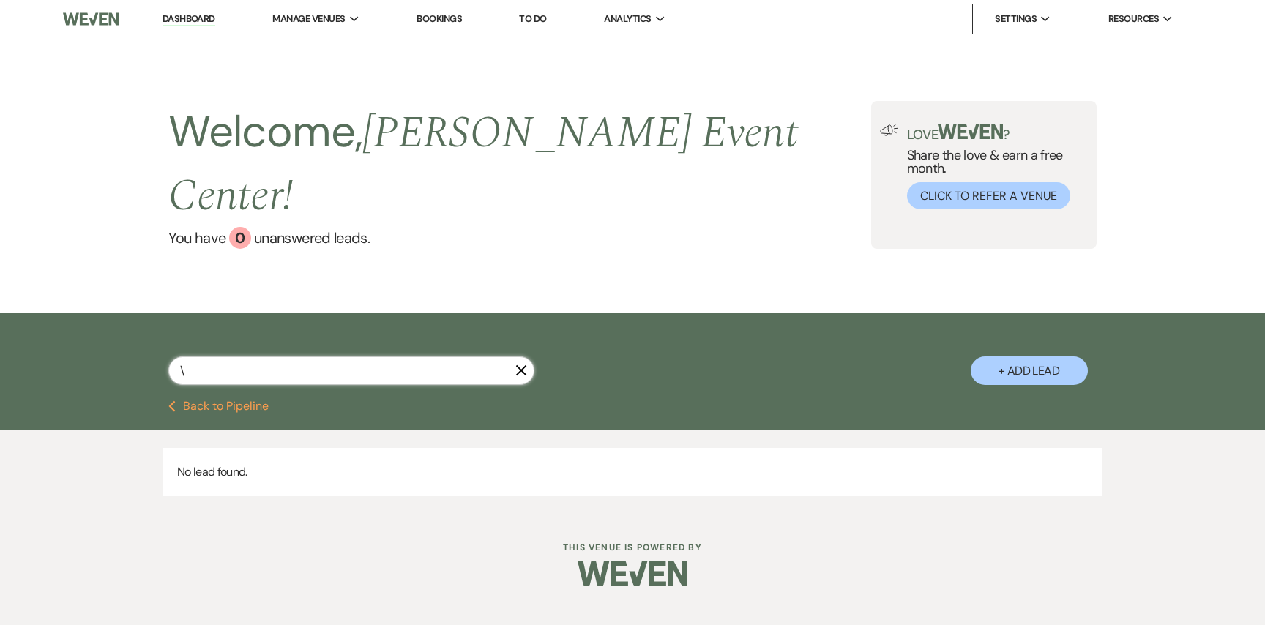
drag, startPoint x: 217, startPoint y: 332, endPoint x: 119, endPoint y: 315, distance: 99.7
click at [120, 320] on div "\ X + Add Lead" at bounding box center [632, 359] width 1054 height 78
type input "ror"
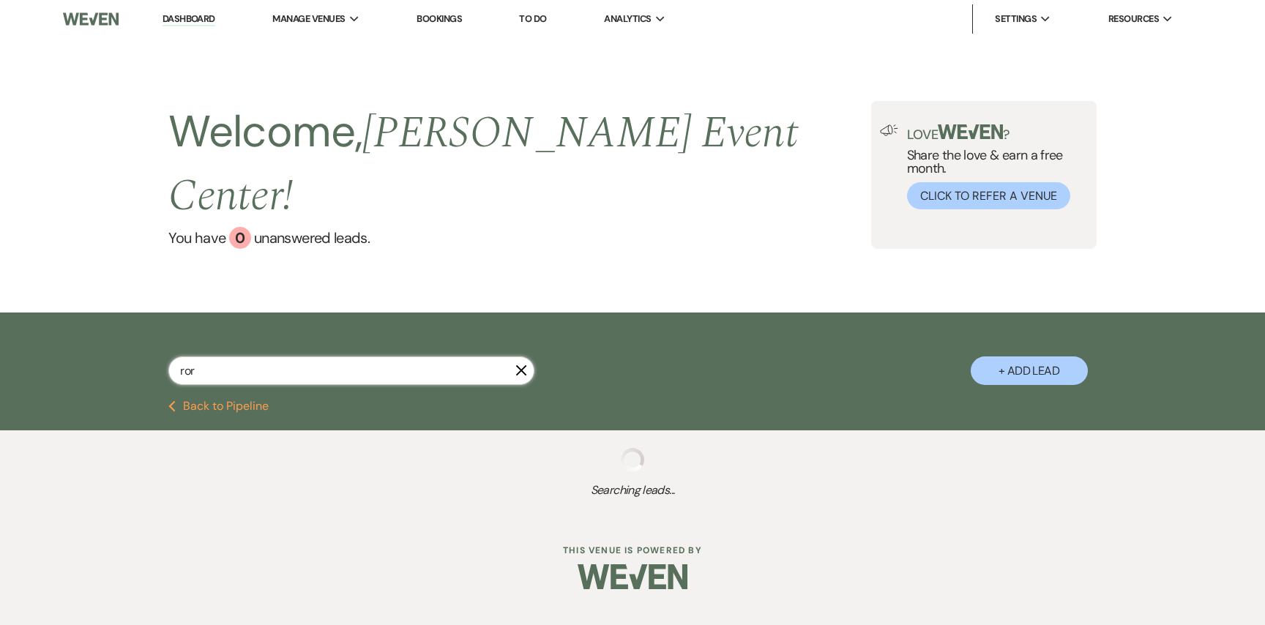
select select "6"
select select "2"
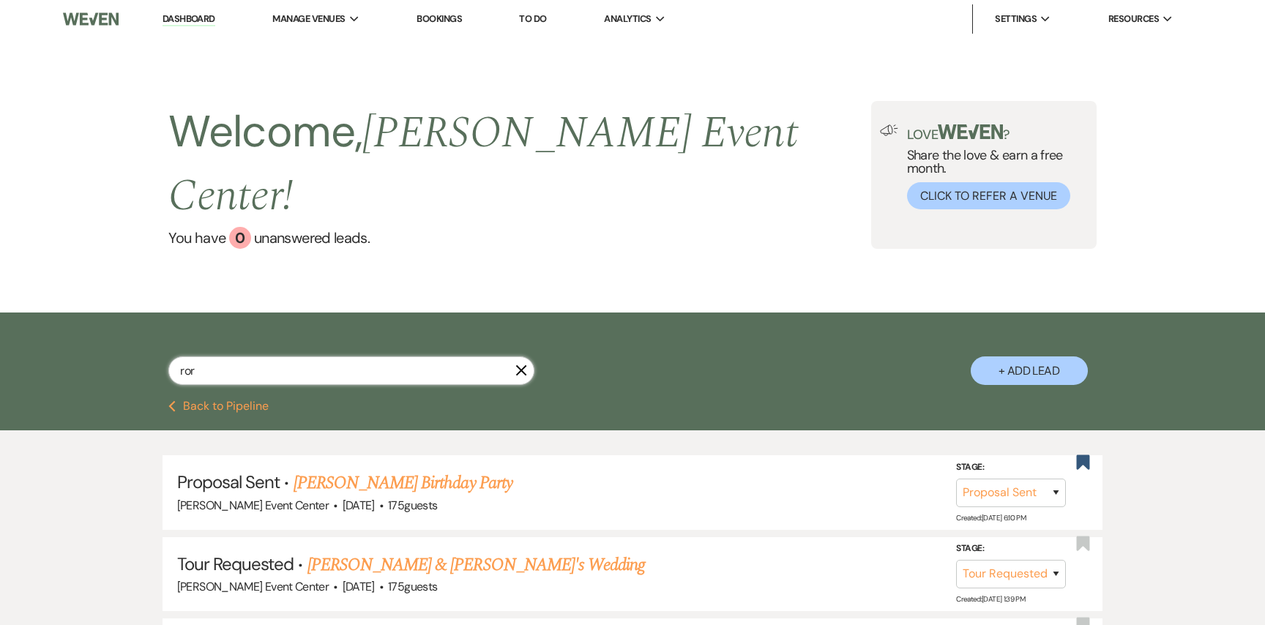
type input "[PERSON_NAME]"
select select "6"
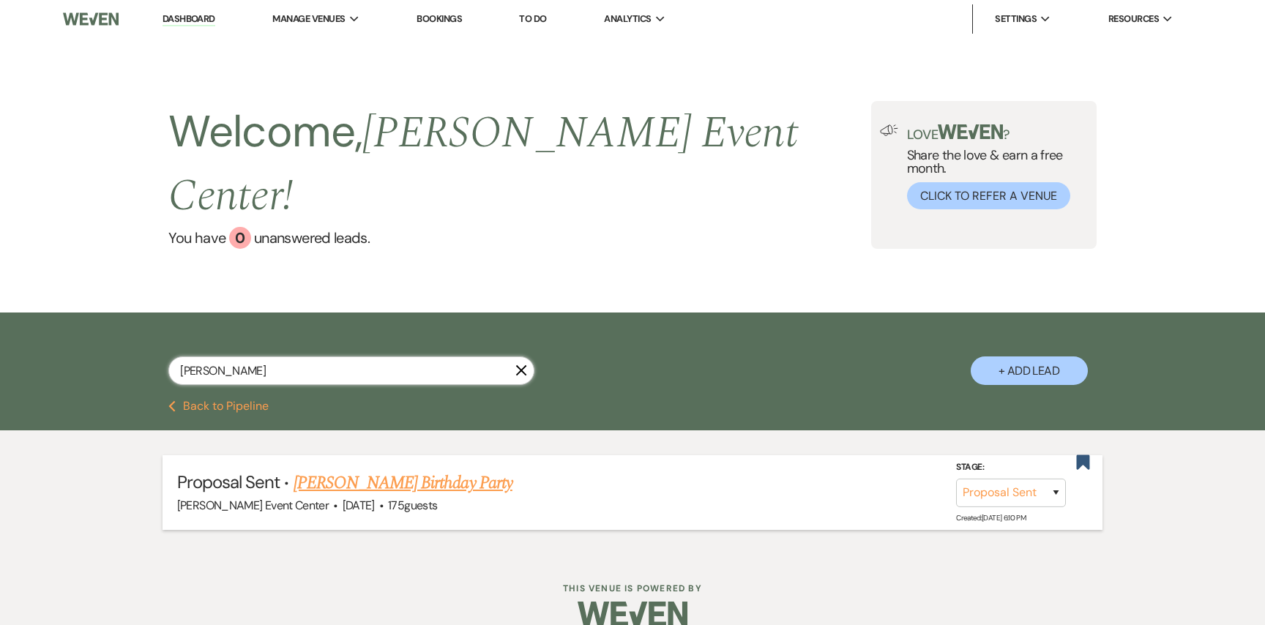
type input "[PERSON_NAME]"
click at [378, 470] on link "[PERSON_NAME] Birthday Party" at bounding box center [403, 483] width 219 height 26
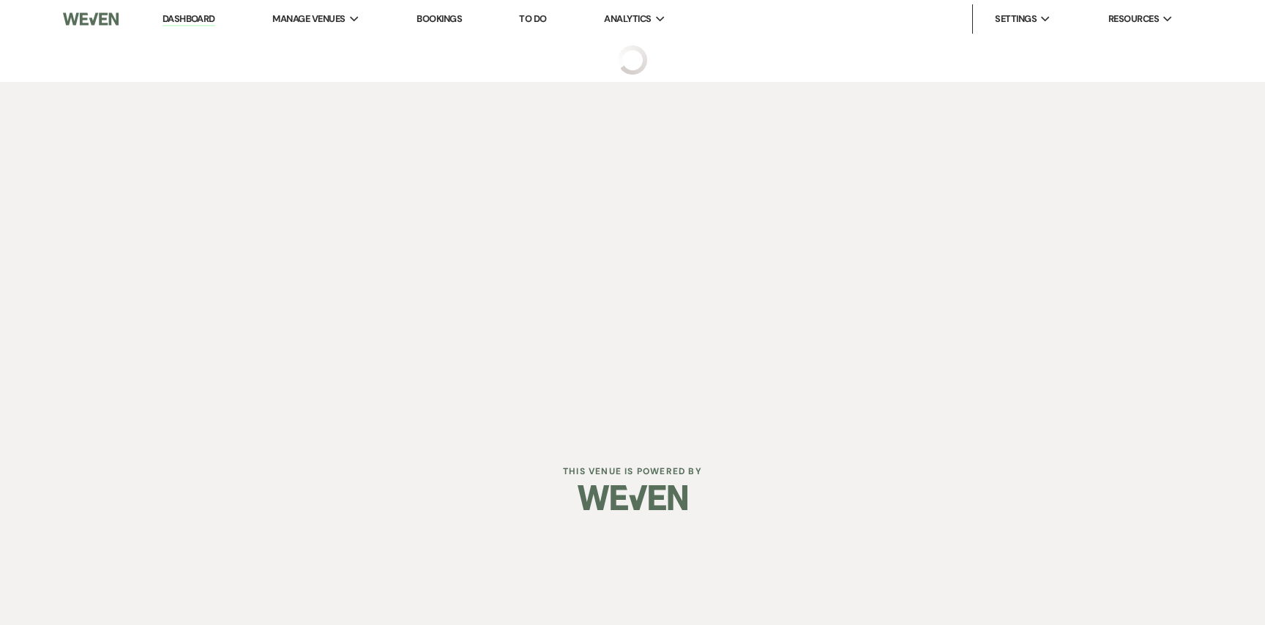
select select "6"
select select "5"
select select "4"
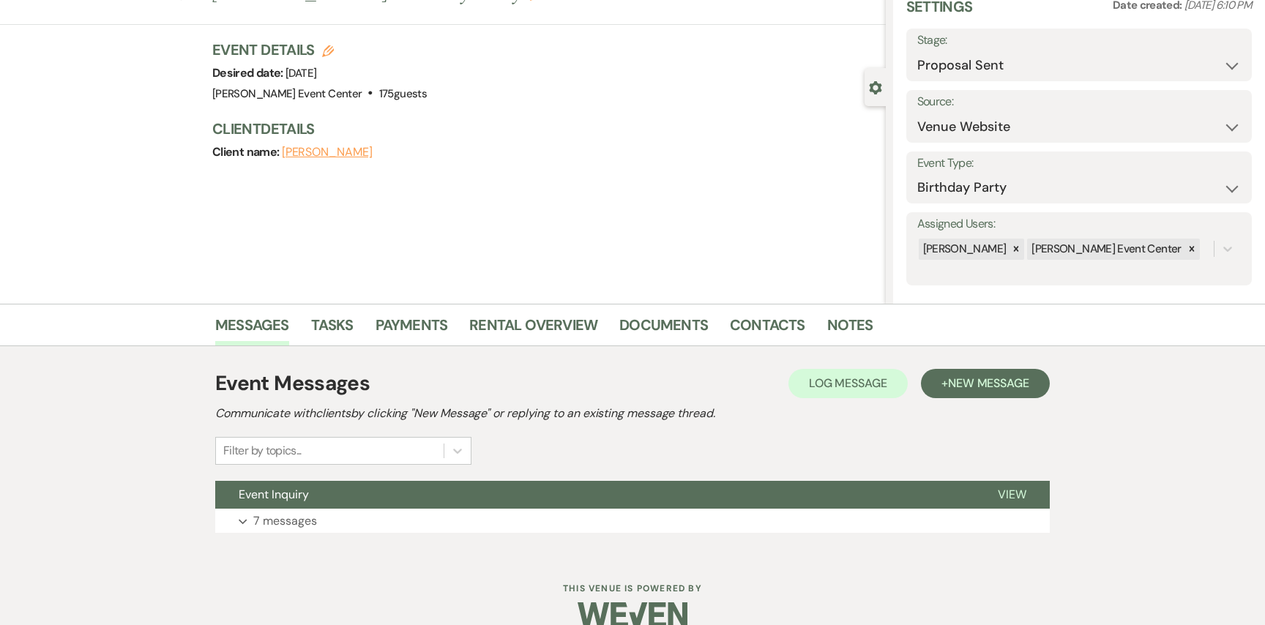
scroll to position [88, 0]
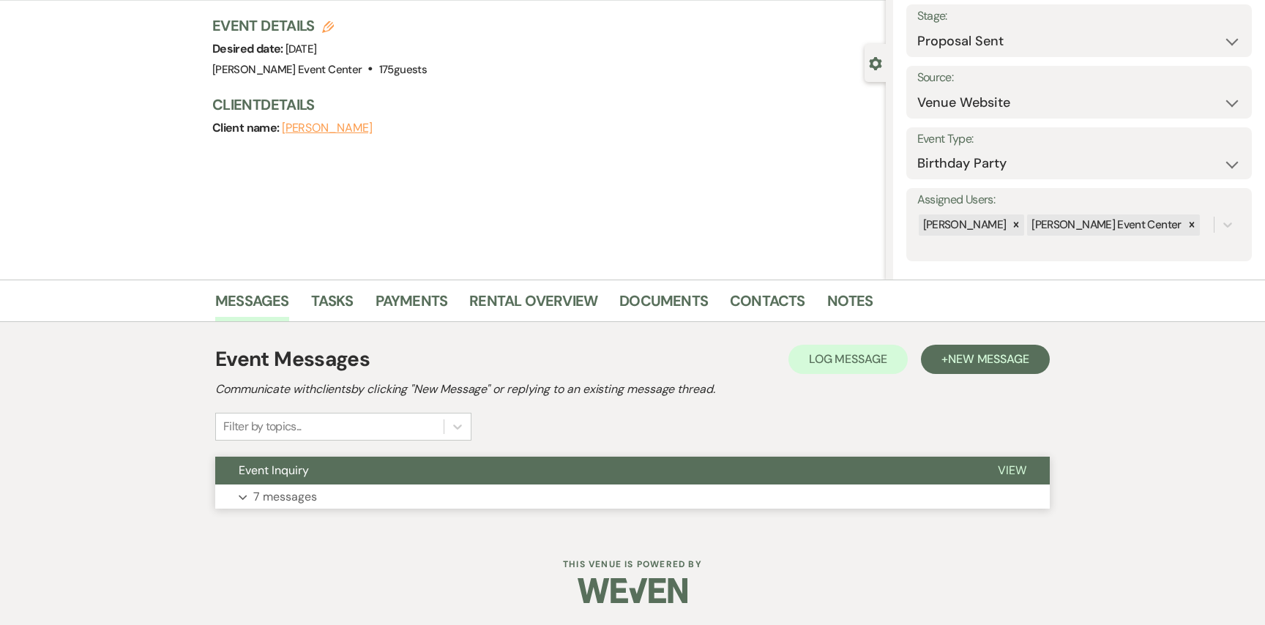
click at [338, 497] on button "Expand 7 messages" at bounding box center [632, 497] width 835 height 25
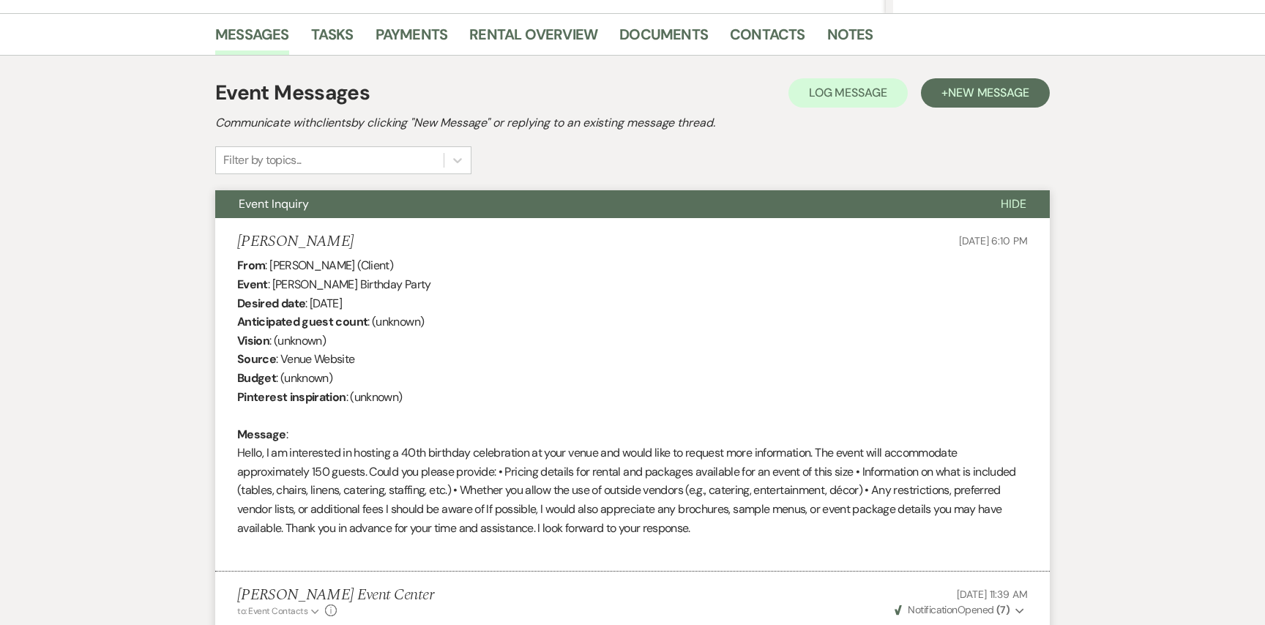
scroll to position [0, 0]
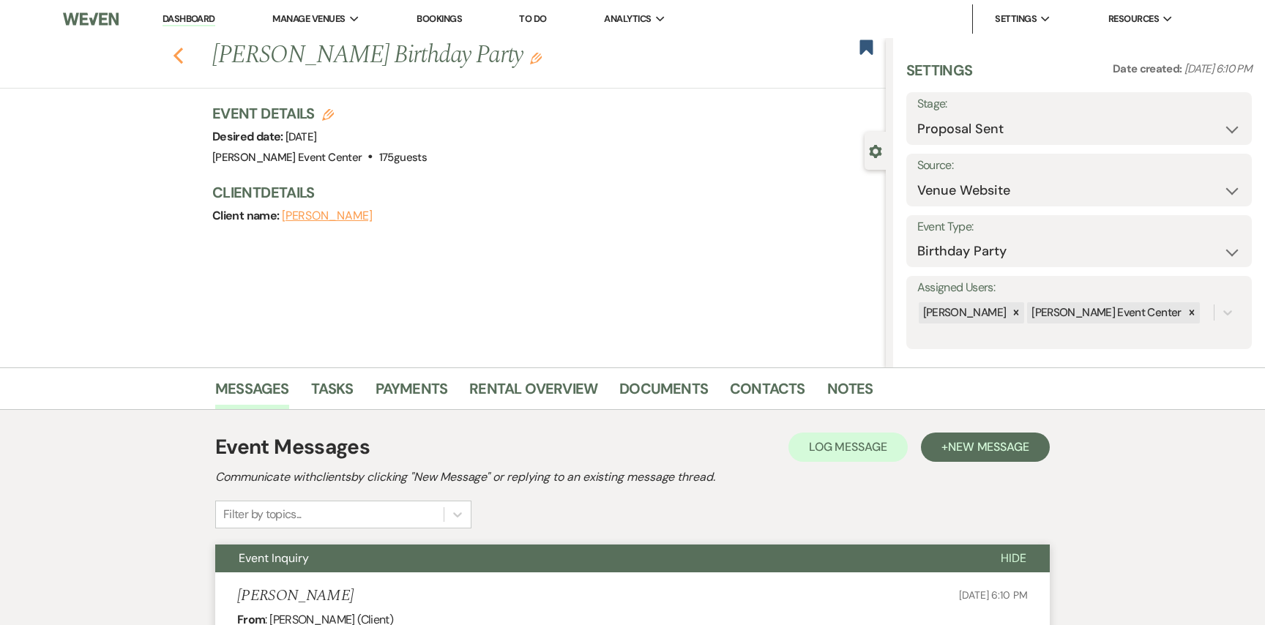
click at [180, 53] on icon "Previous" at bounding box center [178, 56] width 11 height 18
select select "6"
